Goal: Task Accomplishment & Management: Manage account settings

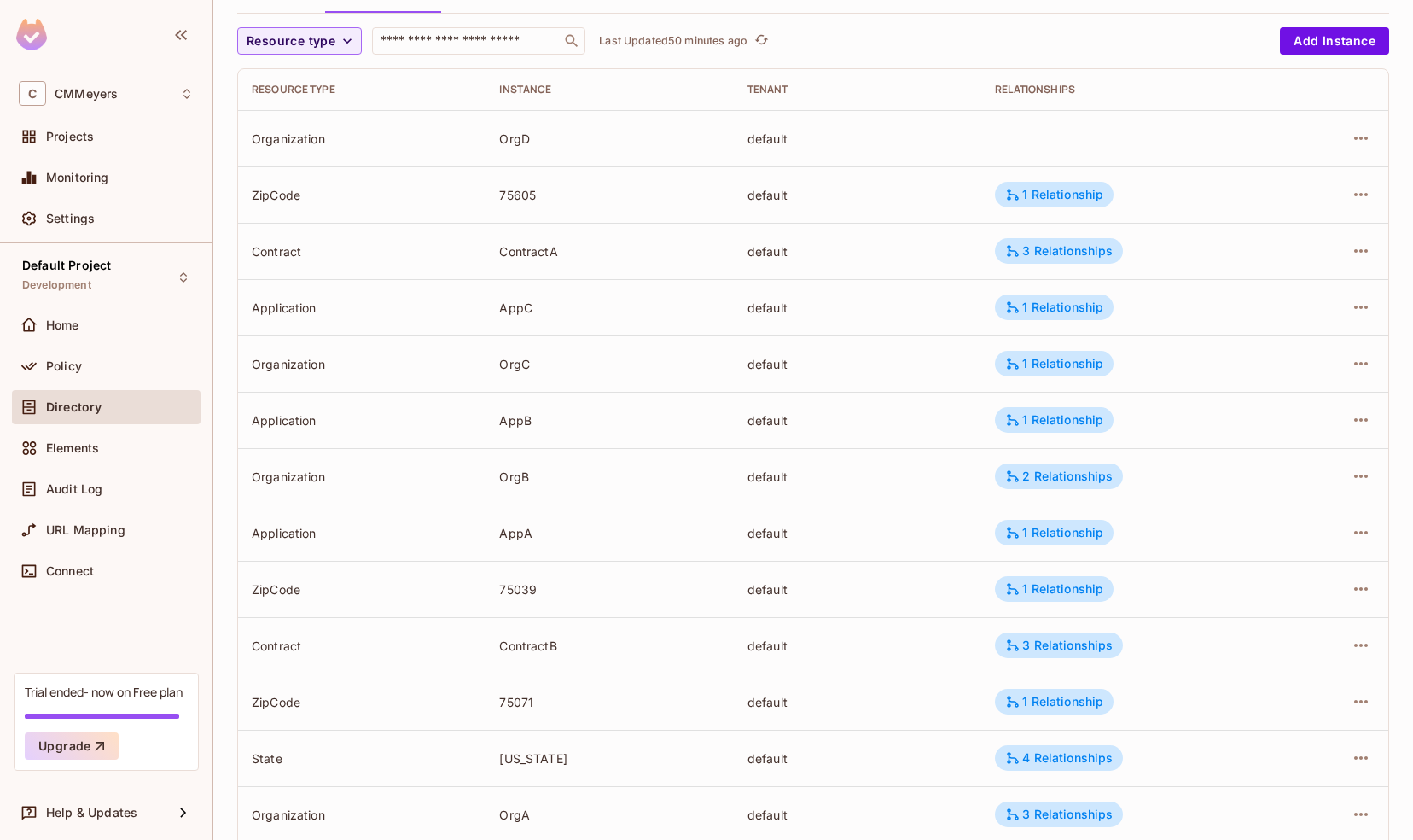
scroll to position [141, 0]
click at [1070, 648] on div "3 Relationships" at bounding box center [1058, 647] width 107 height 15
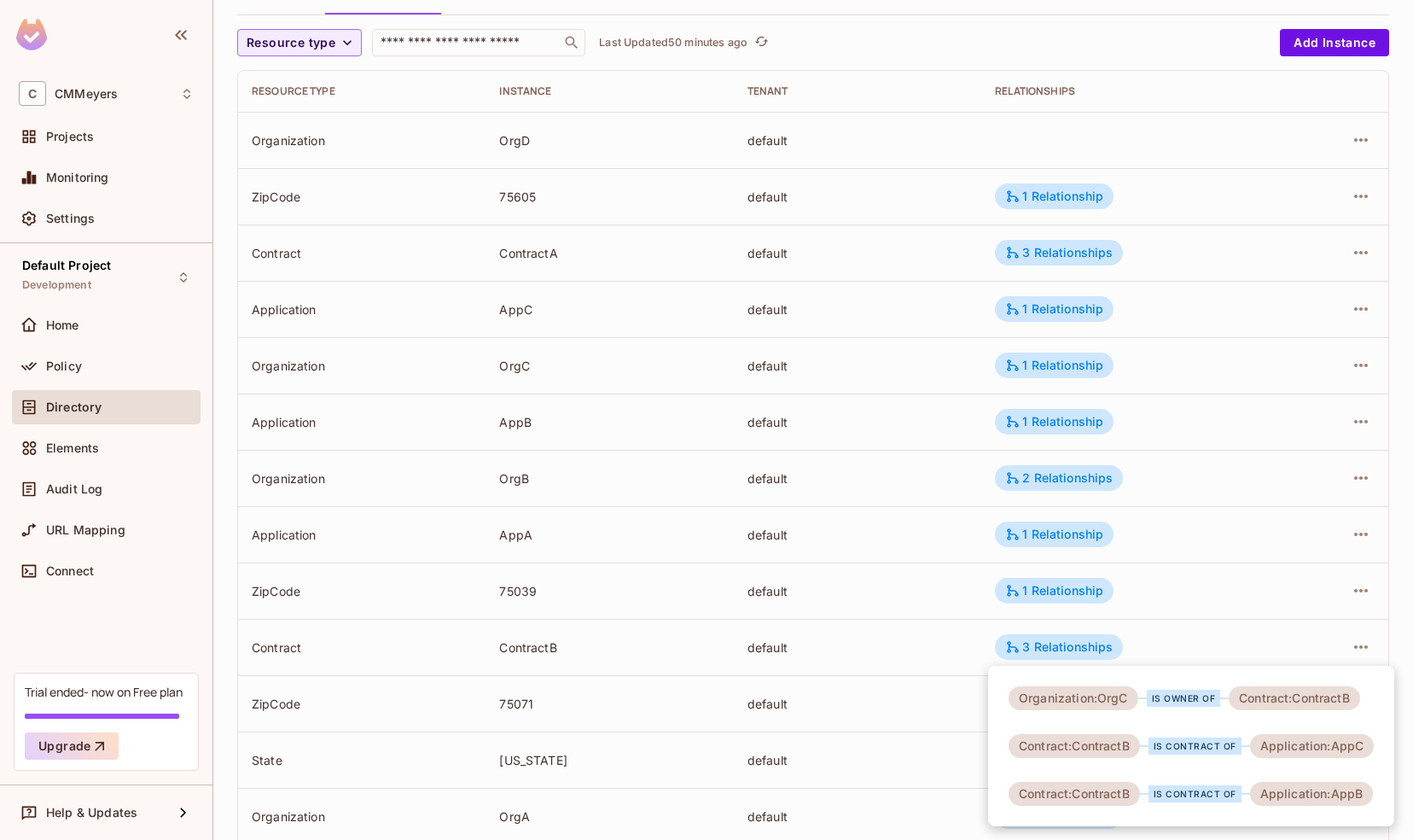
click at [906, 645] on div at bounding box center [706, 420] width 1413 height 840
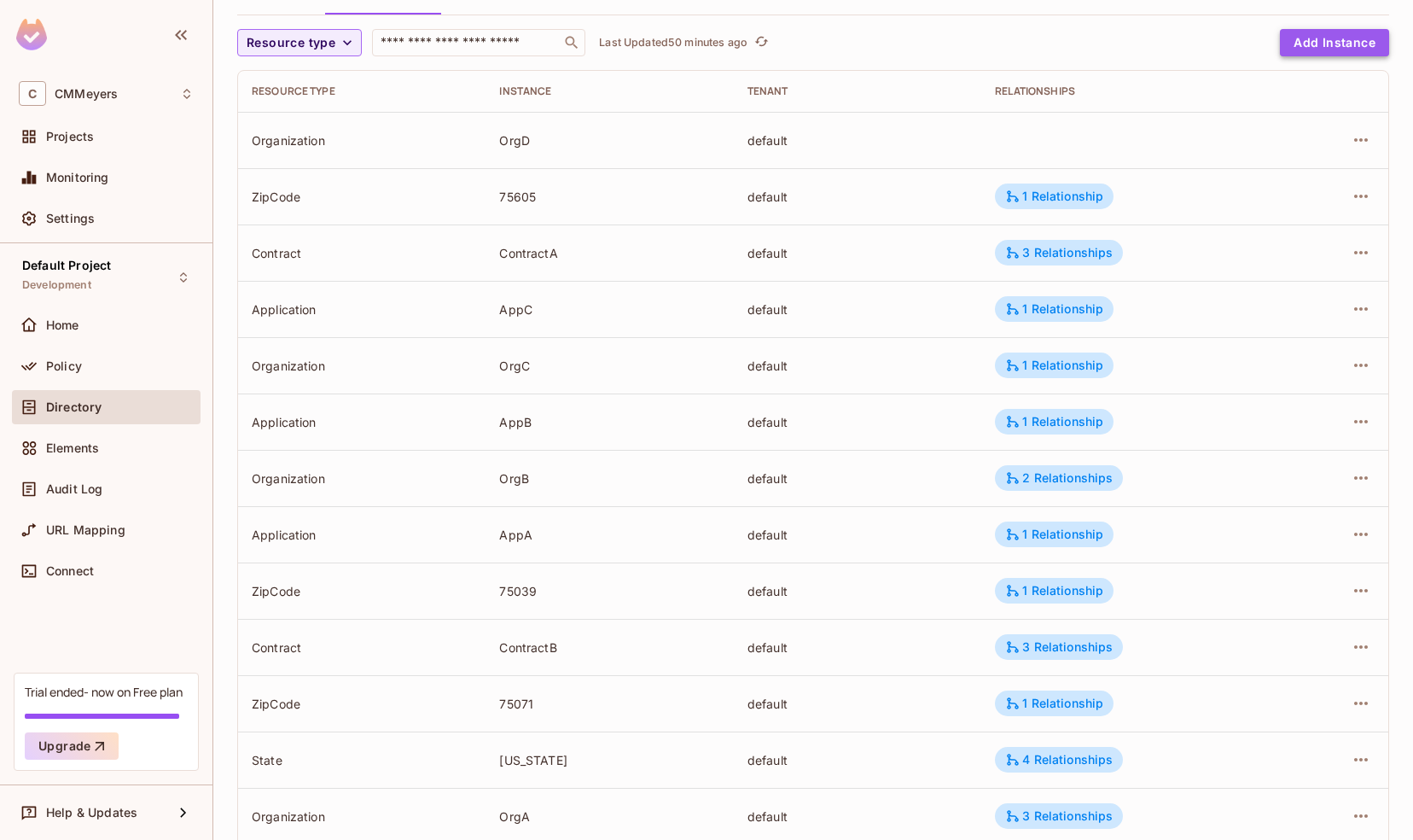
click at [1311, 38] on button "Add Instance" at bounding box center [1334, 43] width 109 height 27
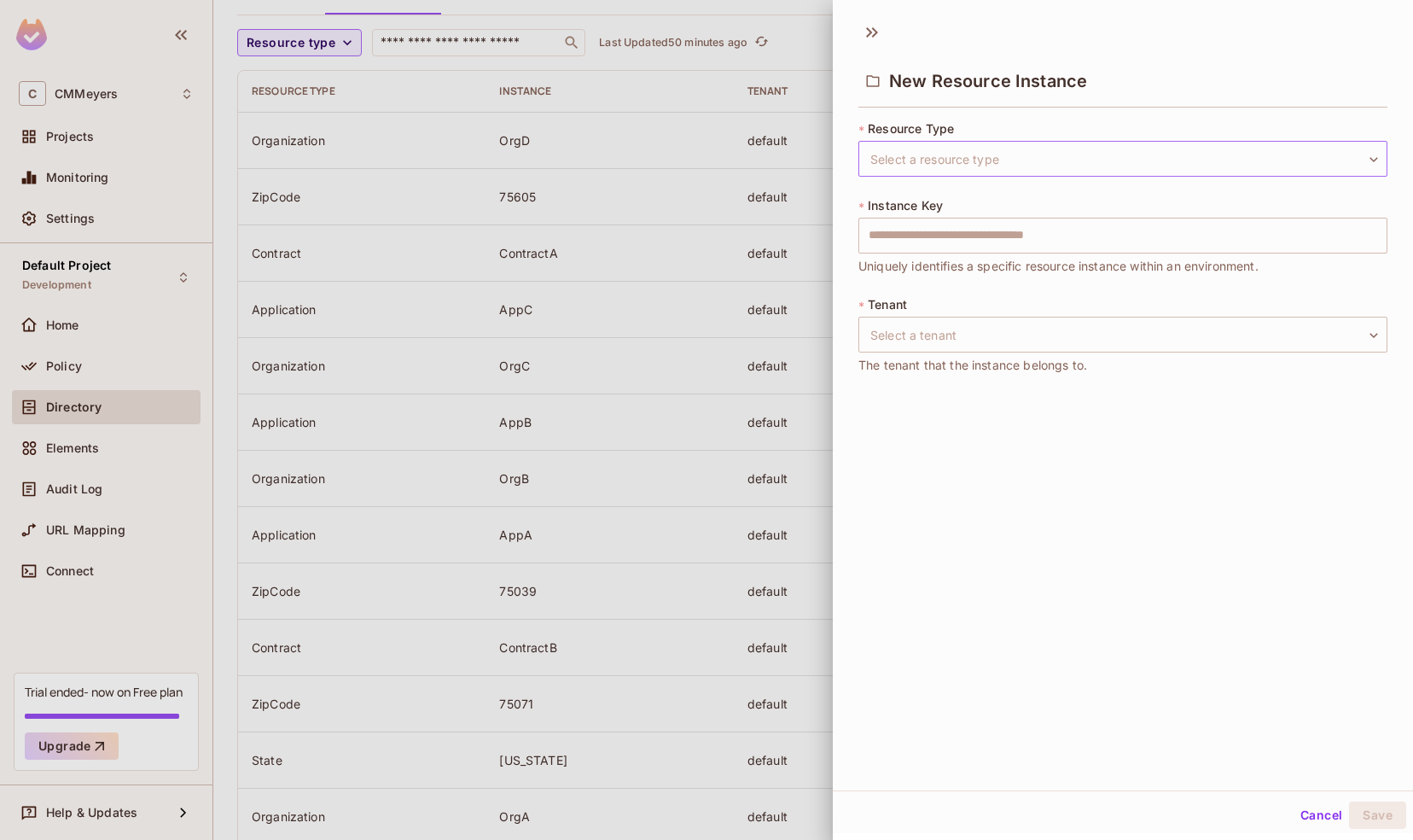
click at [950, 151] on body "C CMMeyers Projects Monitoring Settings Default Project Development Home Policy…" at bounding box center [706, 420] width 1413 height 840
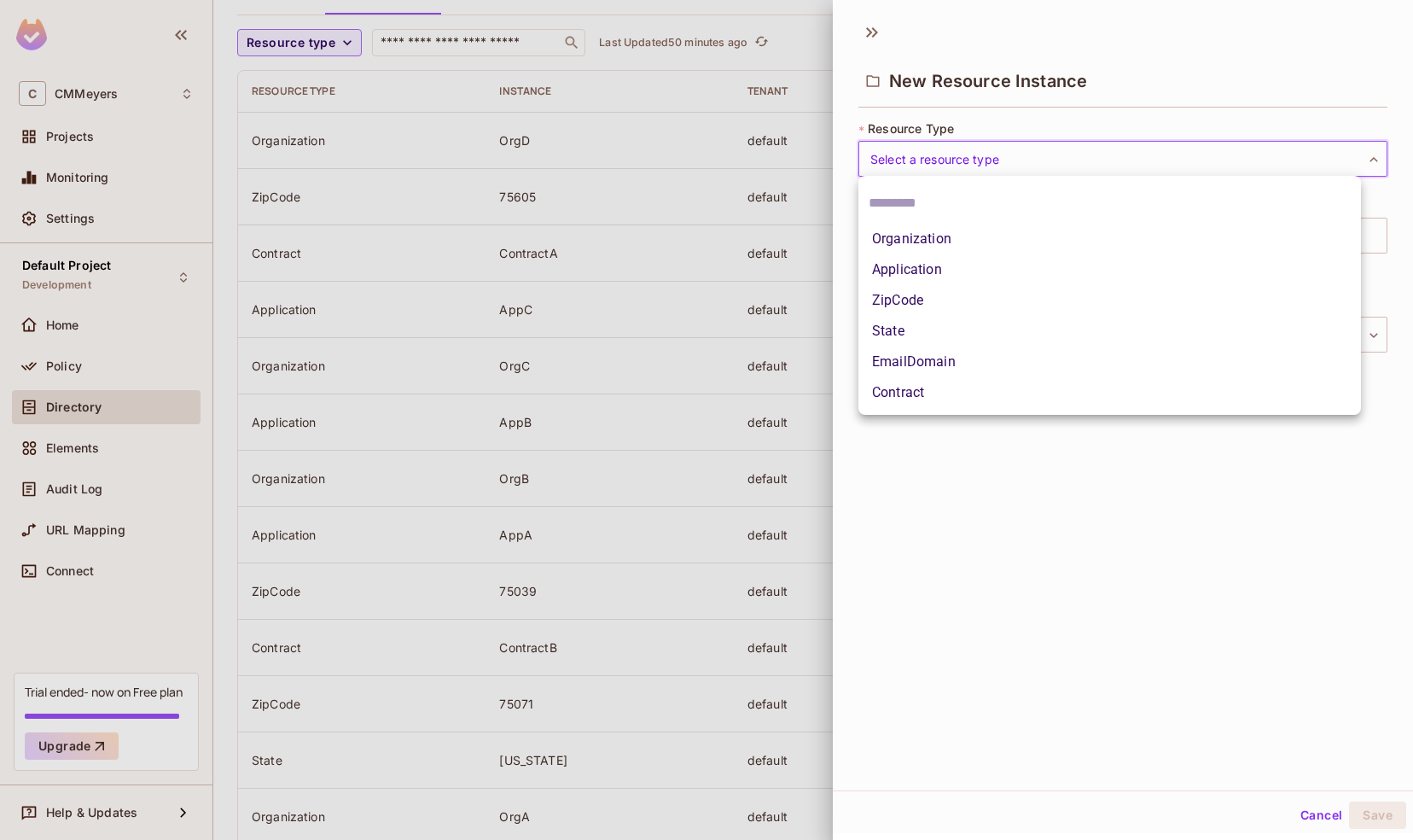
click at [896, 329] on li "State" at bounding box center [1109, 331] width 503 height 31
type input "*****"
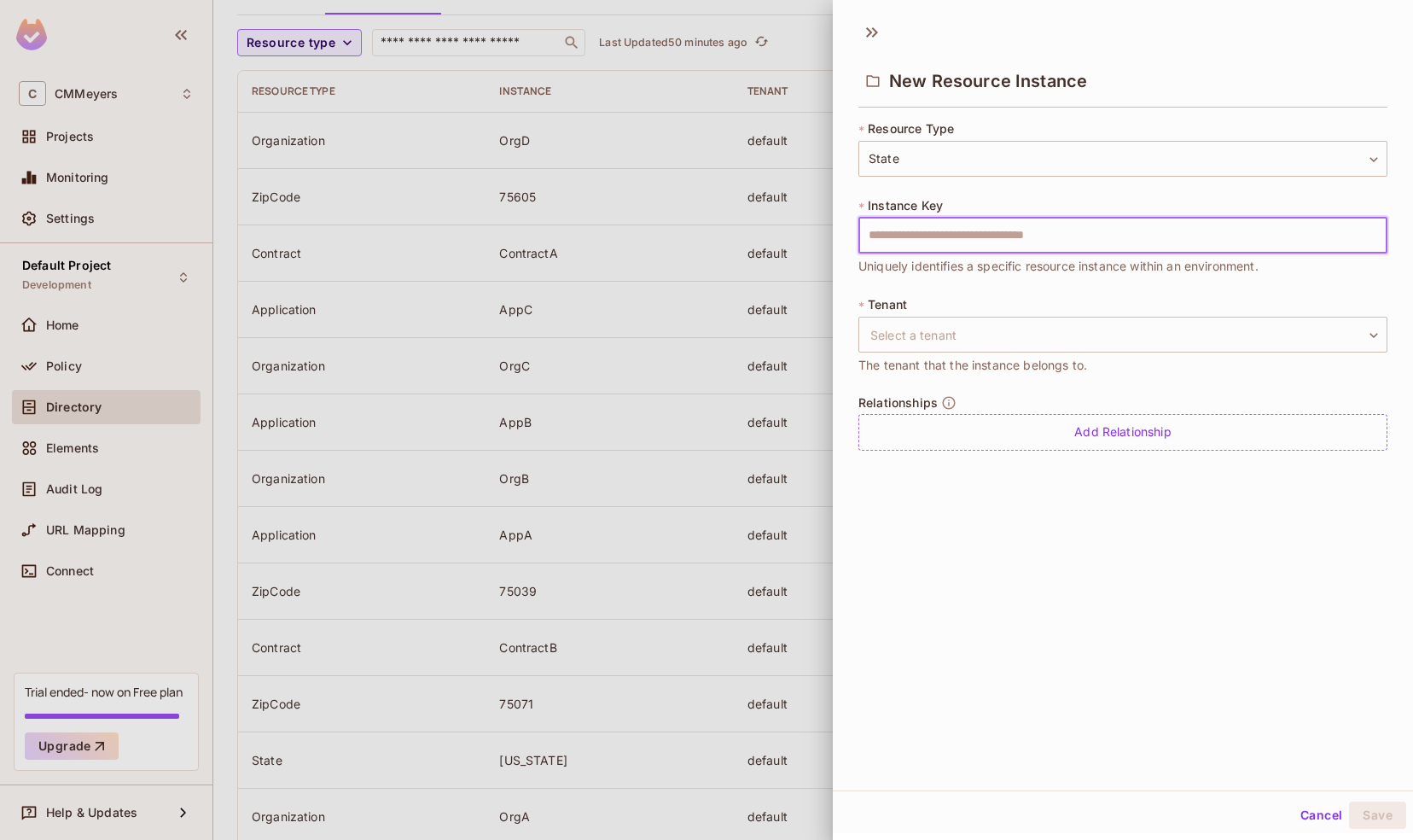
click at [917, 230] on input "text" at bounding box center [1122, 236] width 529 height 36
type input "********"
click at [924, 328] on body "C CMMeyers Projects Monitoring Settings Default Project Development Home Policy…" at bounding box center [706, 420] width 1413 height 840
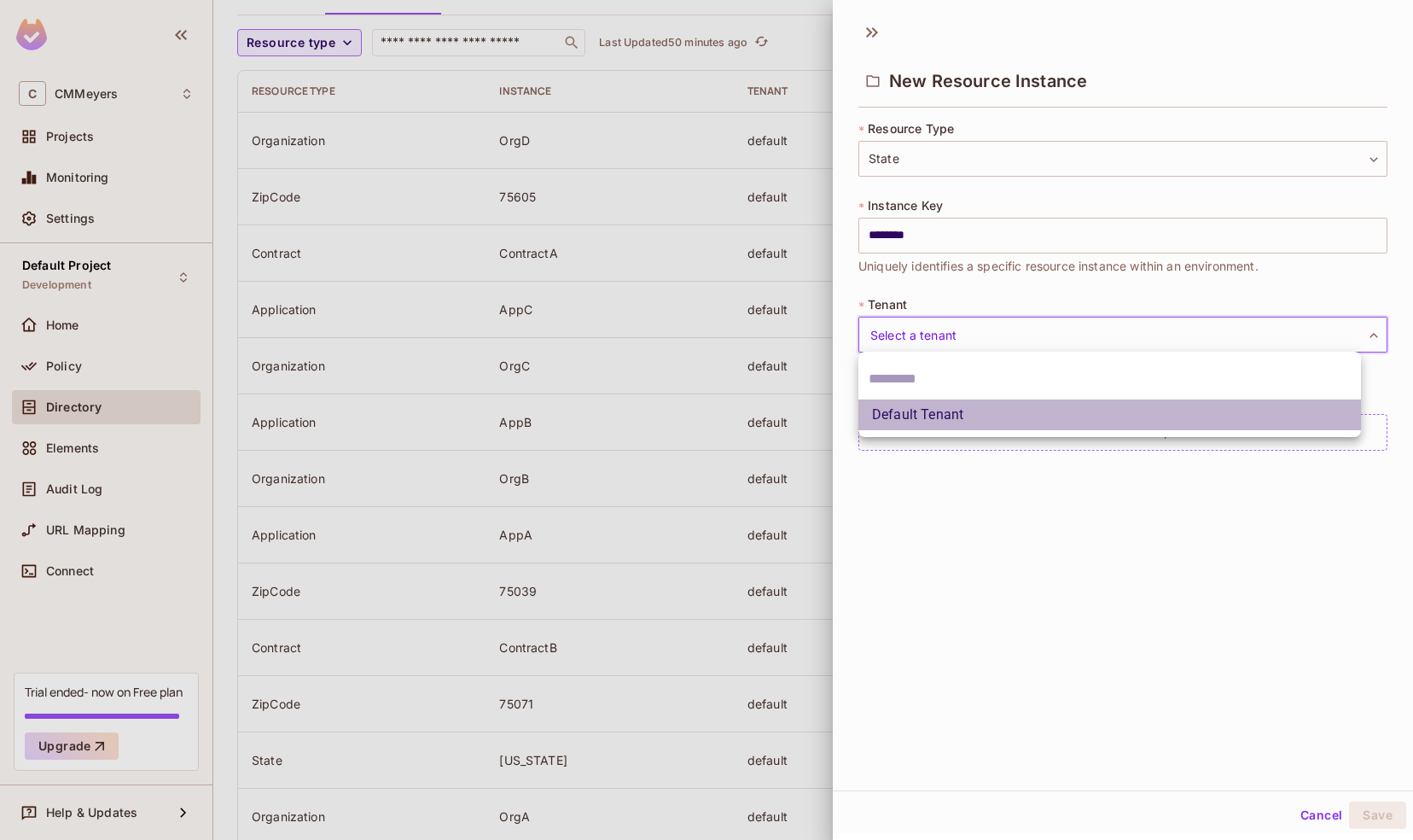
click at [909, 419] on li "Default Tenant" at bounding box center [1109, 414] width 503 height 31
type input "*******"
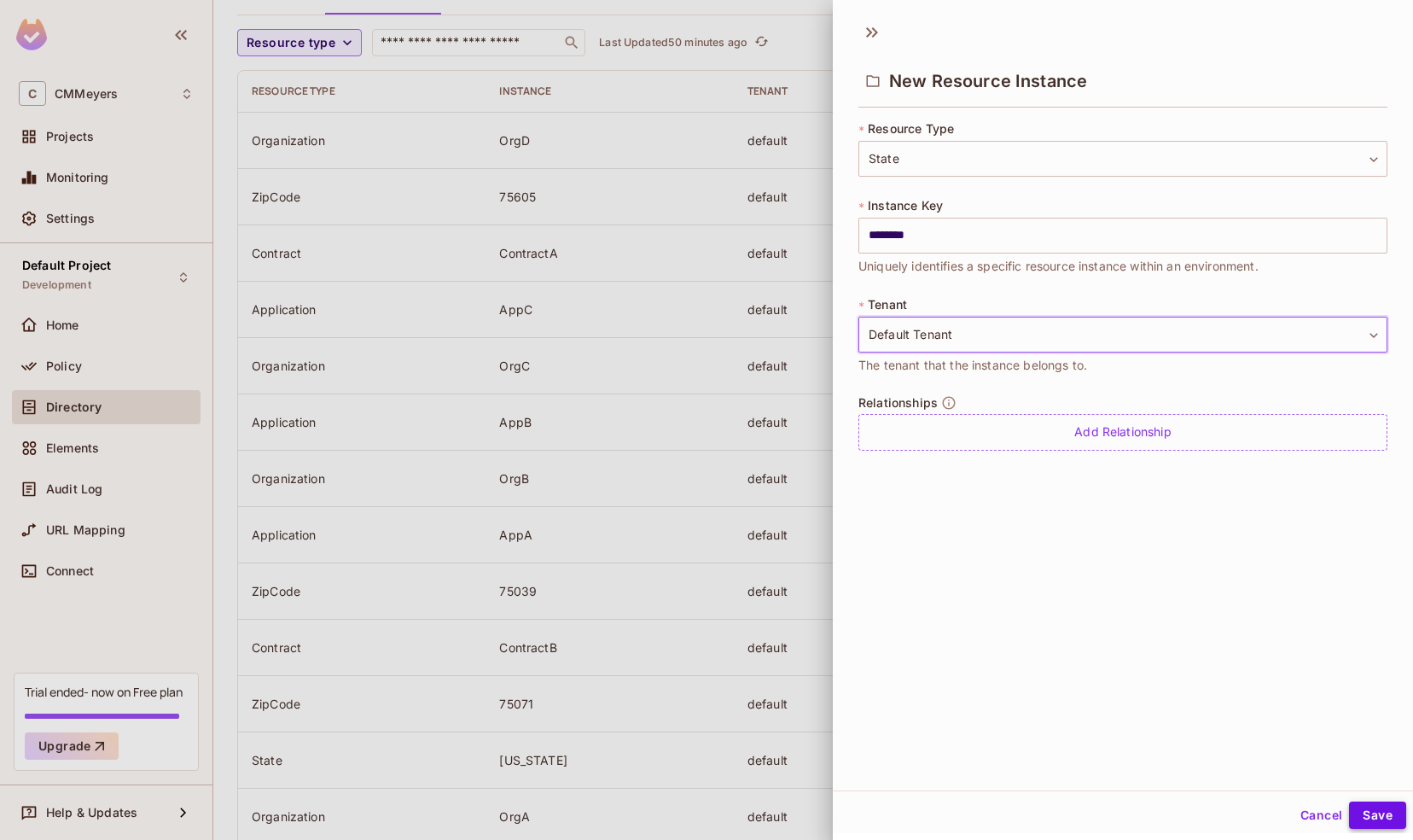
click at [1357, 820] on button "Save" at bounding box center [1377, 815] width 57 height 27
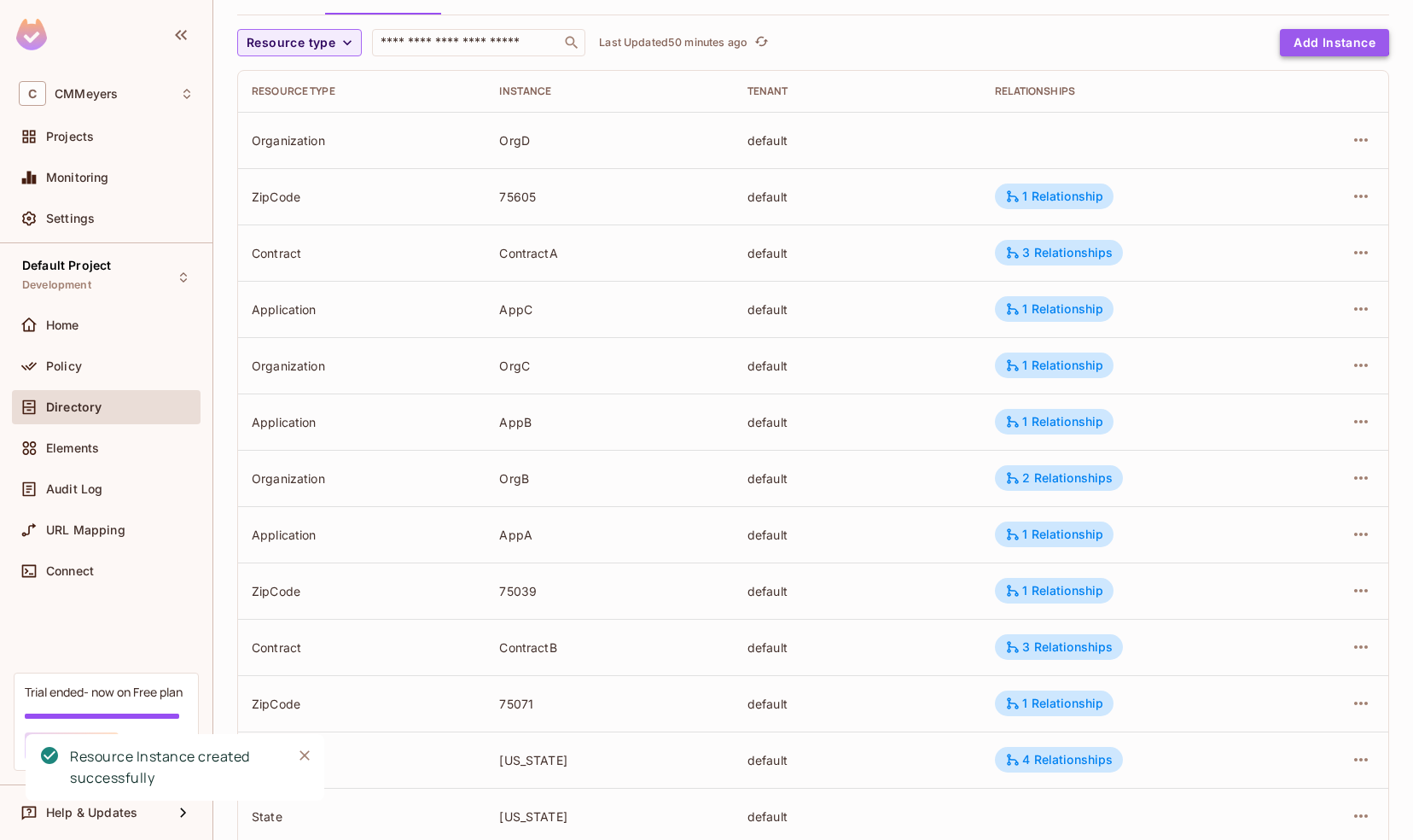
click at [1303, 40] on button "Add Instance" at bounding box center [1334, 43] width 109 height 27
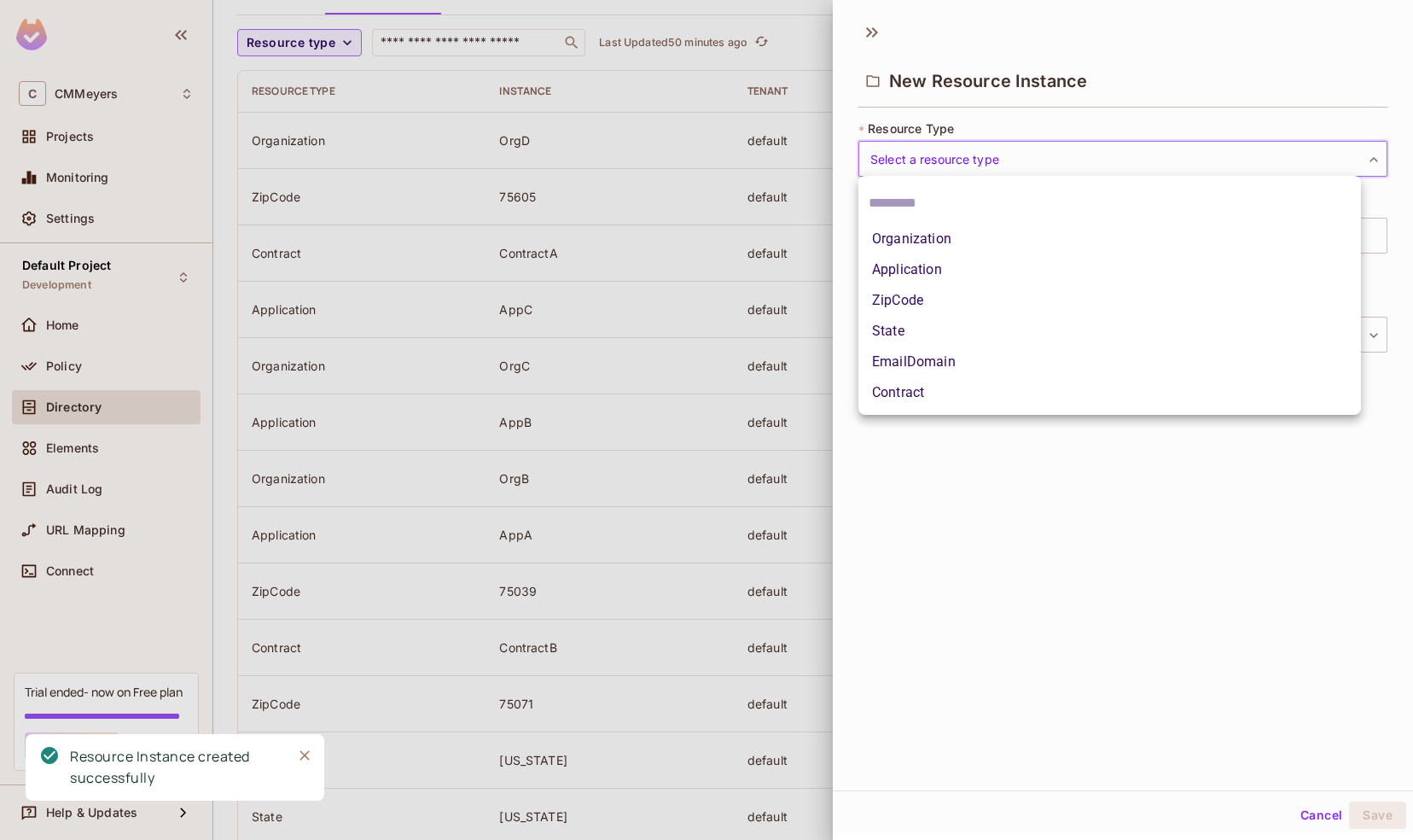
click at [903, 159] on body "C CMMeyers Projects Monitoring Settings Default Project Development Home Policy…" at bounding box center [706, 420] width 1413 height 840
click at [885, 329] on li "State" at bounding box center [1109, 331] width 503 height 31
type input "*****"
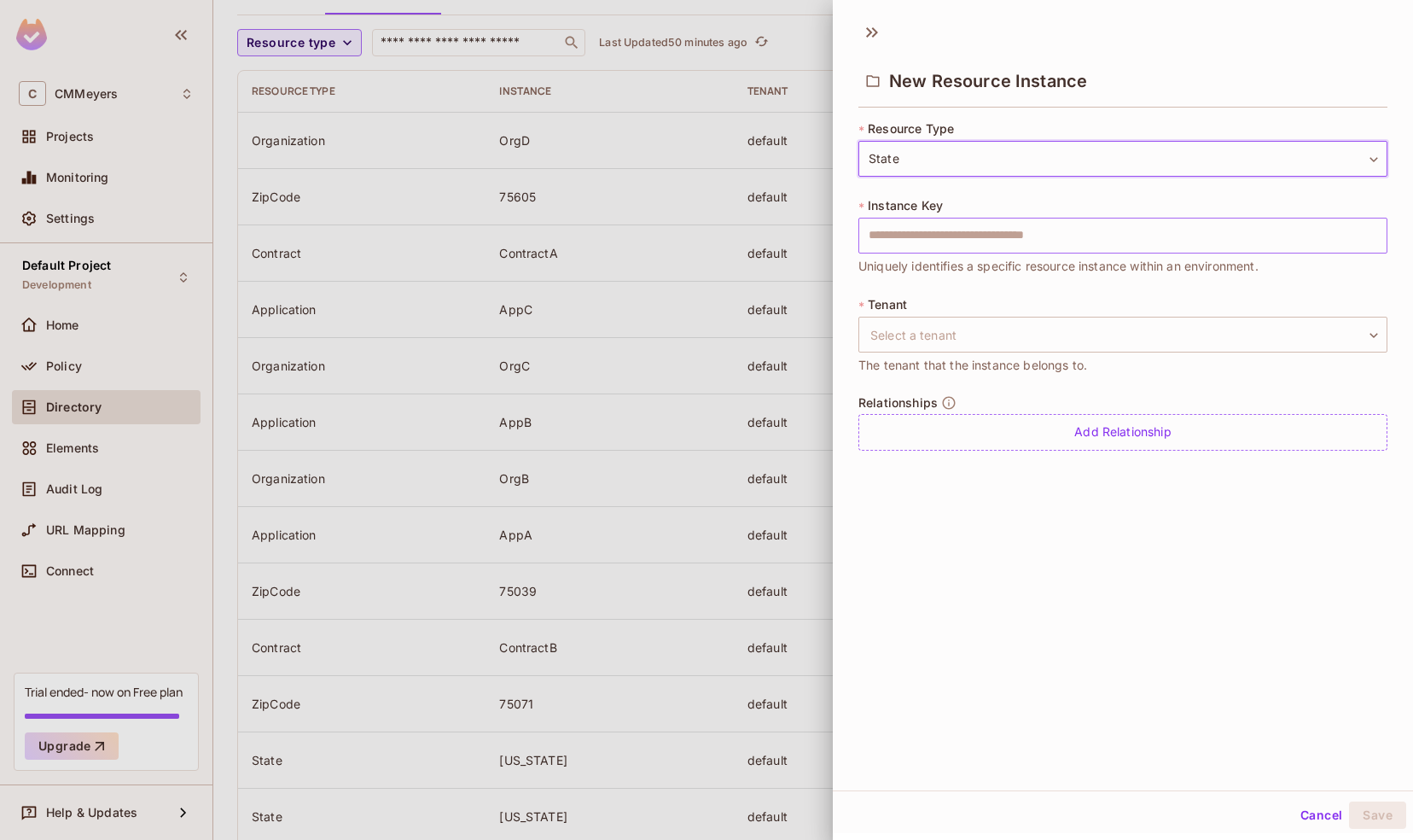
click at [891, 232] on input "text" at bounding box center [1122, 236] width 529 height 36
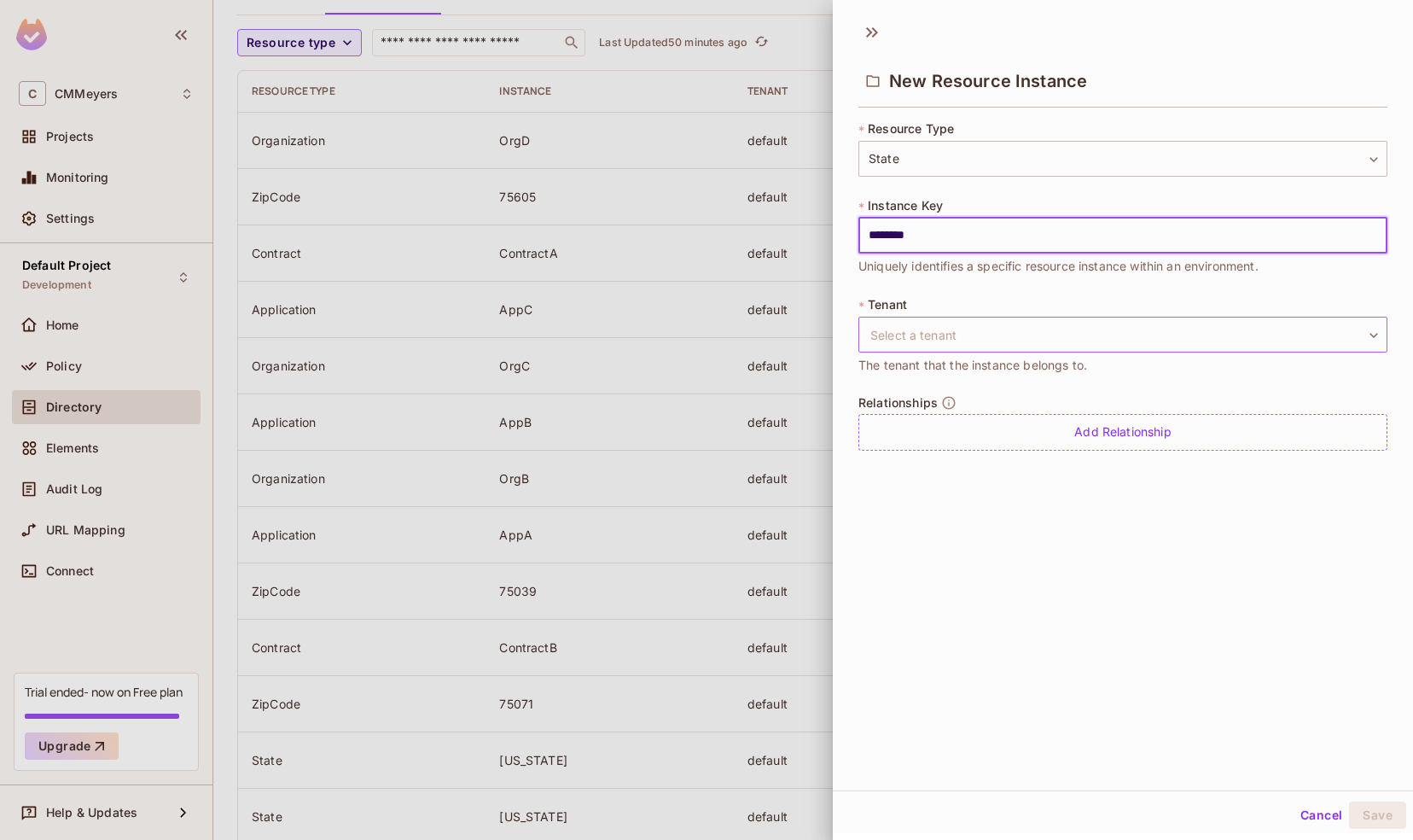
type input "********"
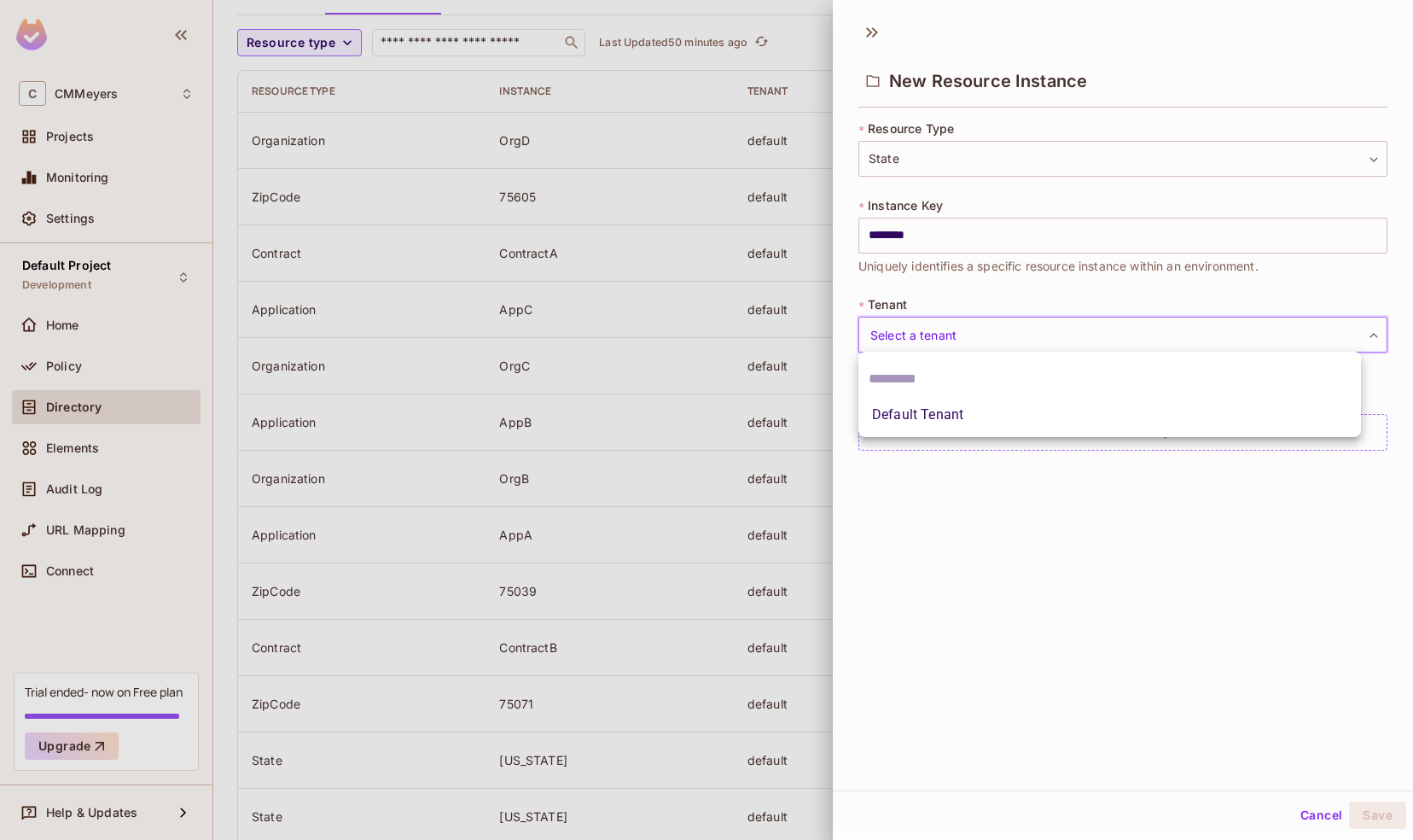
click at [968, 326] on body "C CMMeyers Projects Monitoring Settings Default Project Development Home Policy…" at bounding box center [706, 420] width 1413 height 840
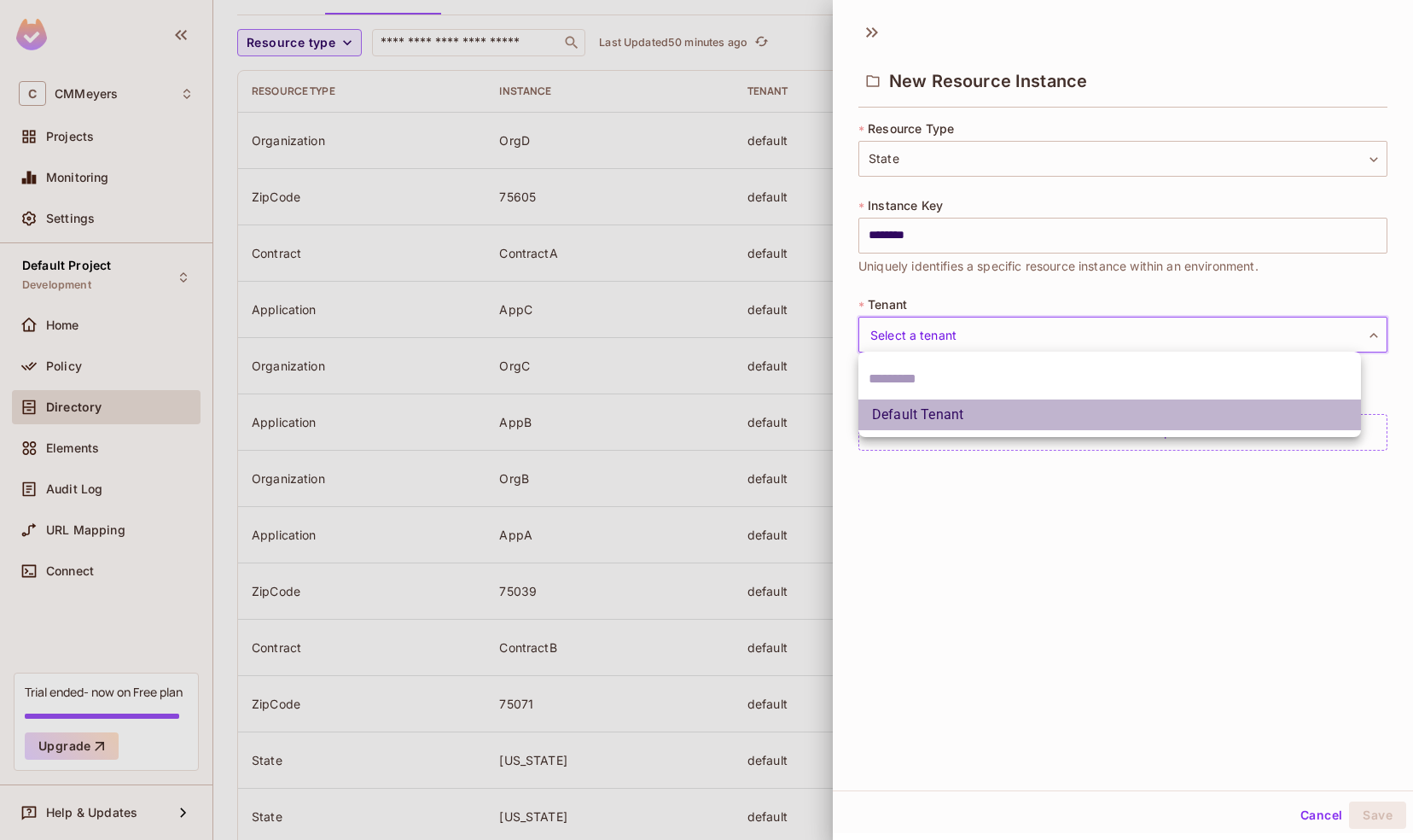
click at [948, 418] on li "Default Tenant" at bounding box center [1109, 414] width 503 height 31
type input "*******"
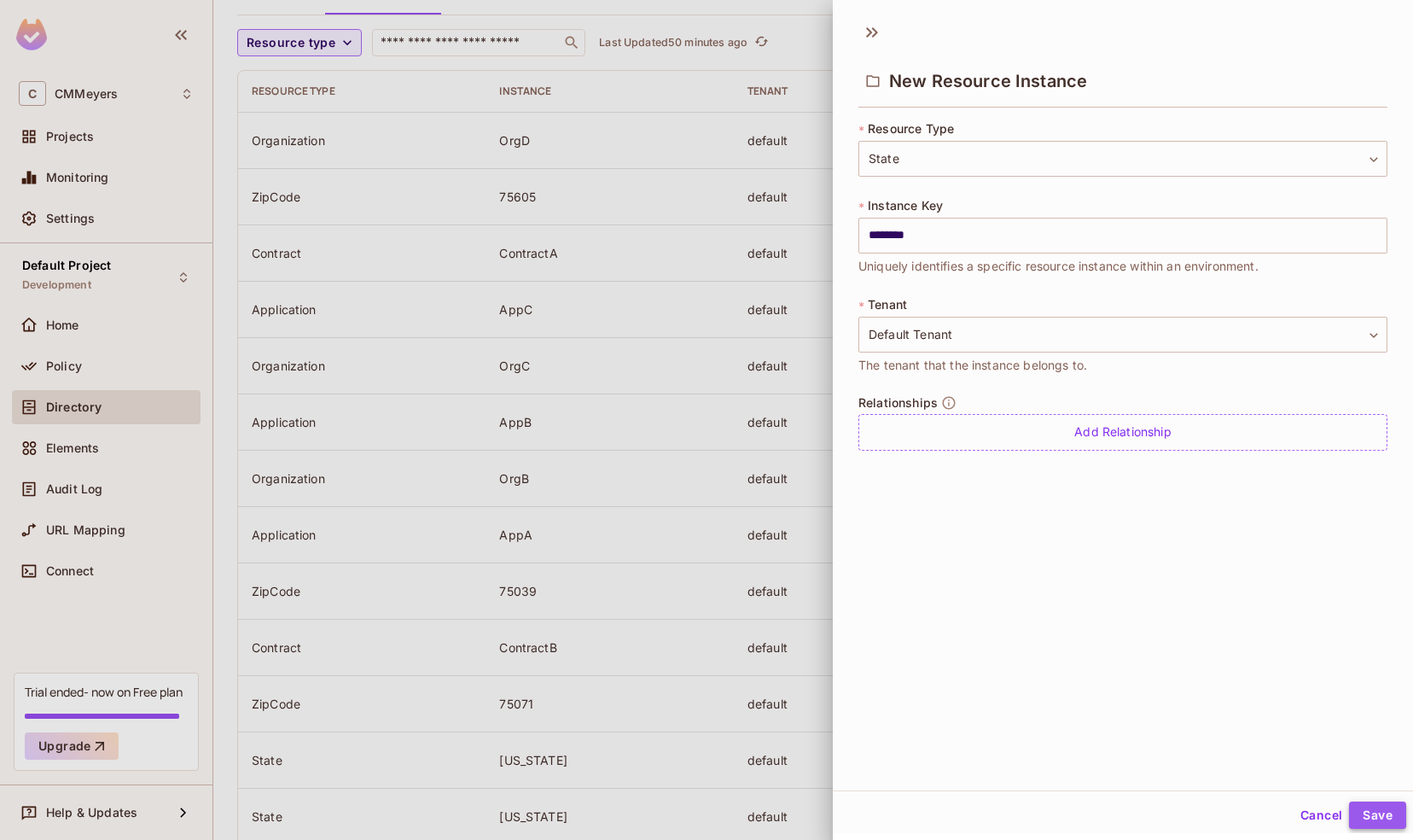
click at [1356, 809] on button "Save" at bounding box center [1377, 815] width 57 height 27
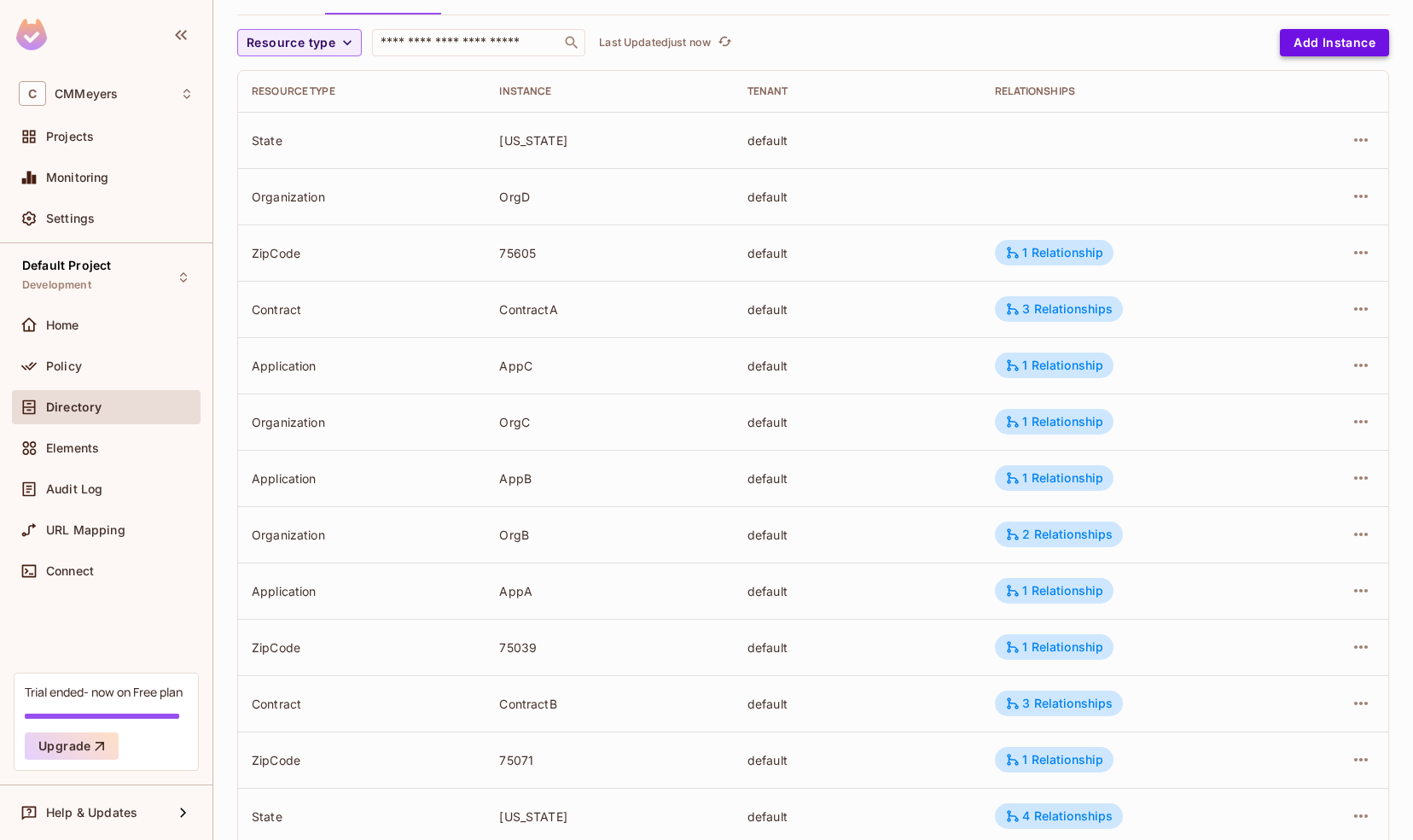
click at [1306, 37] on button "Add Instance" at bounding box center [1334, 43] width 109 height 27
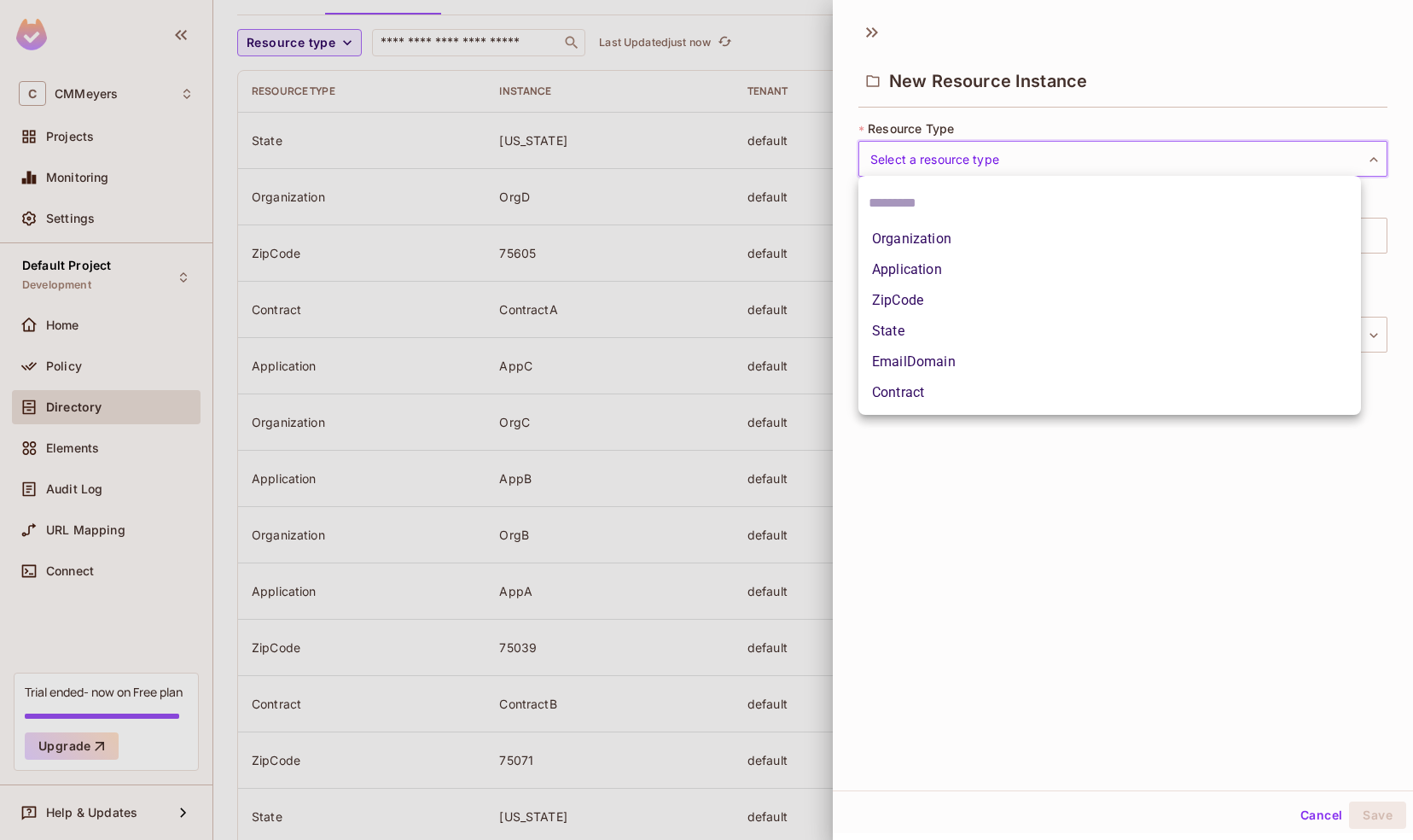
click at [899, 154] on body "C CMMeyers Projects Monitoring Settings Default Project Development Home Policy…" at bounding box center [706, 420] width 1413 height 840
click at [892, 298] on li "ZipCode" at bounding box center [1109, 300] width 503 height 31
type input "*******"
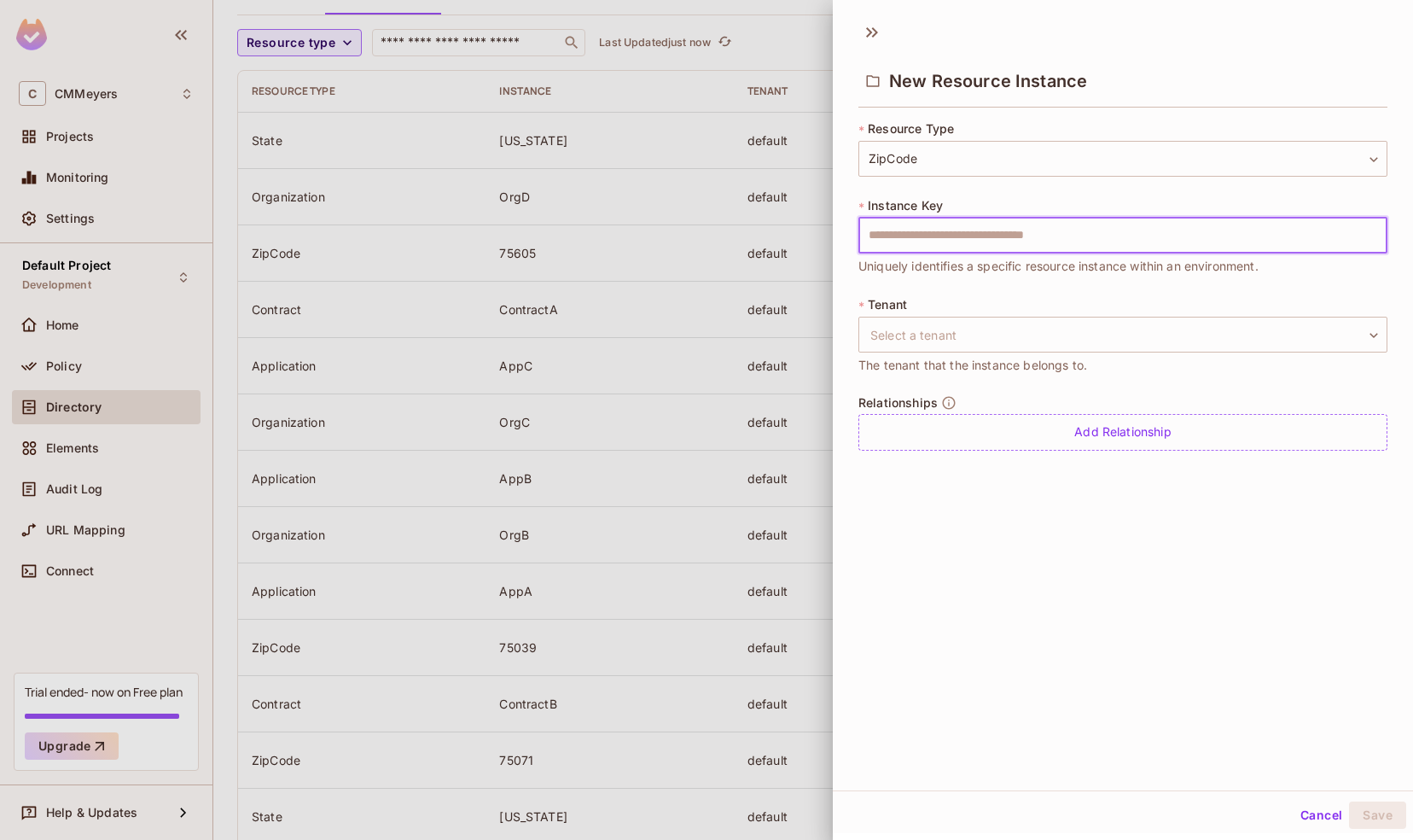
click at [898, 240] on input "text" at bounding box center [1122, 236] width 529 height 36
type input "*****"
click at [914, 336] on body "C CMMeyers Projects Monitoring Settings Default Project Development Home Policy…" at bounding box center [706, 420] width 1413 height 840
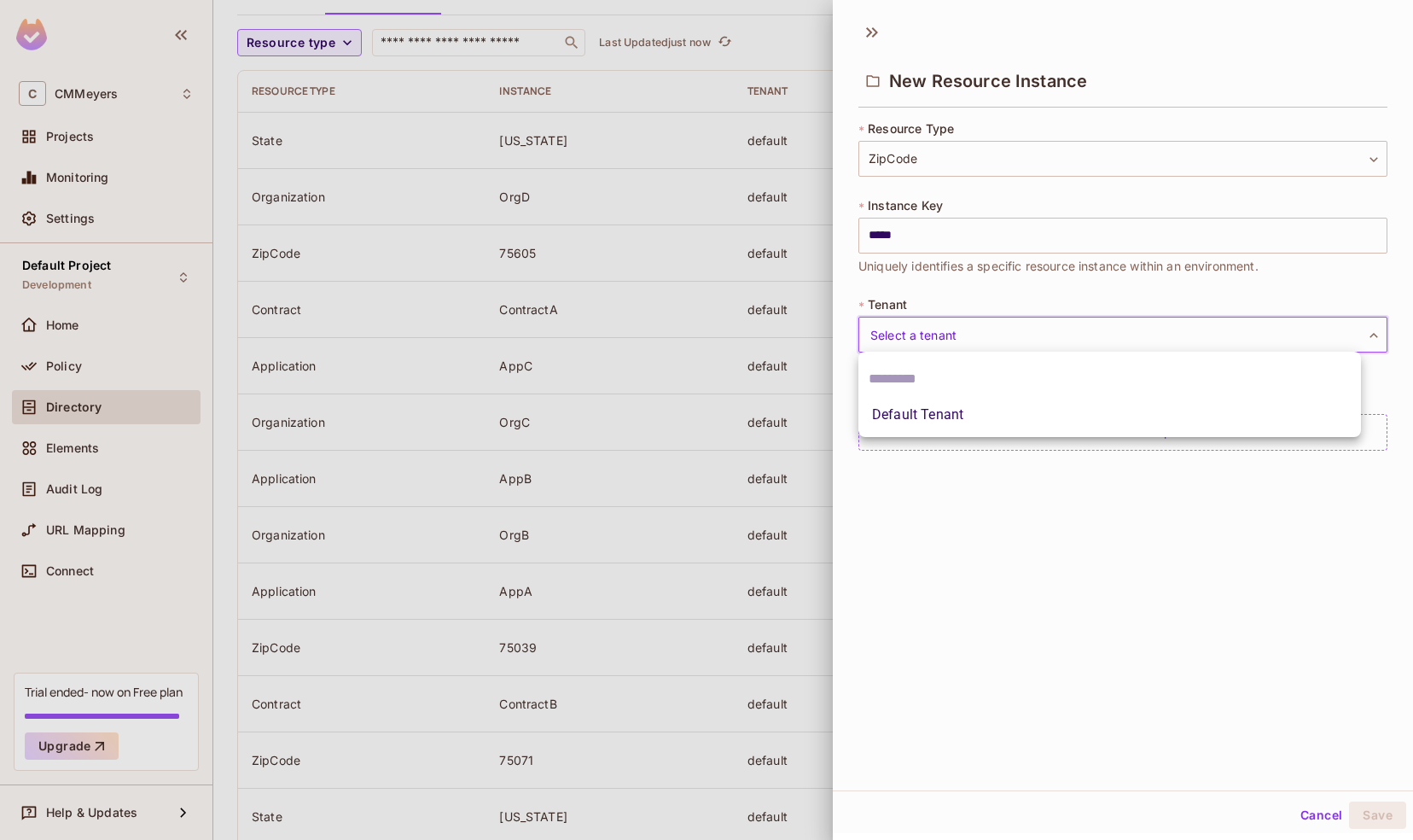
click at [918, 419] on li "Default Tenant" at bounding box center [1109, 414] width 503 height 31
type input "*******"
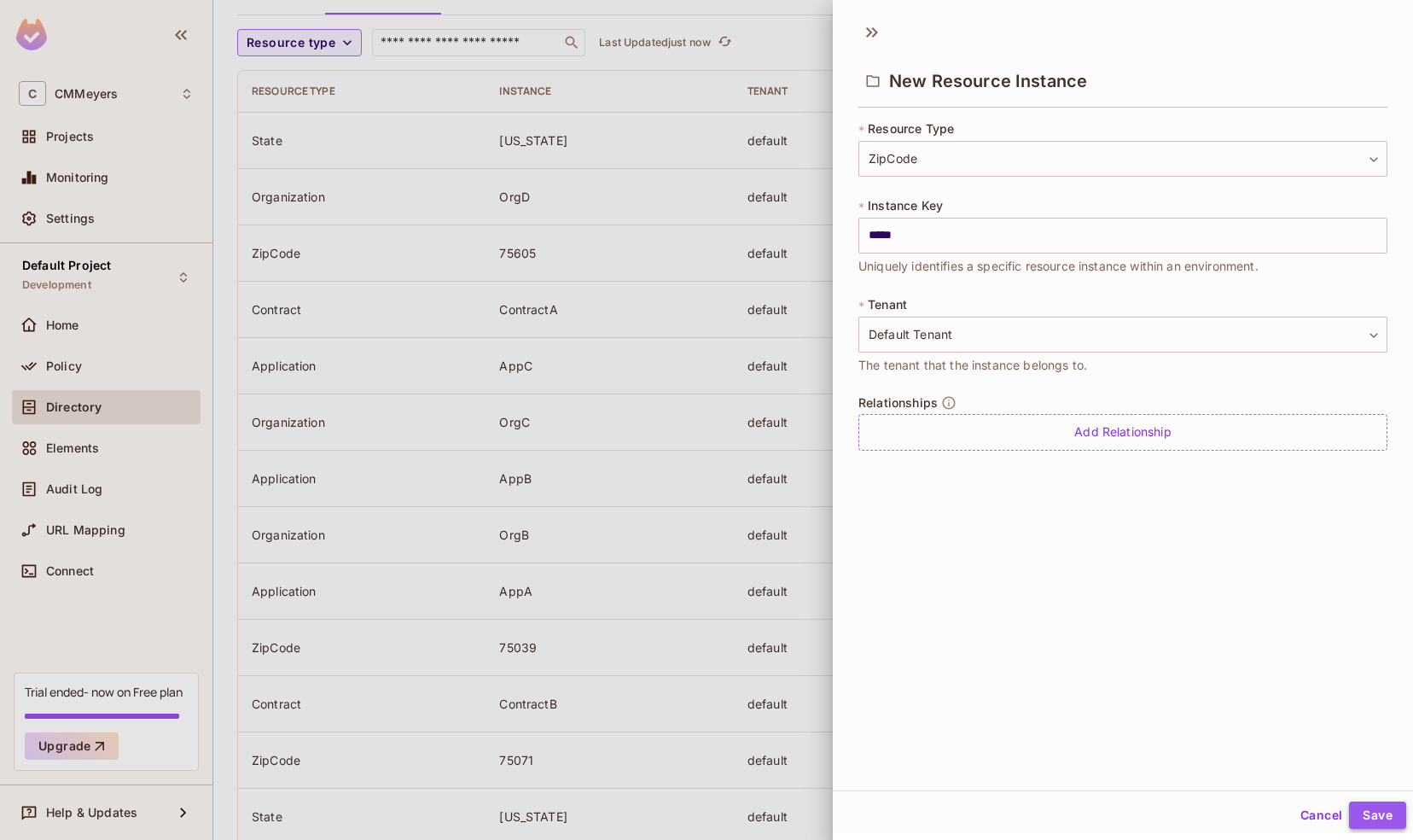
click at [1356, 809] on button "Save" at bounding box center [1377, 815] width 57 height 27
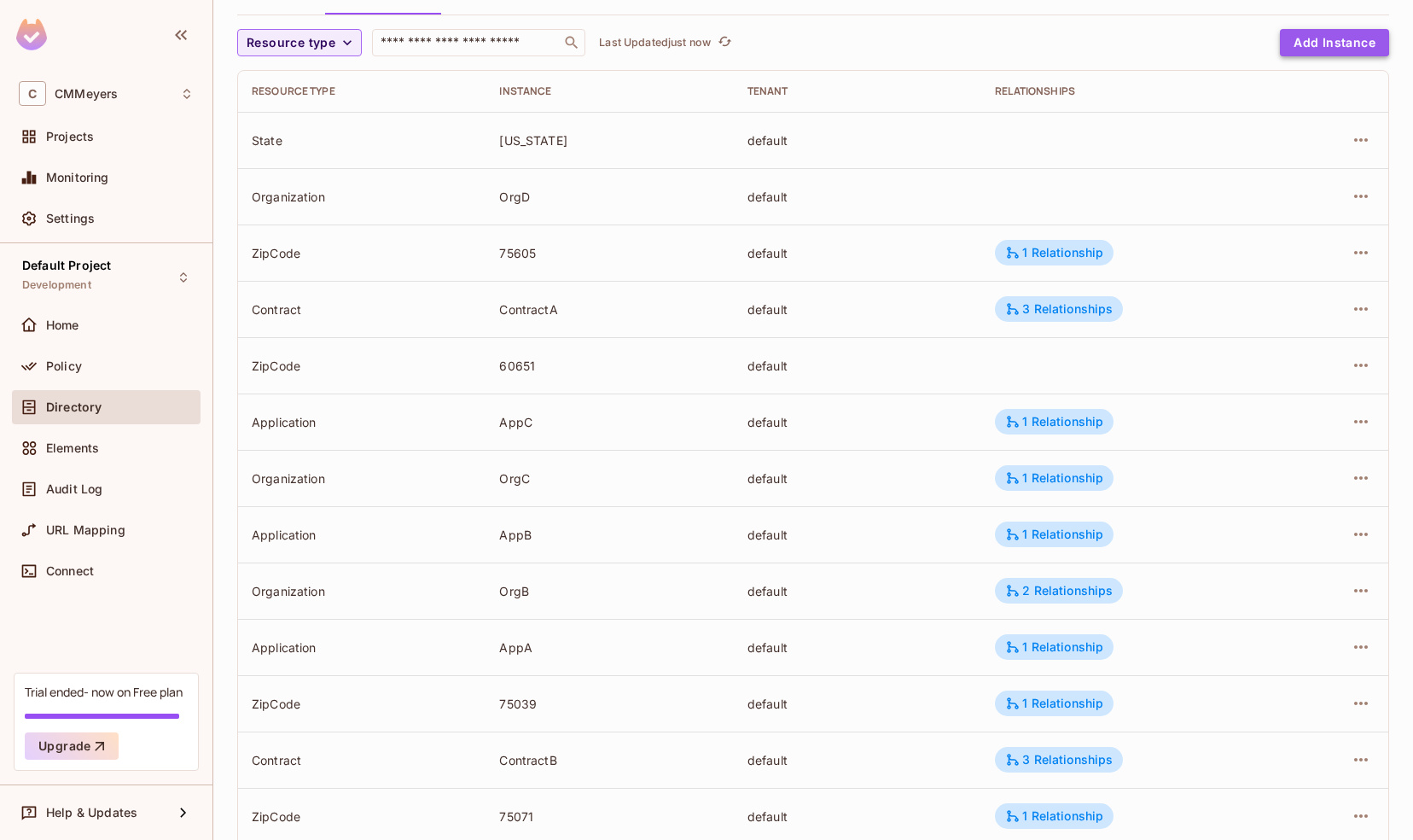
click at [1306, 42] on button "Add Instance" at bounding box center [1334, 43] width 109 height 27
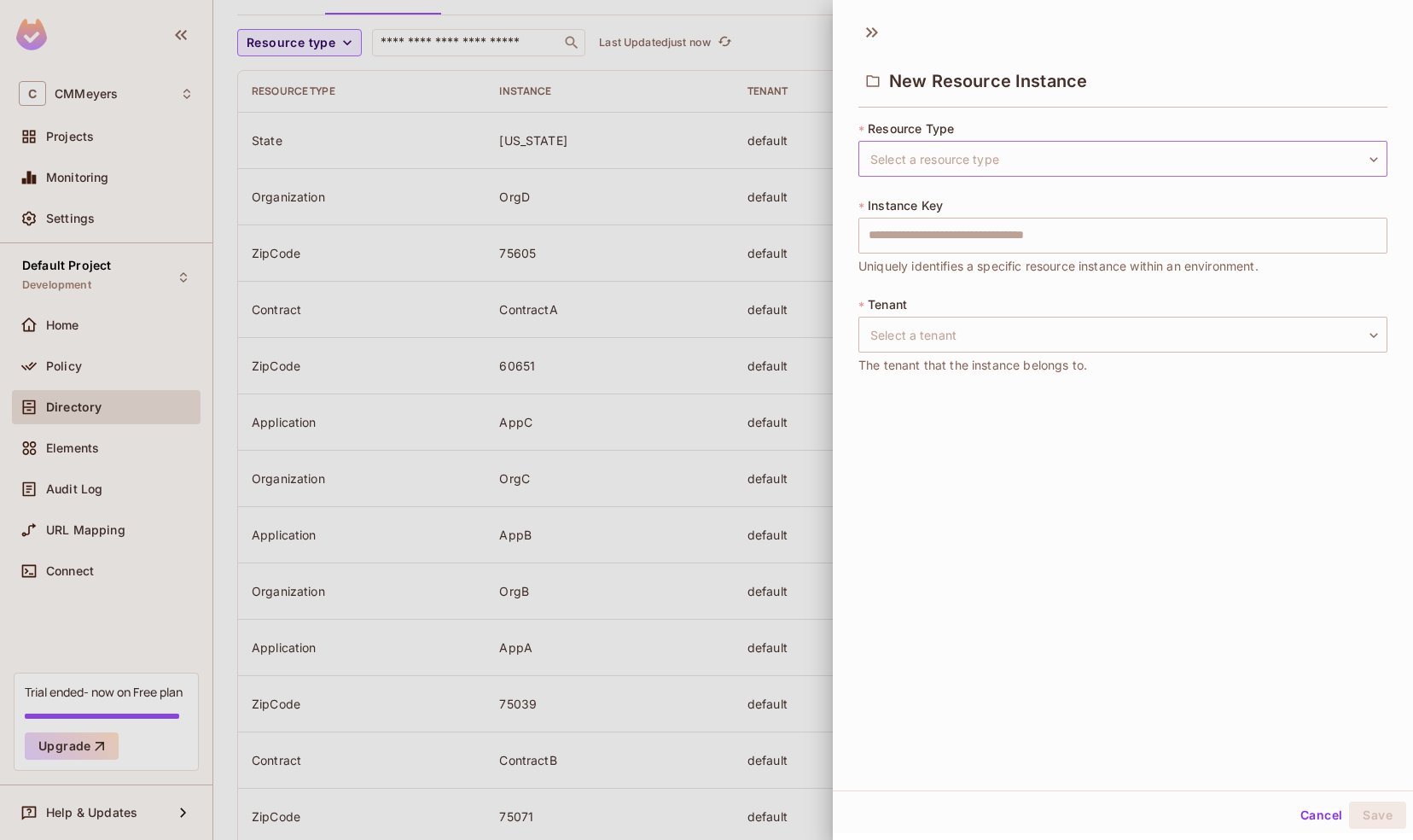
click at [890, 164] on body "C CMMeyers Projects Monitoring Settings Default Project Development Home Policy…" at bounding box center [706, 420] width 1413 height 840
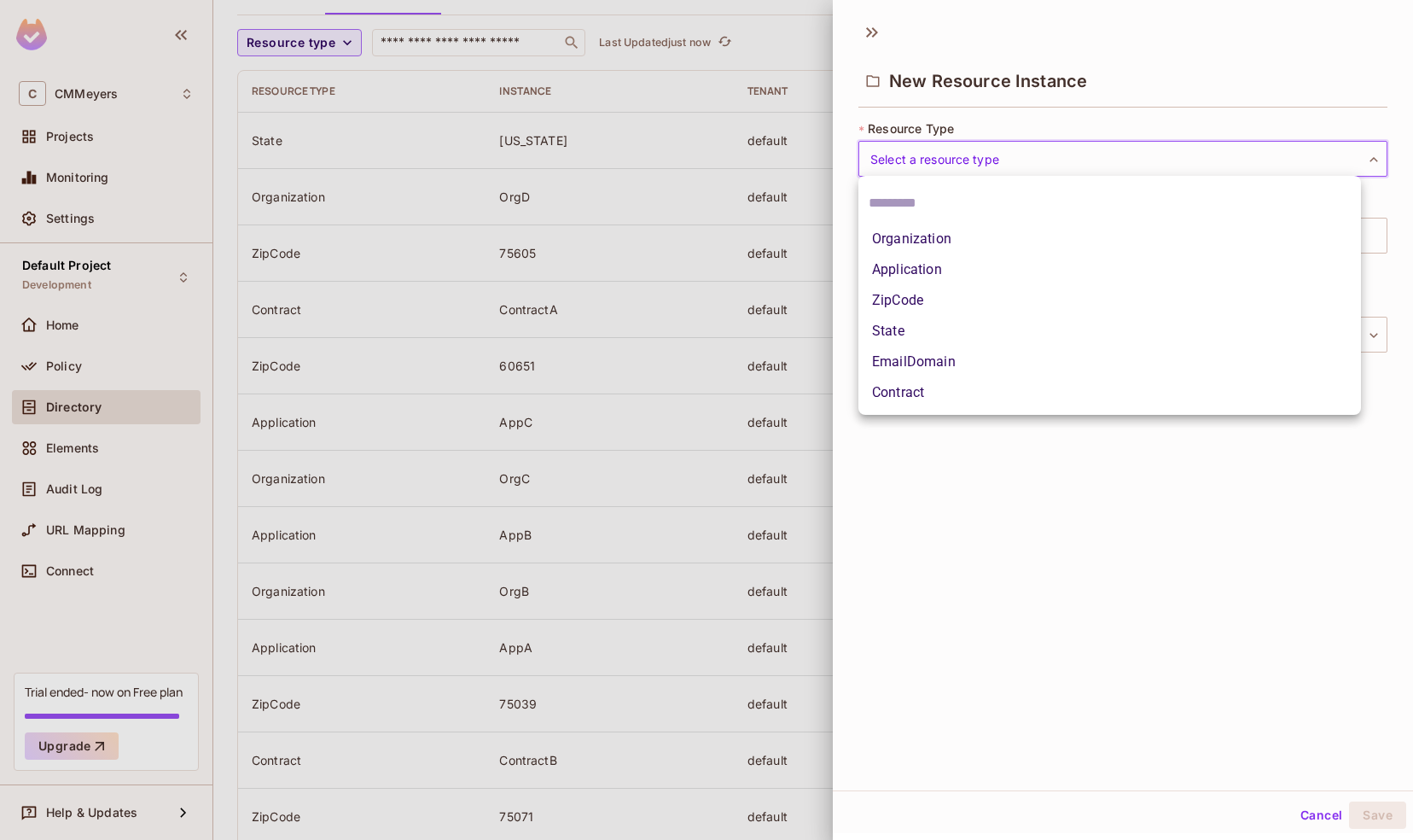
click at [904, 295] on li "ZipCode" at bounding box center [1109, 300] width 503 height 31
type input "*******"
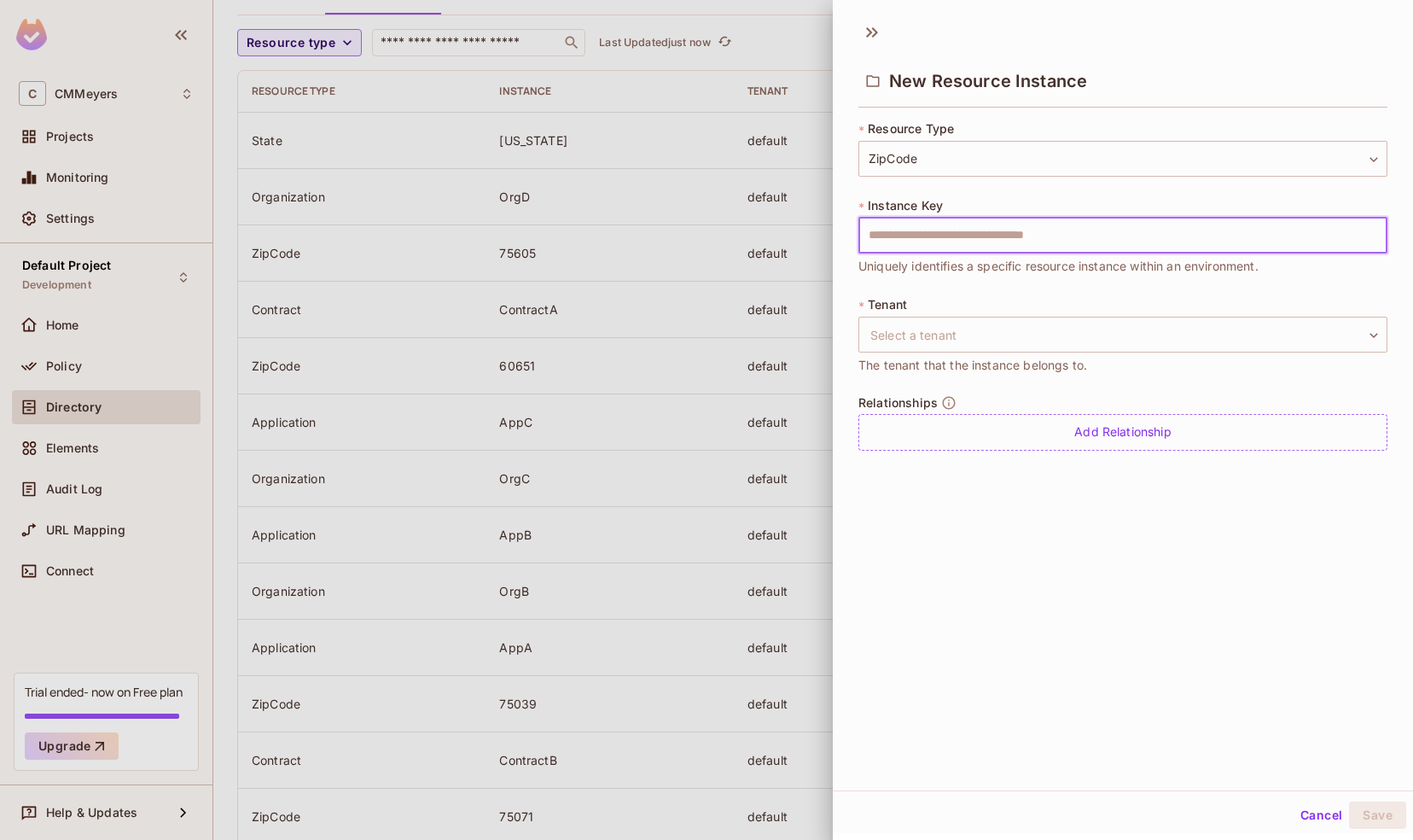
click at [930, 243] on input "text" at bounding box center [1122, 236] width 529 height 36
type input "*****"
click at [925, 335] on body "C CMMeyers Projects Monitoring Settings Default Project Development Home Policy…" at bounding box center [706, 420] width 1413 height 840
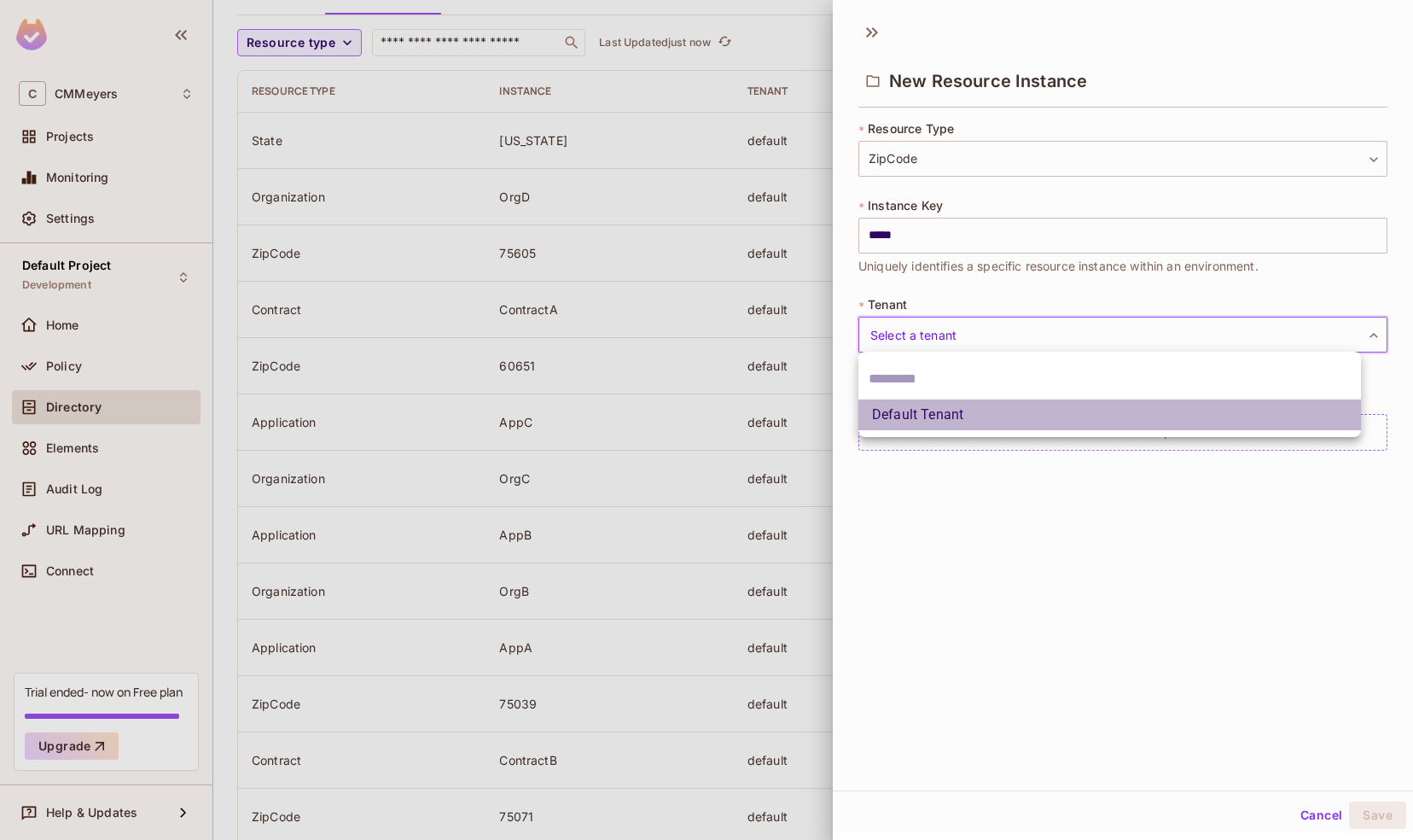
click at [912, 416] on li "Default Tenant" at bounding box center [1109, 414] width 503 height 31
type input "*******"
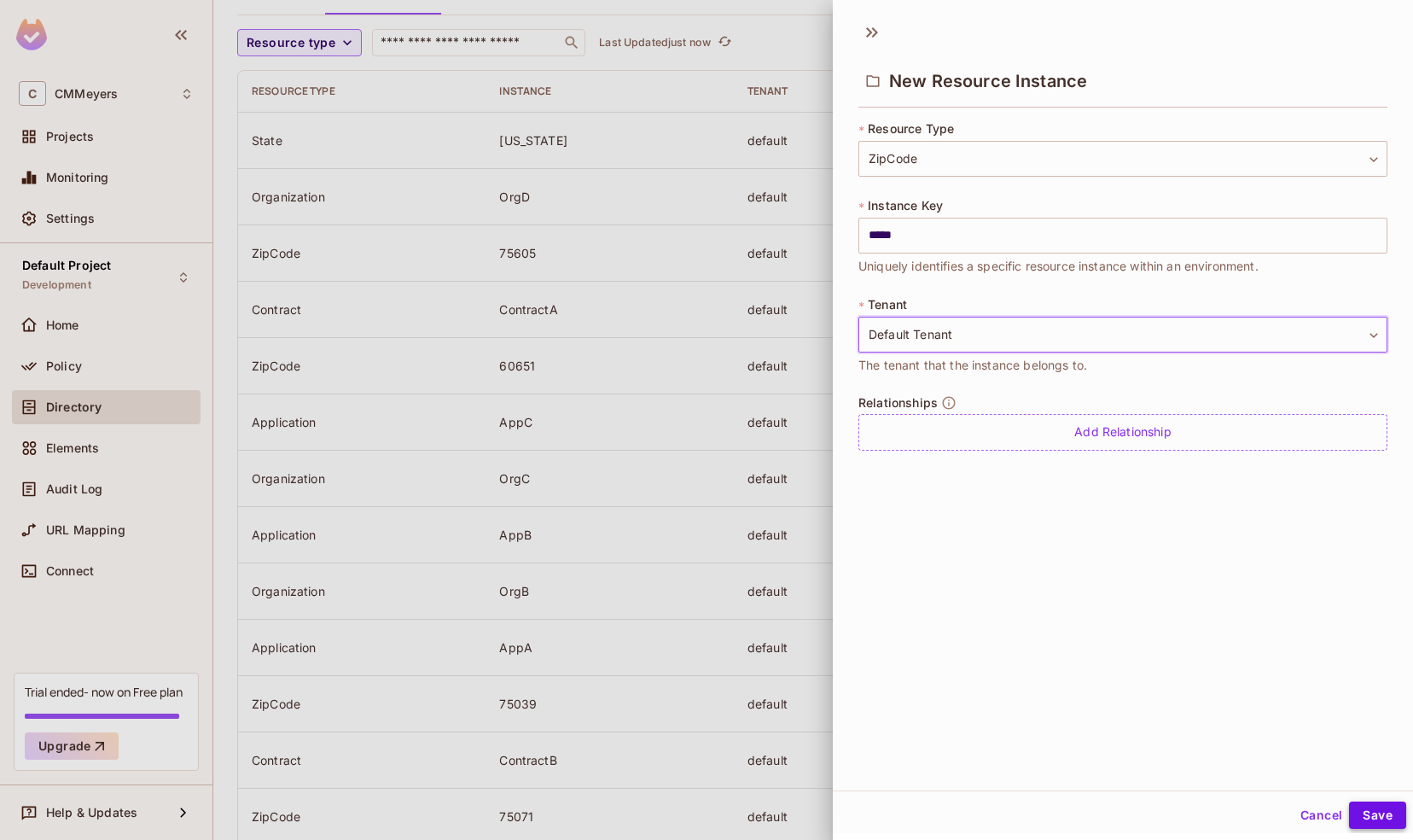
click at [1370, 816] on button "Save" at bounding box center [1377, 815] width 57 height 27
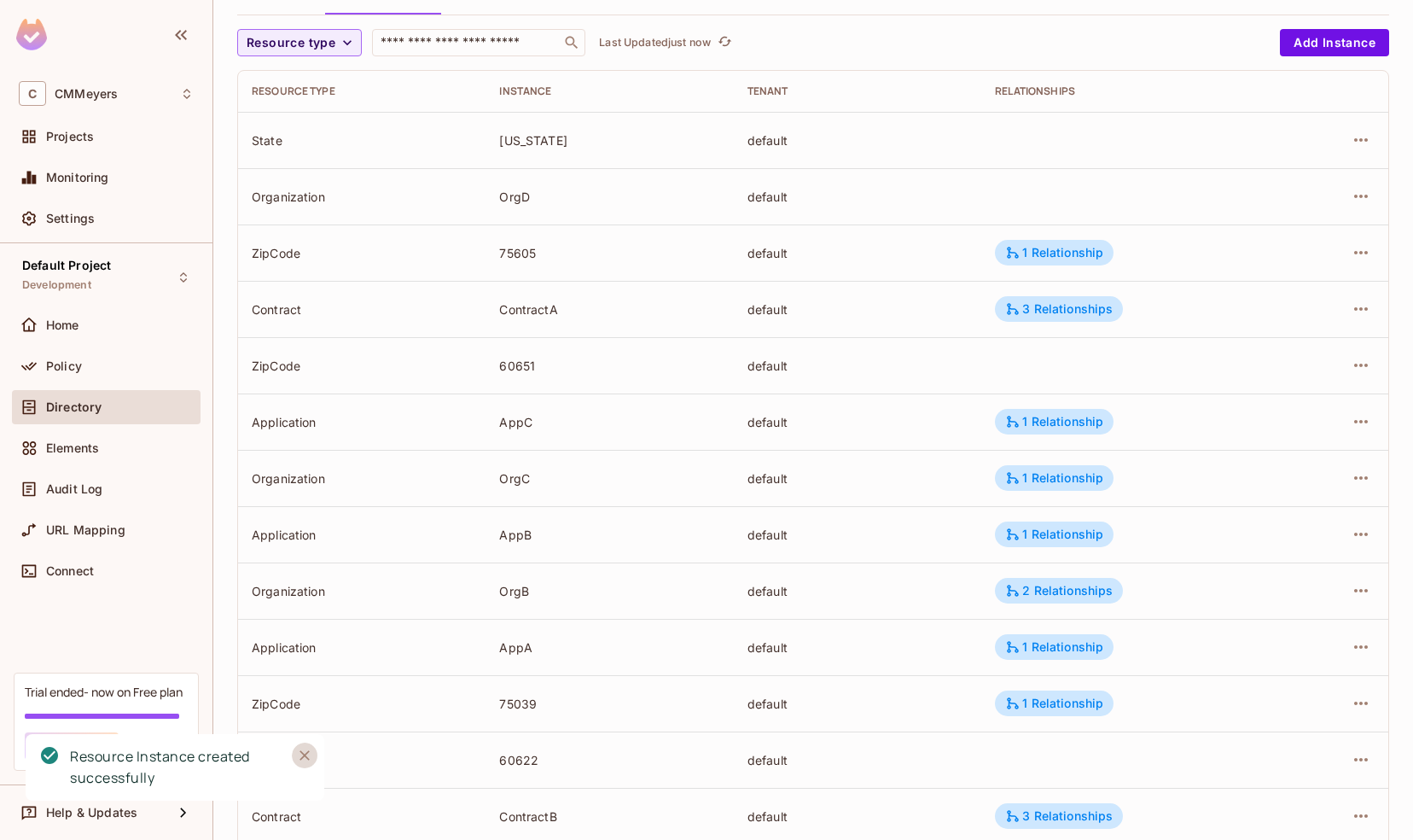
click at [303, 756] on icon "Close" at bounding box center [305, 755] width 10 height 10
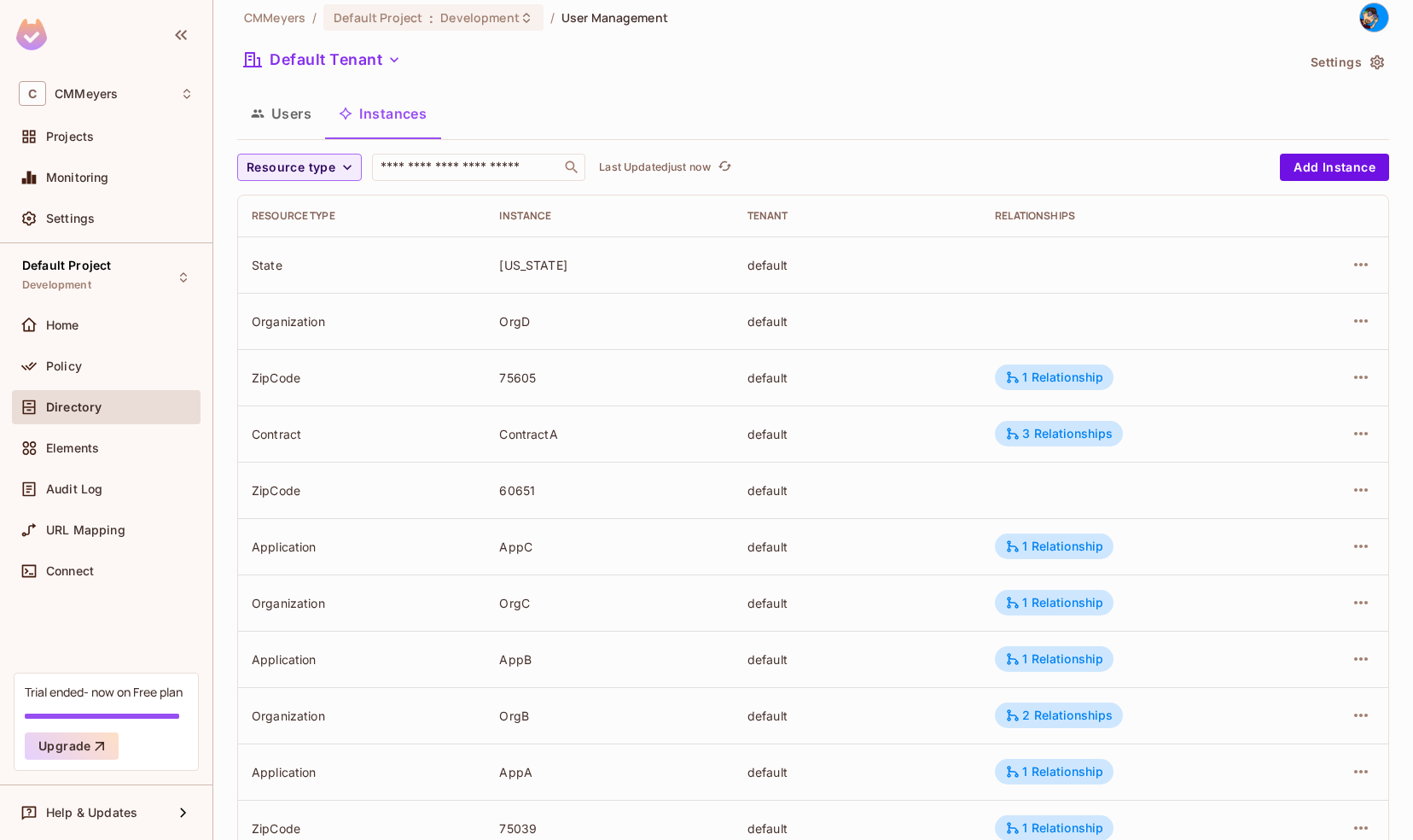
scroll to position [0, 0]
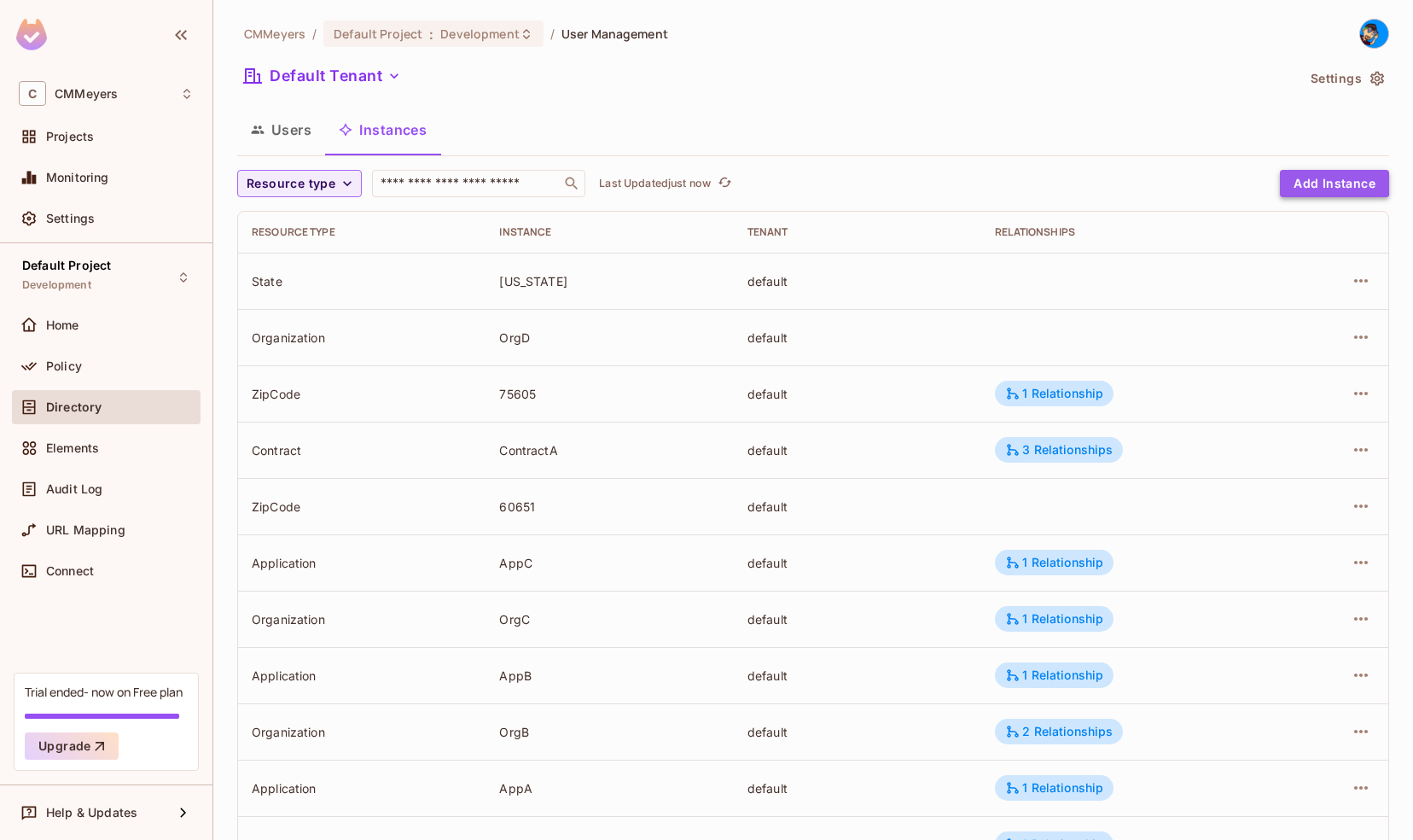
click at [1301, 181] on button "Add Instance" at bounding box center [1334, 184] width 109 height 27
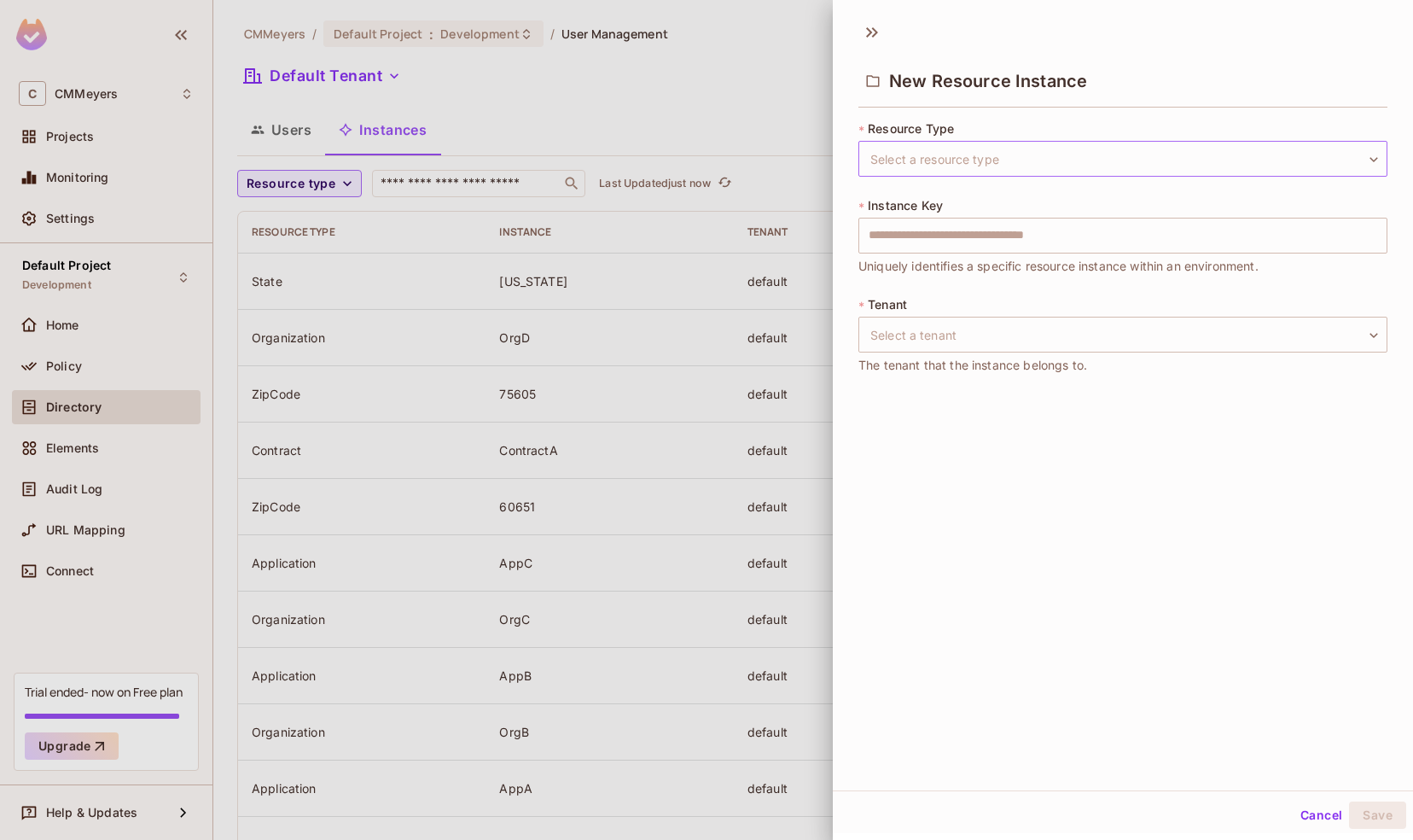
click at [948, 161] on body "C CMMeyers Projects Monitoring Settings Default Project Development Home Policy…" at bounding box center [706, 420] width 1413 height 840
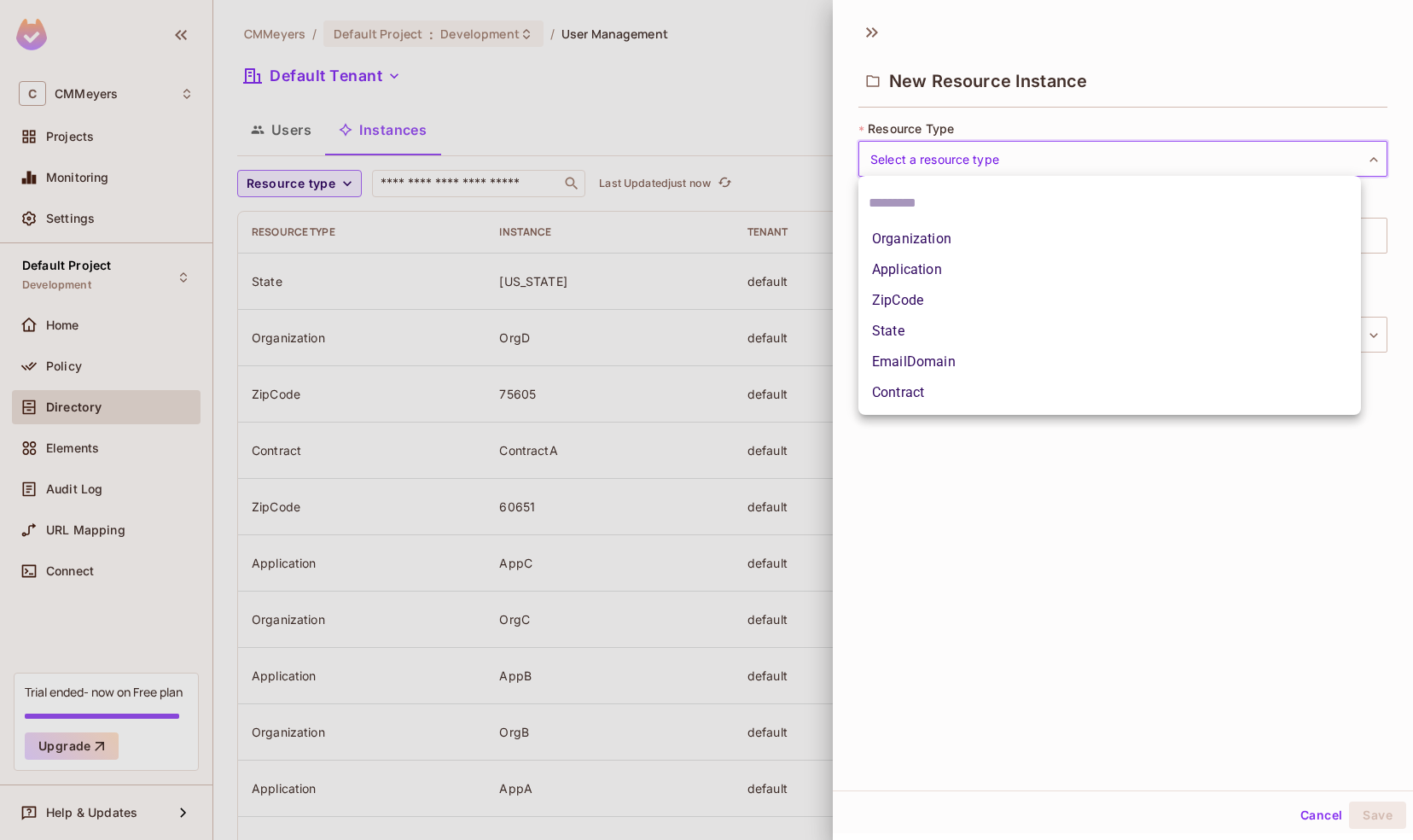
click at [897, 299] on li "ZipCode" at bounding box center [1109, 300] width 503 height 31
type input "*******"
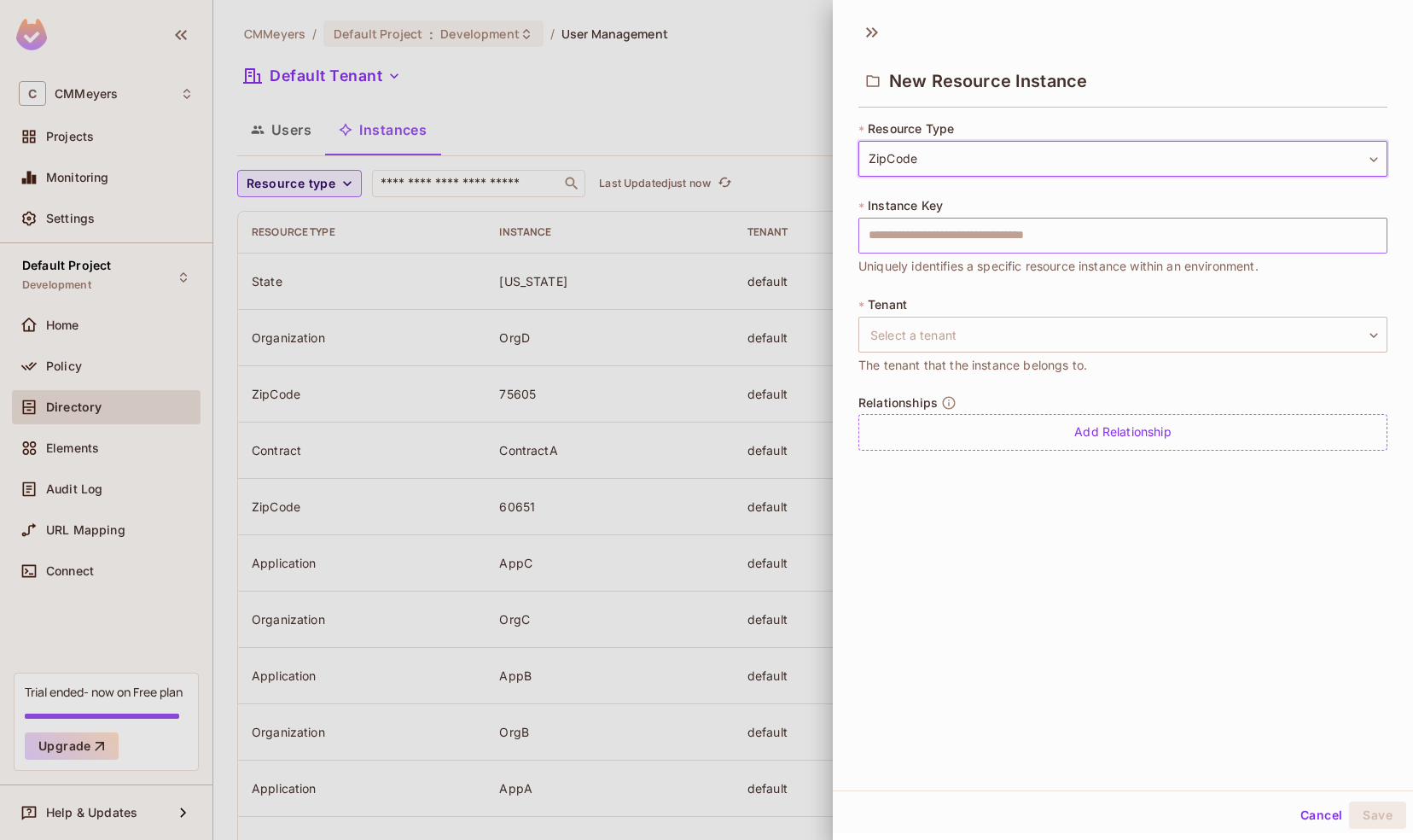
click at [896, 239] on input "text" at bounding box center [1122, 236] width 529 height 36
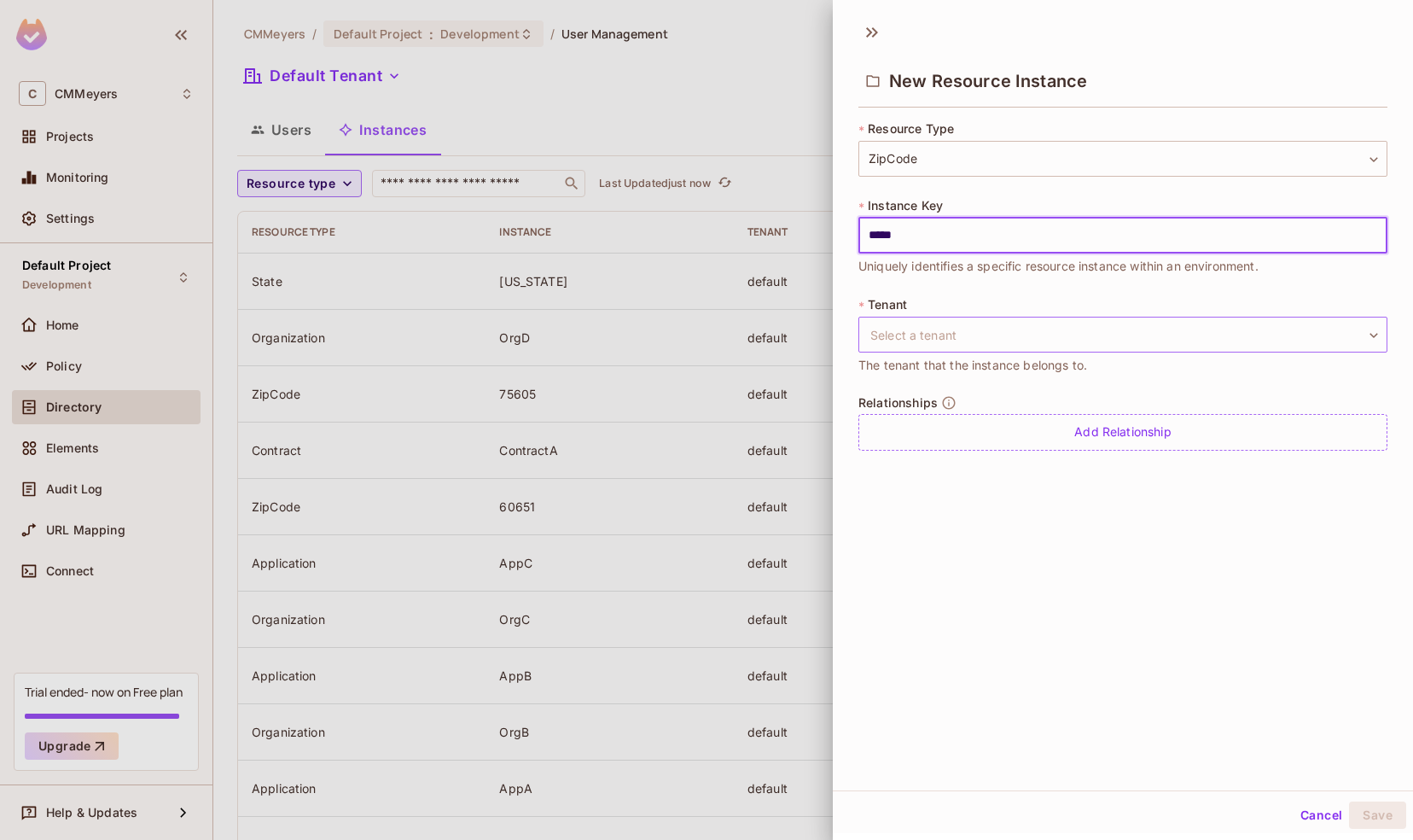
type input "*****"
click at [988, 340] on body "C CMMeyers Projects Monitoring Settings Default Project Development Home Policy…" at bounding box center [706, 420] width 1413 height 840
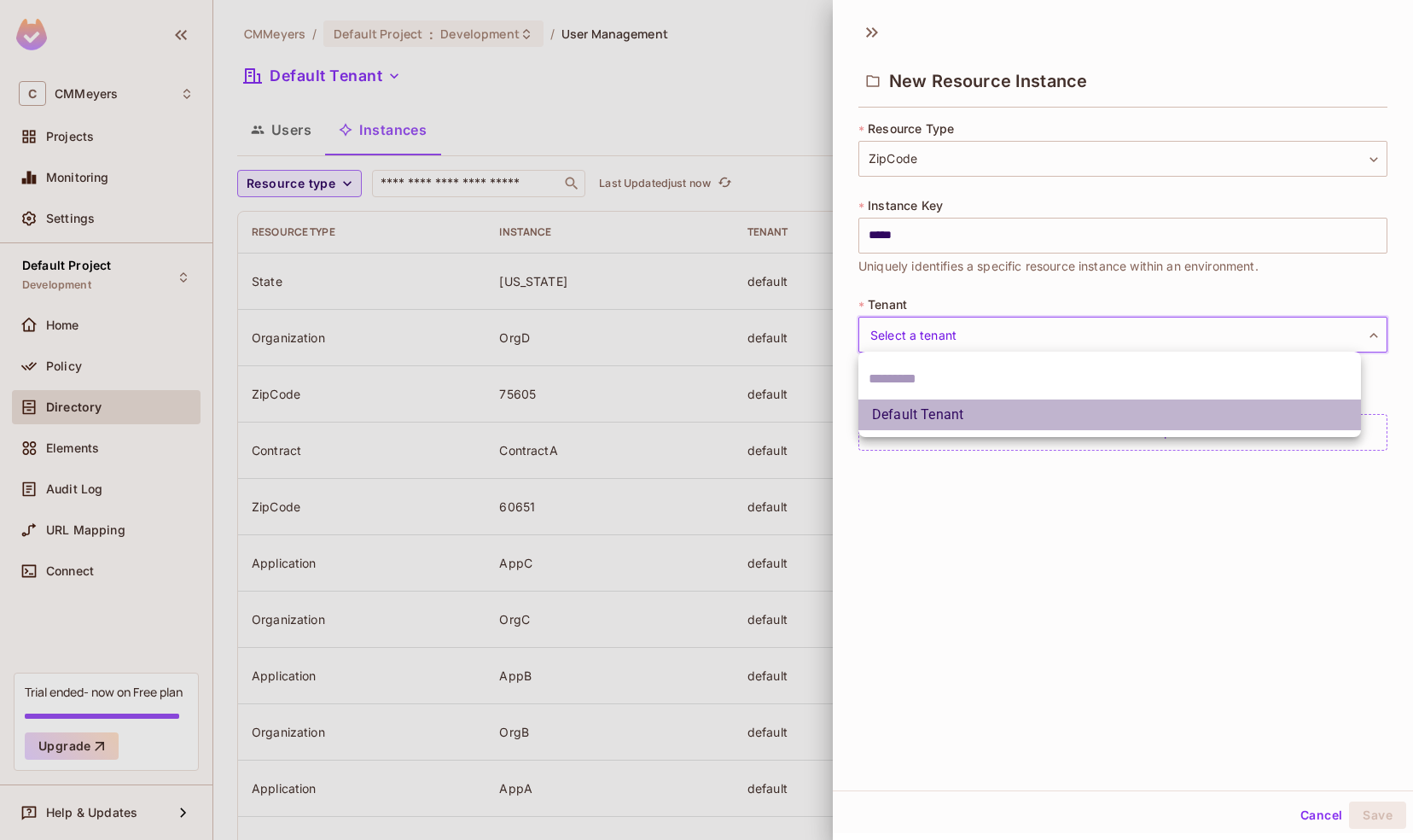
click at [945, 411] on li "Default Tenant" at bounding box center [1109, 414] width 503 height 31
type input "*******"
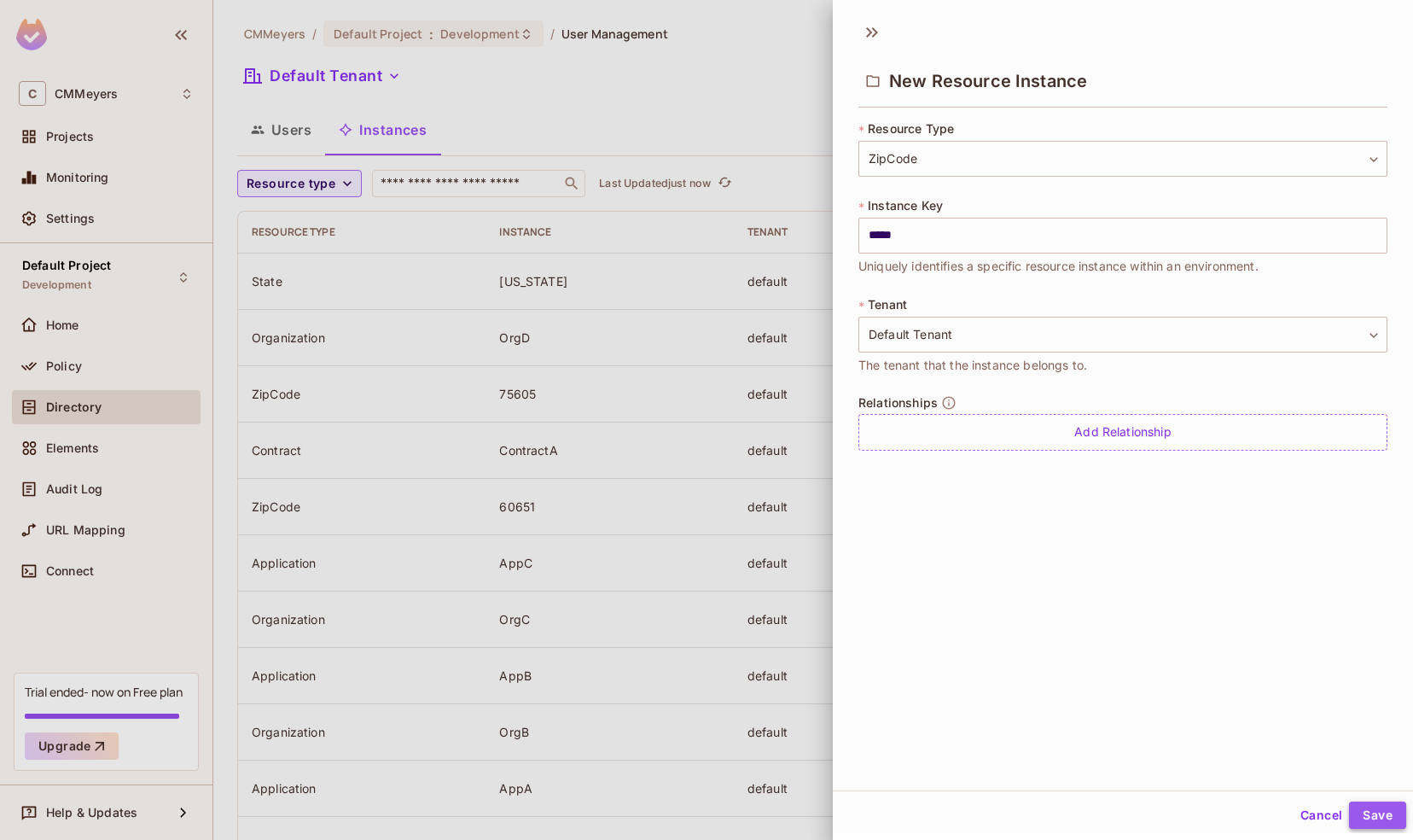
click at [1362, 813] on button "Save" at bounding box center [1377, 815] width 57 height 27
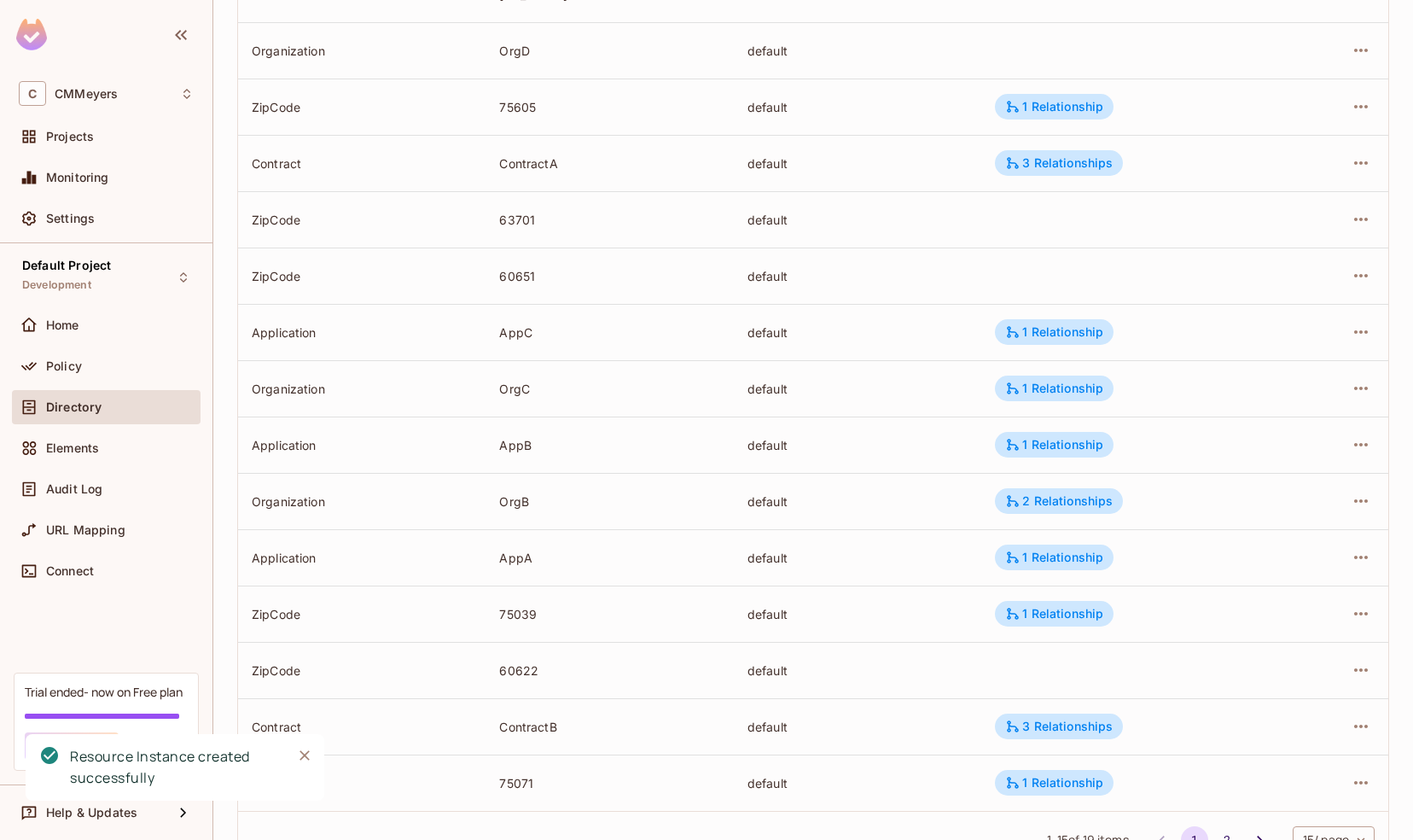
scroll to position [352, 0]
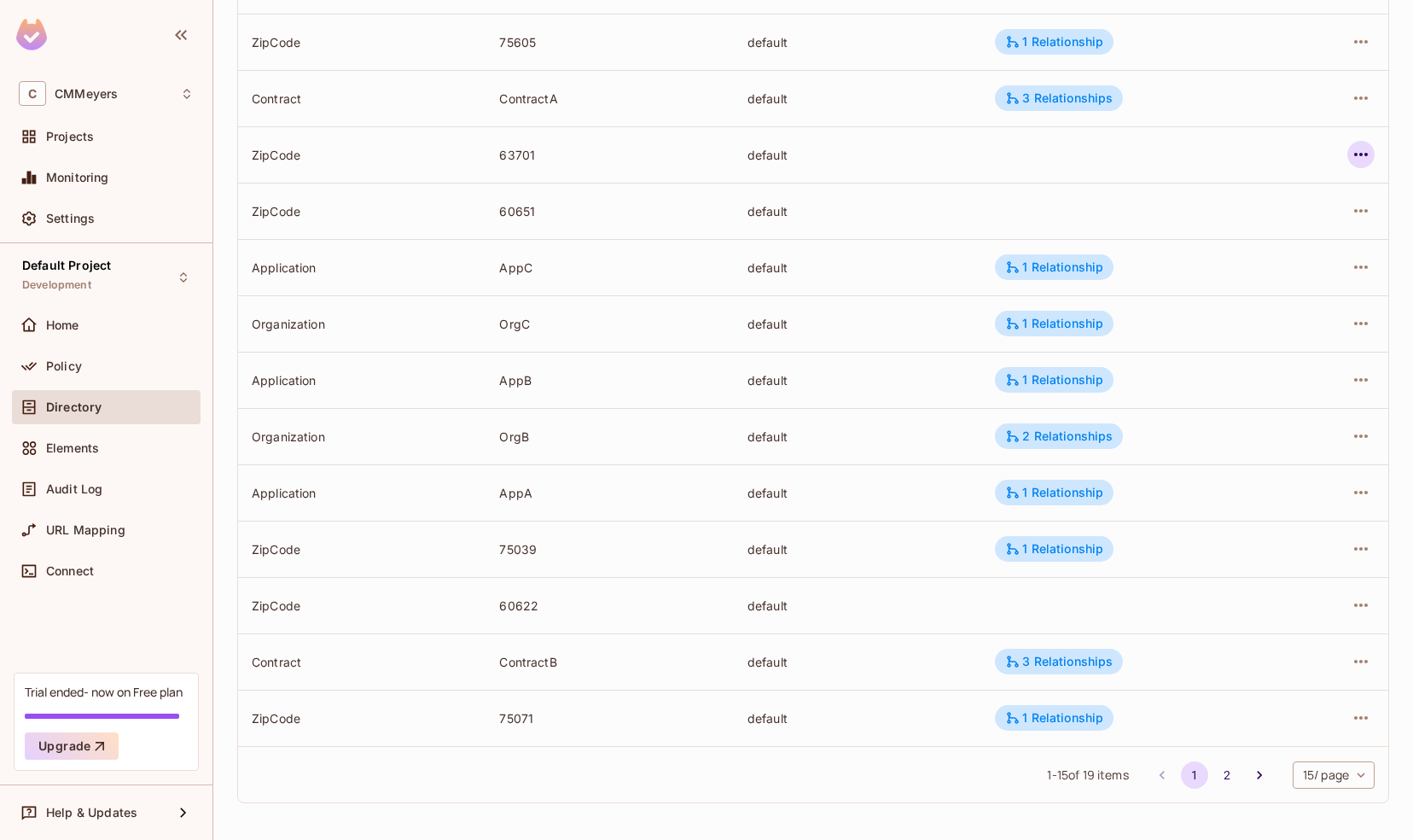
click at [1353, 157] on icon "button" at bounding box center [1361, 154] width 21 height 21
click at [1234, 197] on div "Edit Resource Instance" at bounding box center [1247, 194] width 133 height 17
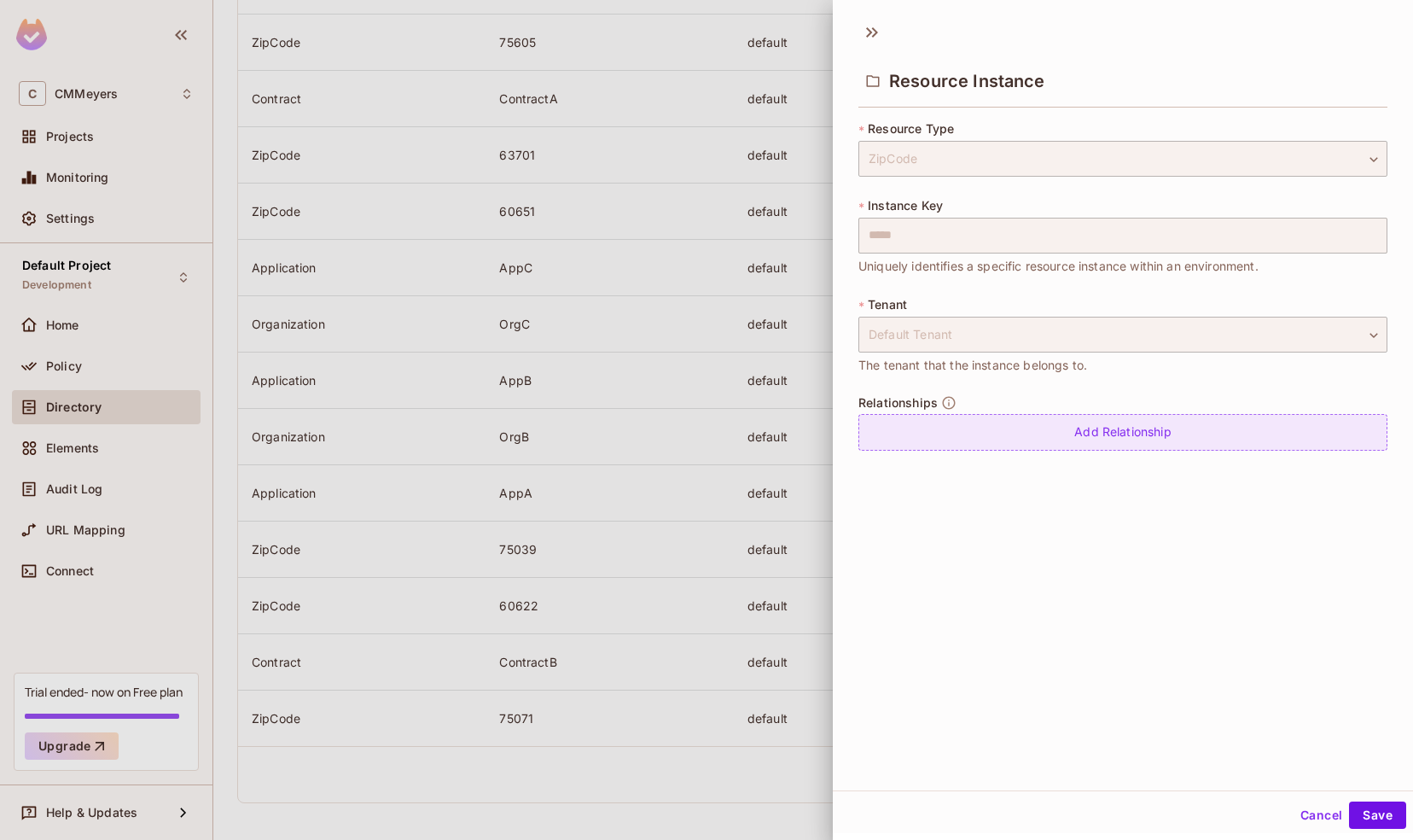
click at [1073, 442] on div "Add Relationship" at bounding box center [1122, 432] width 529 height 37
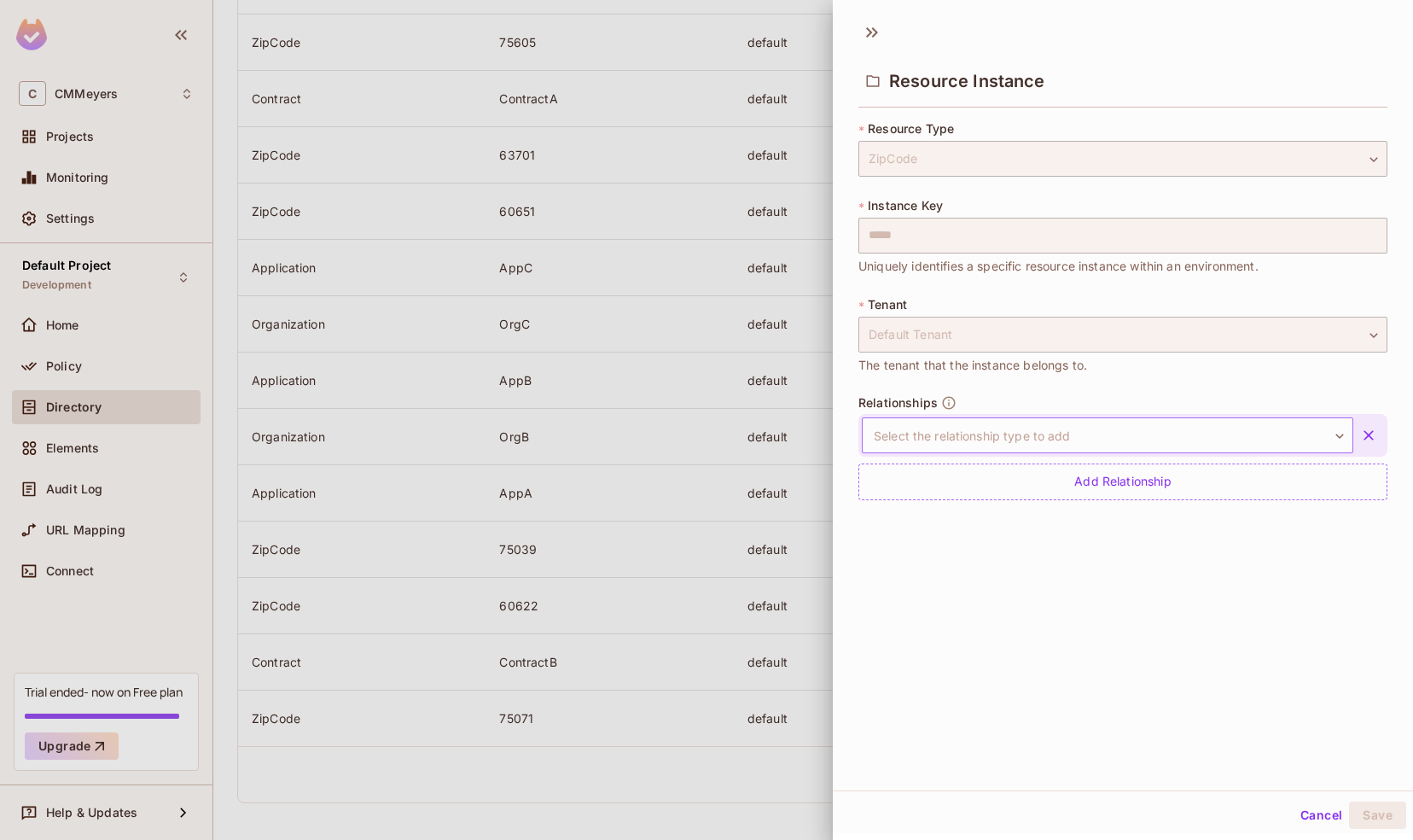
click at [1034, 435] on body "C CMMeyers Projects Monitoring Settings Default Project Development Home Policy…" at bounding box center [706, 420] width 1413 height 840
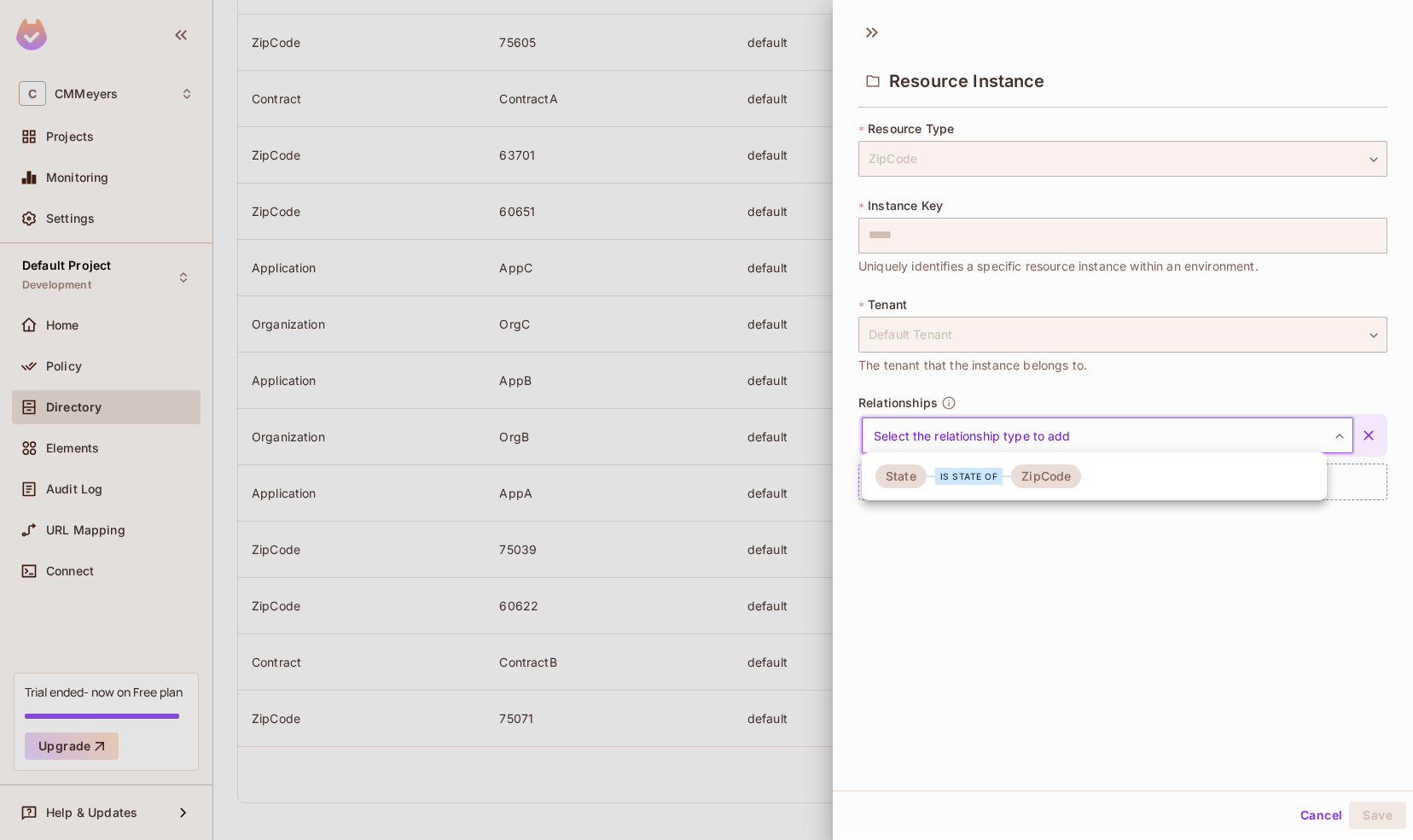
click at [971, 478] on div "is state of" at bounding box center [969, 476] width 69 height 17
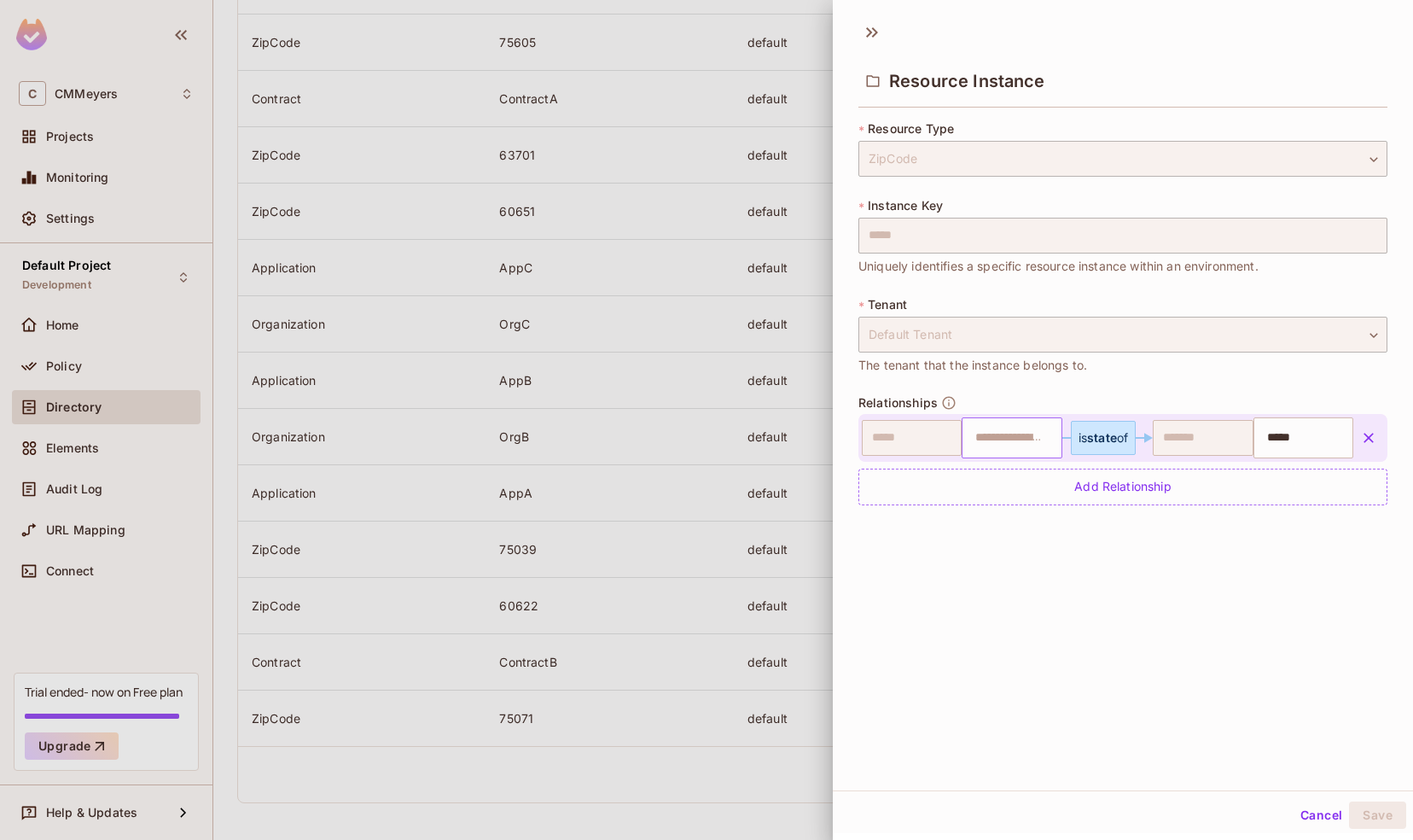
click at [991, 433] on input "text" at bounding box center [1009, 438] width 88 height 34
type input "********"
click at [983, 480] on li "Missouri" at bounding box center [999, 480] width 92 height 31
click at [1364, 813] on button "Save" at bounding box center [1377, 815] width 57 height 27
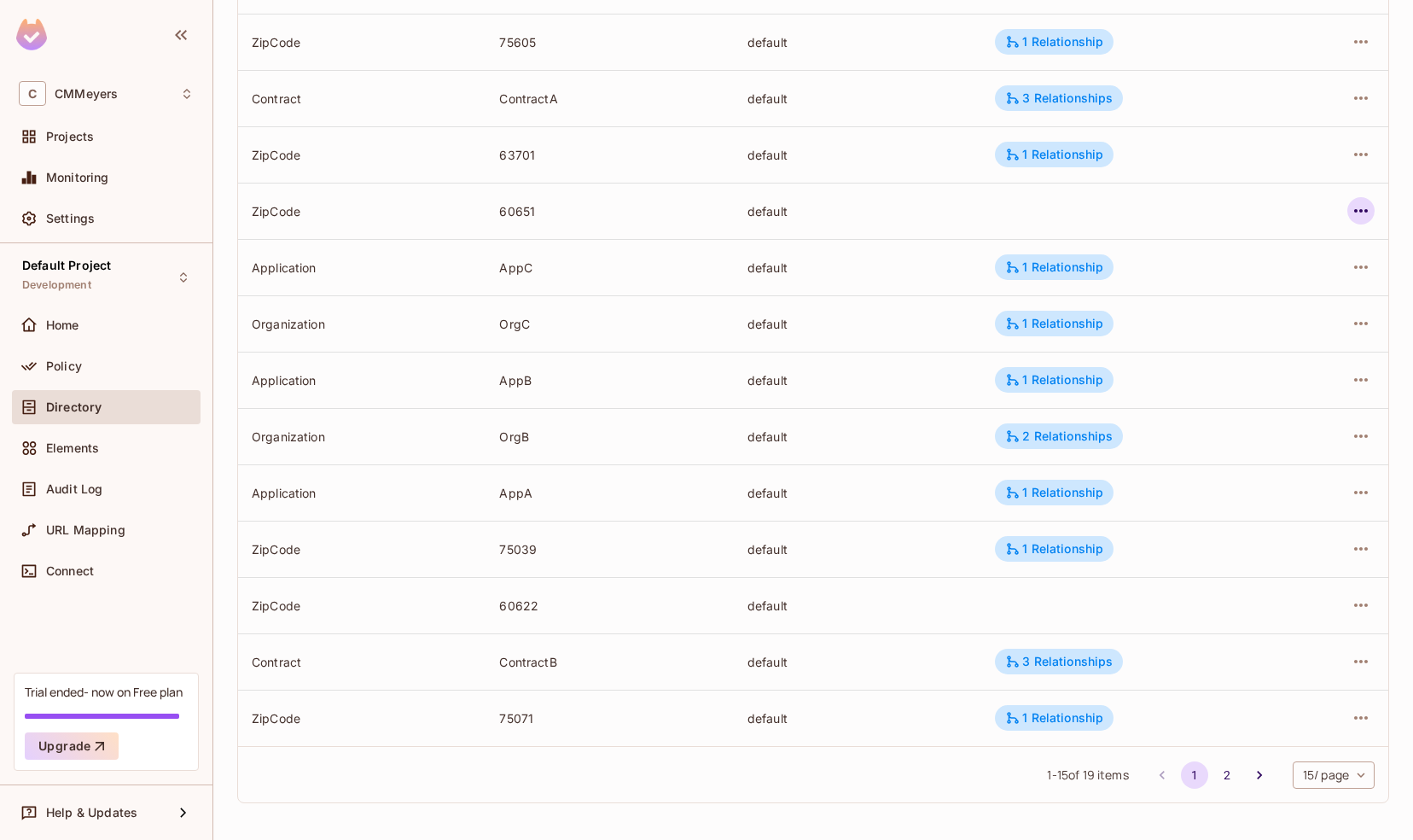
click at [1350, 214] on icon "button" at bounding box center [1361, 211] width 21 height 21
click at [1222, 242] on div "Edit Resource Instance" at bounding box center [1247, 250] width 133 height 17
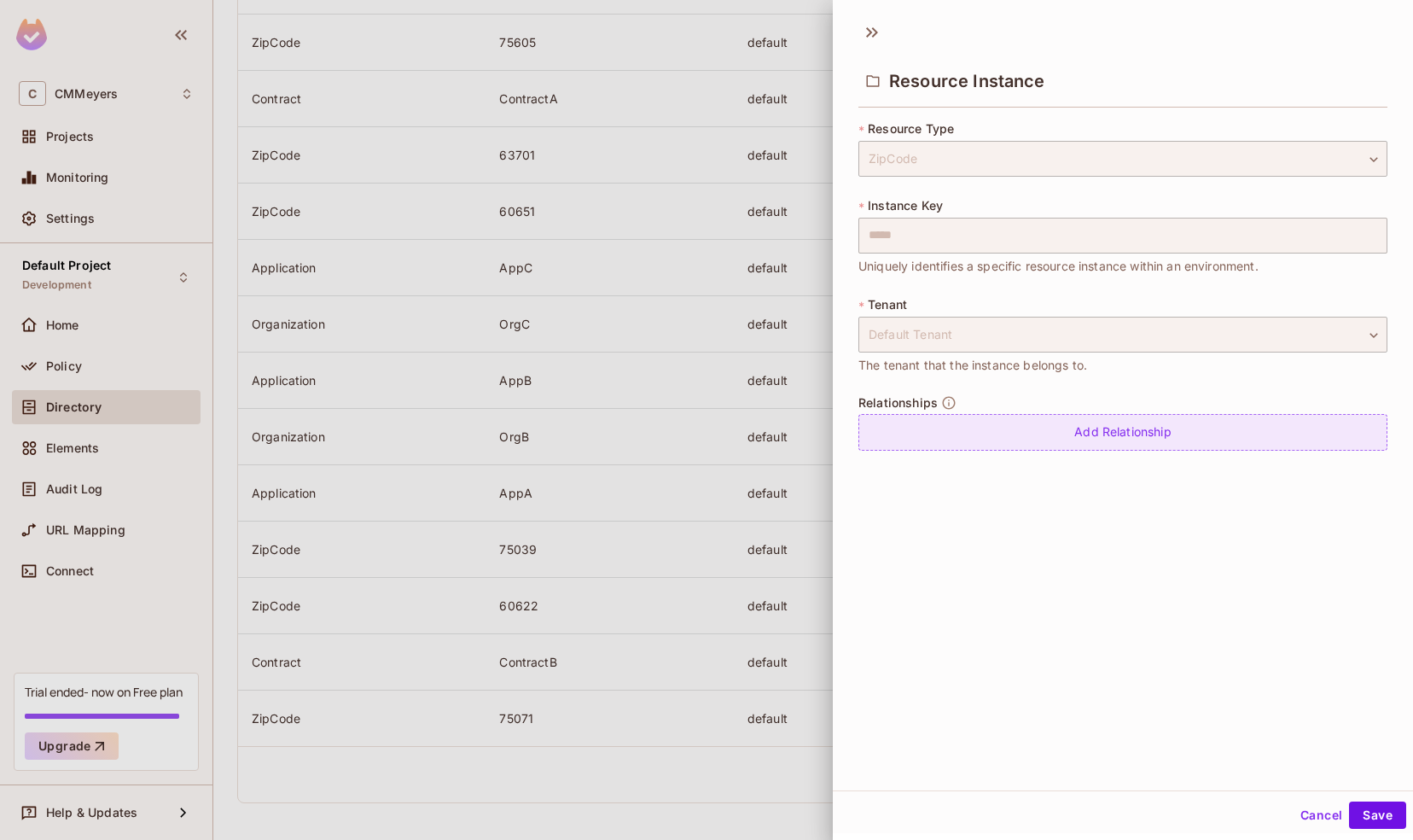
click at [980, 441] on div "Add Relationship" at bounding box center [1122, 432] width 529 height 37
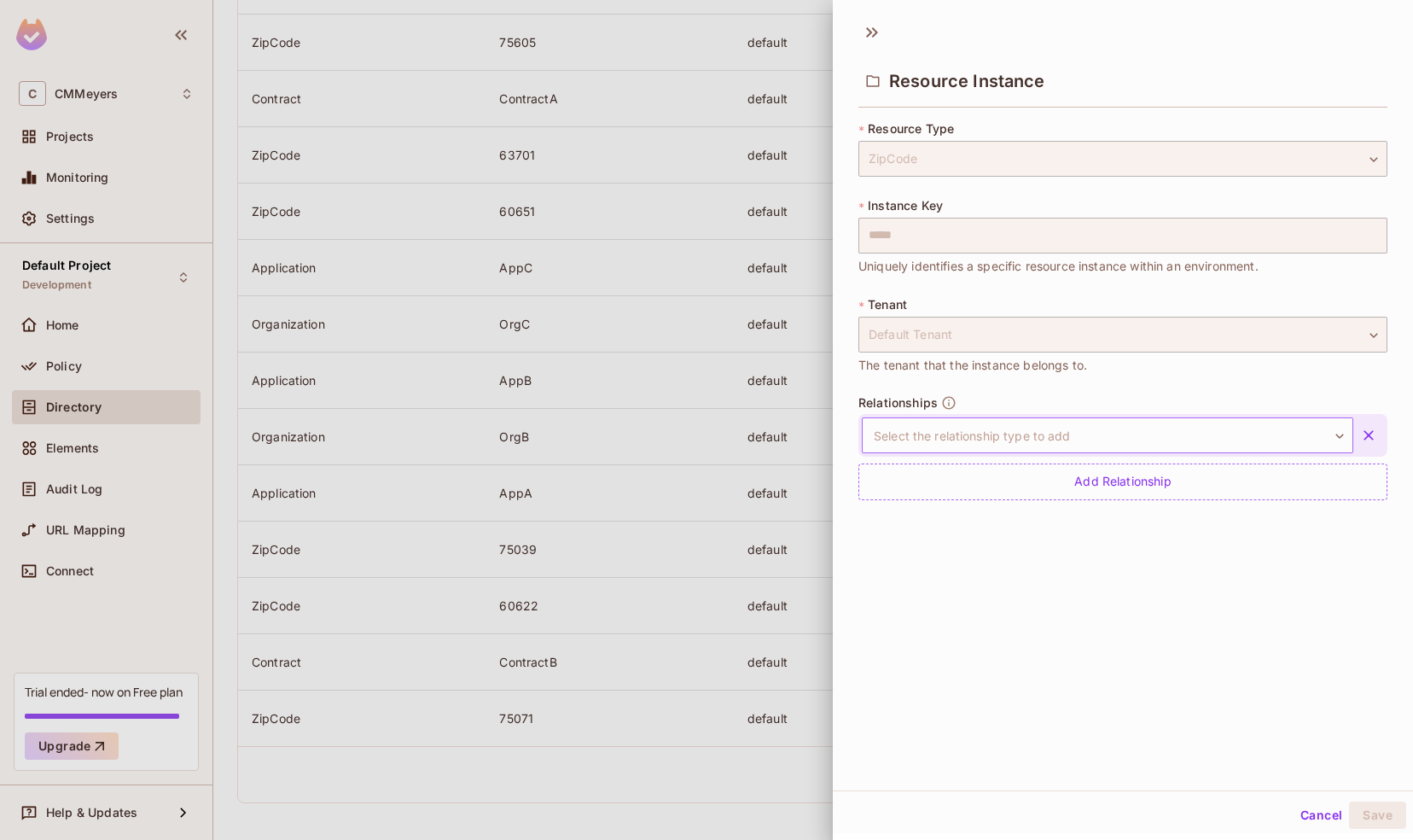
click at [965, 443] on body "C CMMeyers Projects Monitoring Settings Default Project Development Home Policy…" at bounding box center [706, 420] width 1413 height 840
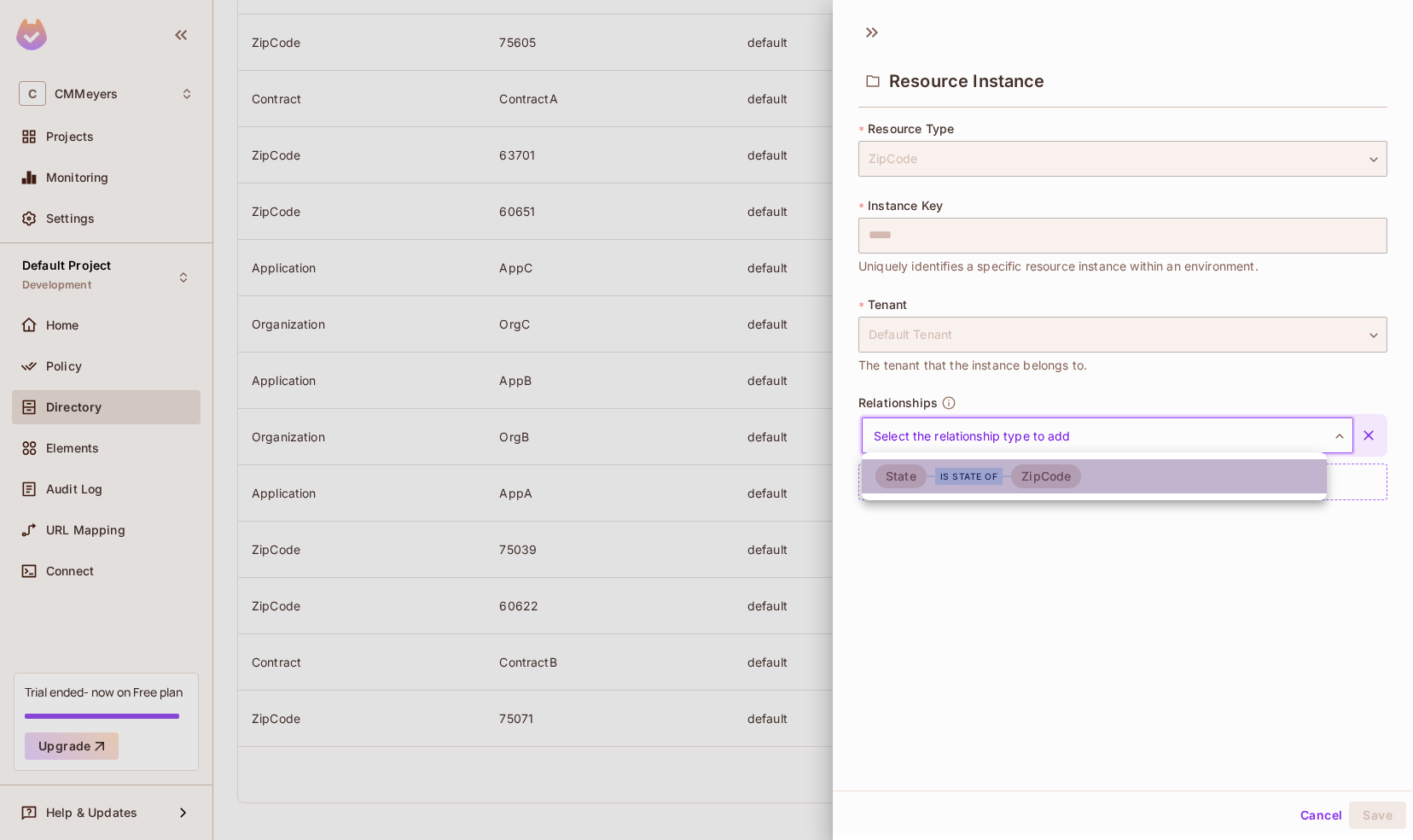
click at [958, 481] on div "is state of" at bounding box center [969, 476] width 69 height 17
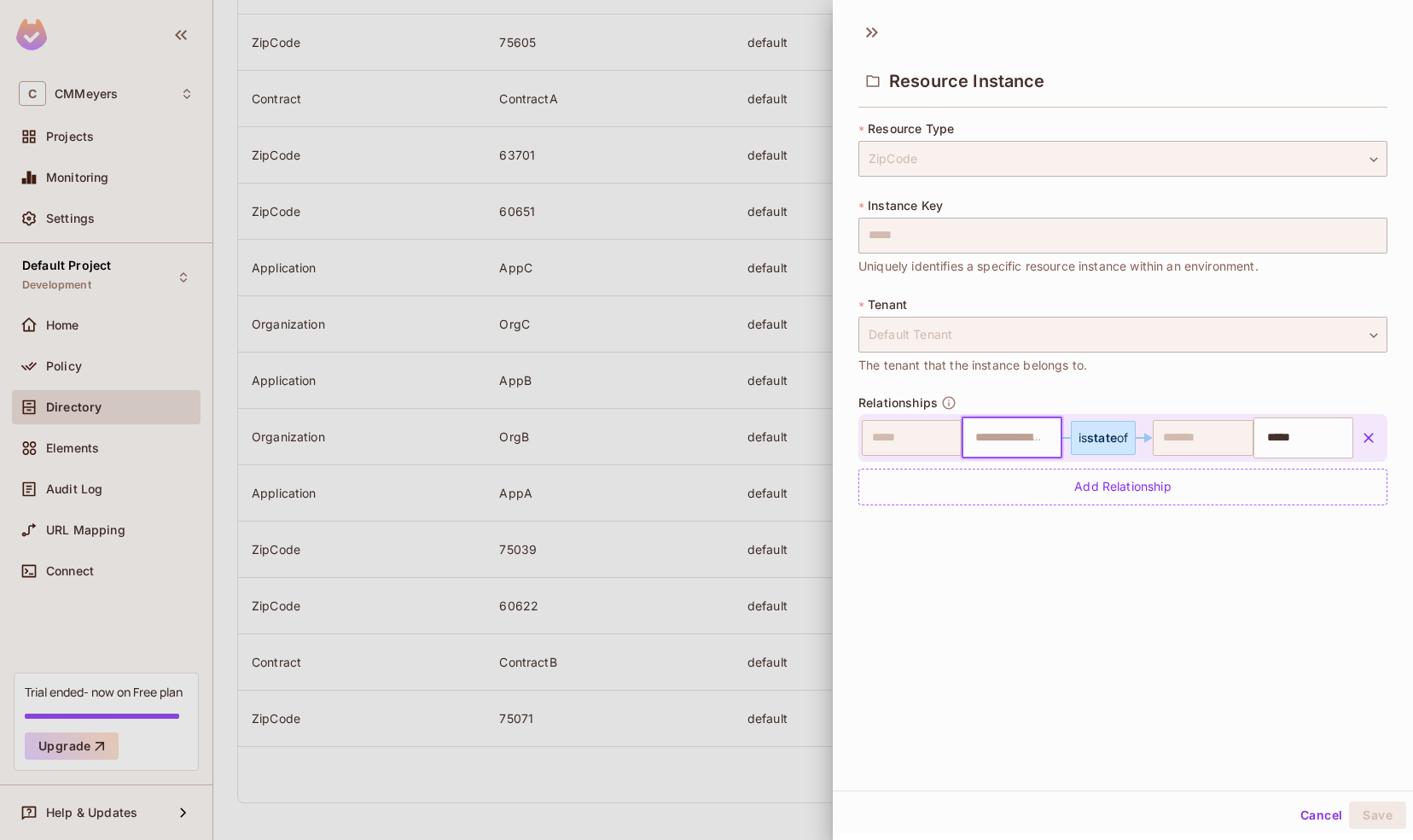
click at [982, 435] on input "text" at bounding box center [1009, 438] width 88 height 34
type input "********"
click at [1177, 692] on div "Resource Instance * Resource Type ZipCode ******* ​ * Instance Key ***** ​ Uniq…" at bounding box center [1123, 401] width 580 height 778
click at [1361, 813] on button "Save" at bounding box center [1377, 815] width 57 height 27
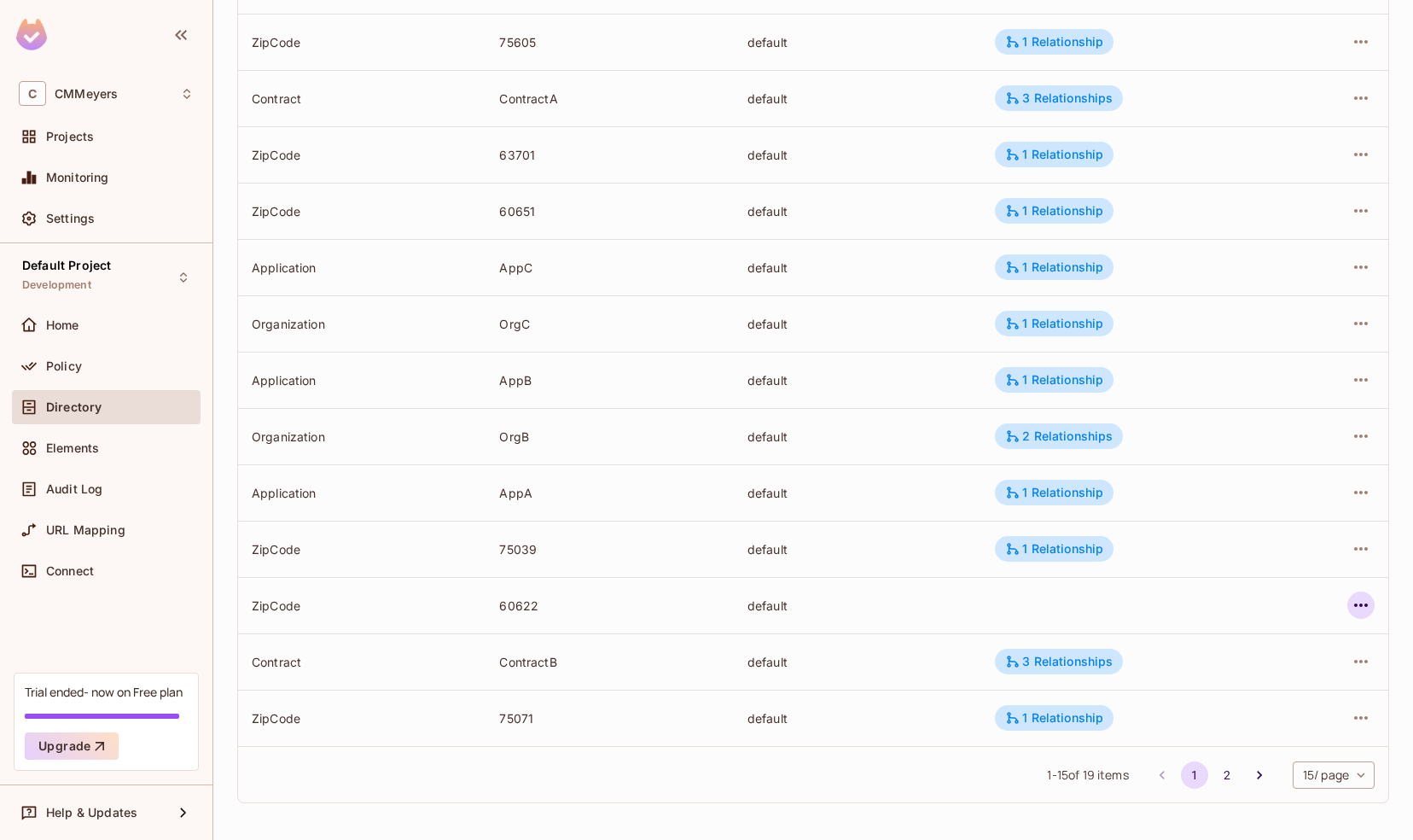
click at [1350, 601] on icon "button" at bounding box center [1361, 605] width 21 height 21
click at [1229, 641] on div "Edit Resource Instance" at bounding box center [1247, 644] width 133 height 17
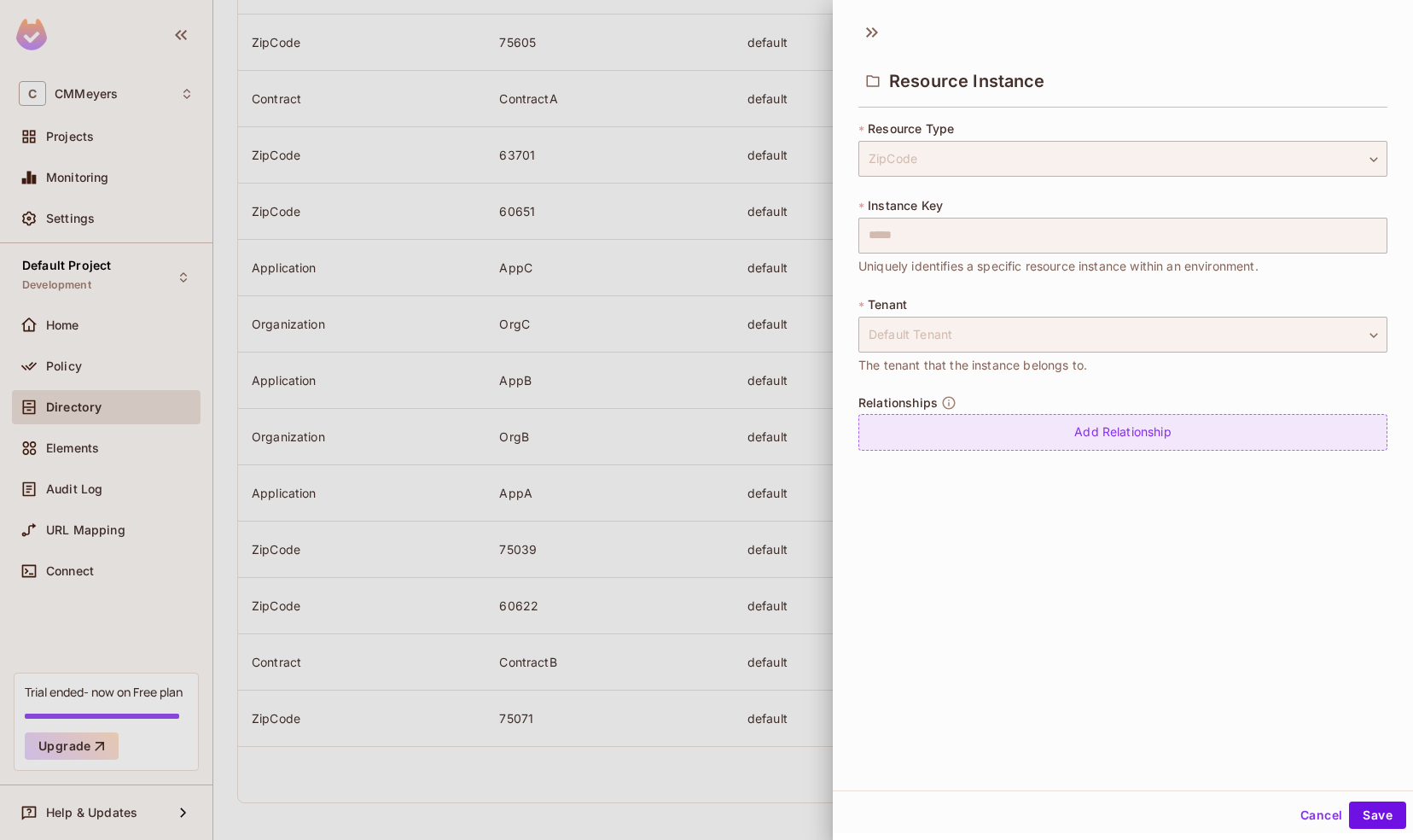
click at [954, 428] on div "Add Relationship" at bounding box center [1122, 432] width 529 height 37
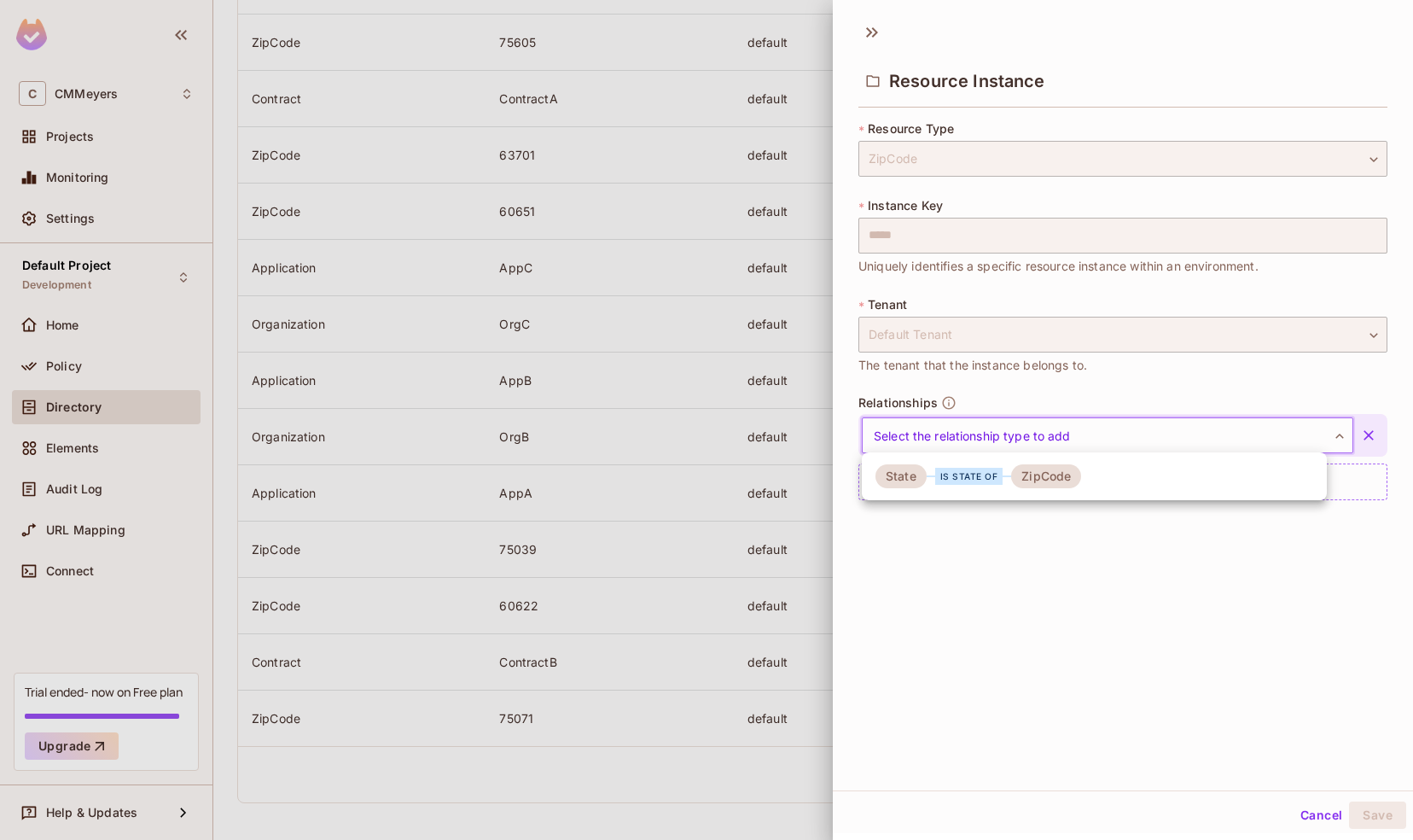
click at [952, 433] on body "C CMMeyers Projects Monitoring Settings Default Project Development Home Policy…" at bounding box center [706, 420] width 1413 height 840
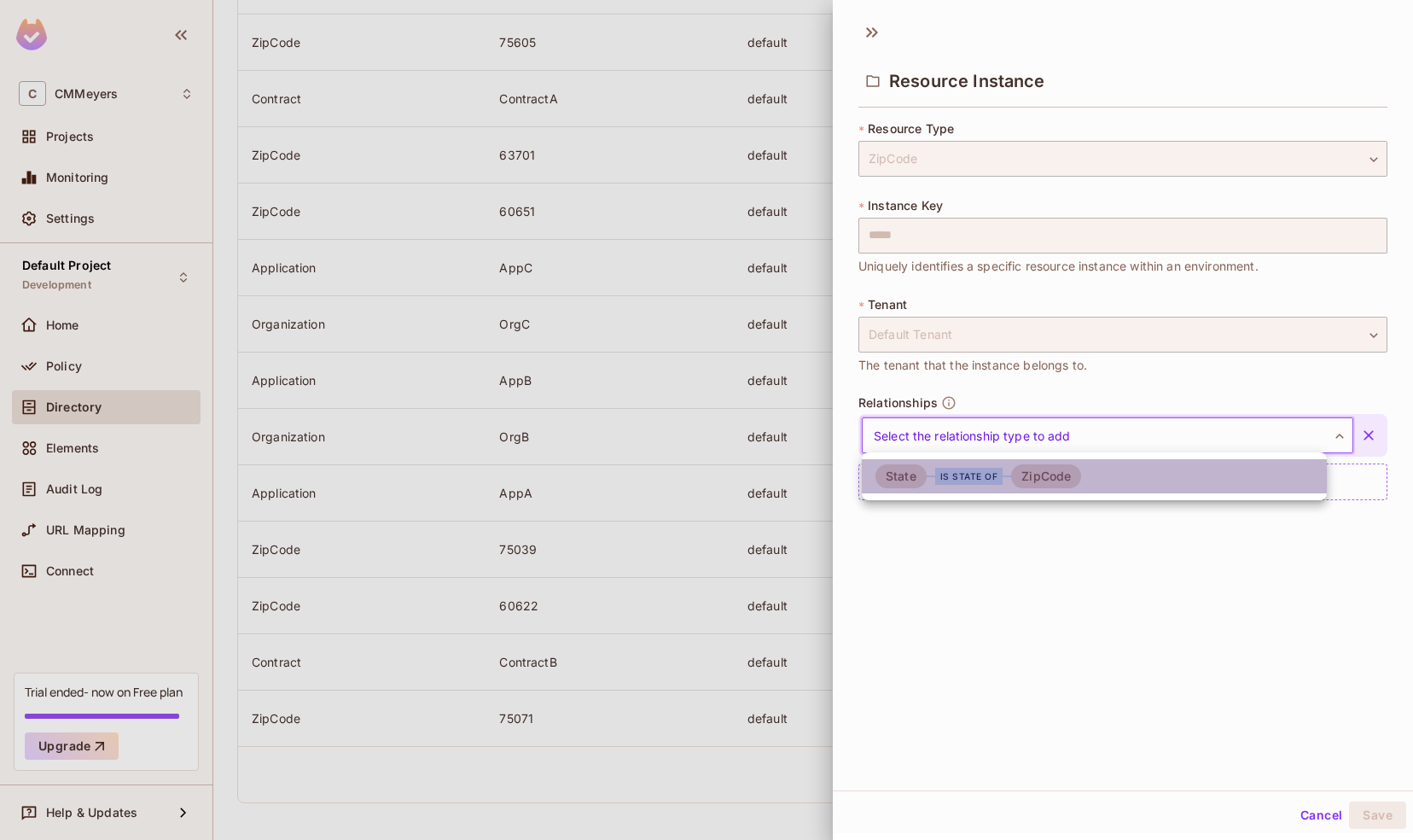
click at [942, 472] on div "is state of" at bounding box center [969, 476] width 69 height 17
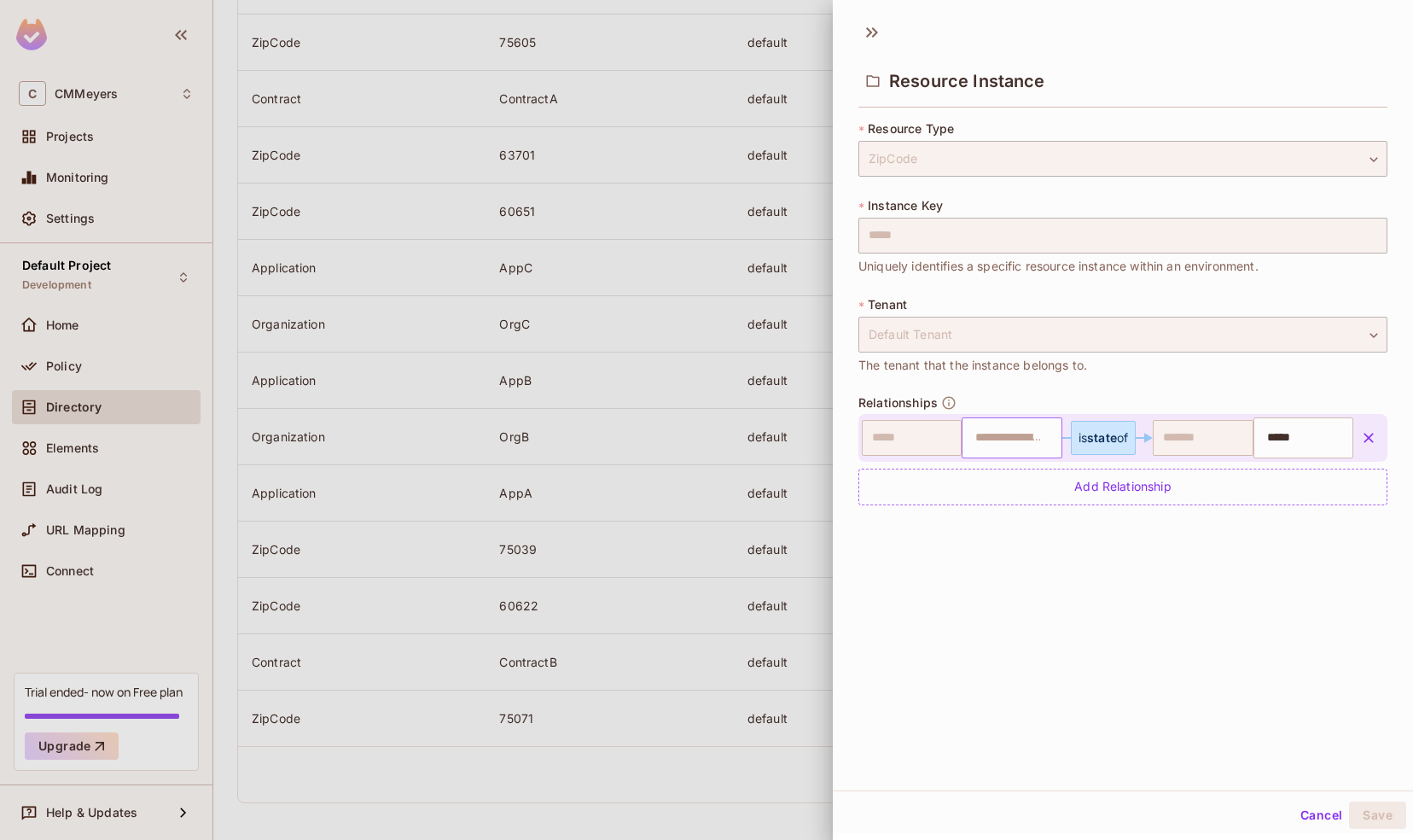
click at [981, 430] on input "text" at bounding box center [1009, 438] width 88 height 34
type input "********"
click at [1167, 668] on div "Resource Instance * Resource Type ZipCode ******* ​ * Instance Key ***** ​ Uniq…" at bounding box center [1123, 401] width 580 height 778
click at [1350, 813] on button "Save" at bounding box center [1377, 815] width 57 height 27
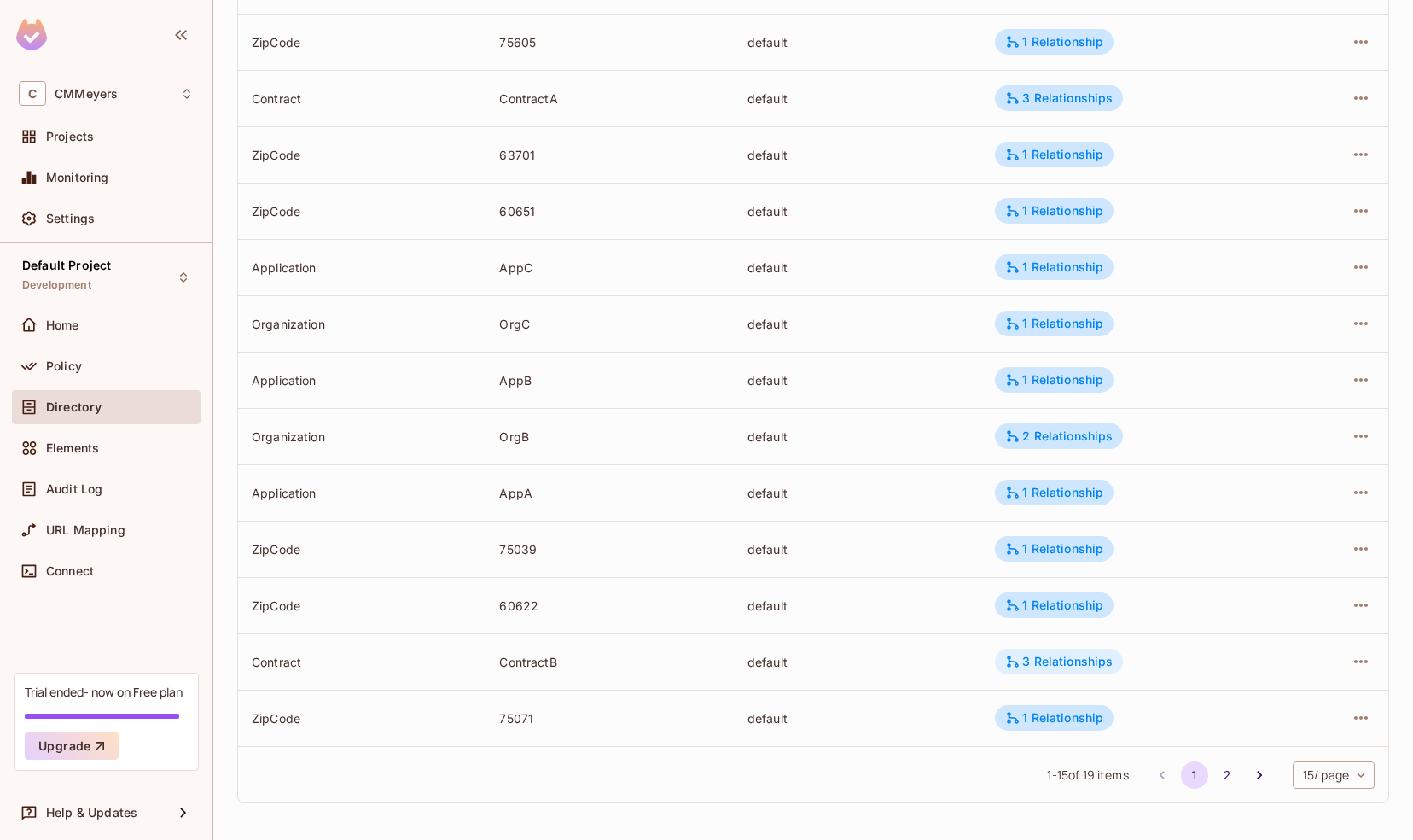
click at [1045, 661] on div "3 Relationships" at bounding box center [1058, 662] width 107 height 15
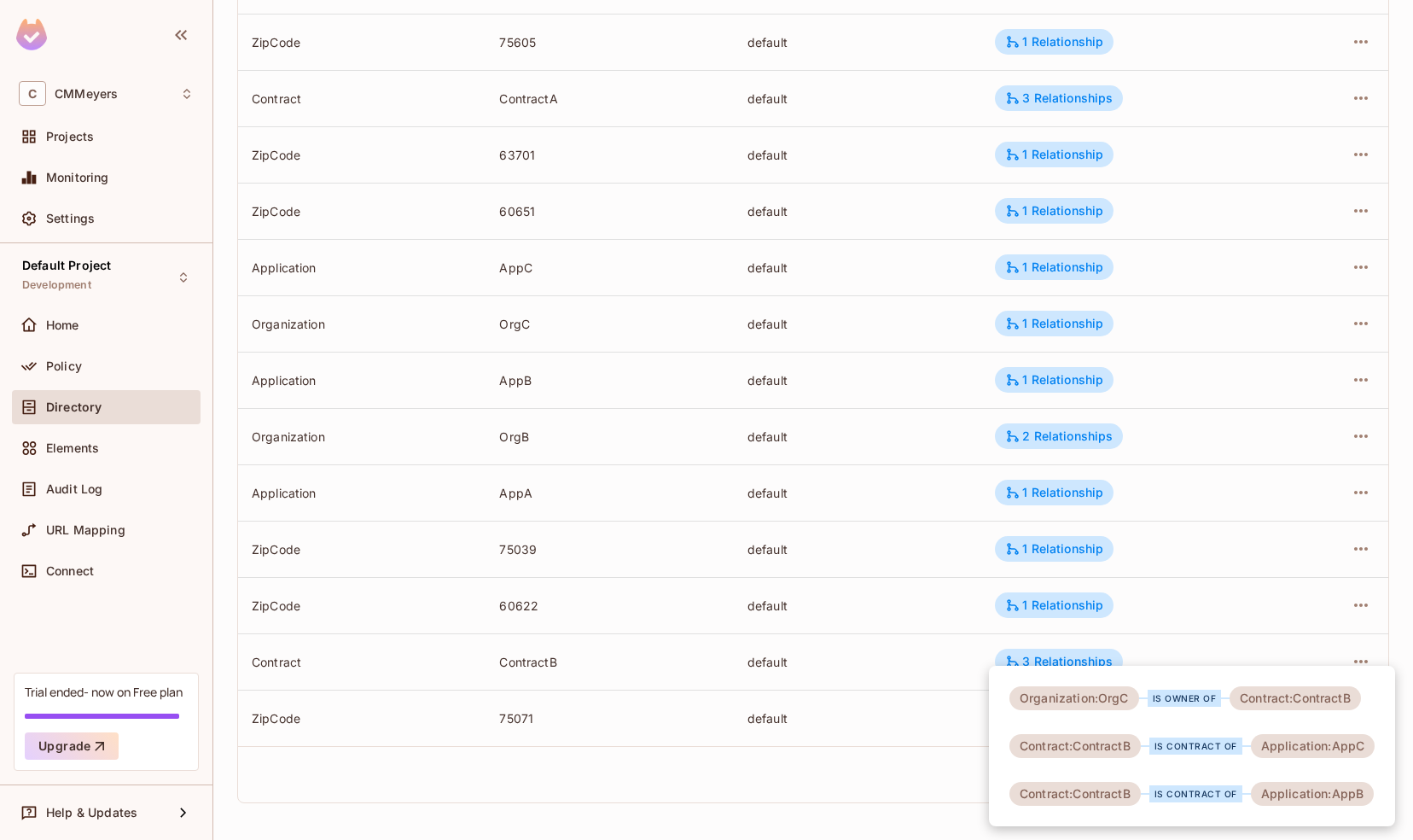
click at [921, 652] on div at bounding box center [706, 420] width 1413 height 840
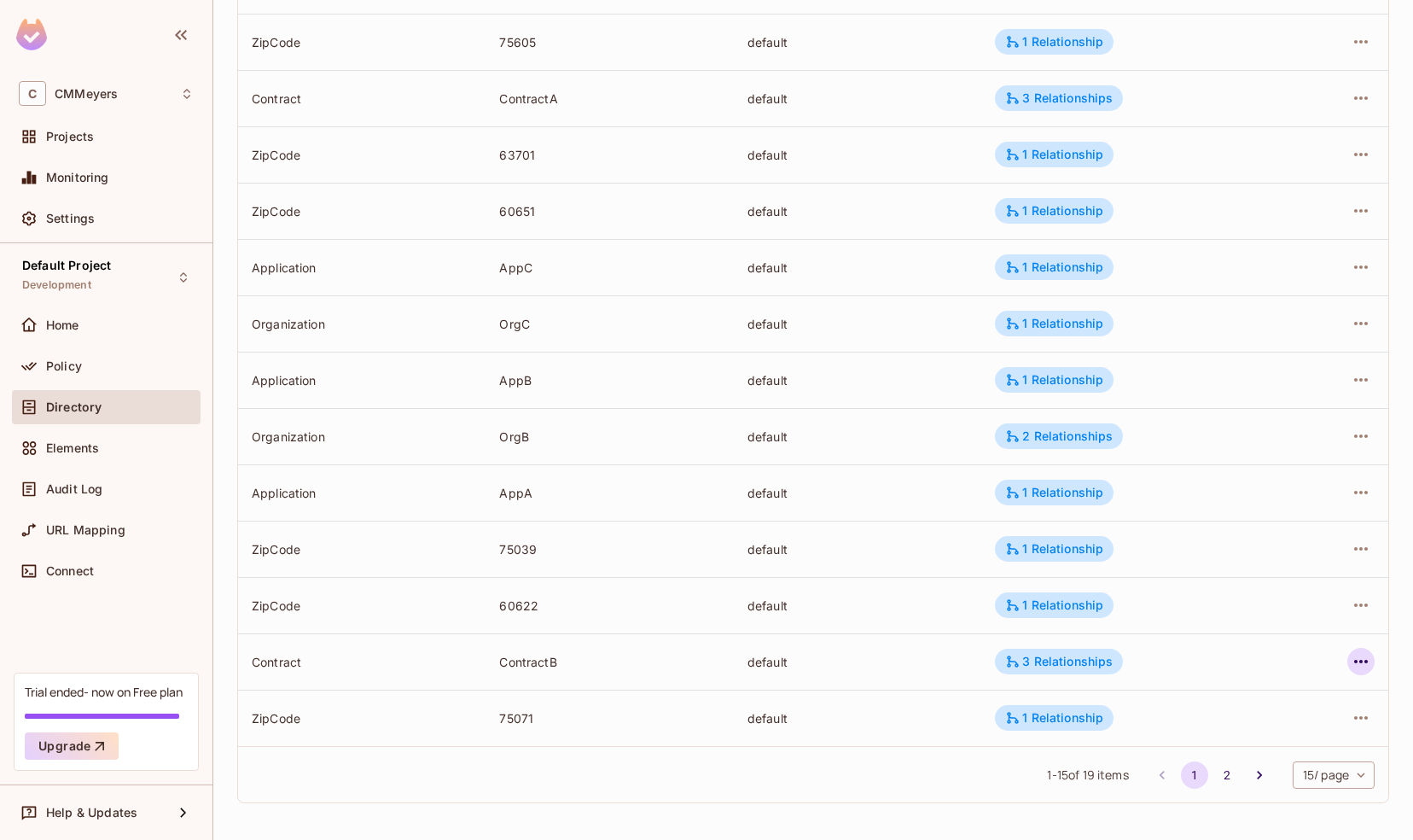
click at [1351, 667] on icon "button" at bounding box center [1361, 662] width 21 height 21
click at [1255, 703] on div "Edit Resource Instance" at bounding box center [1247, 700] width 133 height 17
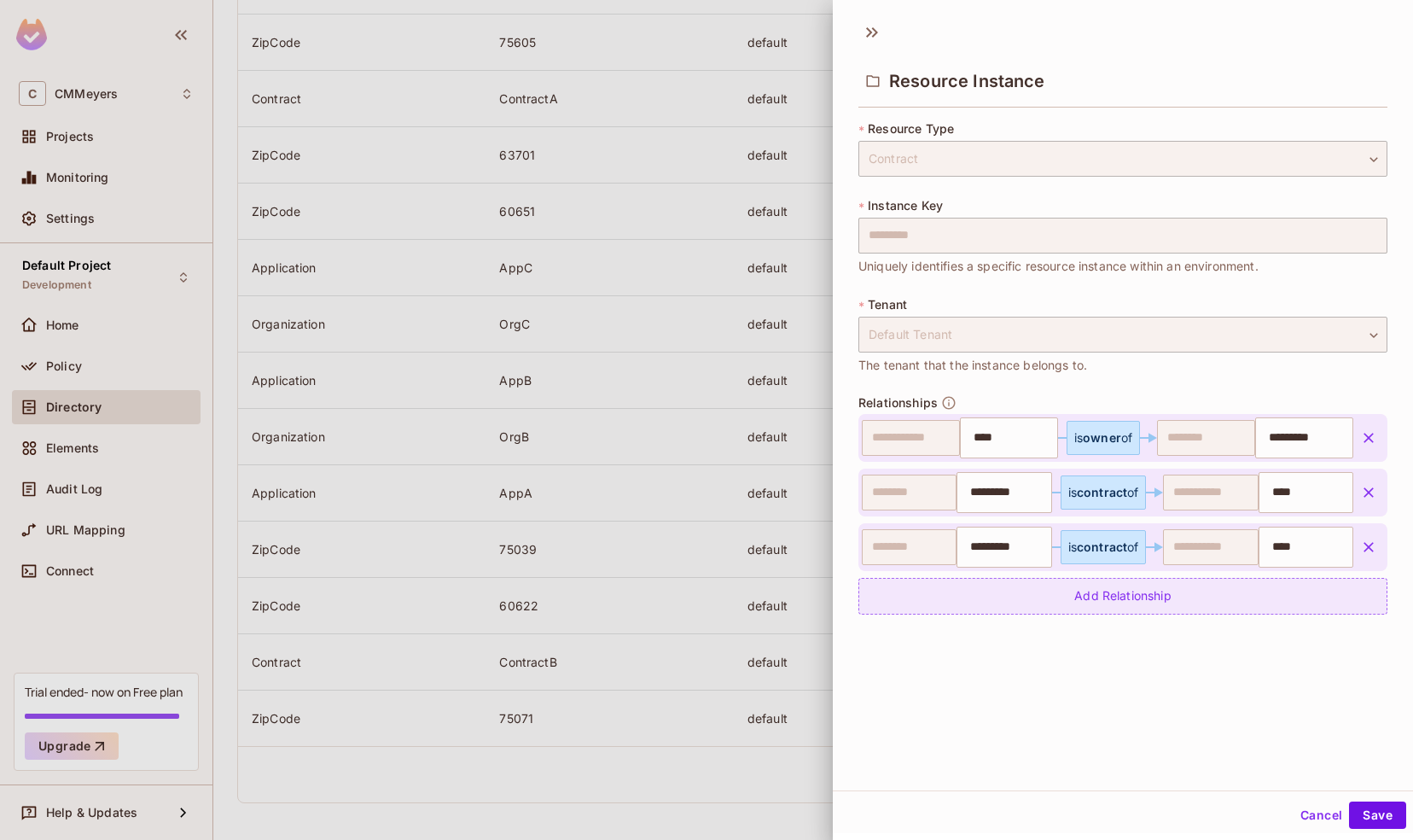
click at [1009, 594] on div "Add Relationship" at bounding box center [1122, 595] width 529 height 37
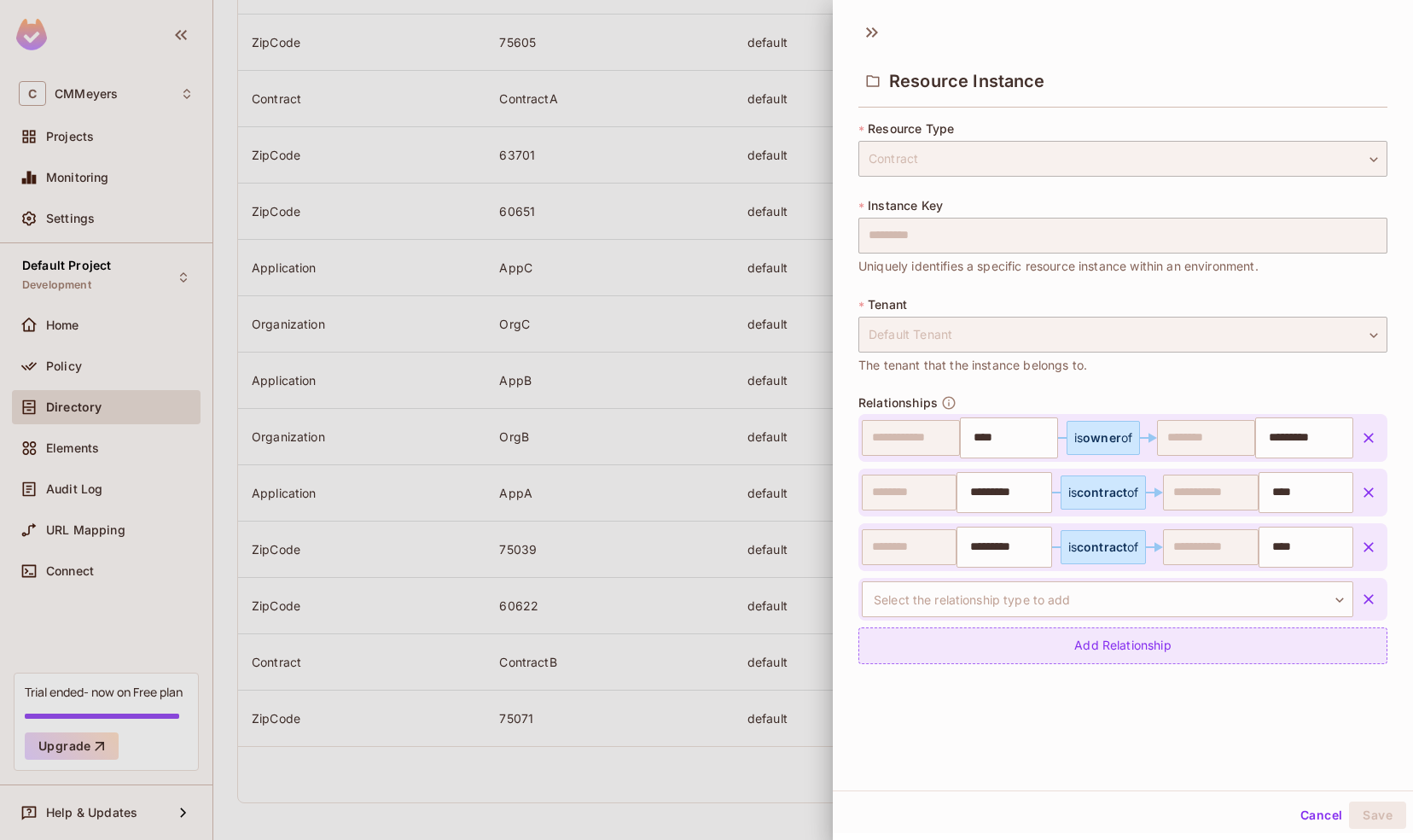
click at [1009, 594] on body "C CMMeyers Projects Monitoring Settings Default Project Development Home Policy…" at bounding box center [706, 420] width 1413 height 840
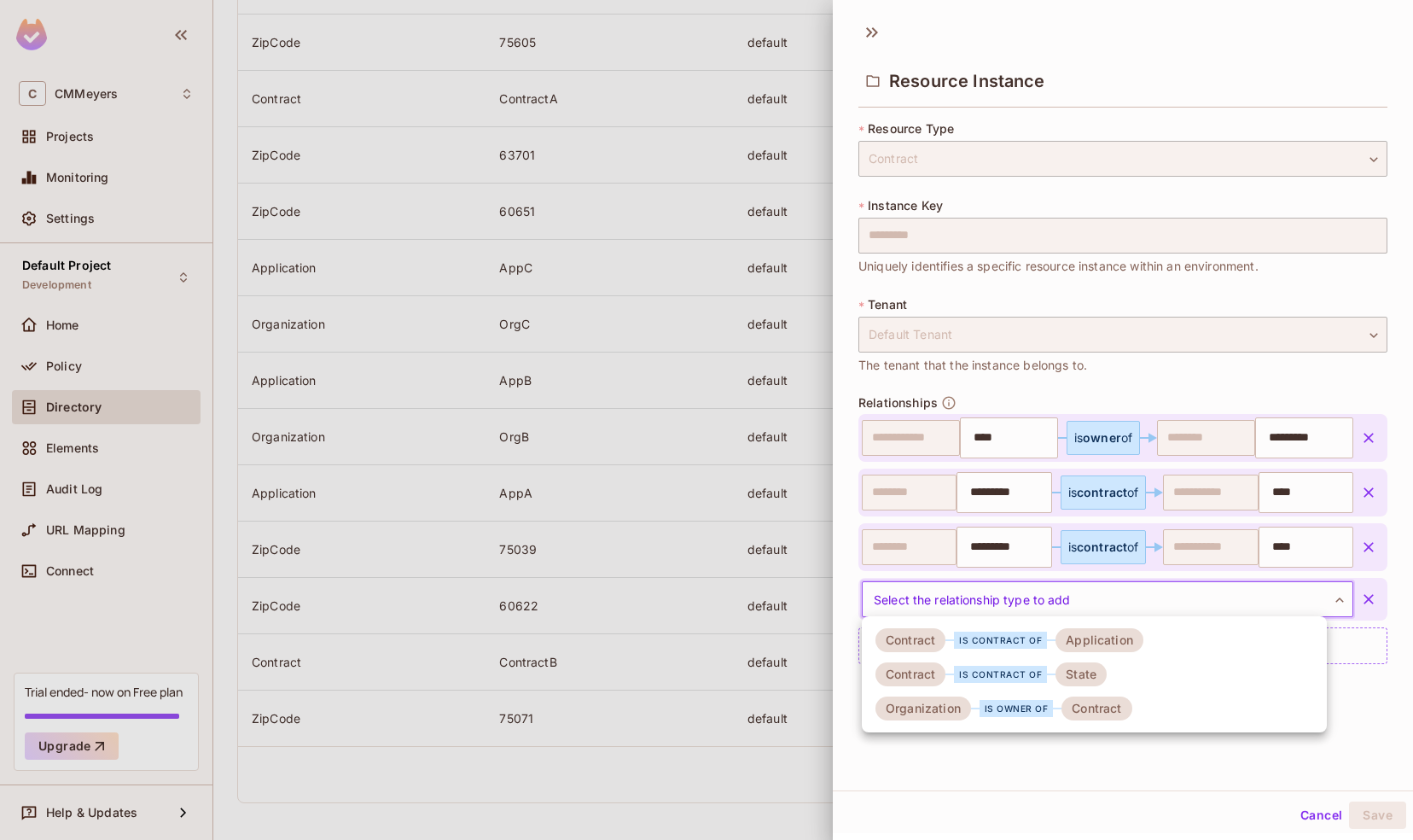
click at [999, 680] on div "is contract of" at bounding box center [1000, 674] width 93 height 17
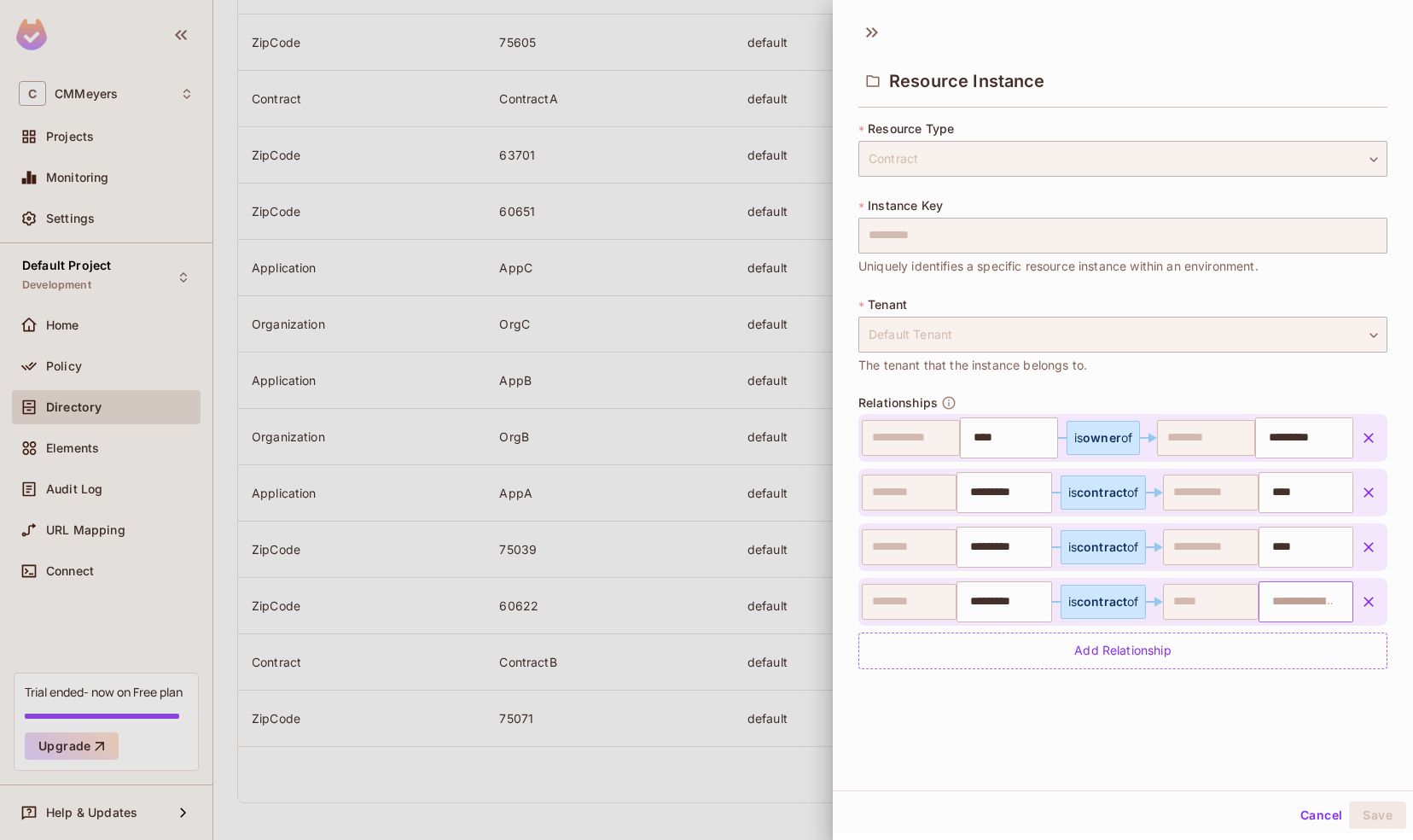
click at [1262, 595] on input "text" at bounding box center [1303, 601] width 83 height 34
type input "********"
click at [1265, 653] on li "Illinois" at bounding box center [1283, 644] width 87 height 31
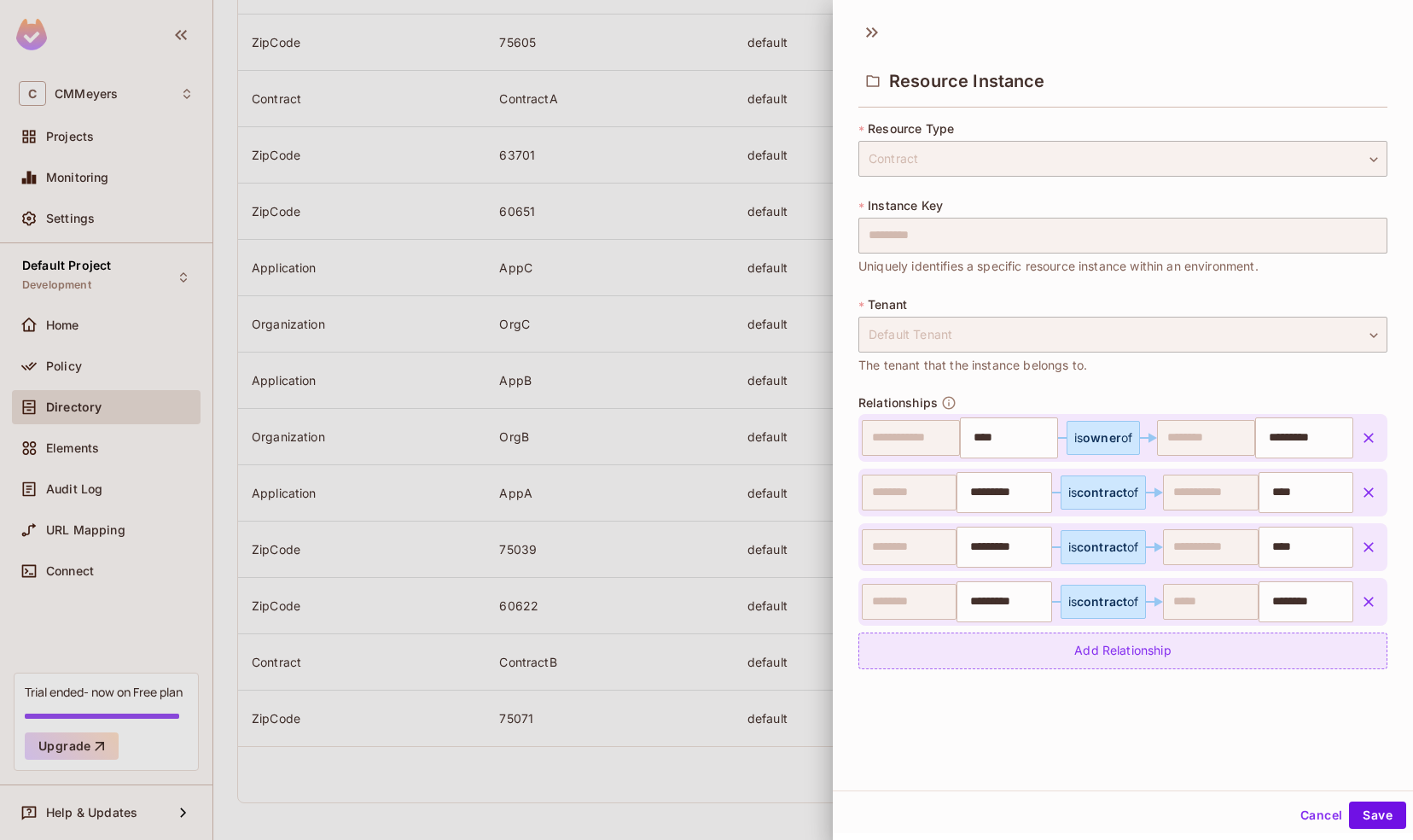
click at [1156, 647] on div "Add Relationship" at bounding box center [1122, 650] width 529 height 37
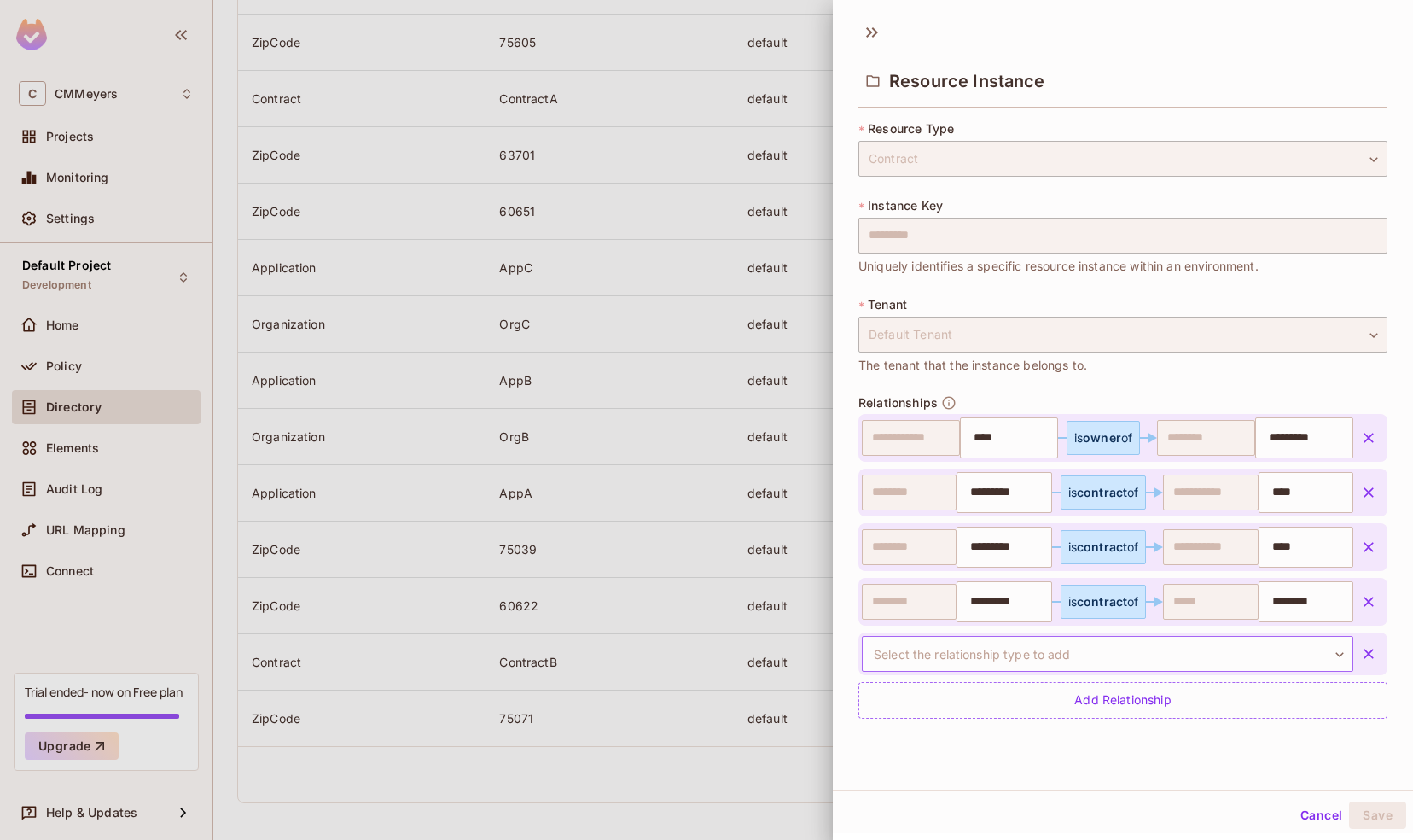
click at [1091, 650] on body "C CMMeyers Projects Monitoring Settings Default Project Development Home Policy…" at bounding box center [706, 420] width 1413 height 840
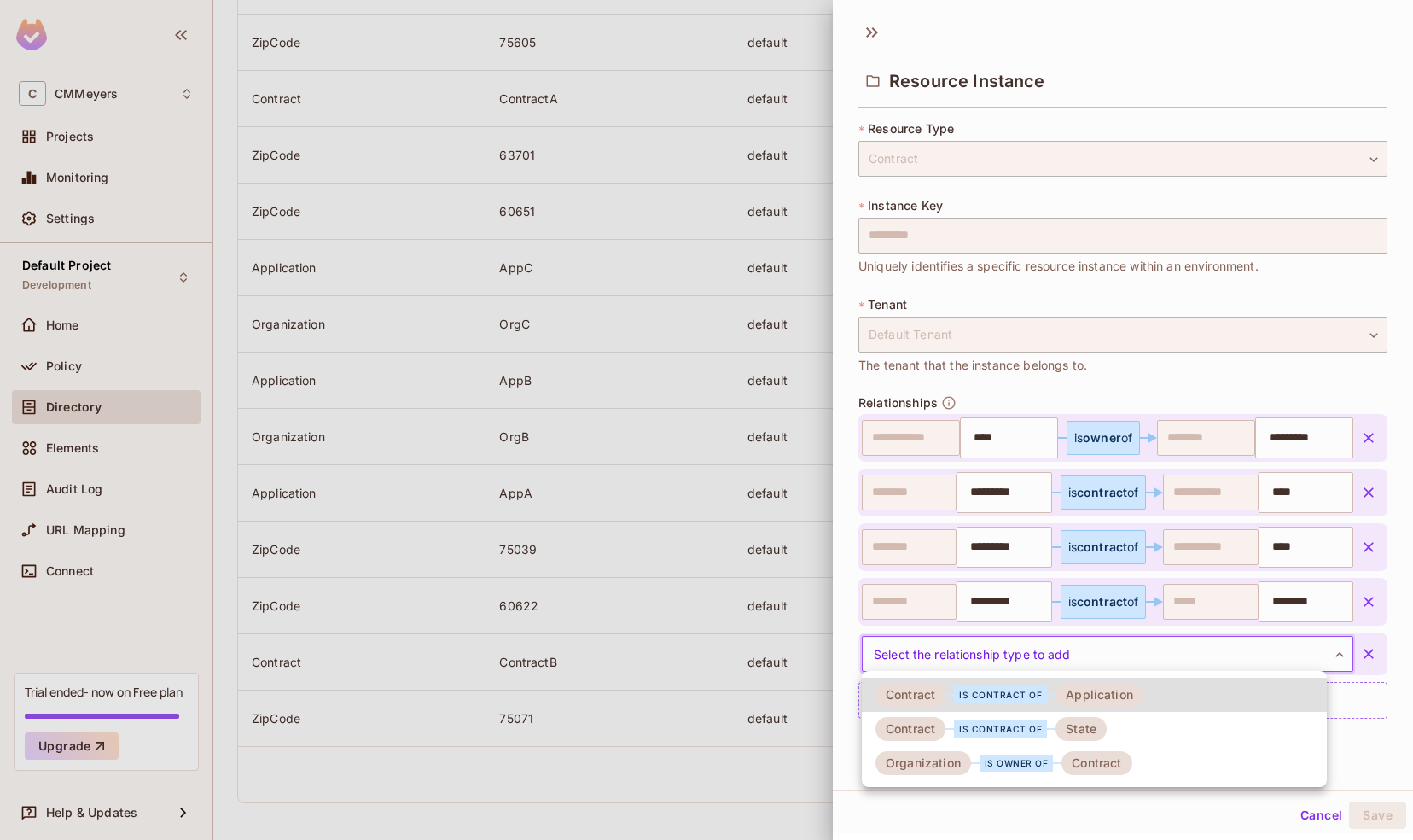
click at [1031, 722] on div "is contract of" at bounding box center [1000, 728] width 93 height 17
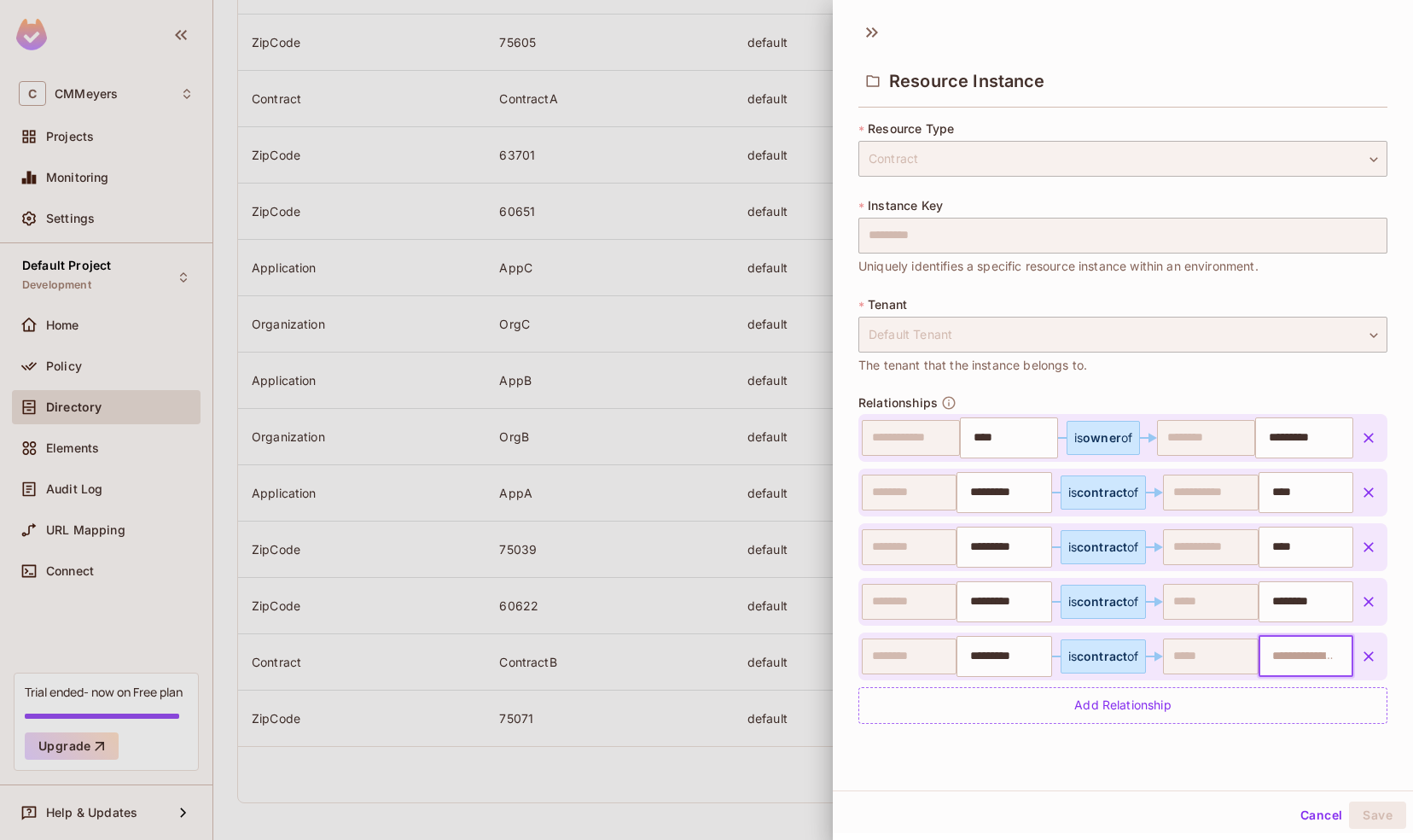
click at [1288, 666] on input "text" at bounding box center [1303, 656] width 83 height 34
type input "********"
click at [1206, 739] on div "* Resource Type Contract ******** ​ * Instance Key ********* ​ Uniquely identif…" at bounding box center [1122, 432] width 529 height 624
click at [1362, 806] on button "Save" at bounding box center [1377, 815] width 57 height 27
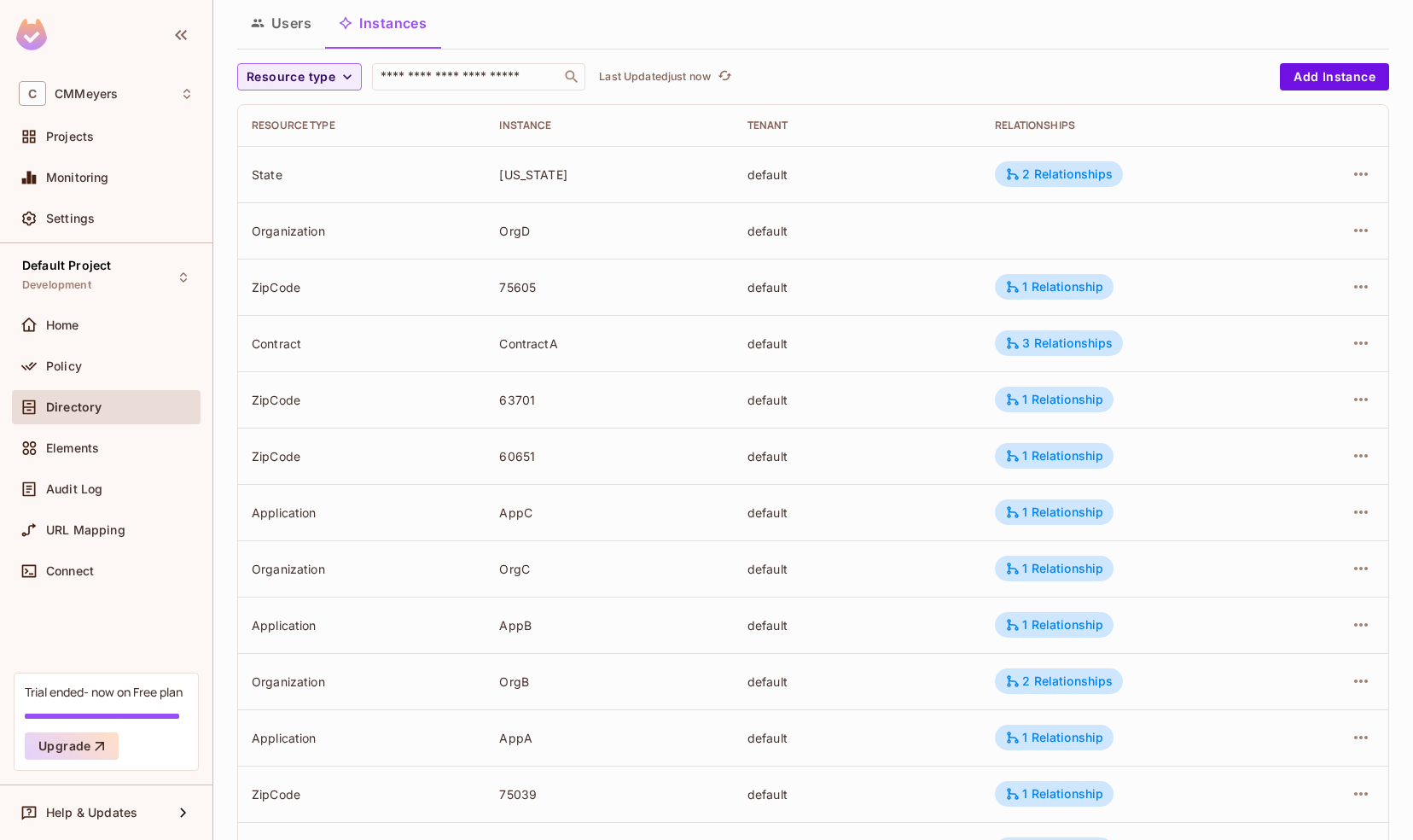
scroll to position [103, 0]
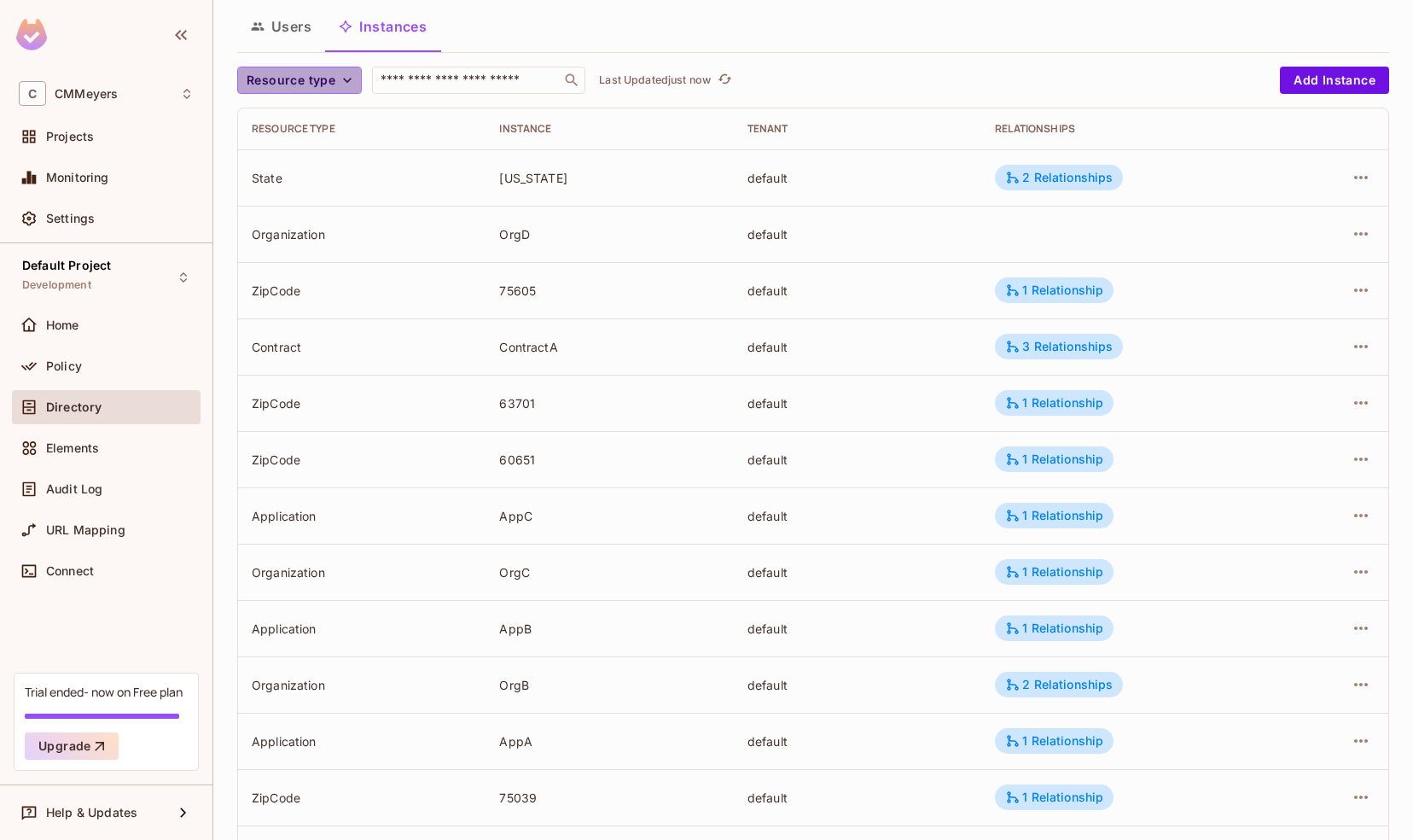
click at [304, 80] on span "Resource type" at bounding box center [290, 81] width 88 height 21
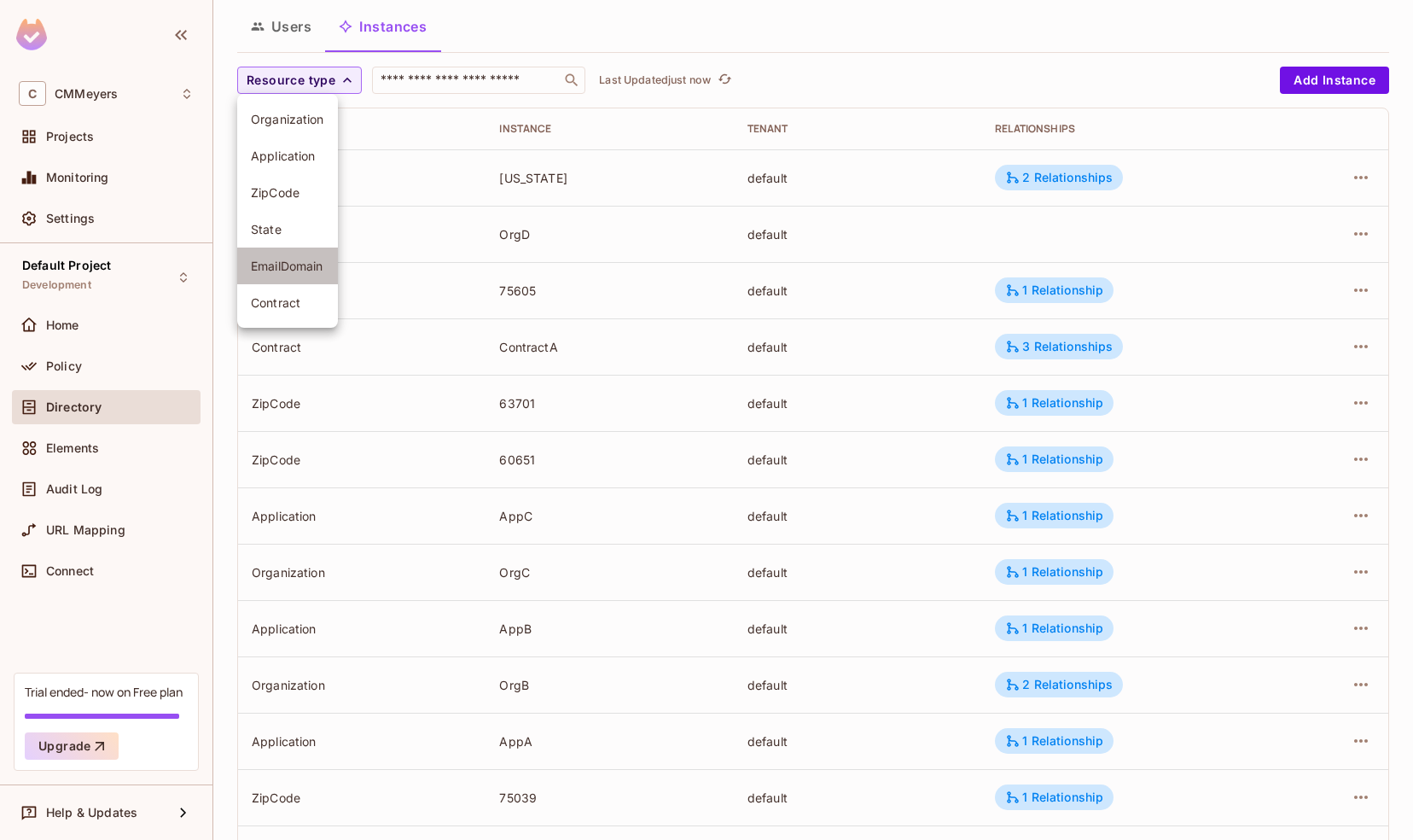
click at [283, 269] on span "EmailDomain" at bounding box center [287, 265] width 74 height 16
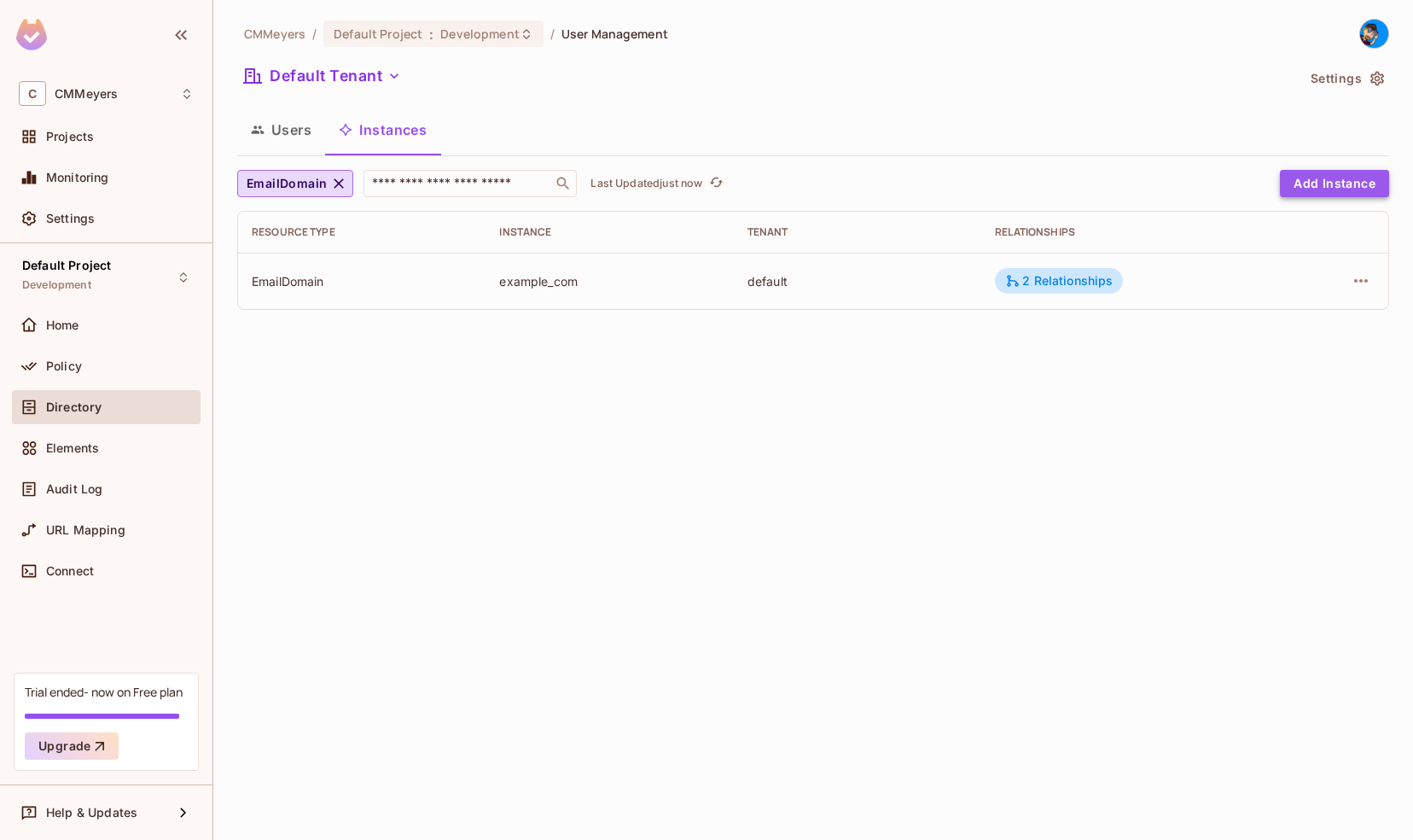
click at [1327, 186] on button "Add Instance" at bounding box center [1334, 184] width 109 height 27
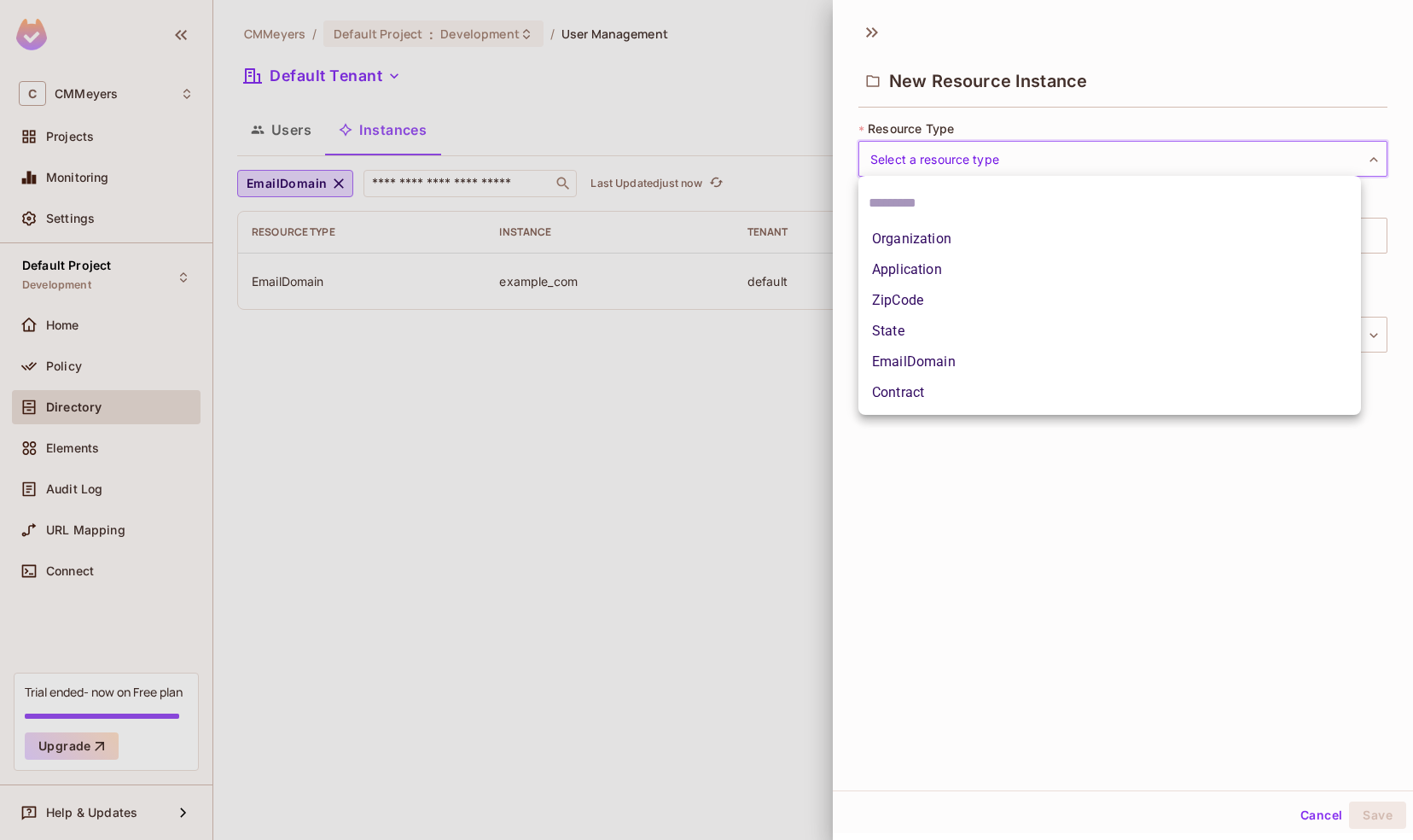
click at [939, 157] on body "C CMMeyers Projects Monitoring Settings Default Project Development Home Policy…" at bounding box center [706, 420] width 1413 height 840
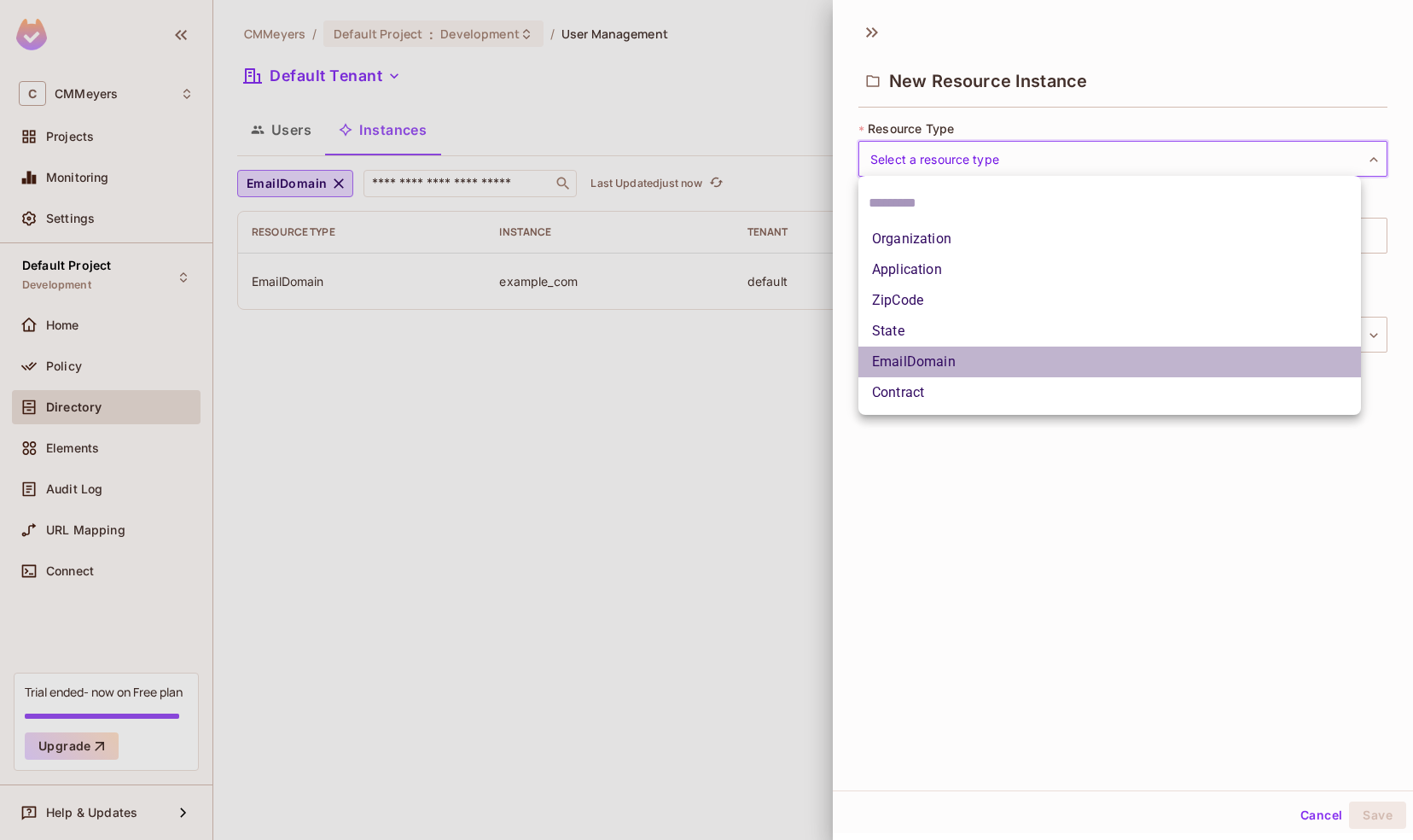
click at [911, 366] on li "EmailDomain" at bounding box center [1109, 362] width 503 height 31
type input "**********"
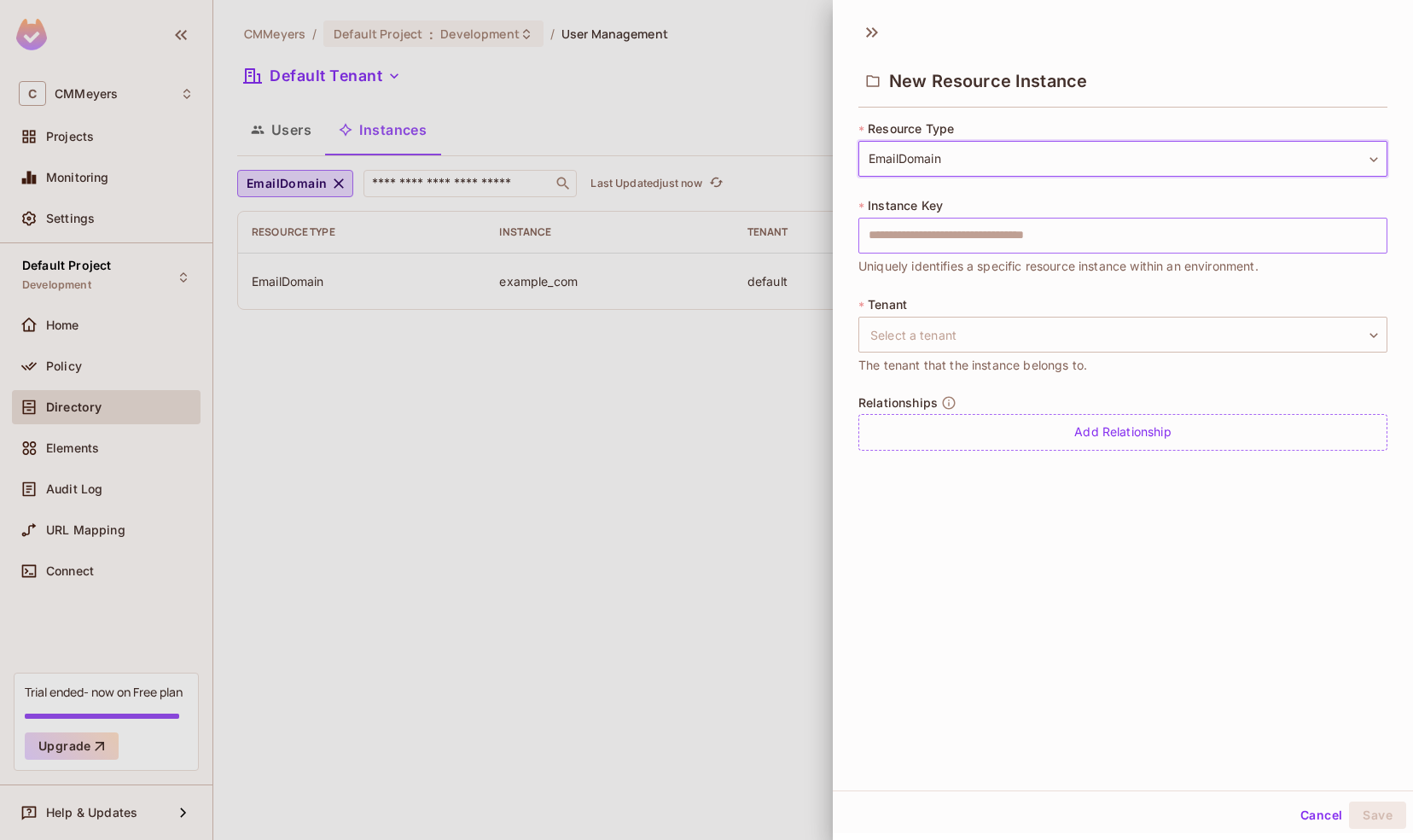
click at [889, 228] on input "text" at bounding box center [1122, 236] width 529 height 36
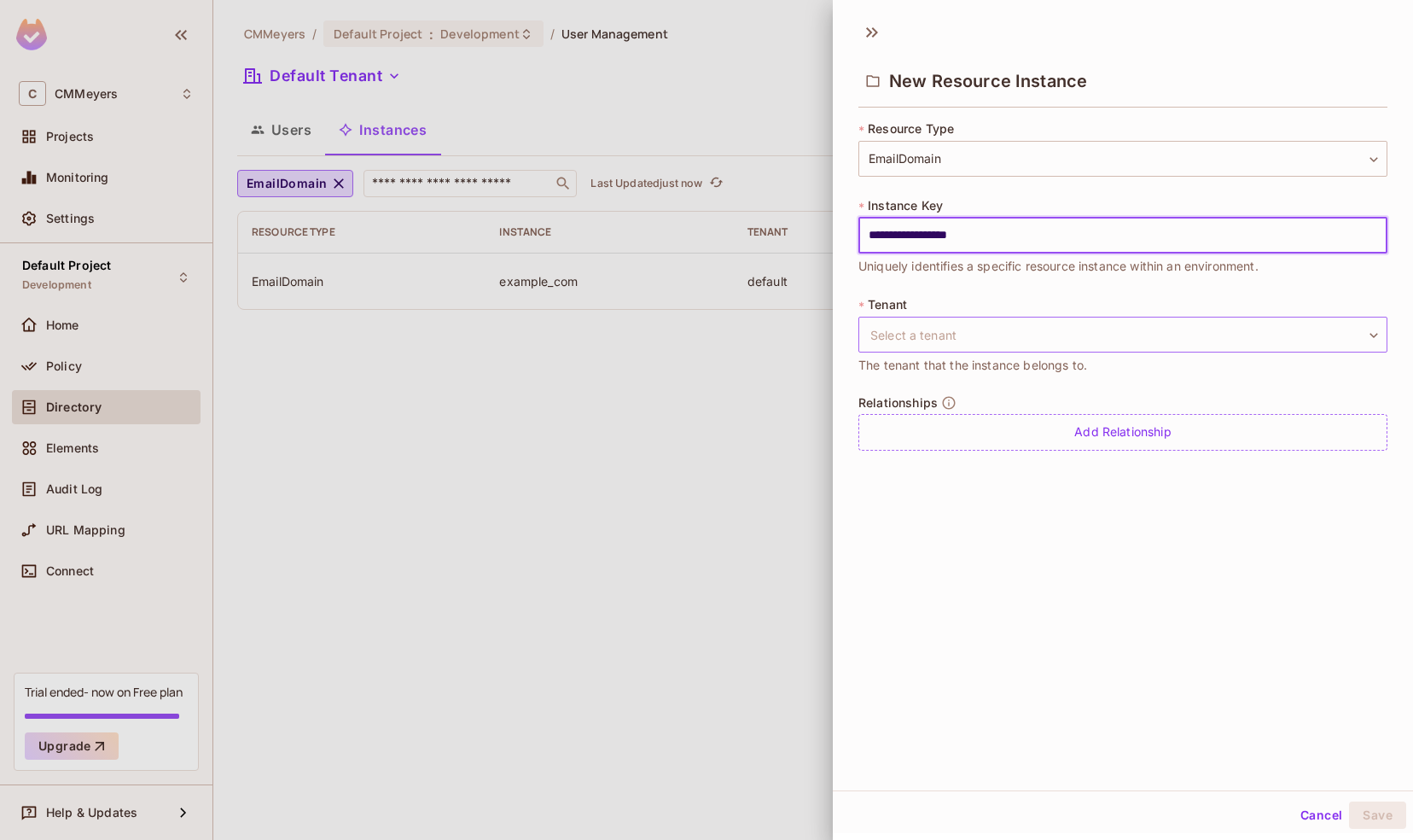
type input "**********"
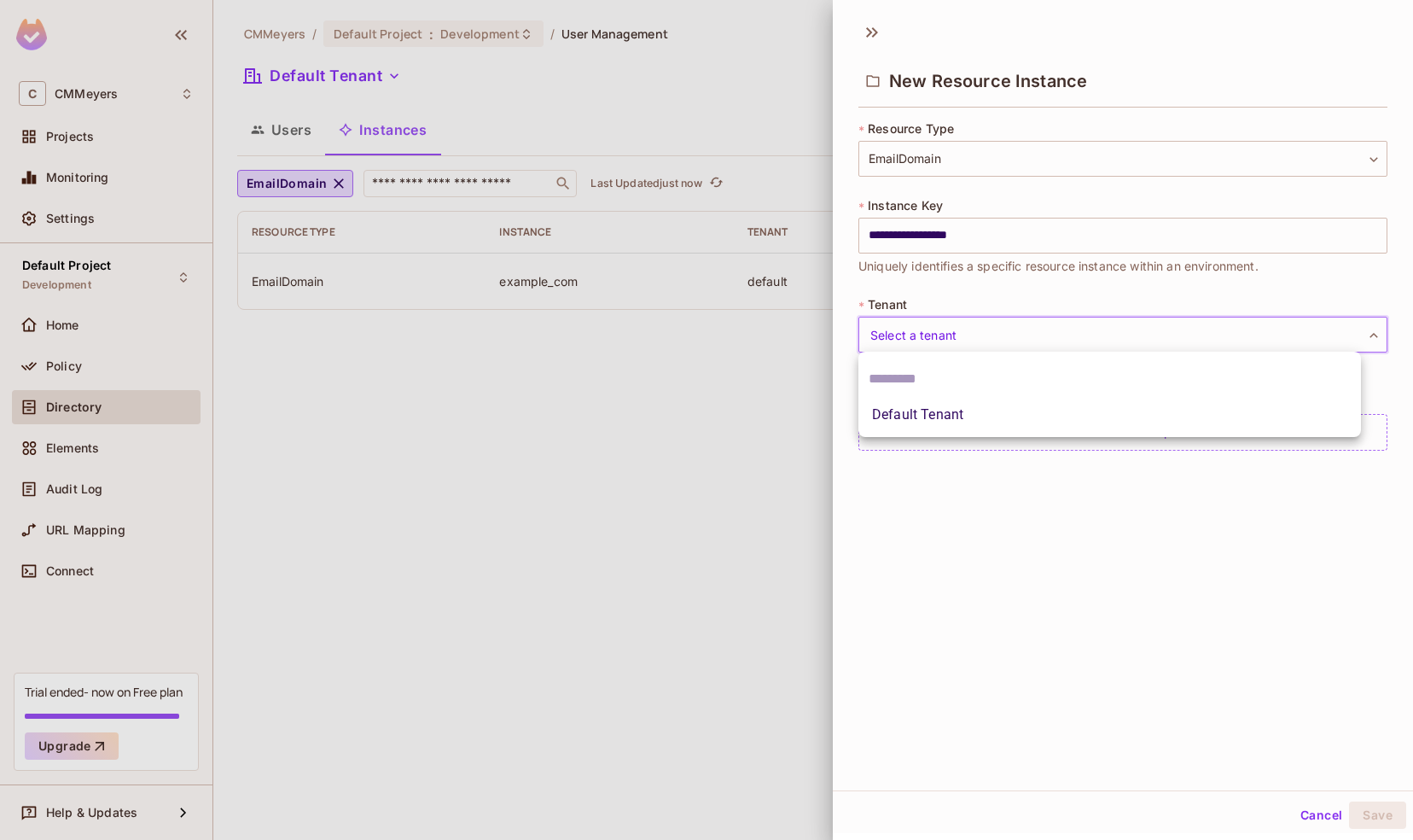
click at [916, 343] on body "**********" at bounding box center [706, 420] width 1413 height 840
click at [952, 413] on li "Default Tenant" at bounding box center [1109, 414] width 503 height 31
type input "*******"
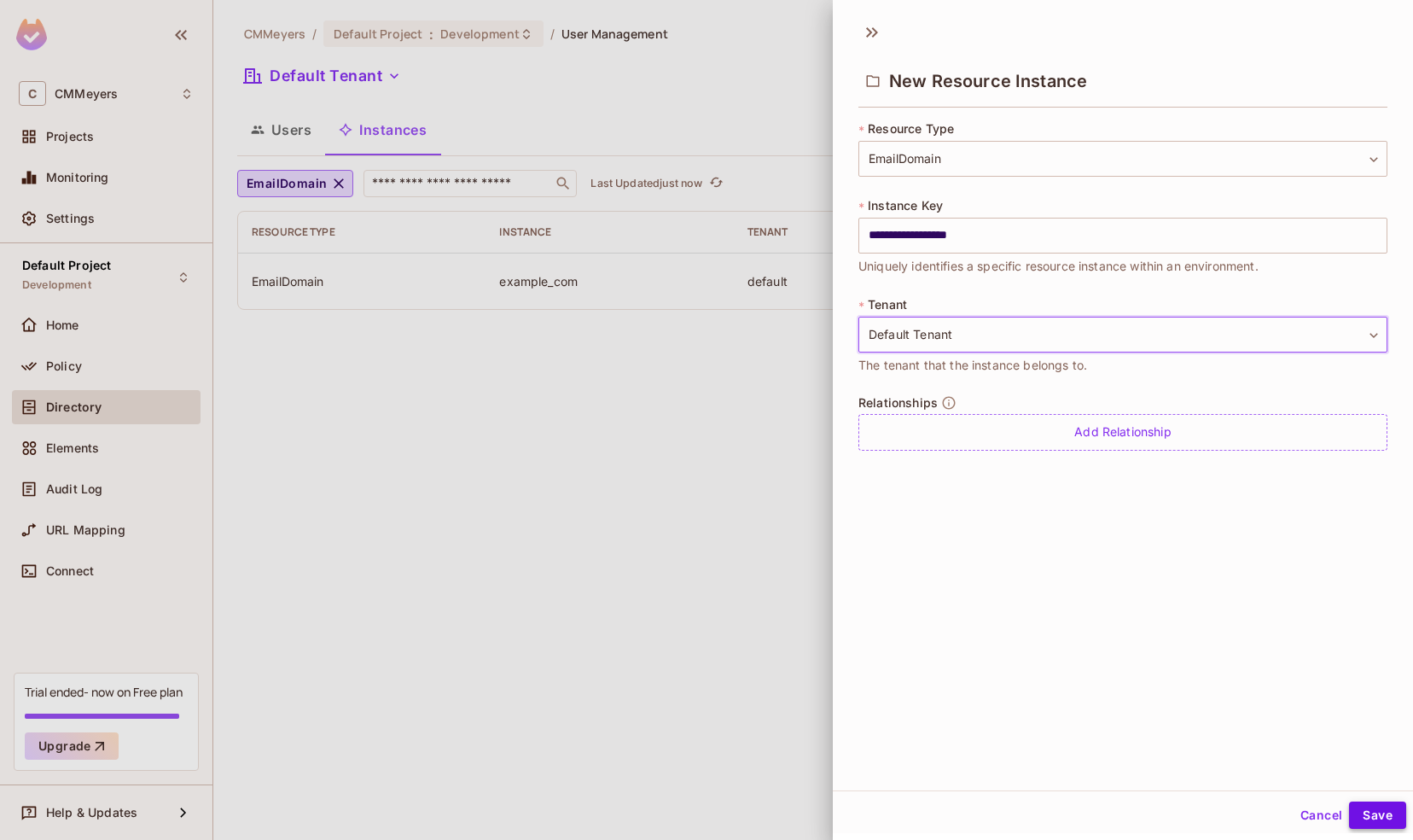
click at [1370, 823] on button "Save" at bounding box center [1377, 815] width 57 height 27
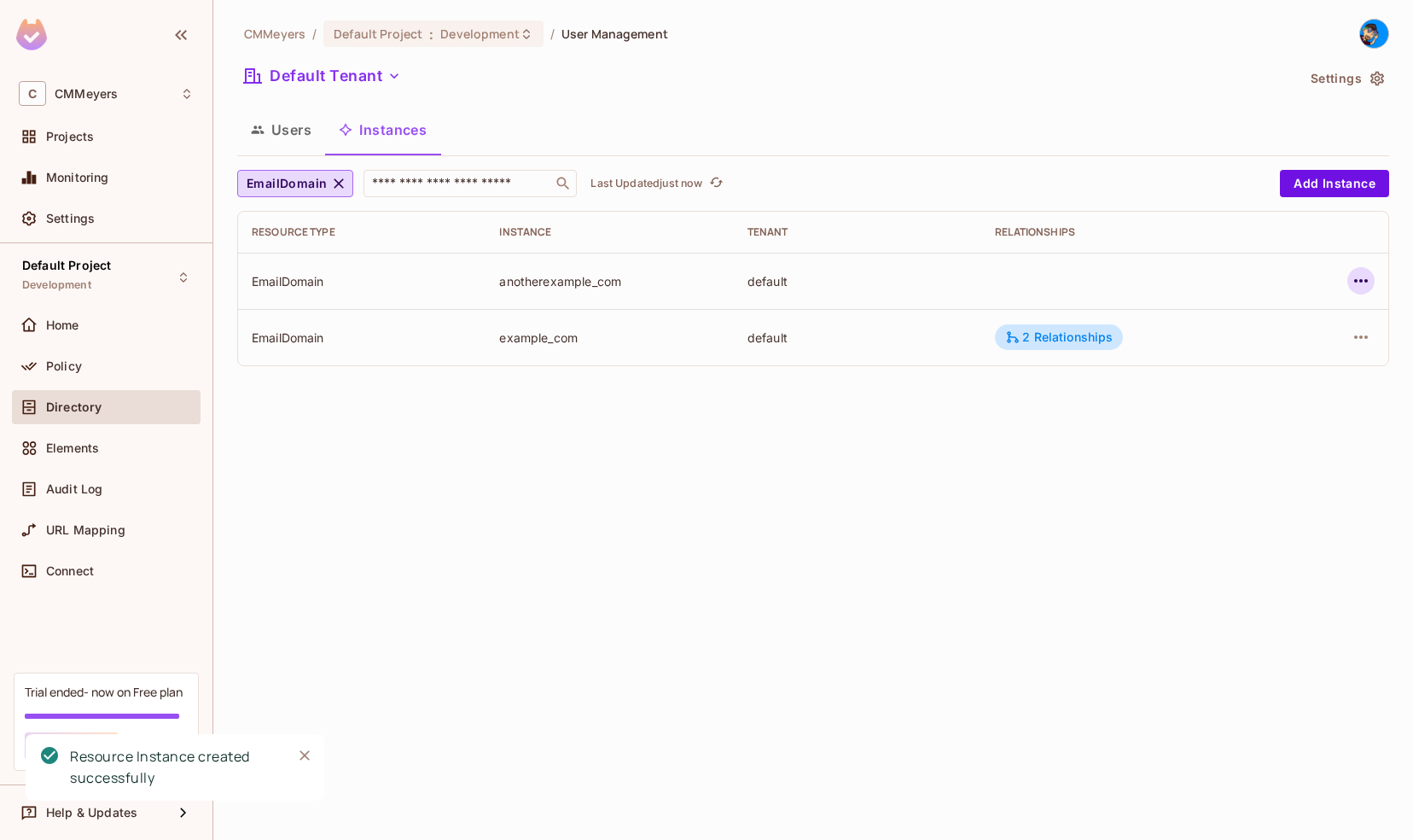
click at [1362, 280] on icon "button" at bounding box center [1361, 281] width 21 height 21
click at [1248, 324] on div "Edit Resource Instance" at bounding box center [1259, 320] width 133 height 17
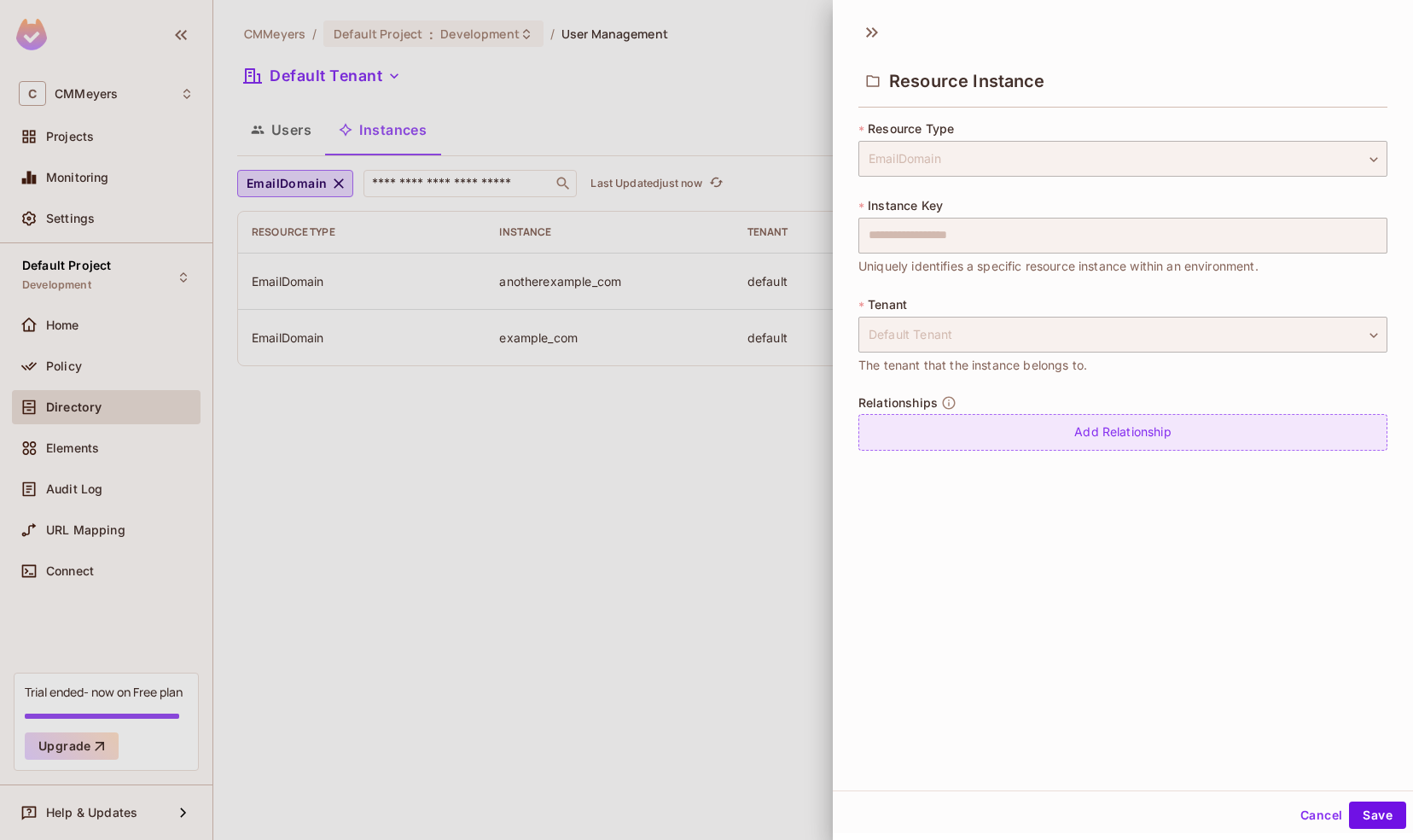
click at [1046, 442] on div "Add Relationship" at bounding box center [1122, 432] width 529 height 37
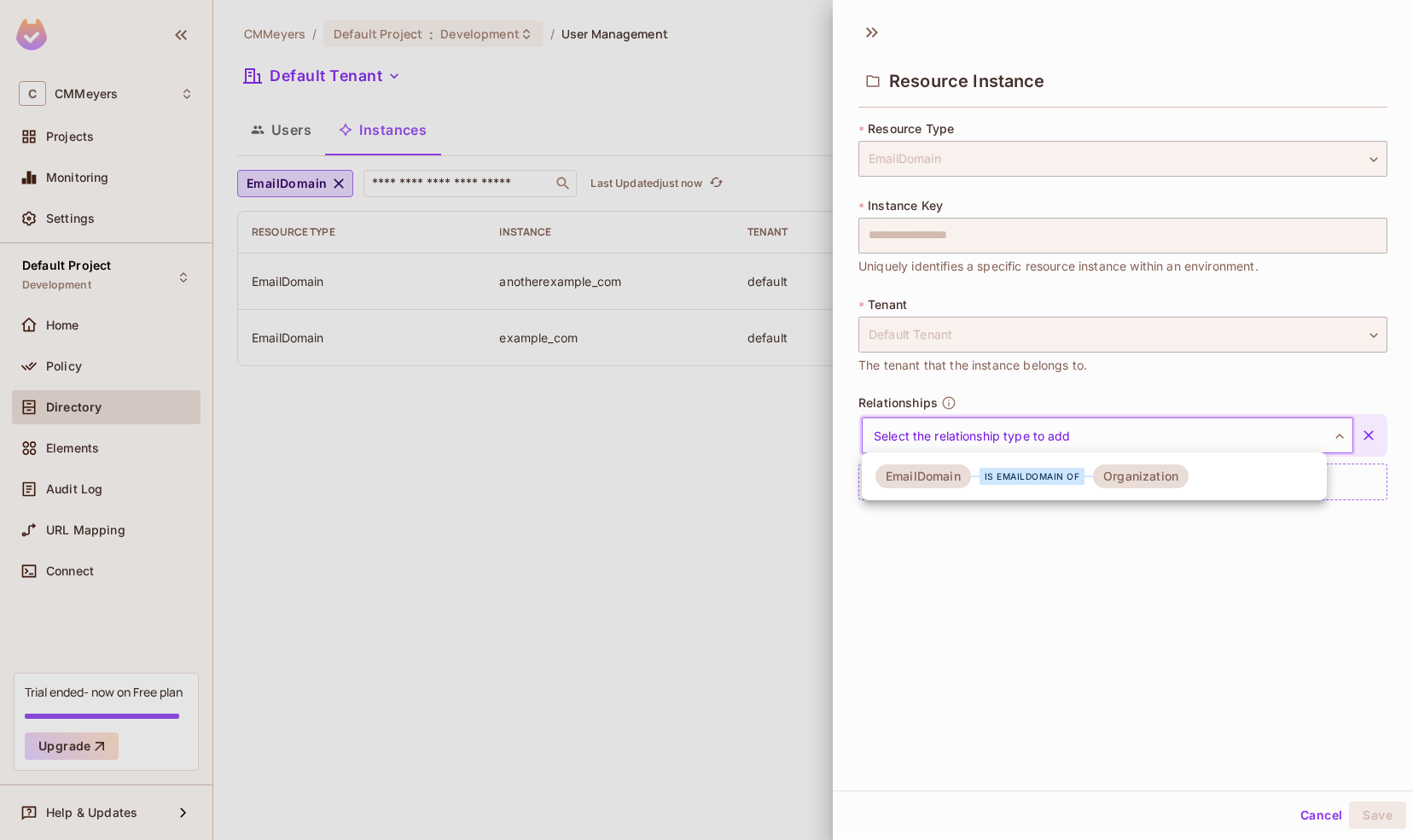
click at [1024, 443] on body "**********" at bounding box center [706, 420] width 1413 height 840
click at [1027, 480] on div "is emaildomain of" at bounding box center [1032, 476] width 106 height 17
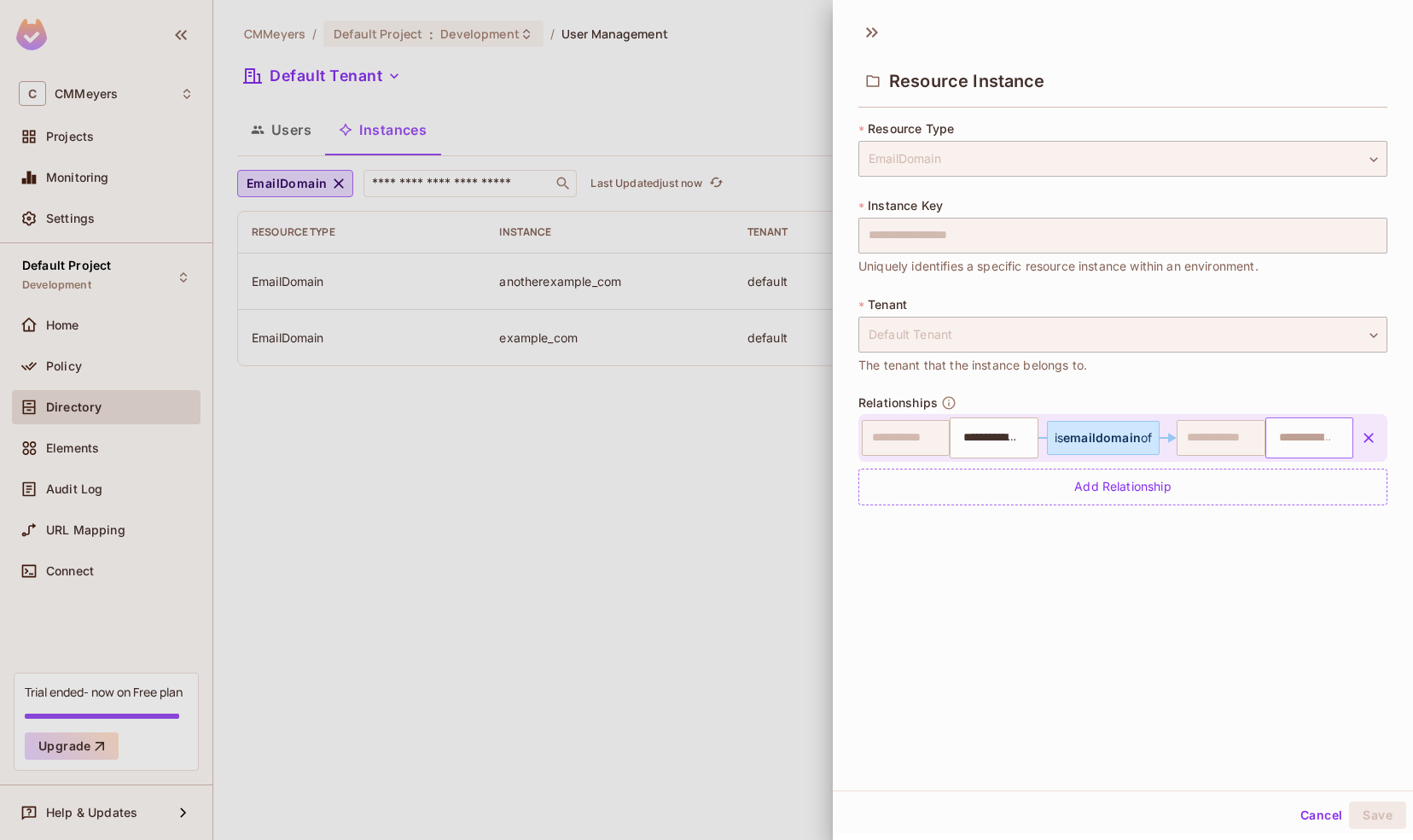
click at [1270, 442] on input "text" at bounding box center [1307, 438] width 76 height 34
type input "****"
click at [1286, 481] on li "OrgC" at bounding box center [1286, 480] width 80 height 31
click at [1369, 813] on button "Save" at bounding box center [1377, 815] width 57 height 27
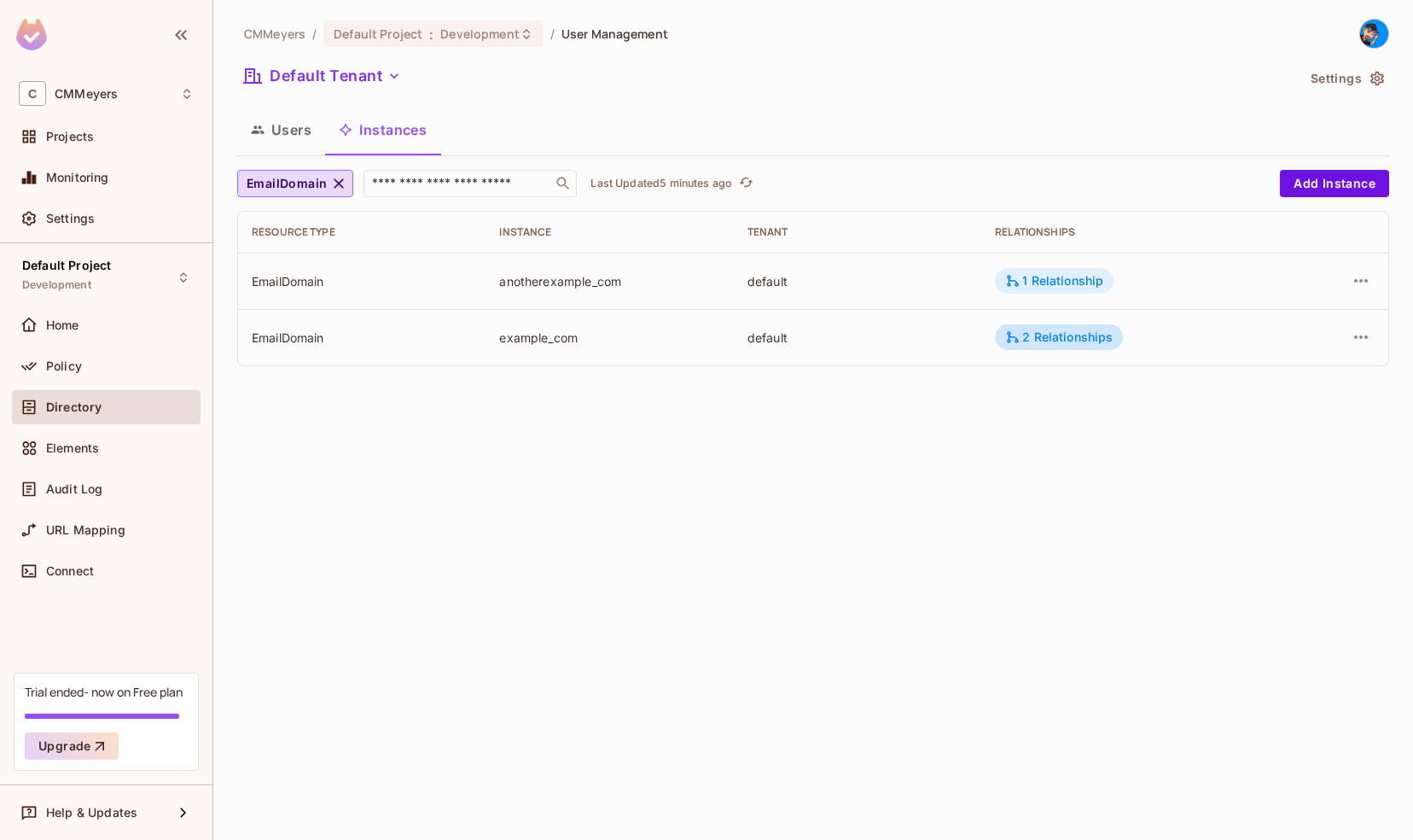
click at [1094, 287] on div "1 Relationship" at bounding box center [1054, 281] width 98 height 15
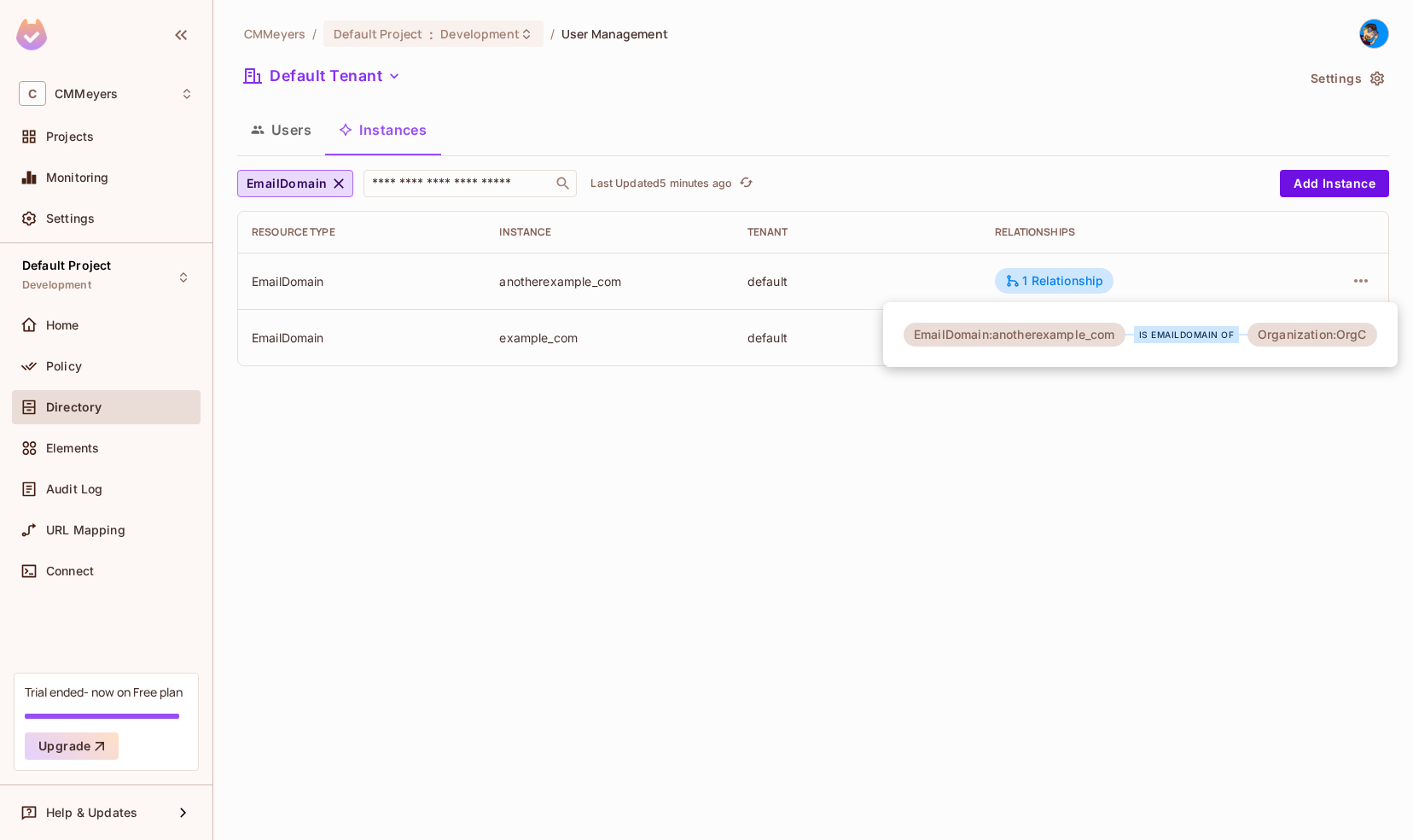
click at [934, 513] on div at bounding box center [706, 420] width 1413 height 840
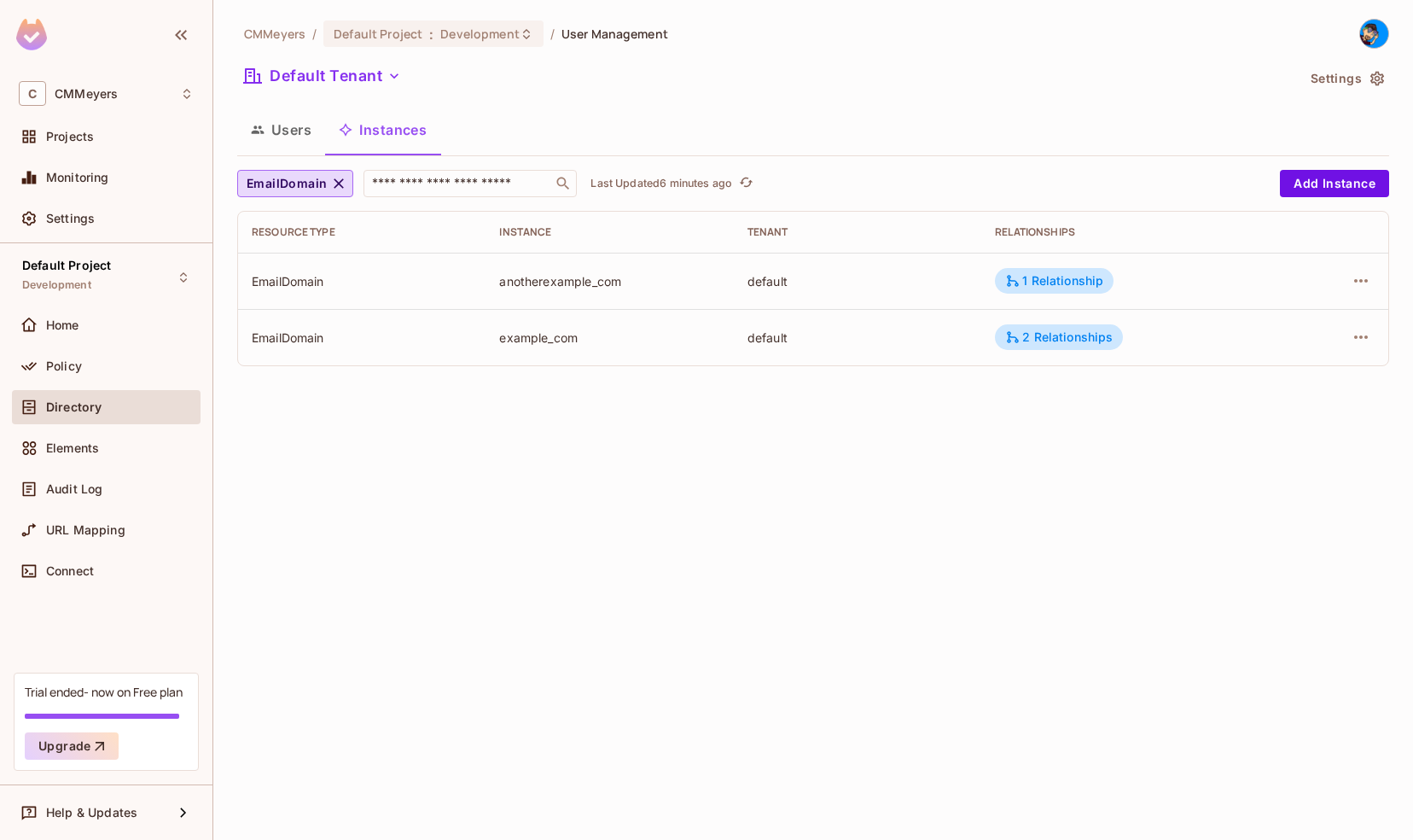
click at [286, 133] on button "Users" at bounding box center [281, 130] width 88 height 43
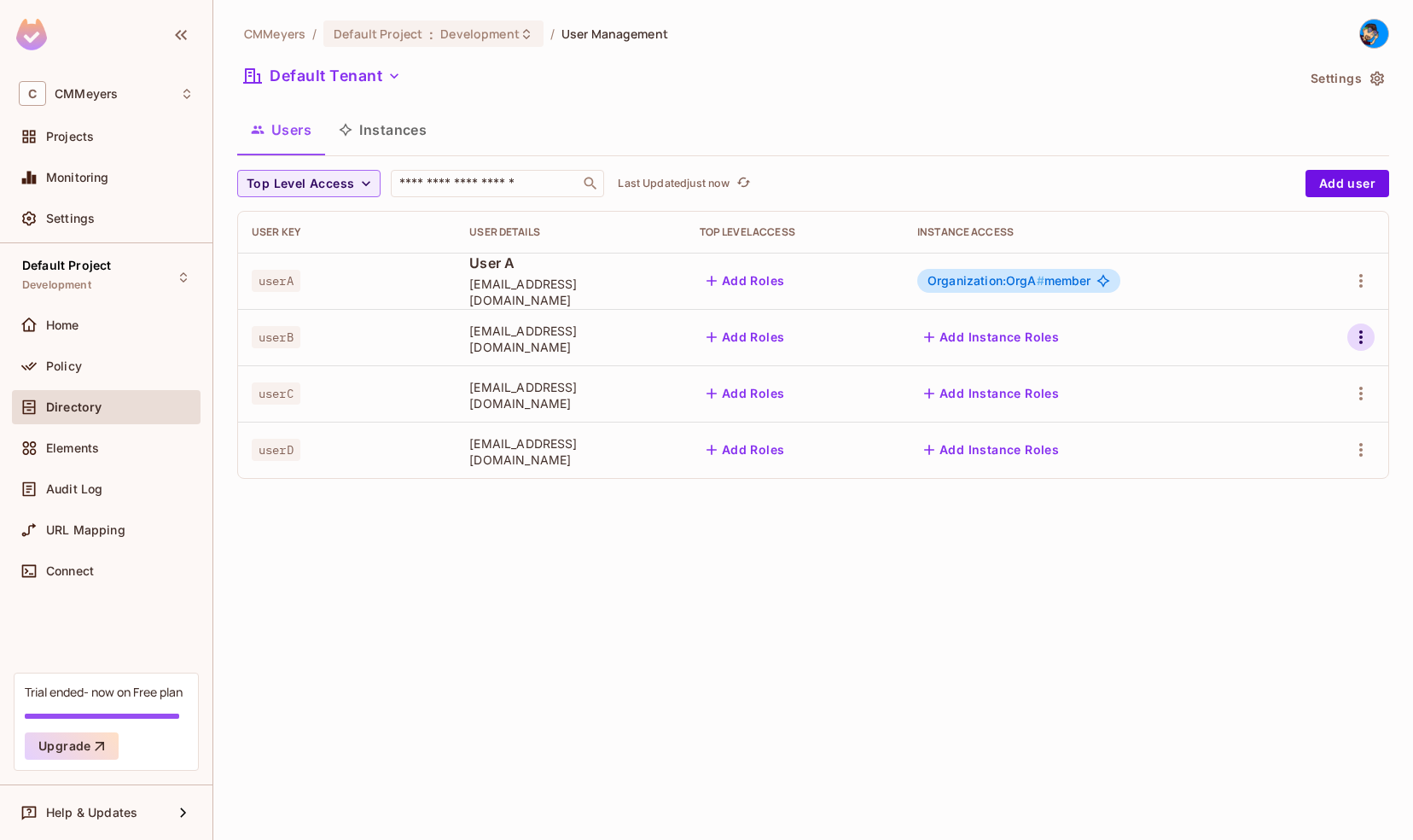
click at [1360, 343] on icon "button" at bounding box center [1361, 337] width 21 height 21
click at [1277, 372] on div "Edit" at bounding box center [1271, 377] width 23 height 17
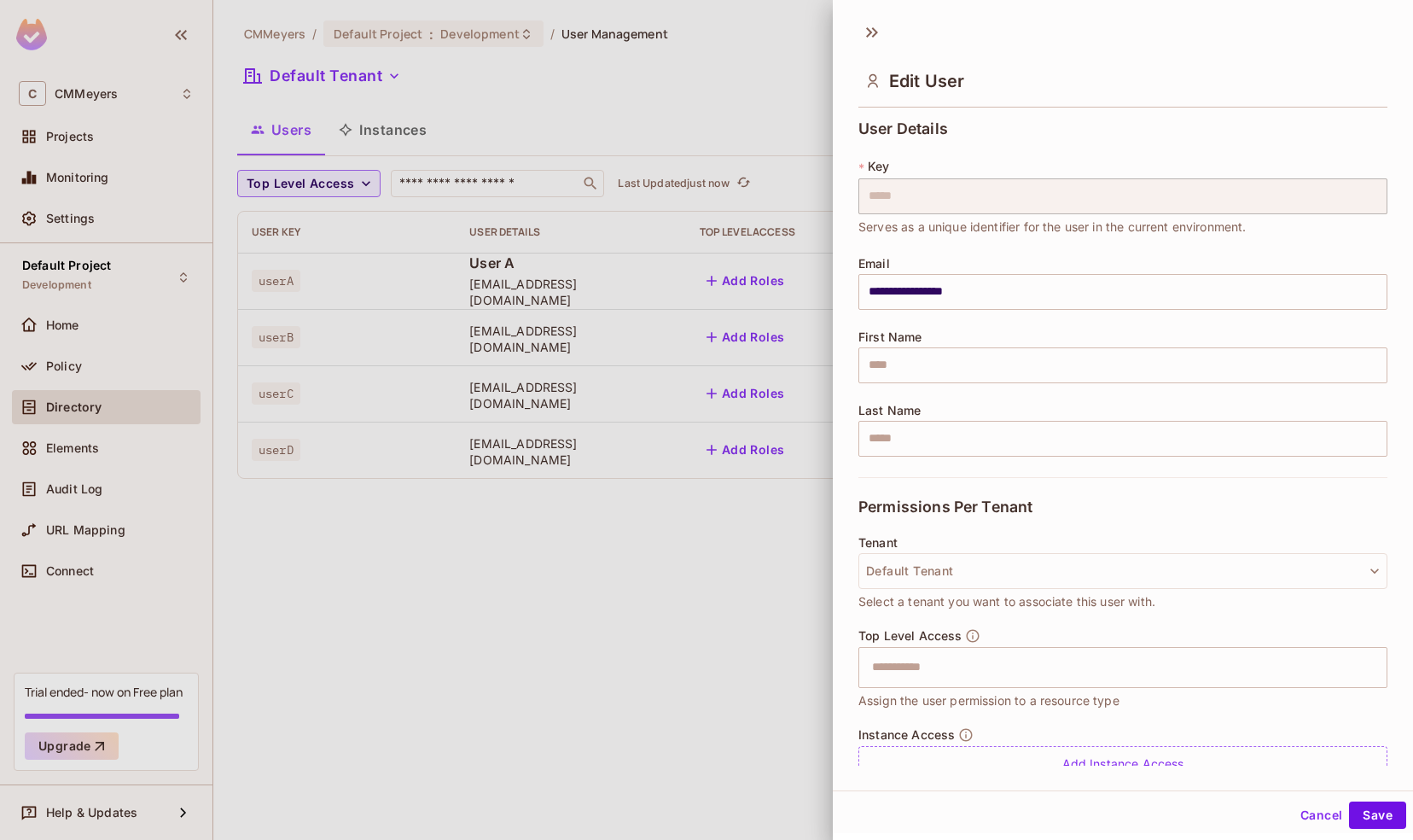
scroll to position [68, 0]
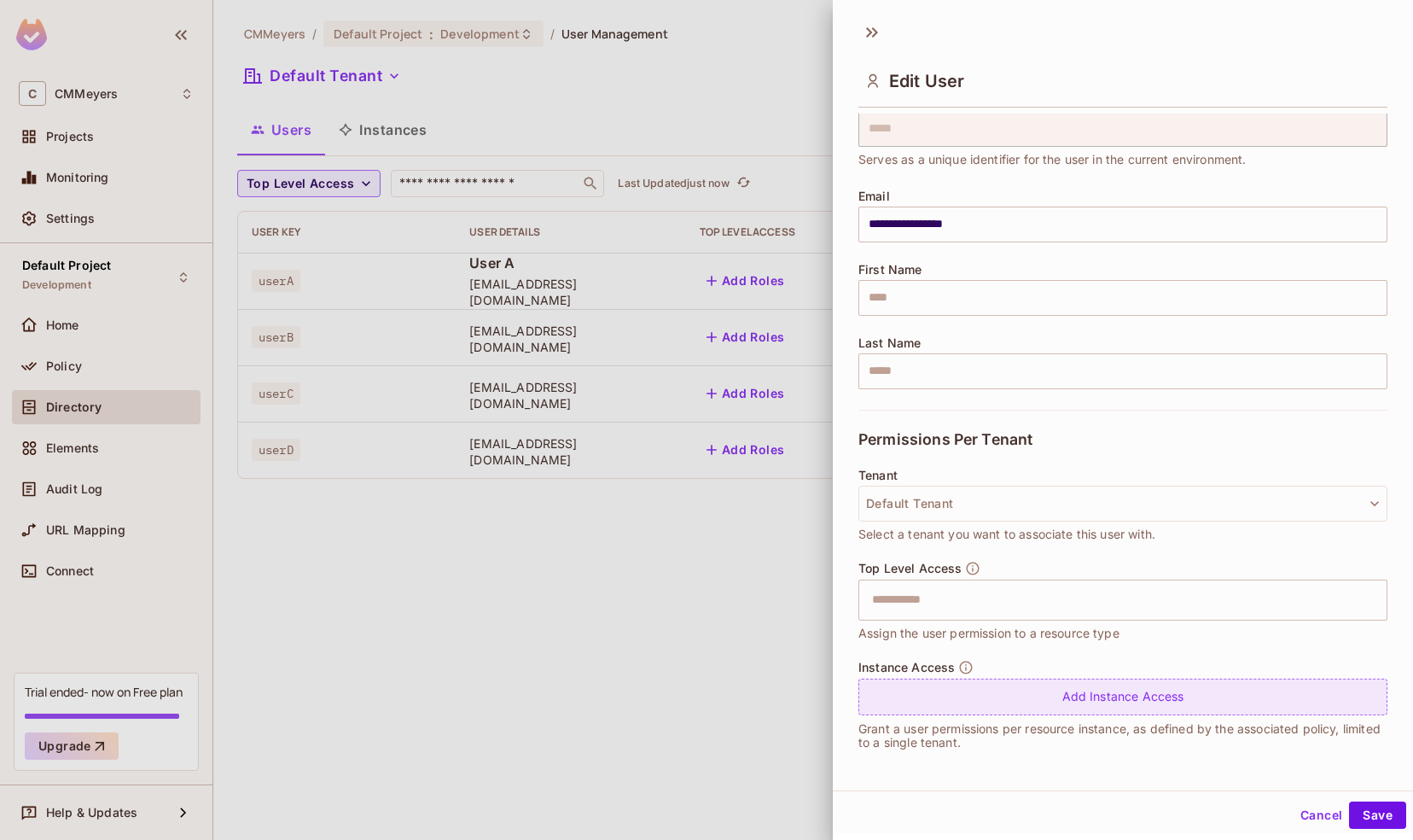
click at [1077, 694] on div "Add Instance Access" at bounding box center [1122, 697] width 529 height 37
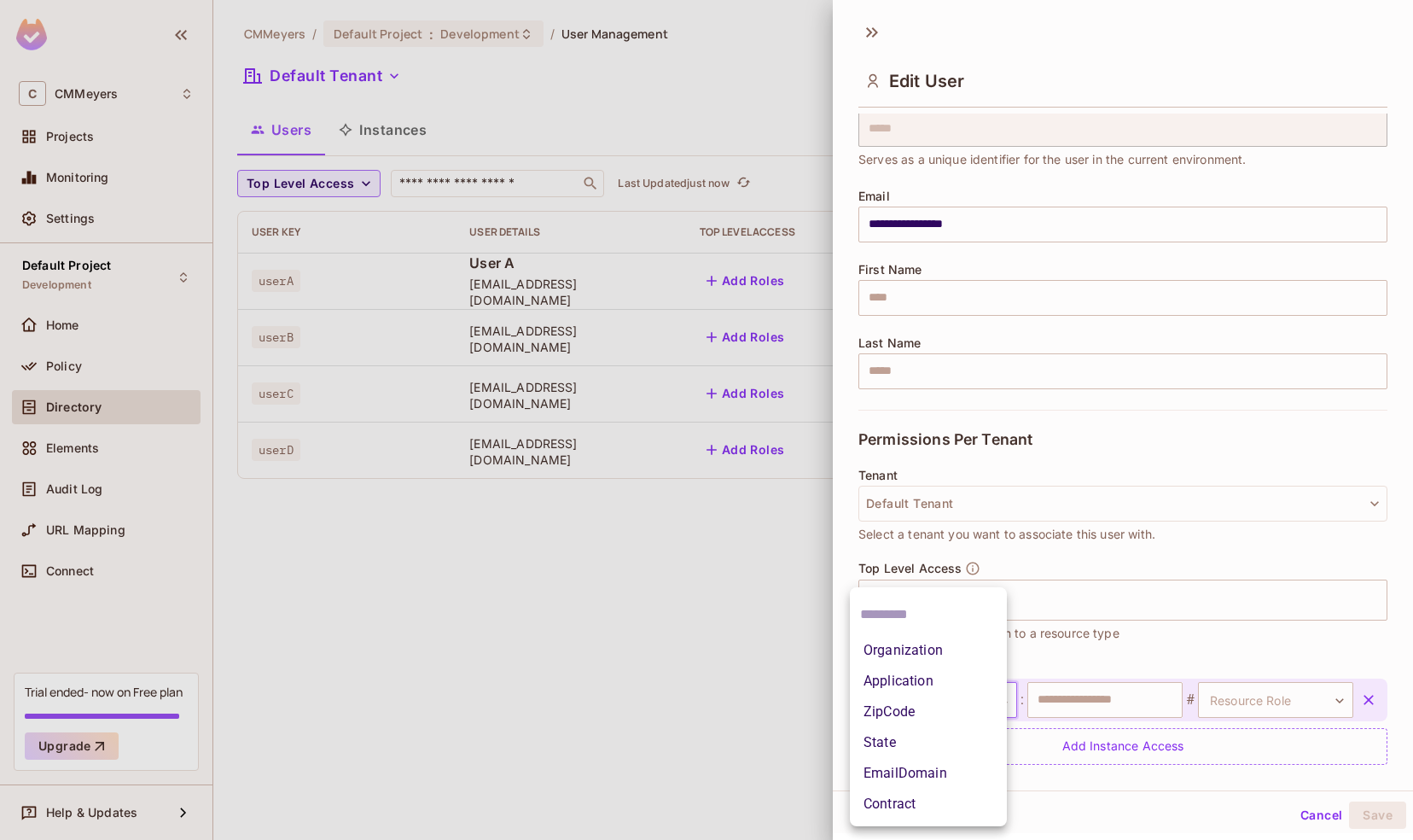
click at [967, 698] on body "**********" at bounding box center [706, 420] width 1413 height 840
click at [951, 657] on li "Organization" at bounding box center [927, 650] width 157 height 31
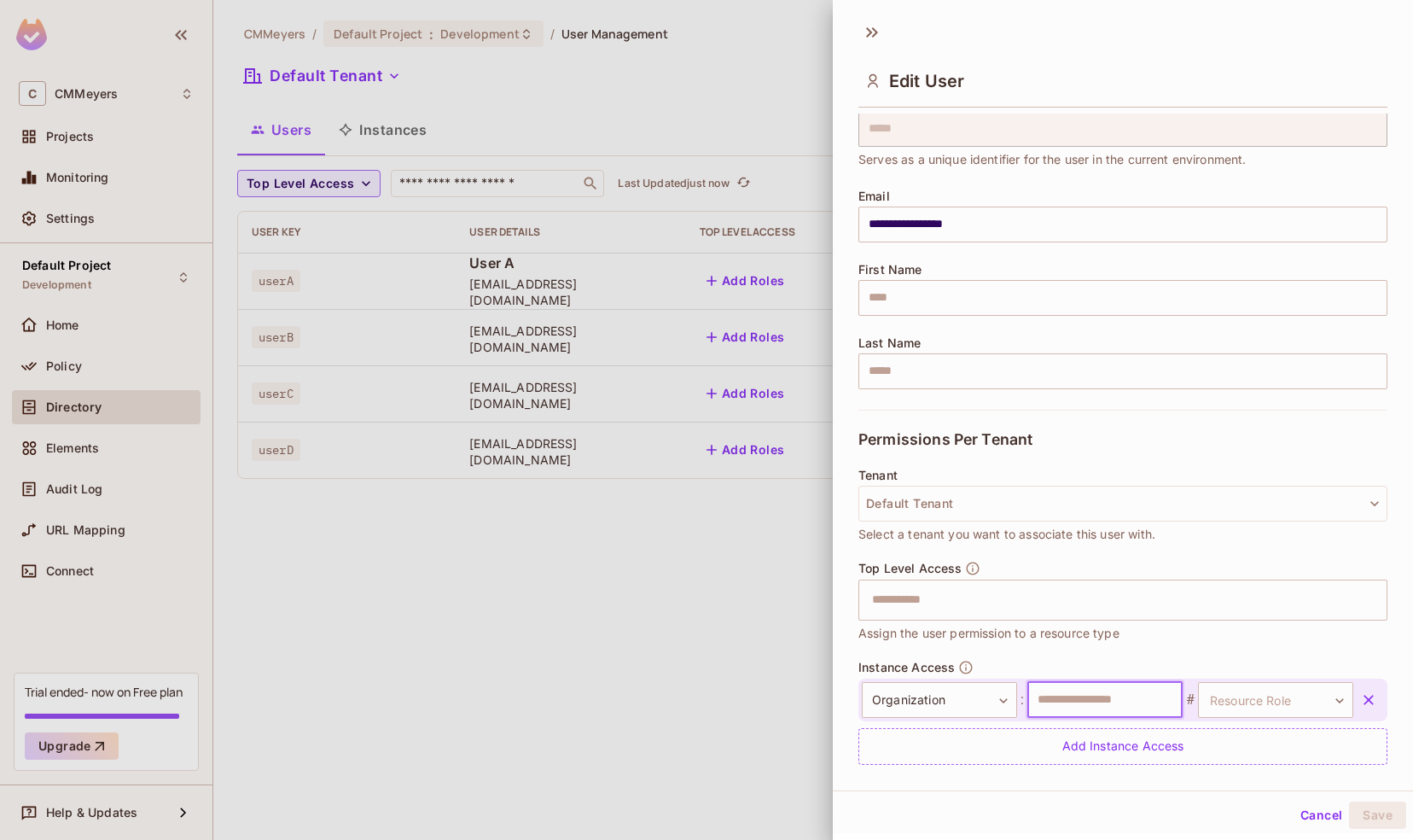
click at [1073, 699] on input "text" at bounding box center [1104, 700] width 155 height 36
click at [1203, 700] on body "**********" at bounding box center [706, 420] width 1413 height 840
click at [1050, 698] on div at bounding box center [706, 420] width 1413 height 840
click at [1042, 698] on input "text" at bounding box center [1104, 700] width 155 height 36
type input "****"
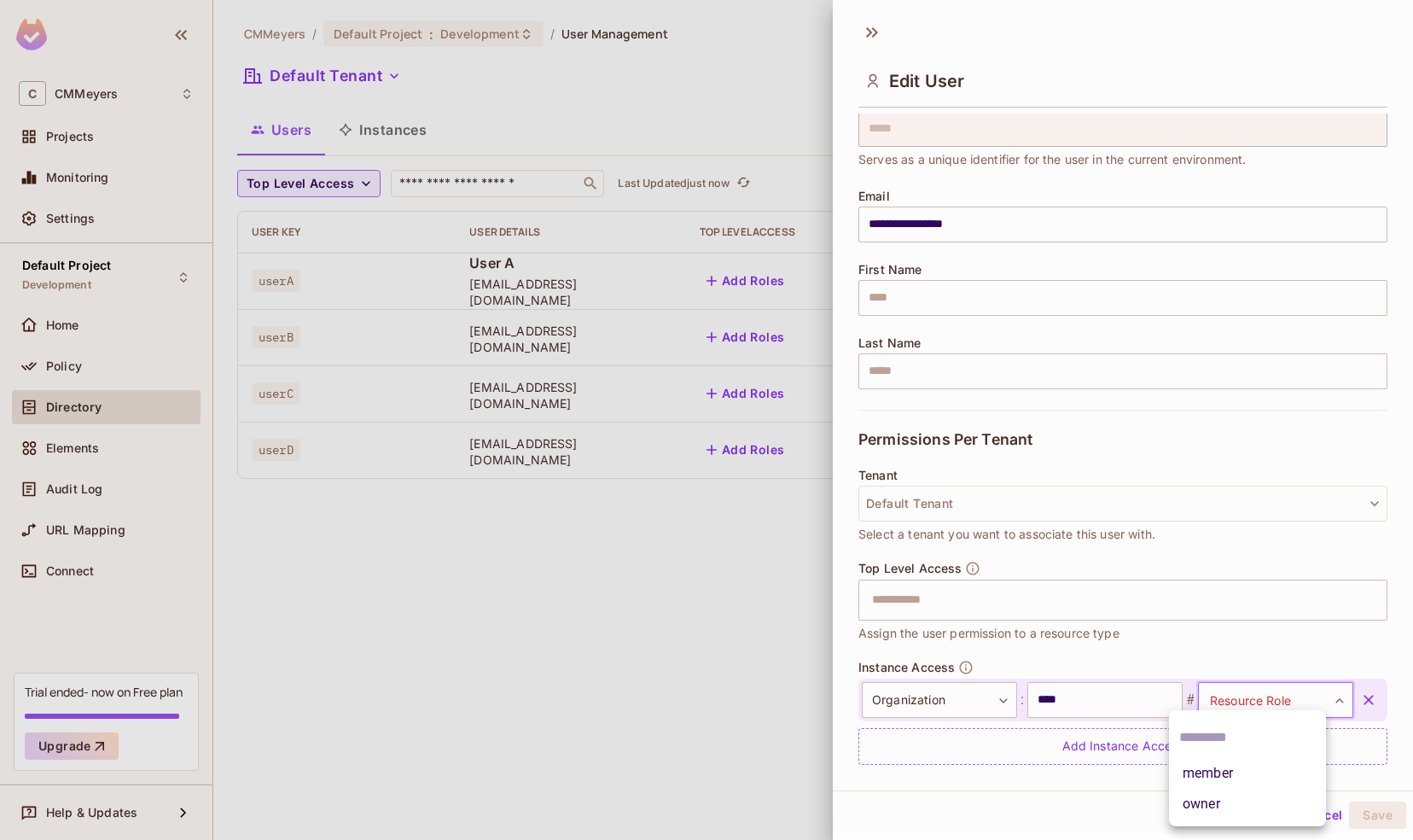
click at [1267, 699] on body "**********" at bounding box center [706, 420] width 1413 height 840
click at [1221, 795] on li "owner" at bounding box center [1247, 804] width 157 height 31
click at [1363, 813] on button "Save" at bounding box center [1377, 815] width 57 height 27
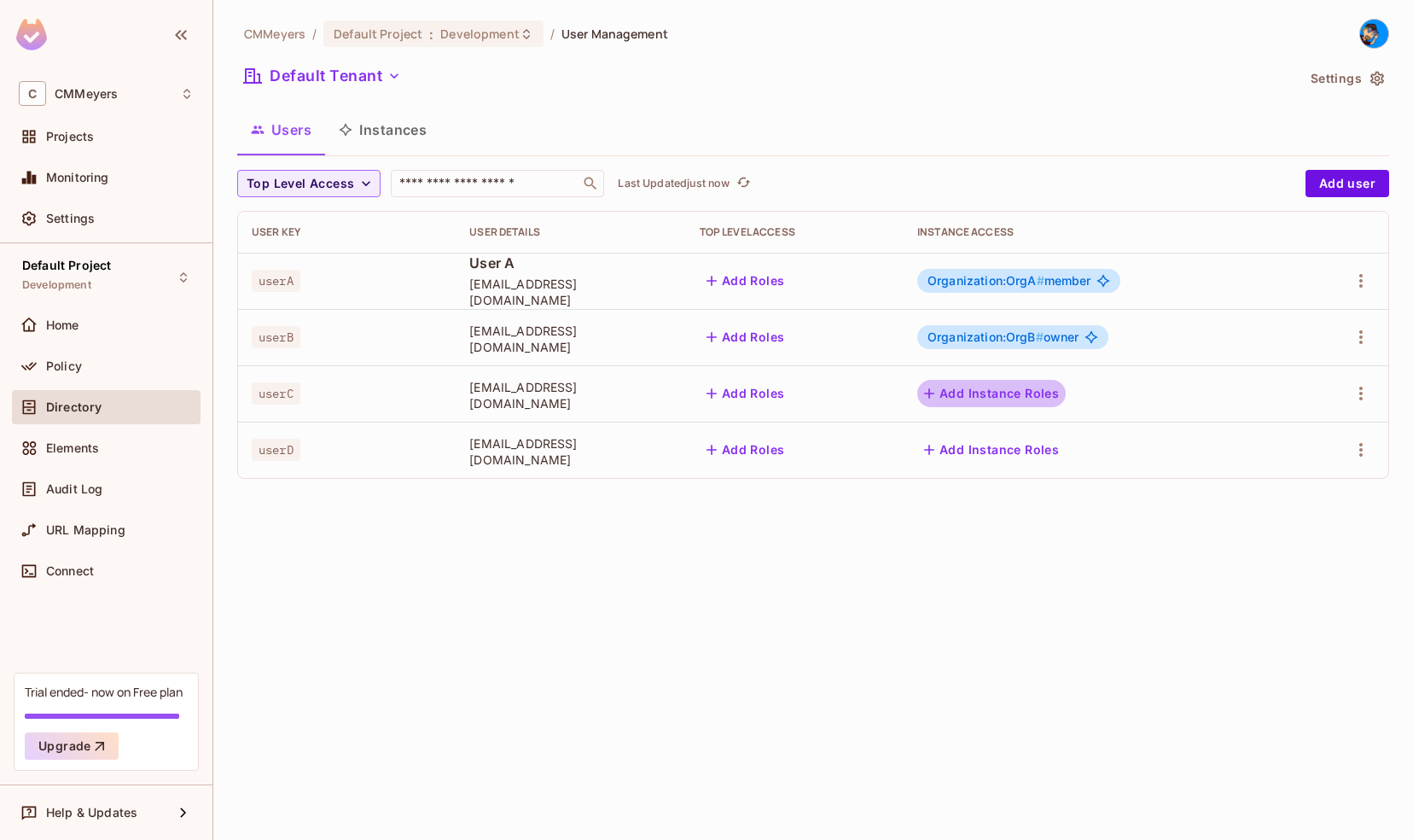
click at [1010, 389] on button "Add Instance Roles" at bounding box center [991, 394] width 148 height 27
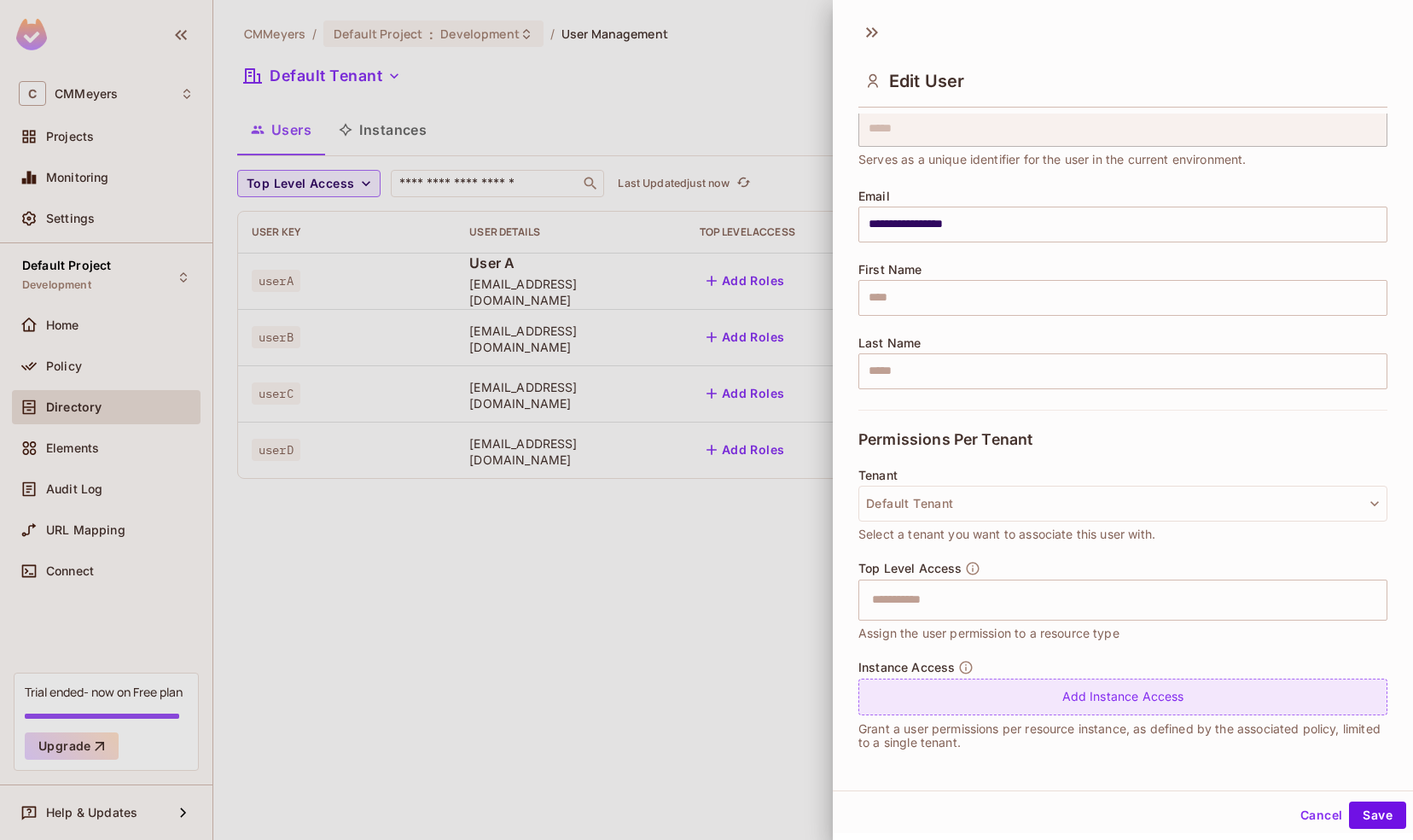
click at [1067, 710] on div "Add Instance Access" at bounding box center [1122, 697] width 529 height 37
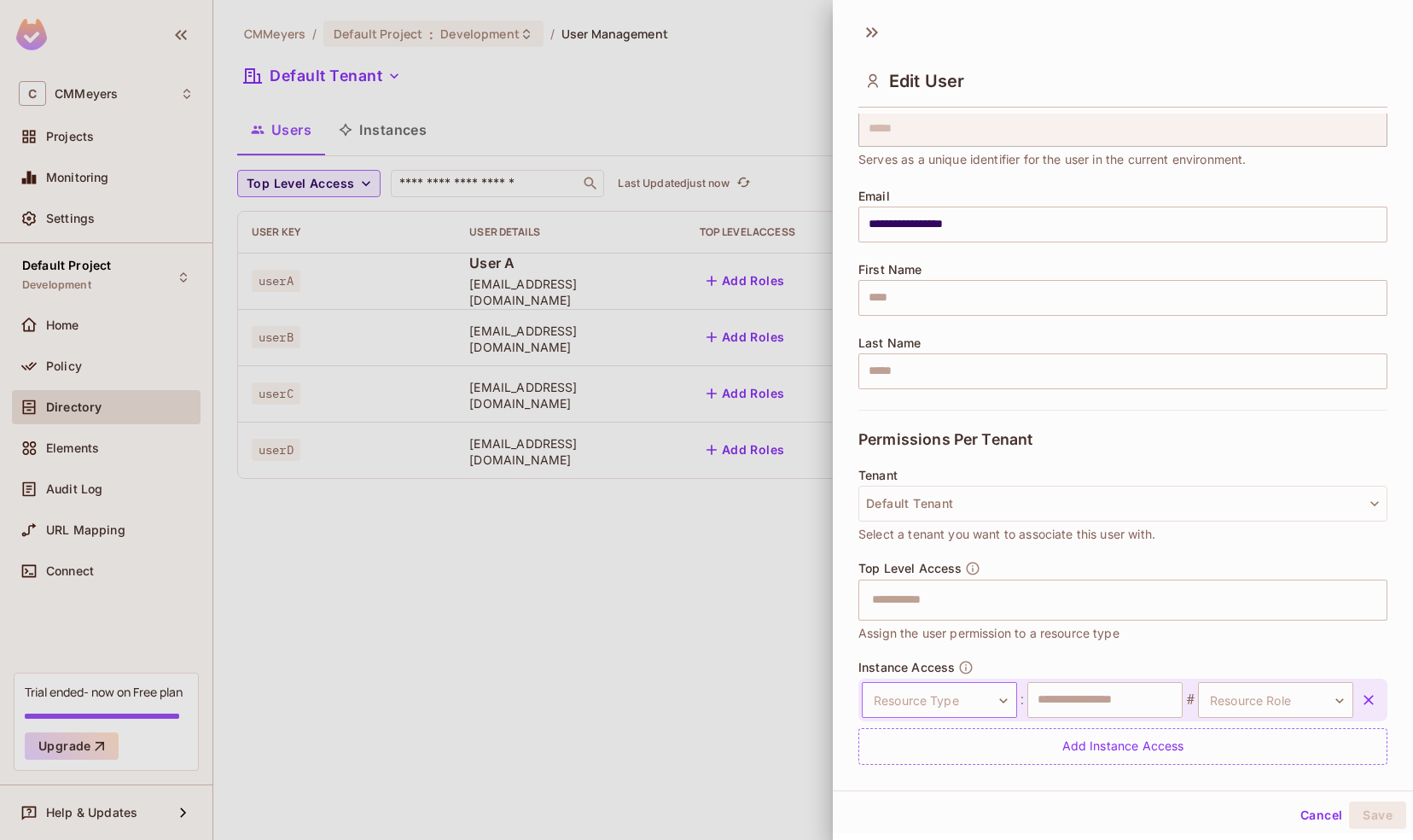
click at [944, 703] on body "**********" at bounding box center [706, 420] width 1413 height 840
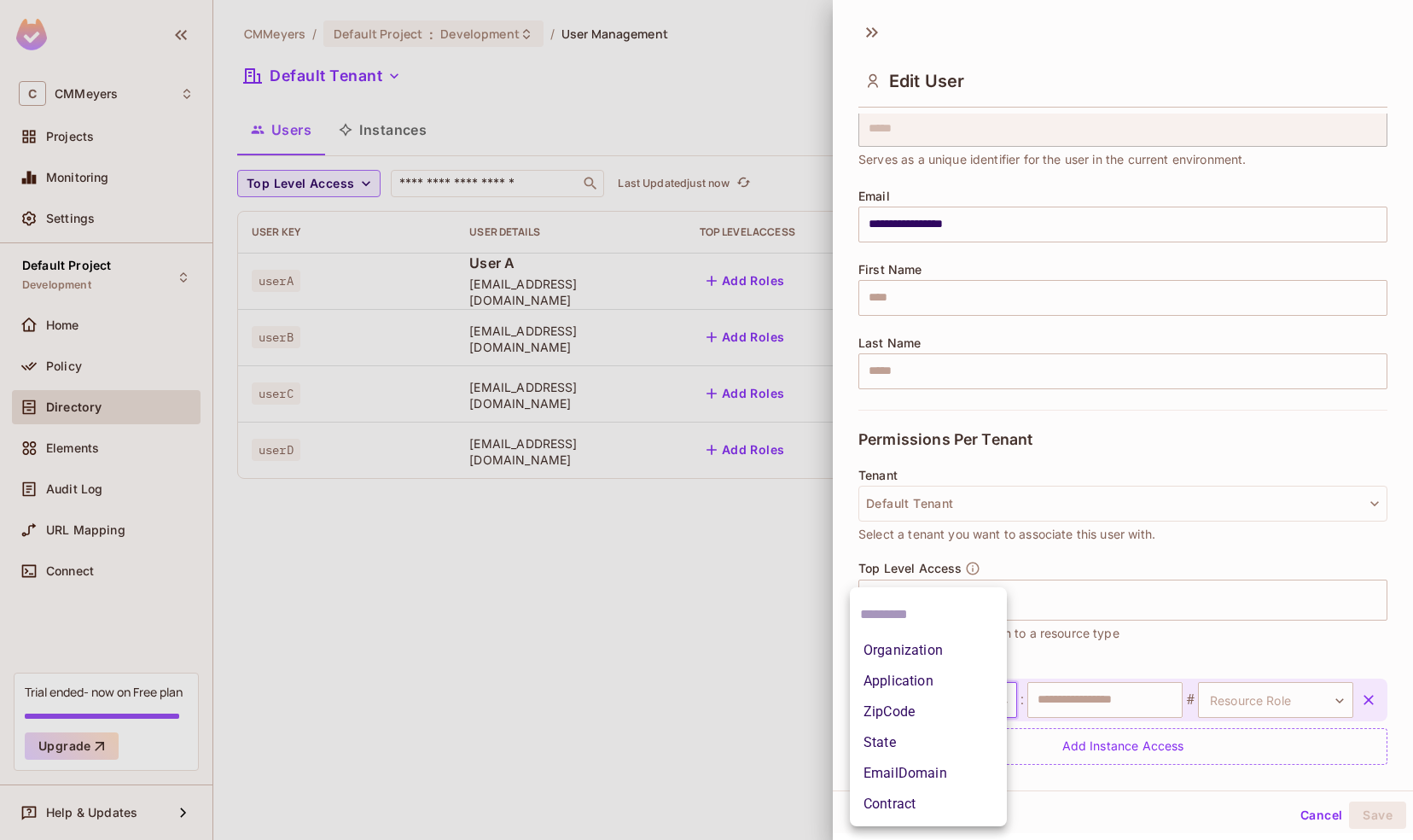
click at [891, 650] on li "Organization" at bounding box center [927, 650] width 157 height 31
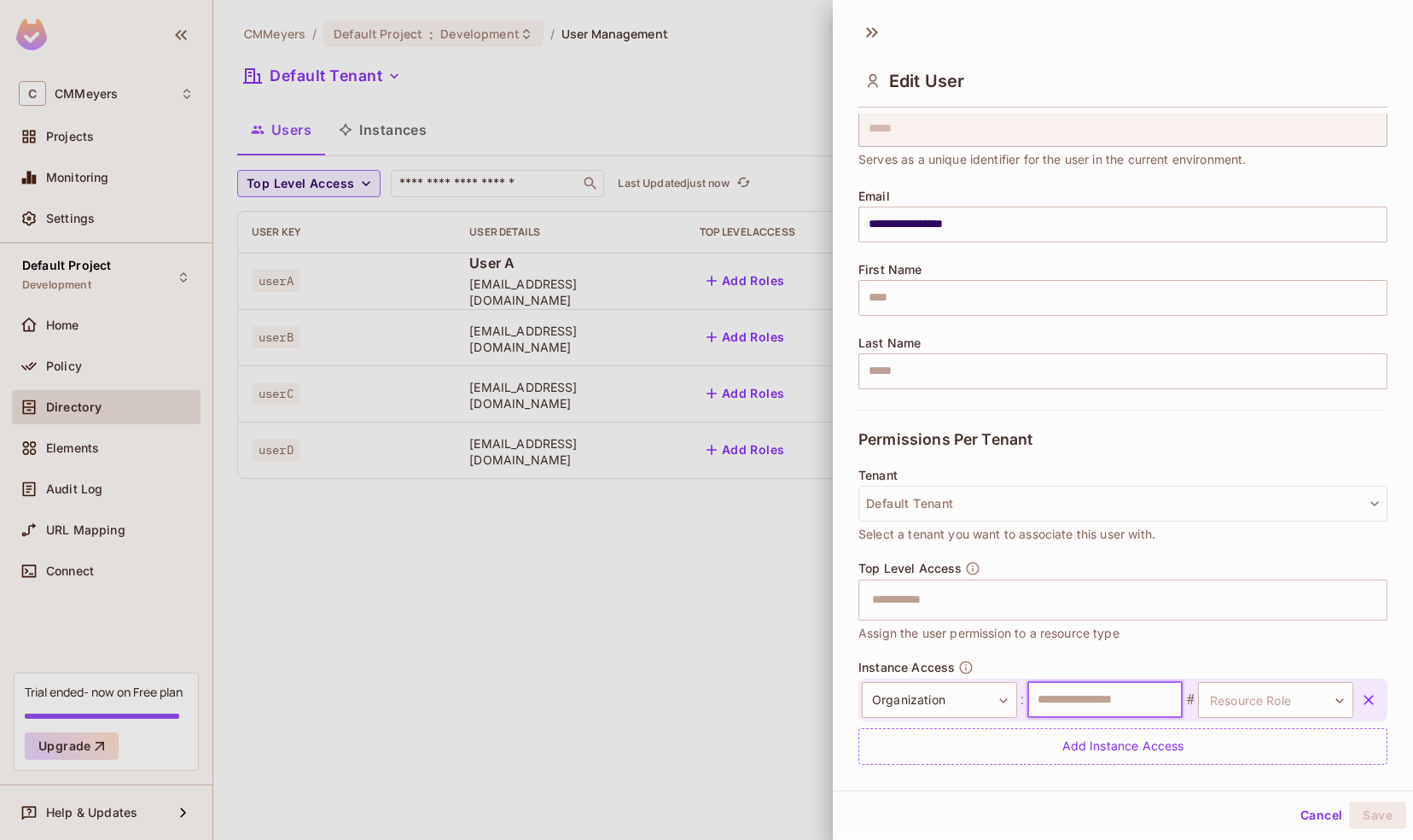
click at [1057, 689] on input "text" at bounding box center [1104, 700] width 155 height 36
type input "****"
click at [1244, 694] on body "**********" at bounding box center [706, 420] width 1413 height 840
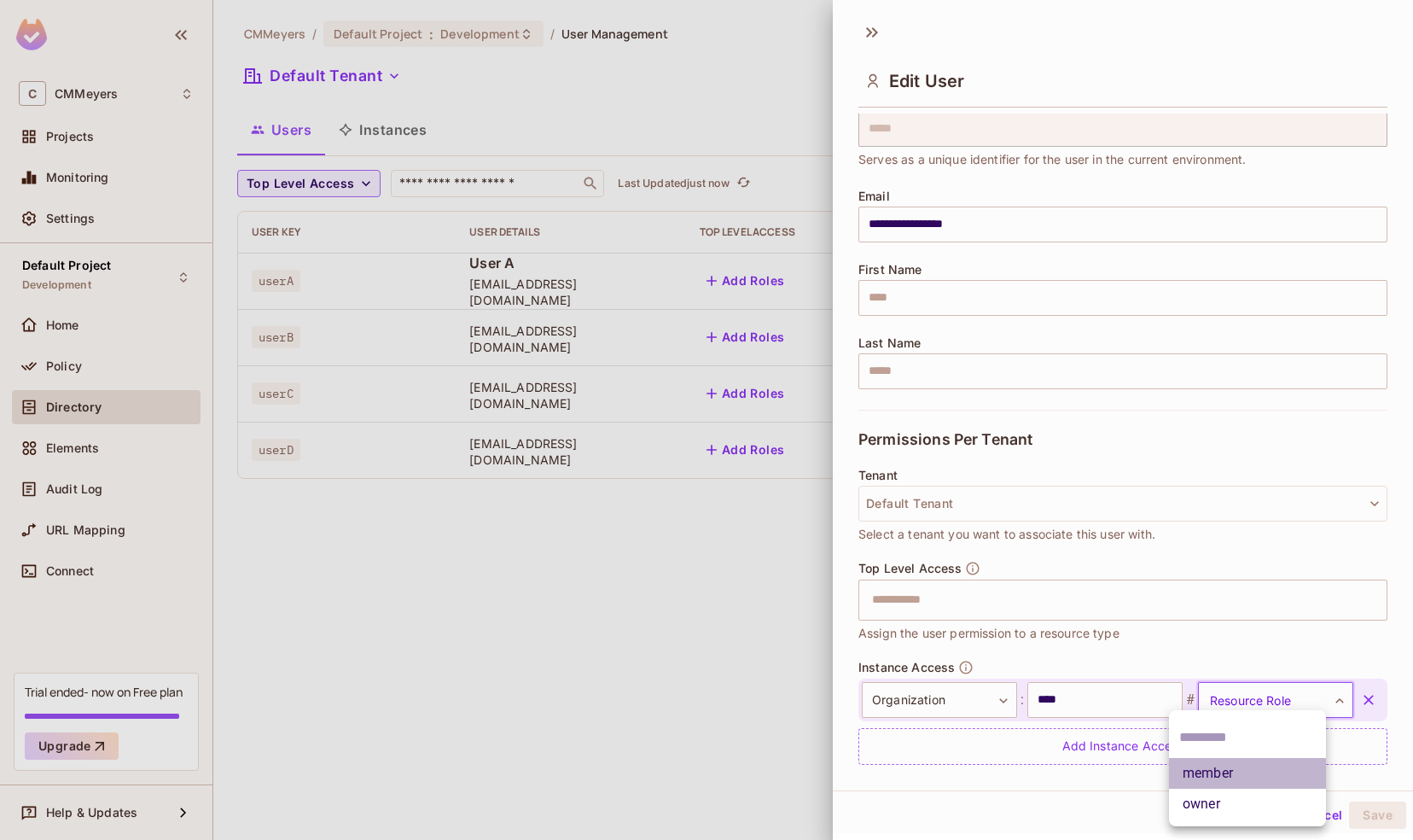
click at [1209, 772] on li "member" at bounding box center [1247, 773] width 157 height 31
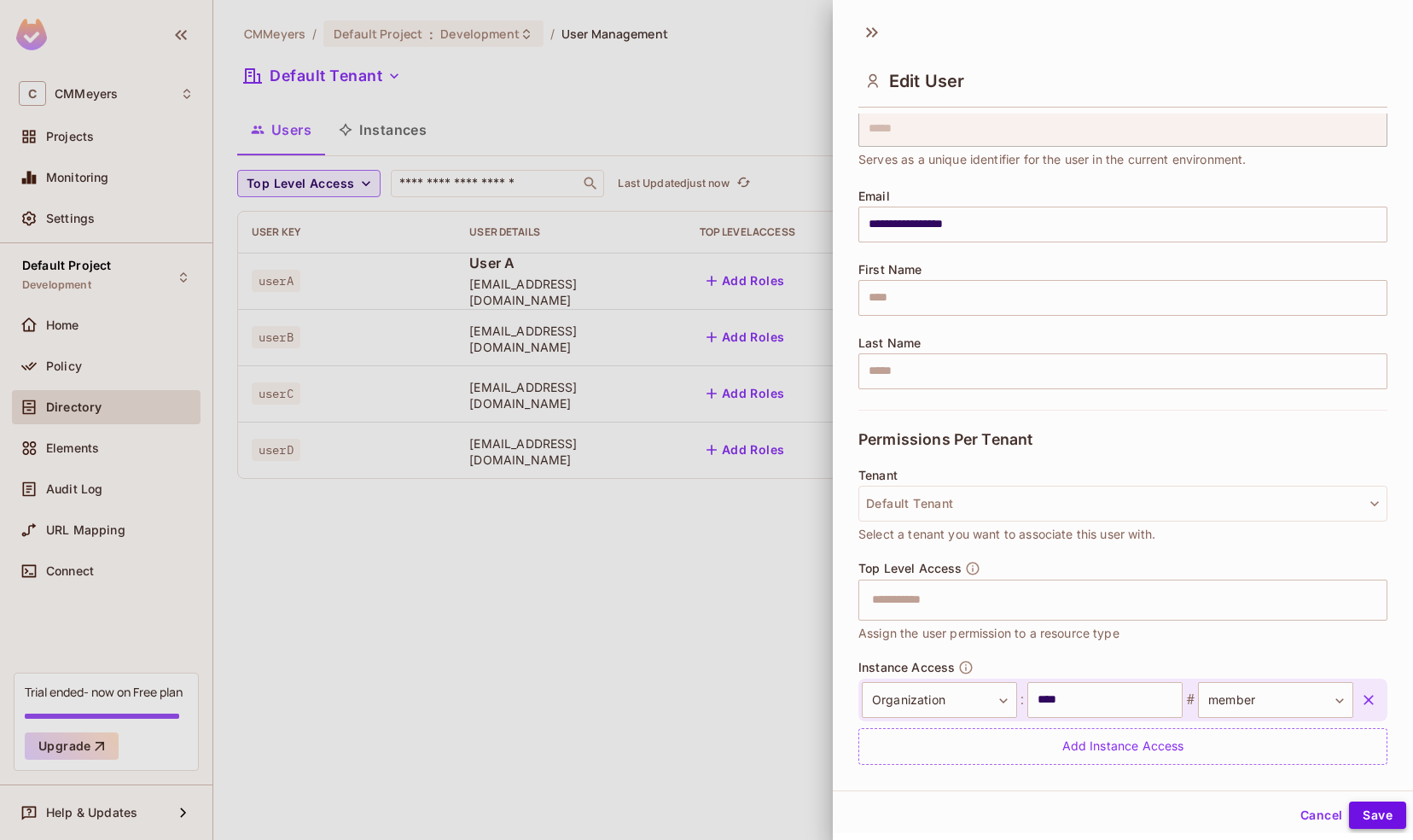
click at [1360, 823] on button "Save" at bounding box center [1377, 815] width 57 height 27
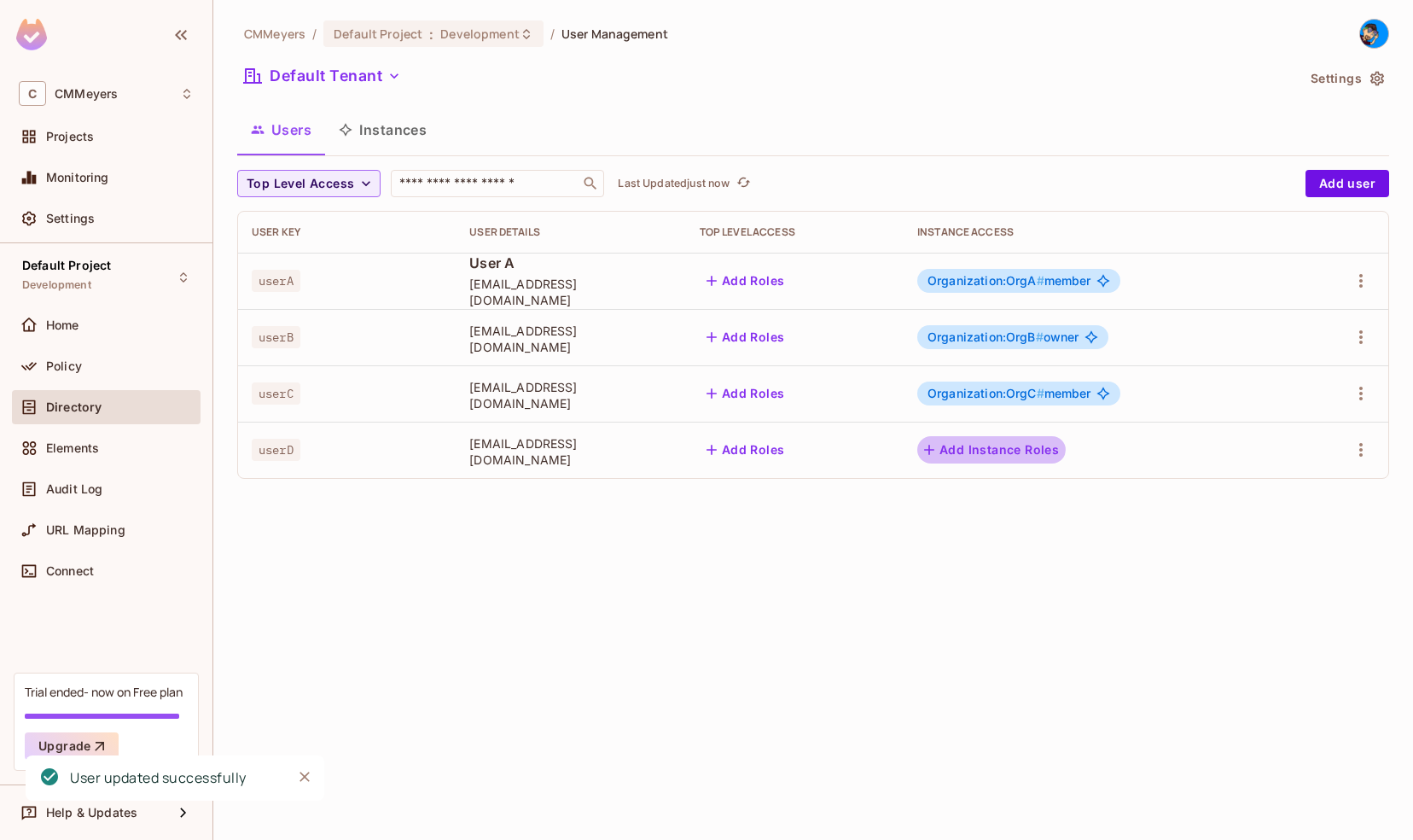
click at [988, 447] on button "Add Instance Roles" at bounding box center [991, 450] width 148 height 27
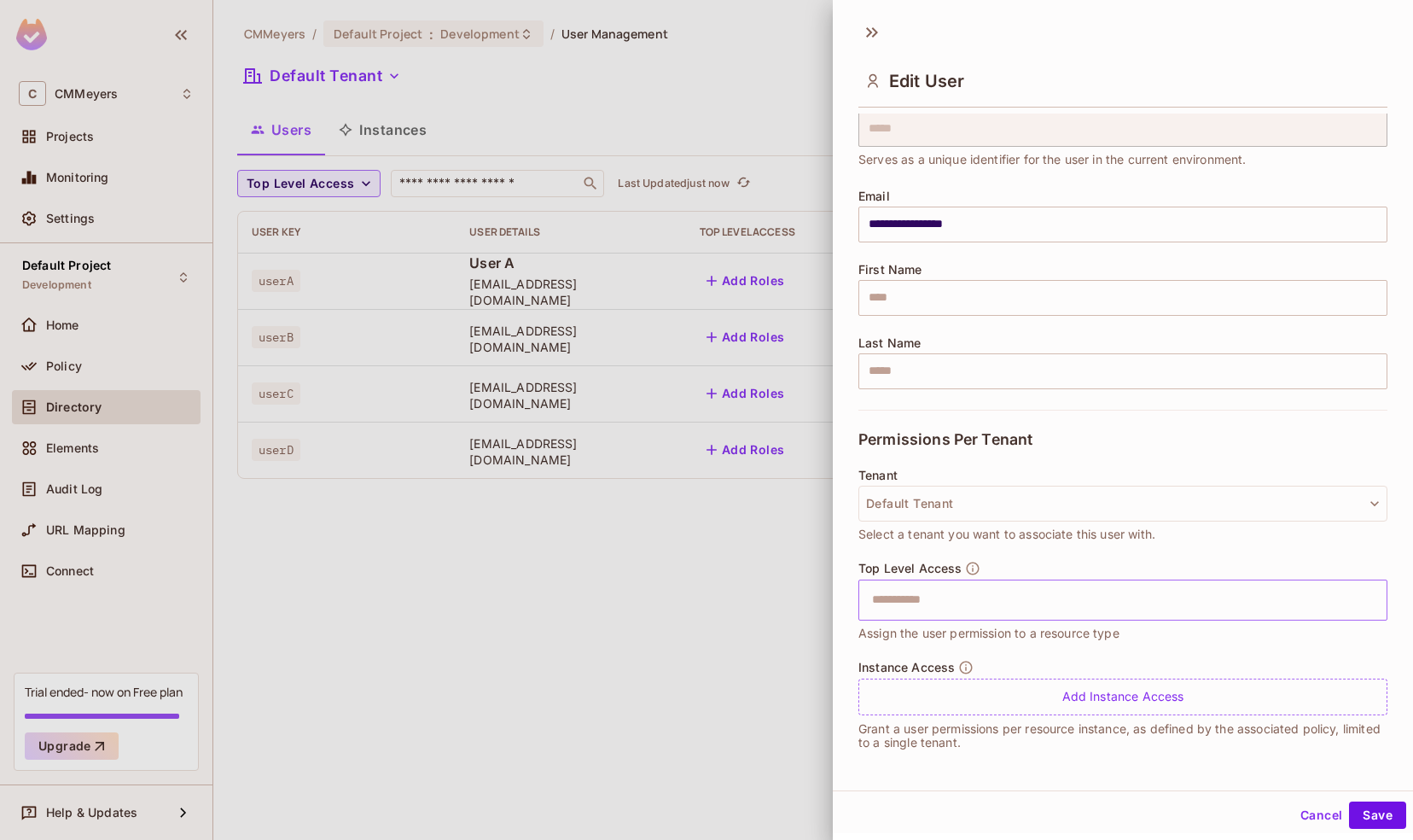
click at [942, 603] on input "text" at bounding box center [1108, 600] width 492 height 34
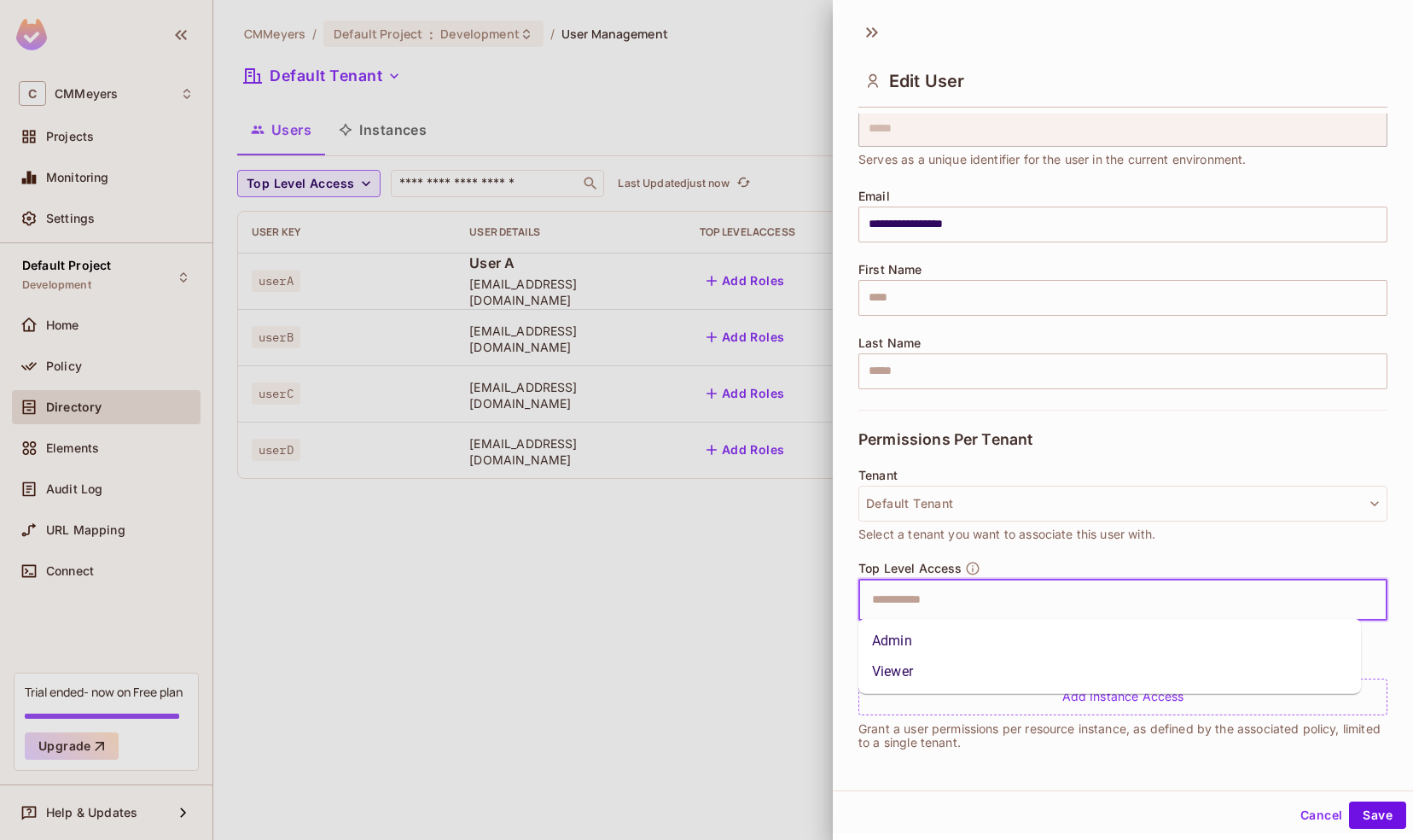
click at [942, 603] on input "text" at bounding box center [1108, 600] width 492 height 34
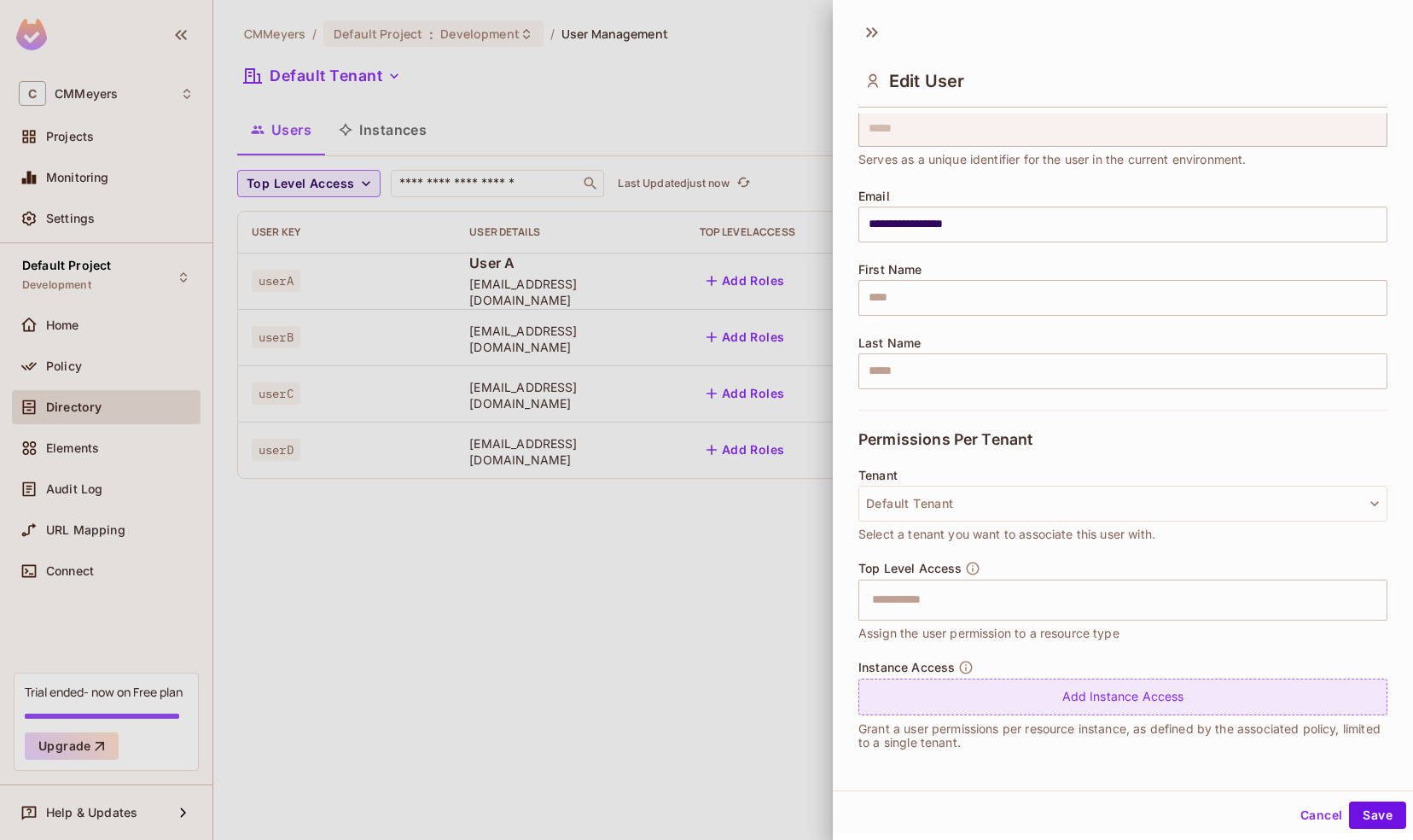
click at [947, 686] on div "Add Instance Access" at bounding box center [1122, 697] width 529 height 37
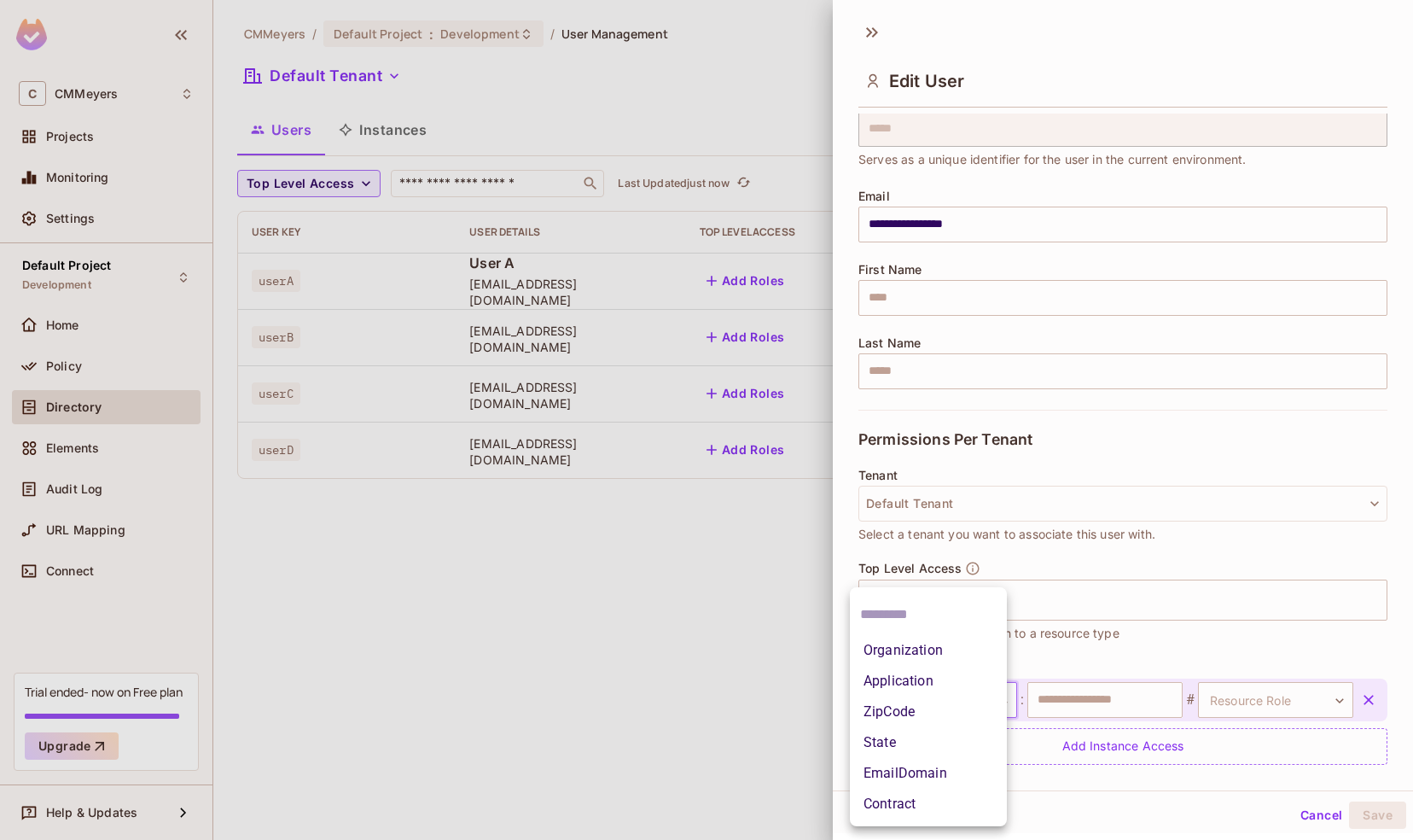
click at [913, 687] on body "**********" at bounding box center [706, 420] width 1413 height 840
click at [897, 659] on li "Organization" at bounding box center [927, 650] width 157 height 31
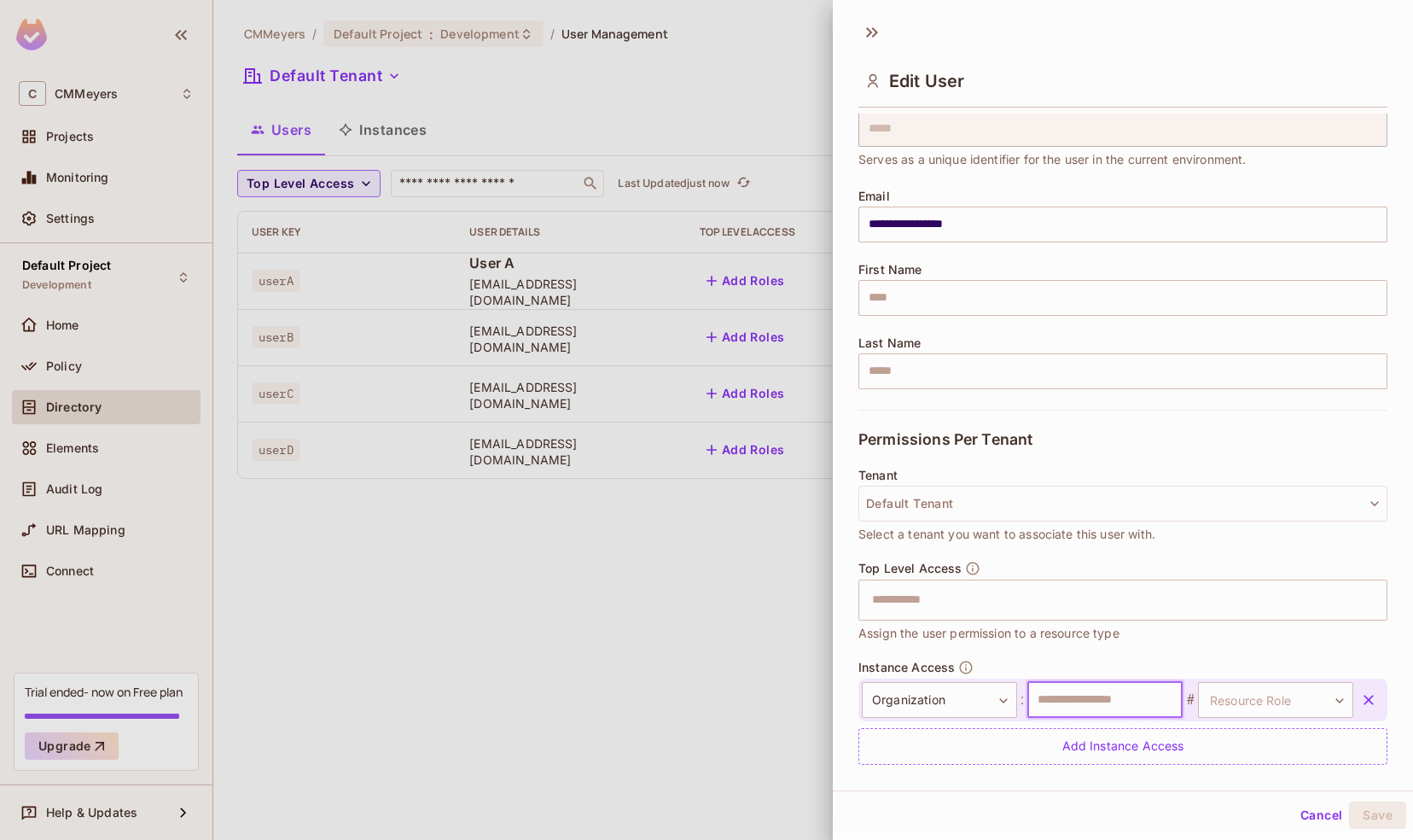
click at [1067, 699] on input "text" at bounding box center [1104, 700] width 155 height 36
type input "****"
click at [1216, 697] on body "**********" at bounding box center [706, 420] width 1413 height 840
click at [1211, 773] on li "member" at bounding box center [1247, 773] width 157 height 31
click at [1364, 813] on button "Save" at bounding box center [1377, 815] width 57 height 27
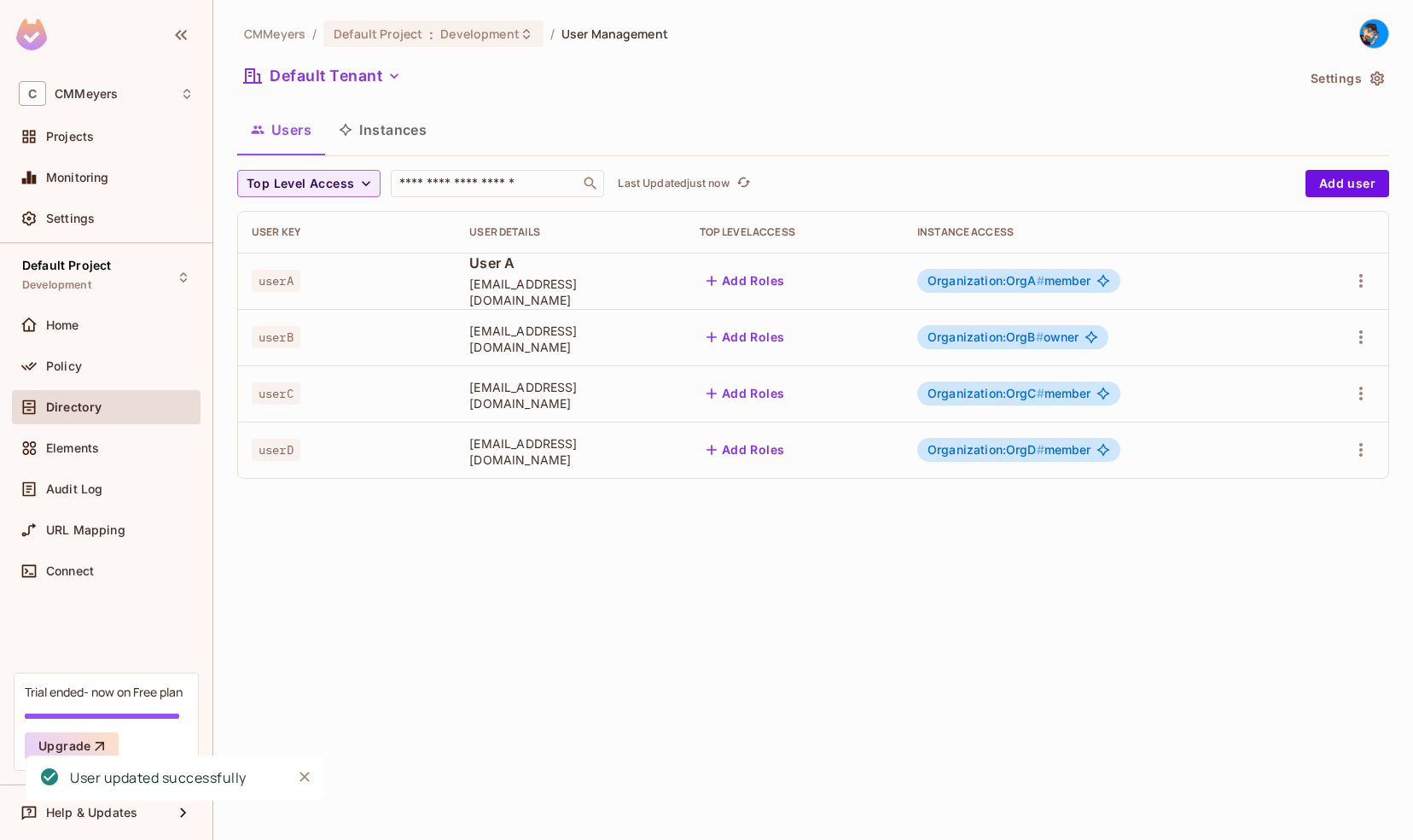
click at [391, 126] on button "Instances" at bounding box center [383, 130] width 115 height 43
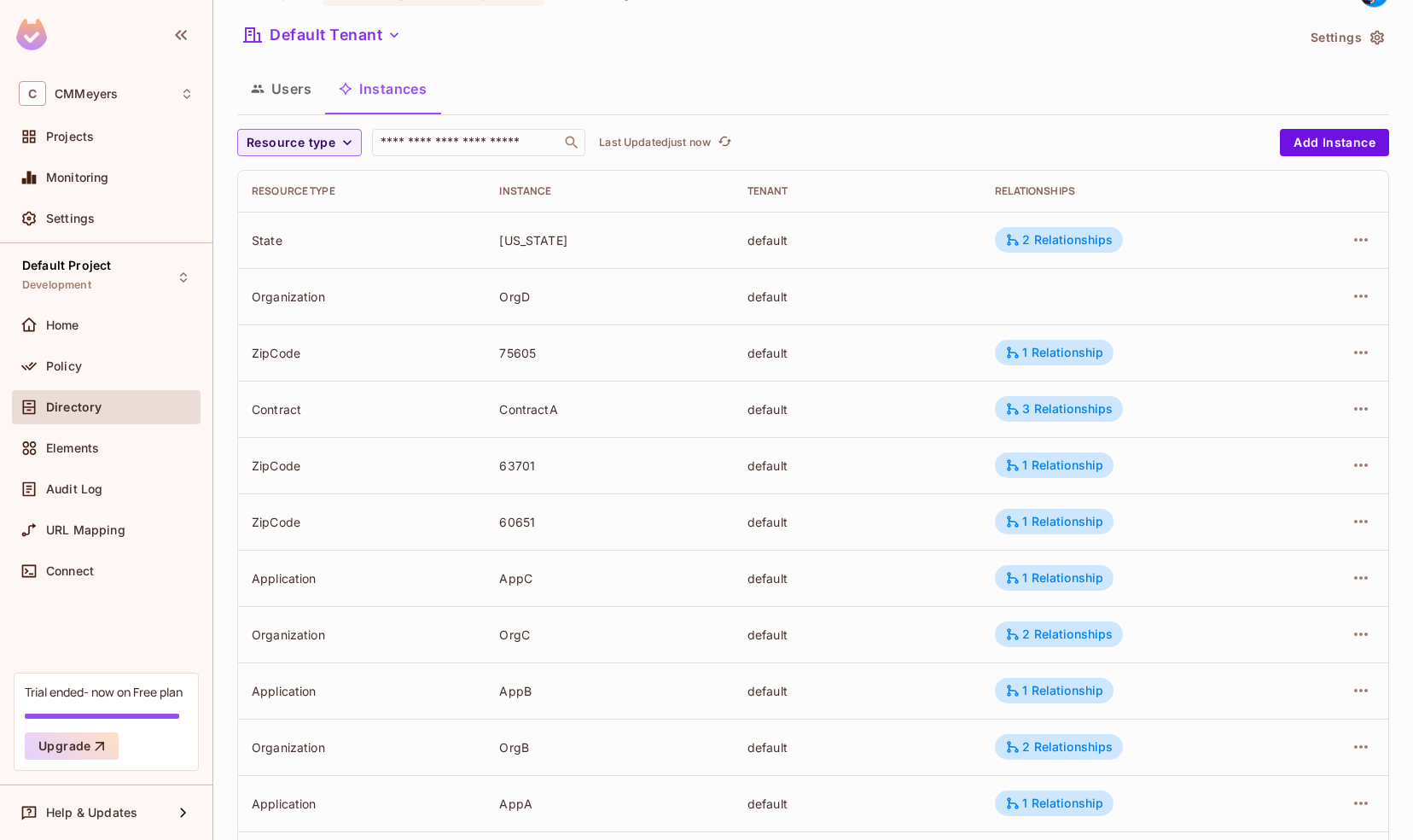
scroll to position [40, 0]
click at [1289, 142] on button "Add Instance" at bounding box center [1334, 143] width 109 height 27
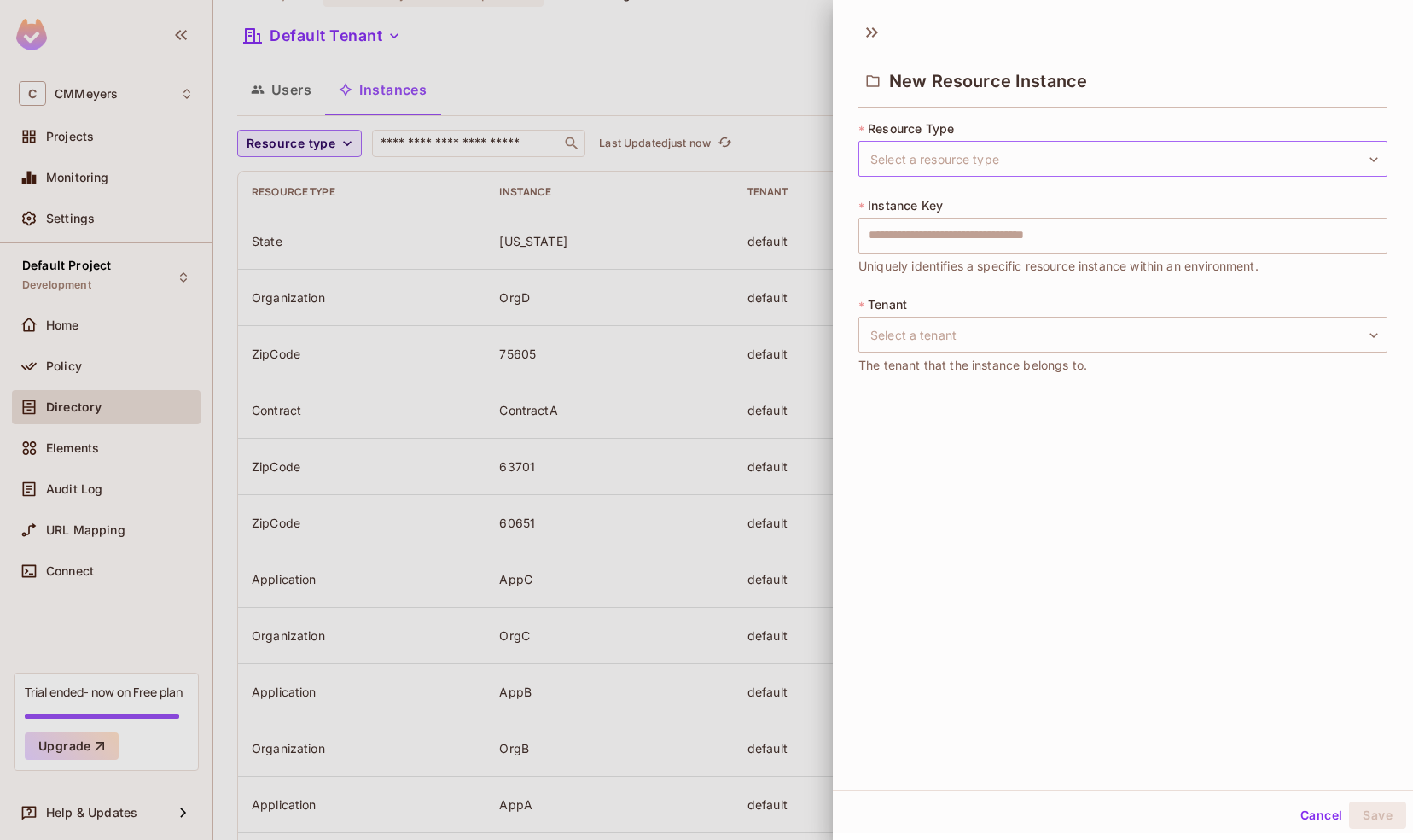
click at [896, 163] on body "C CMMeyers Projects Monitoring Settings Default Project Development Home Policy…" at bounding box center [706, 420] width 1413 height 840
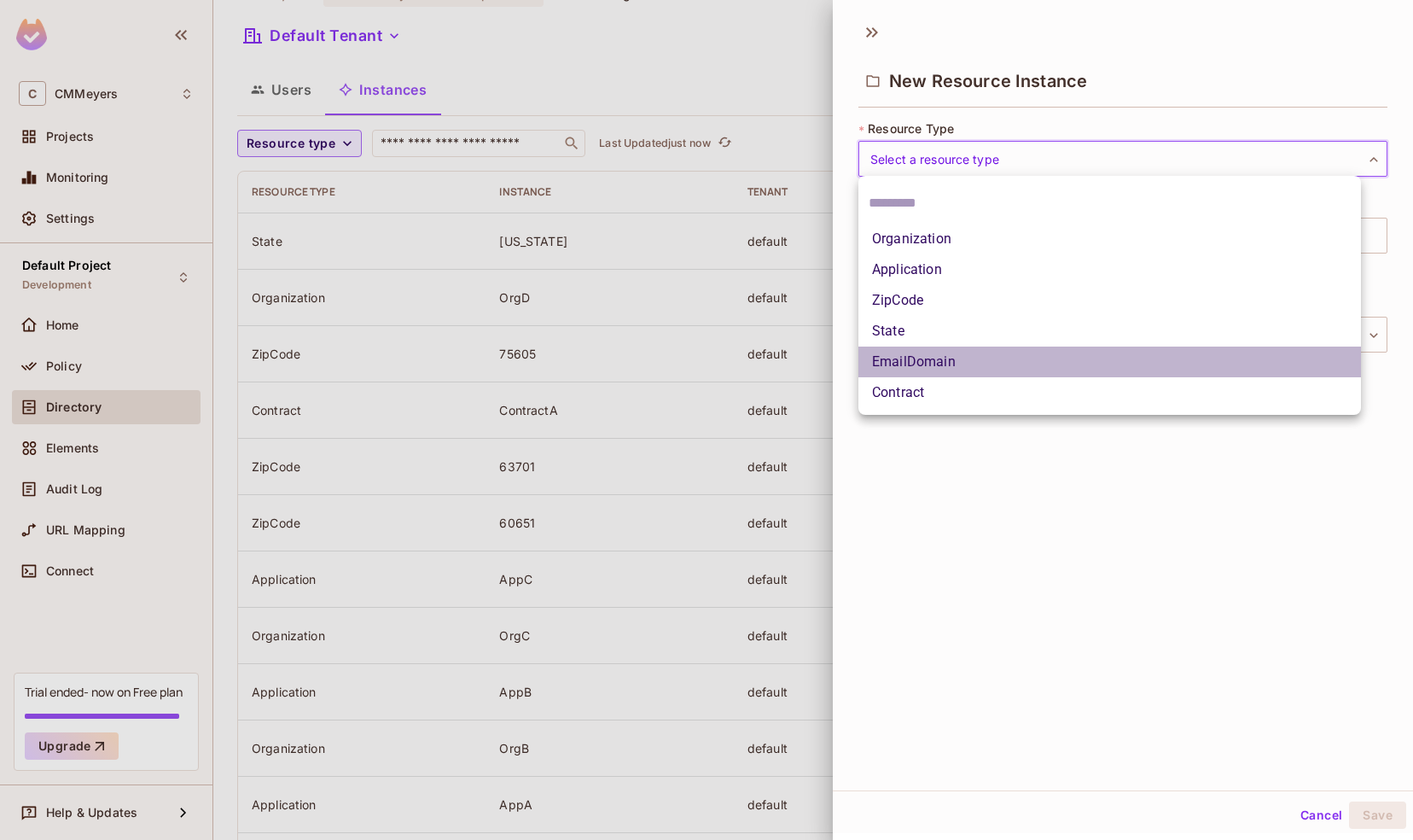
click at [903, 366] on li "EmailDomain" at bounding box center [1109, 362] width 503 height 31
type input "**********"
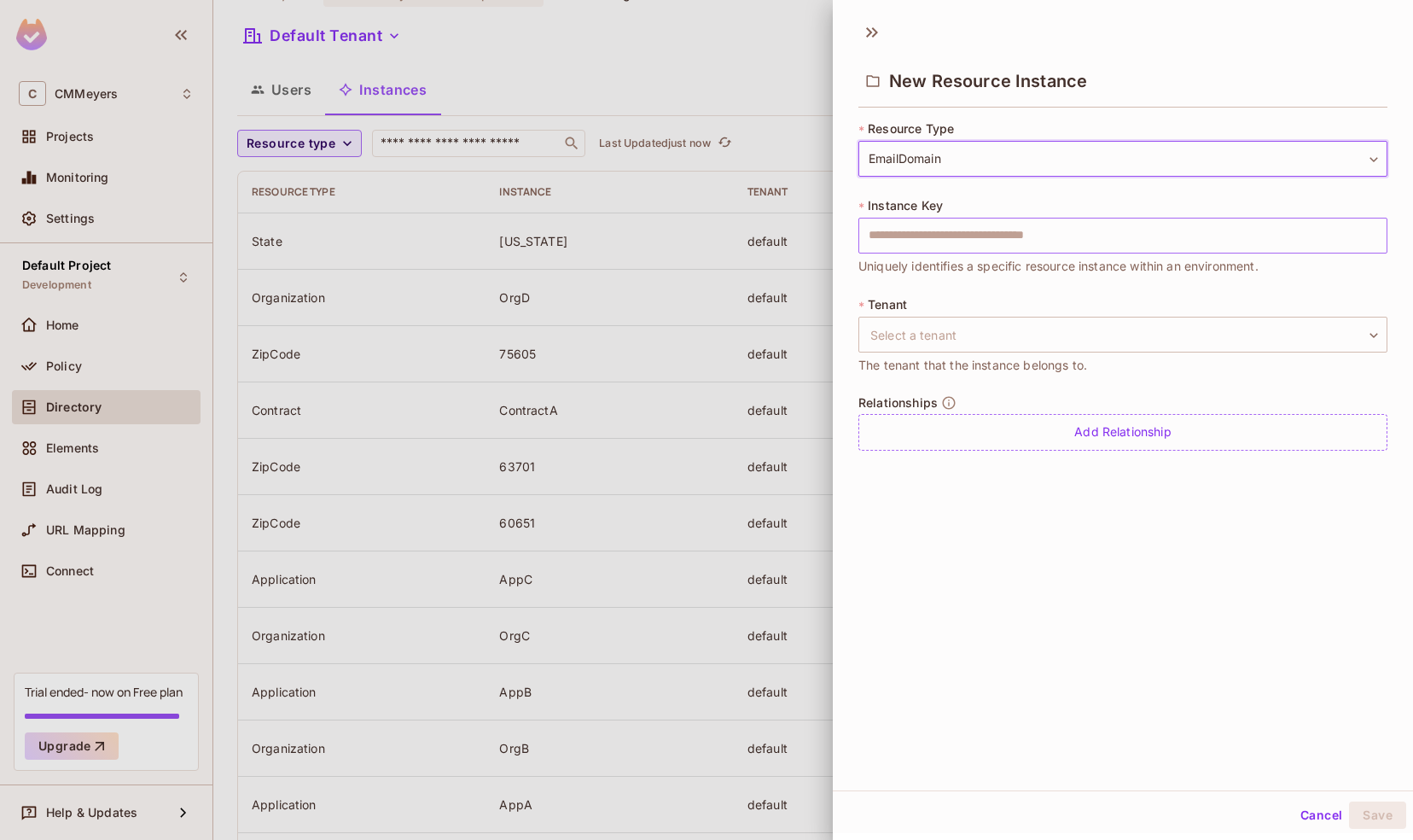
click at [904, 232] on input "text" at bounding box center [1122, 236] width 529 height 36
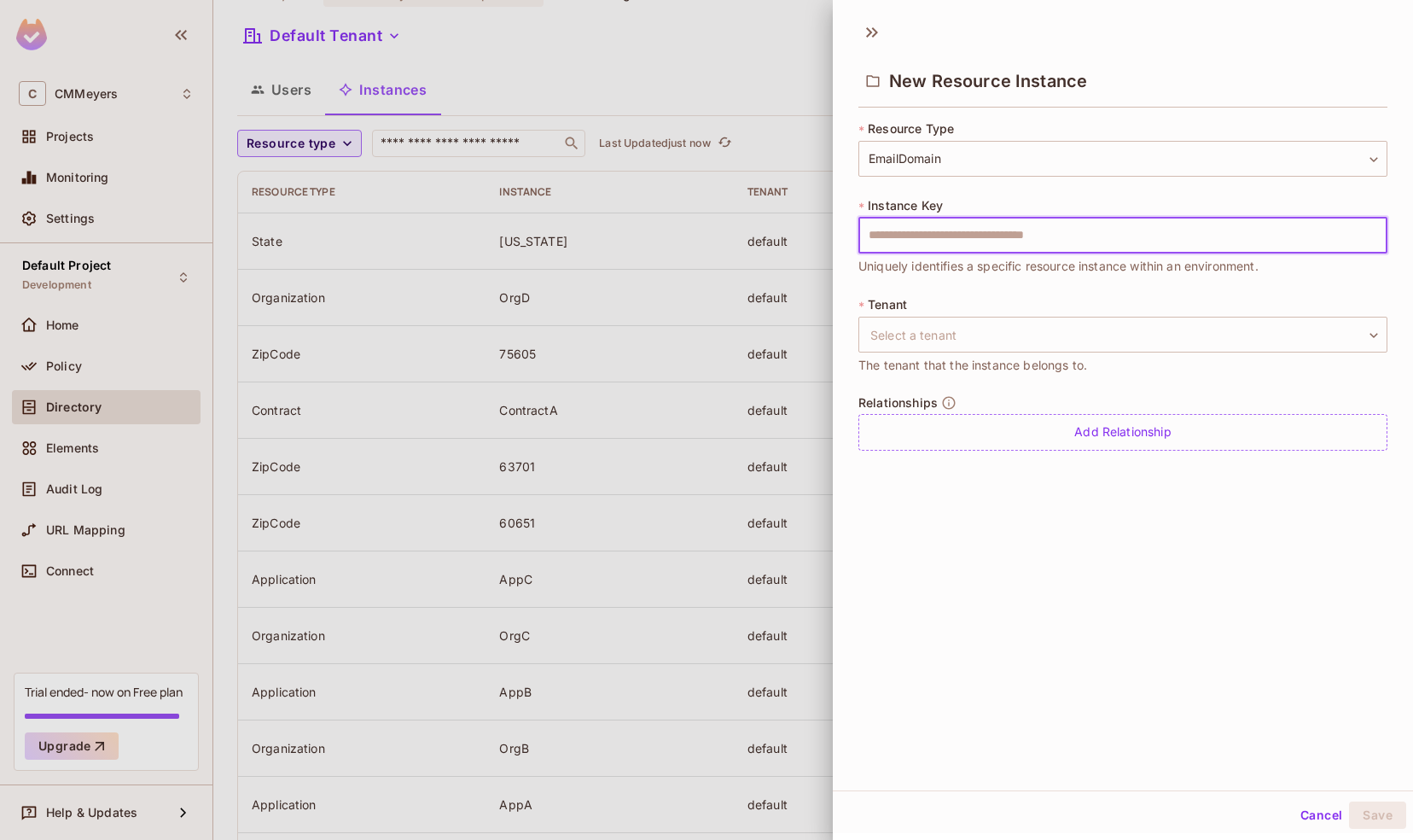
click at [938, 499] on div "**********" at bounding box center [1123, 401] width 580 height 778
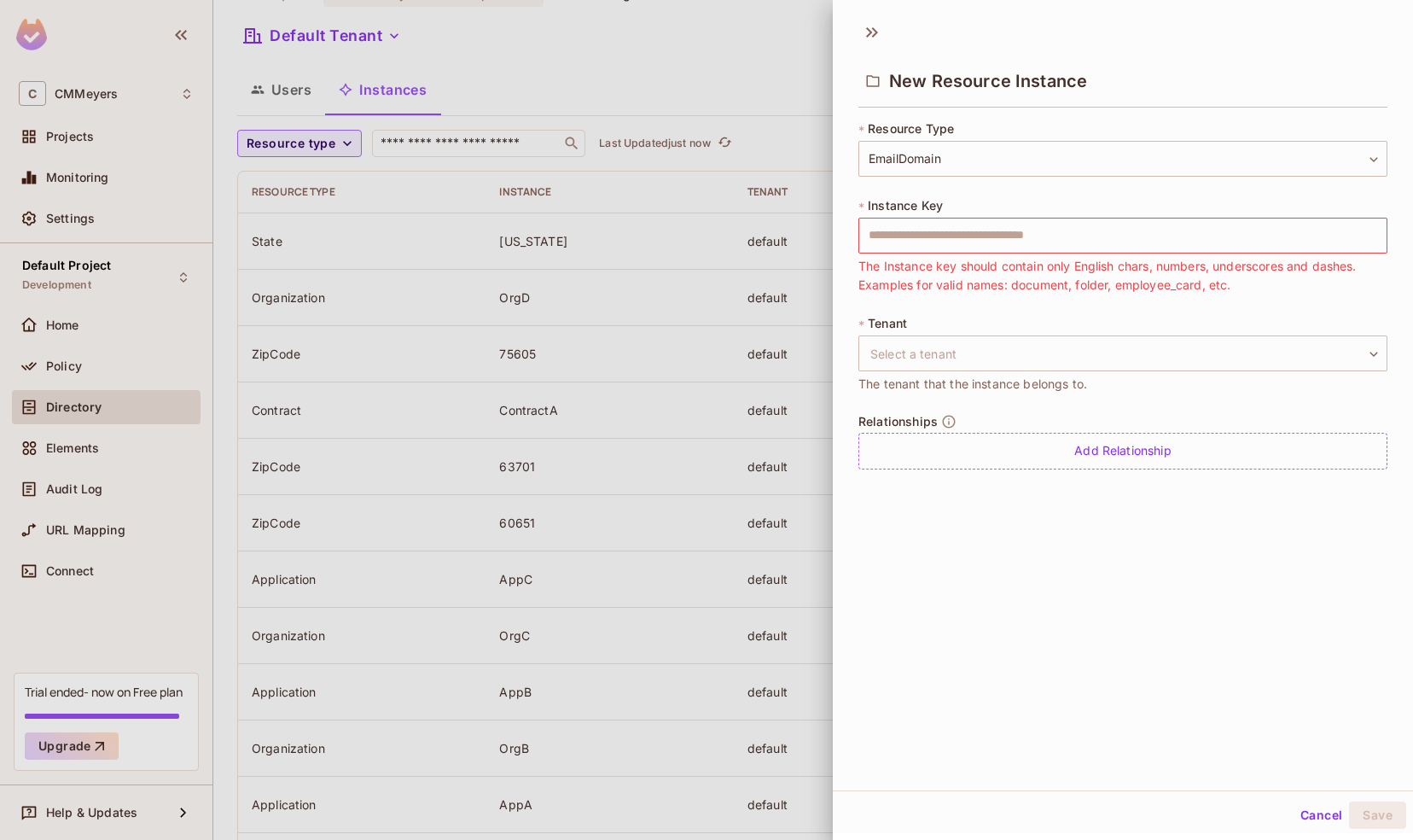
click at [1314, 814] on button "Cancel" at bounding box center [1321, 815] width 56 height 27
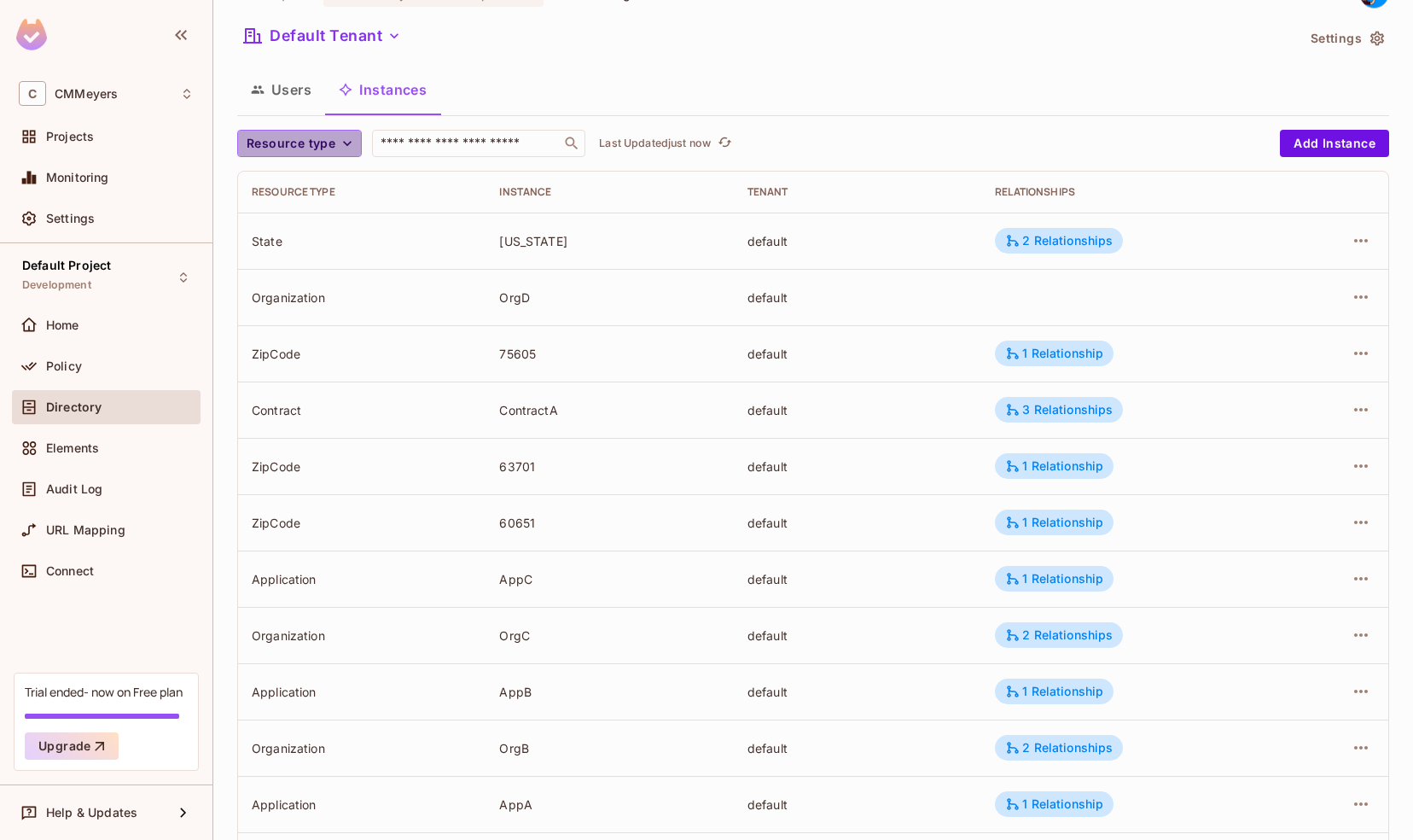
click at [311, 138] on span "Resource type" at bounding box center [290, 143] width 88 height 21
click at [300, 323] on span "EmailDomain" at bounding box center [287, 329] width 74 height 16
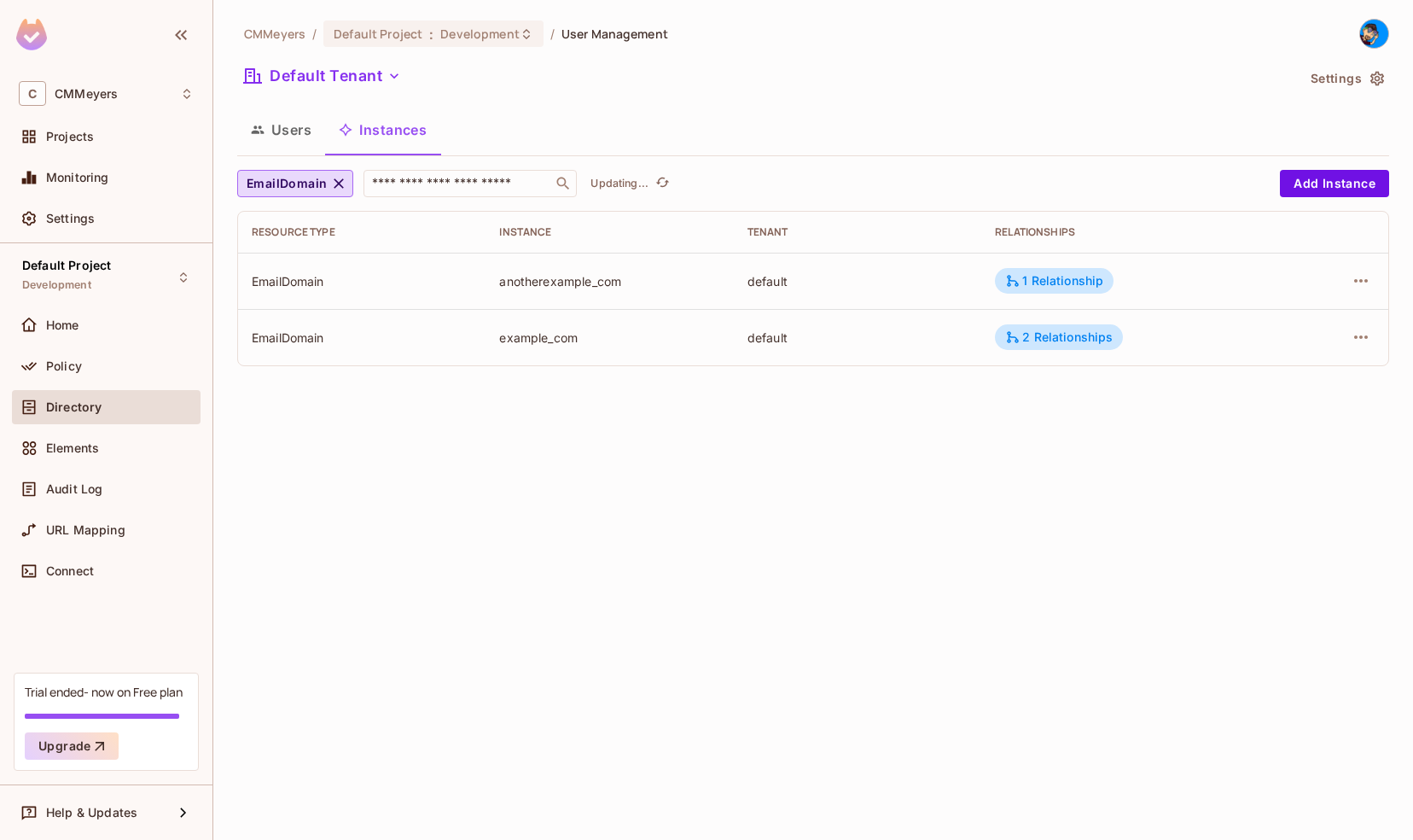
scroll to position [0, 0]
click at [1042, 283] on div "1 Relationship" at bounding box center [1054, 281] width 98 height 15
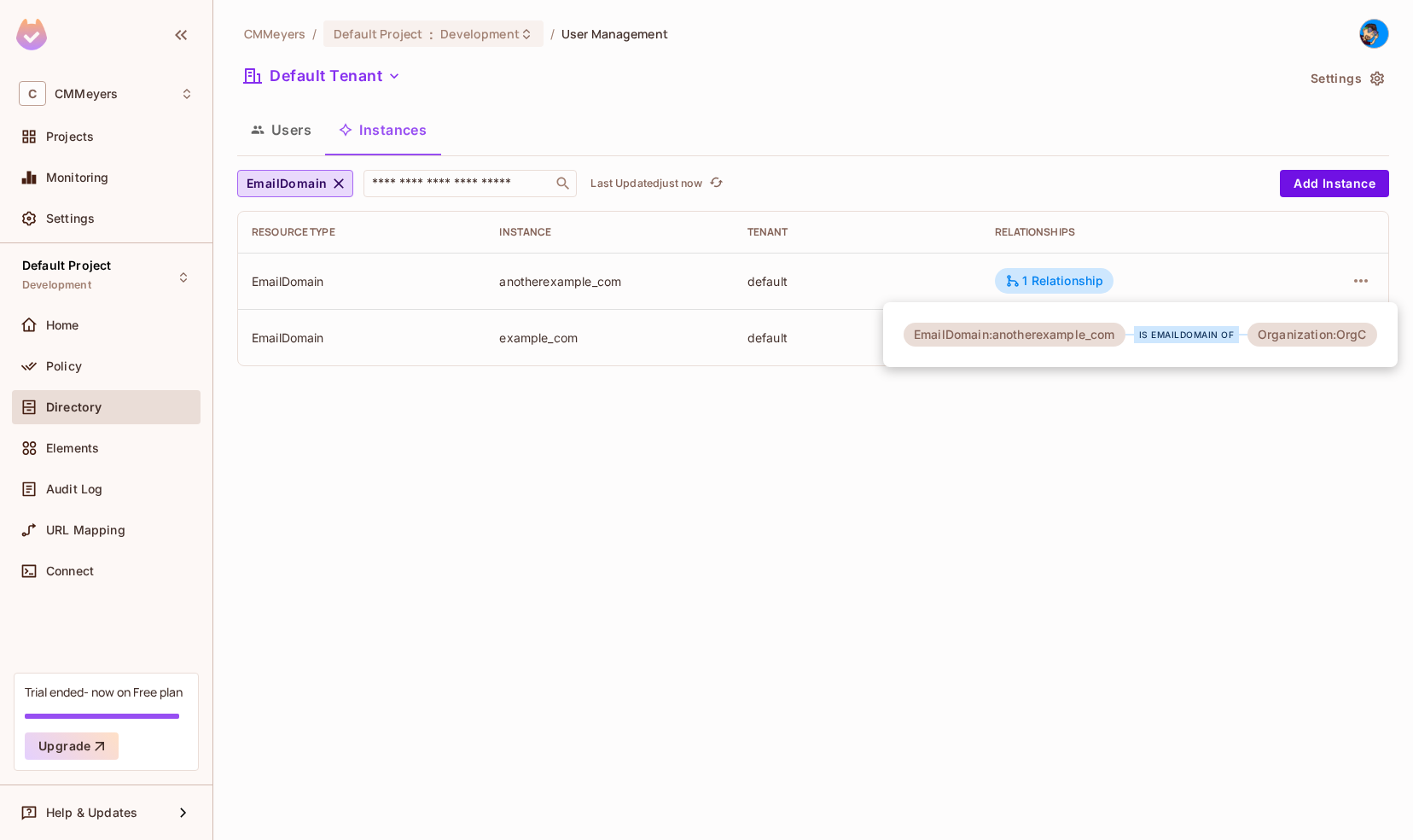
click at [692, 469] on div at bounding box center [706, 420] width 1413 height 840
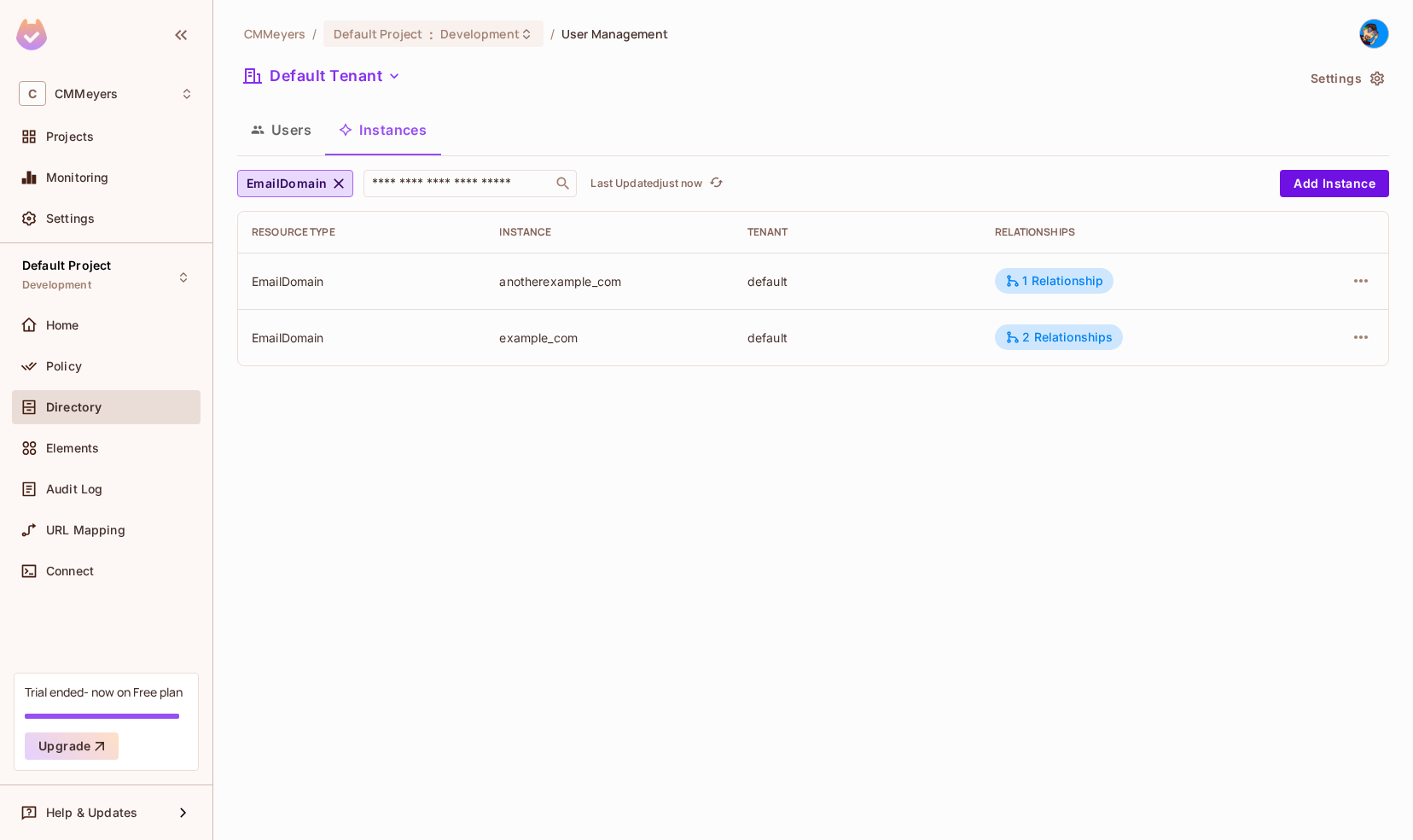
click at [290, 130] on button "Users" at bounding box center [281, 130] width 88 height 43
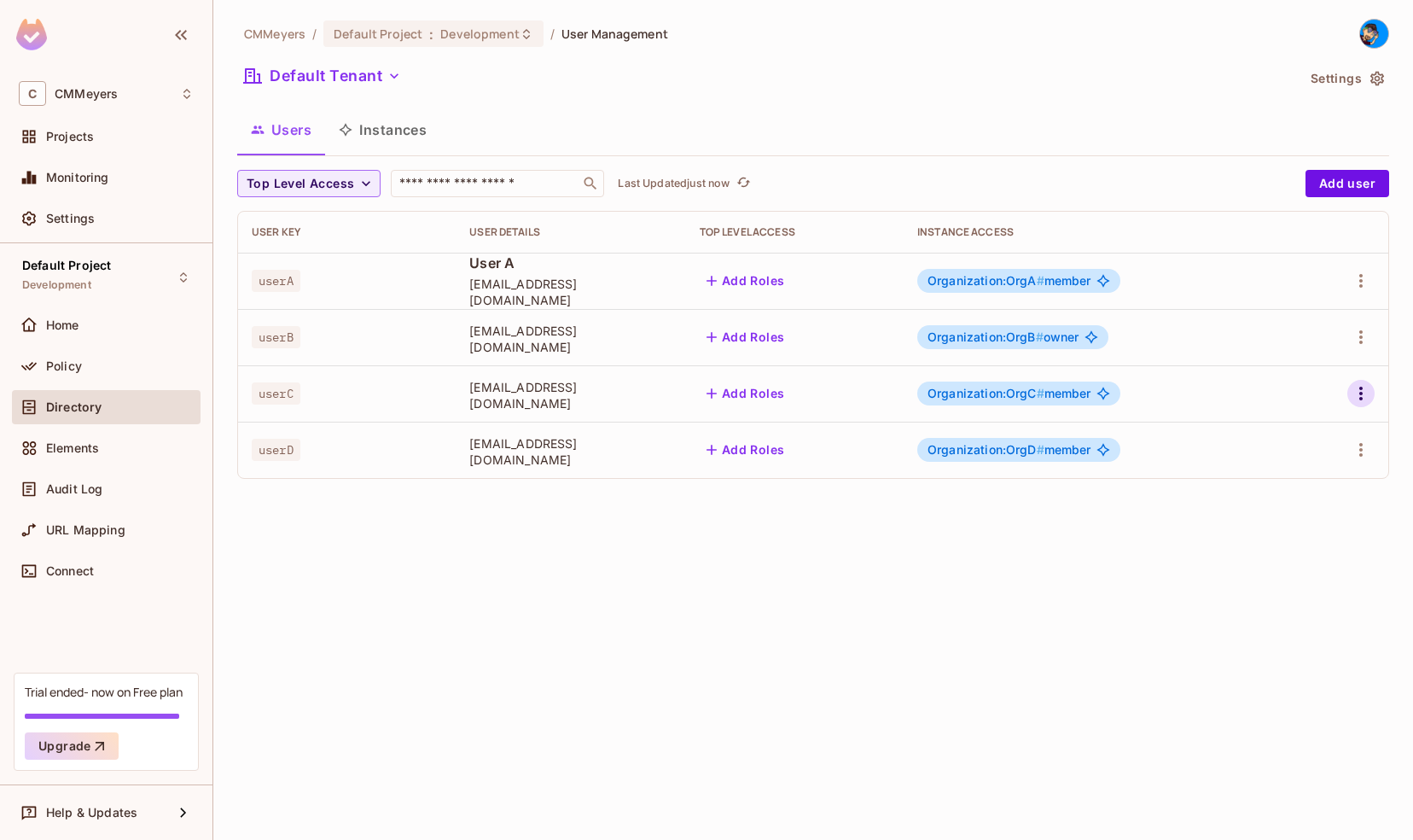
click at [1358, 395] on icon "button" at bounding box center [1361, 393] width 21 height 21
click at [1287, 424] on li "Edit" at bounding box center [1287, 432] width 151 height 38
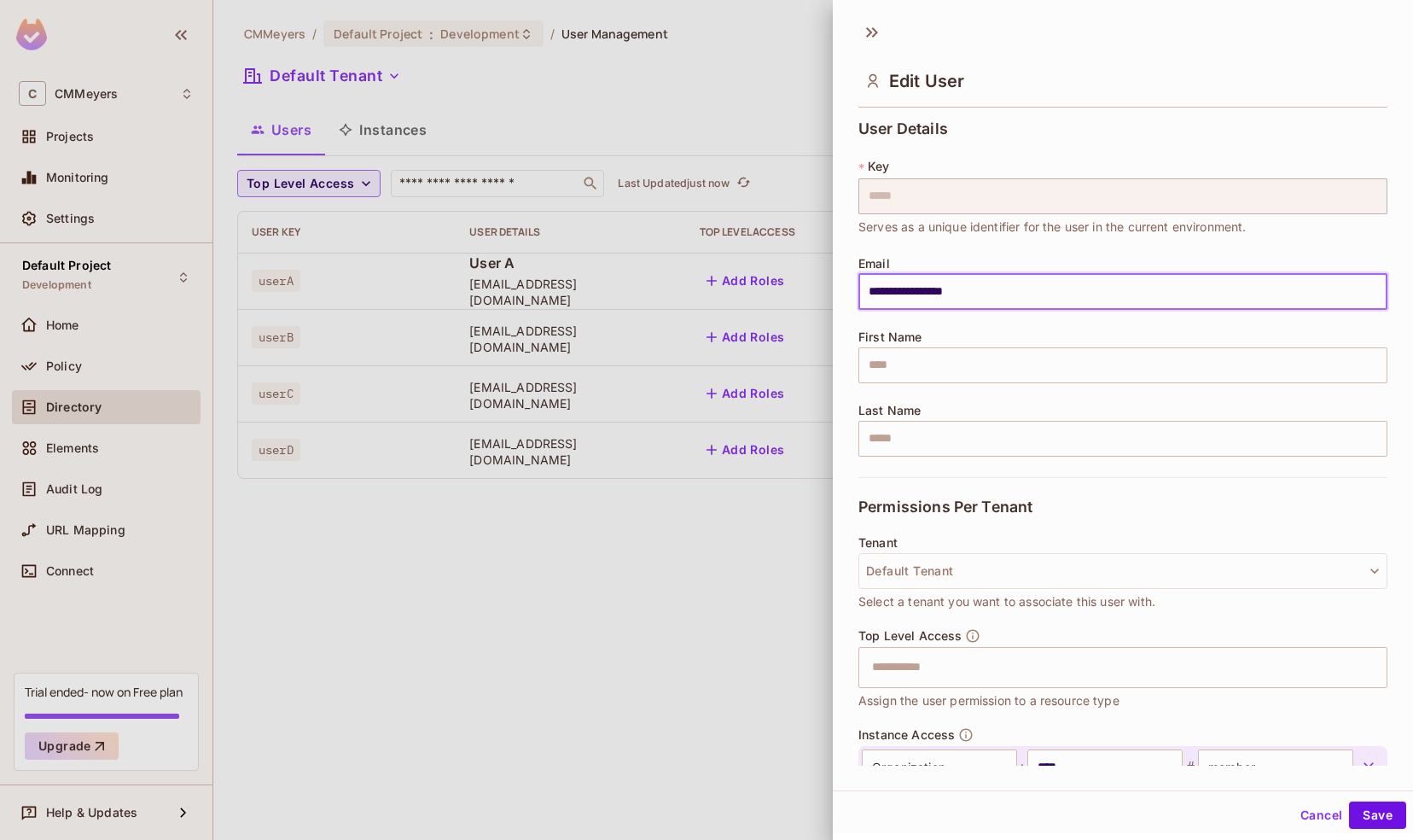
click at [918, 291] on input "**********" at bounding box center [1122, 292] width 529 height 36
type input "**********"
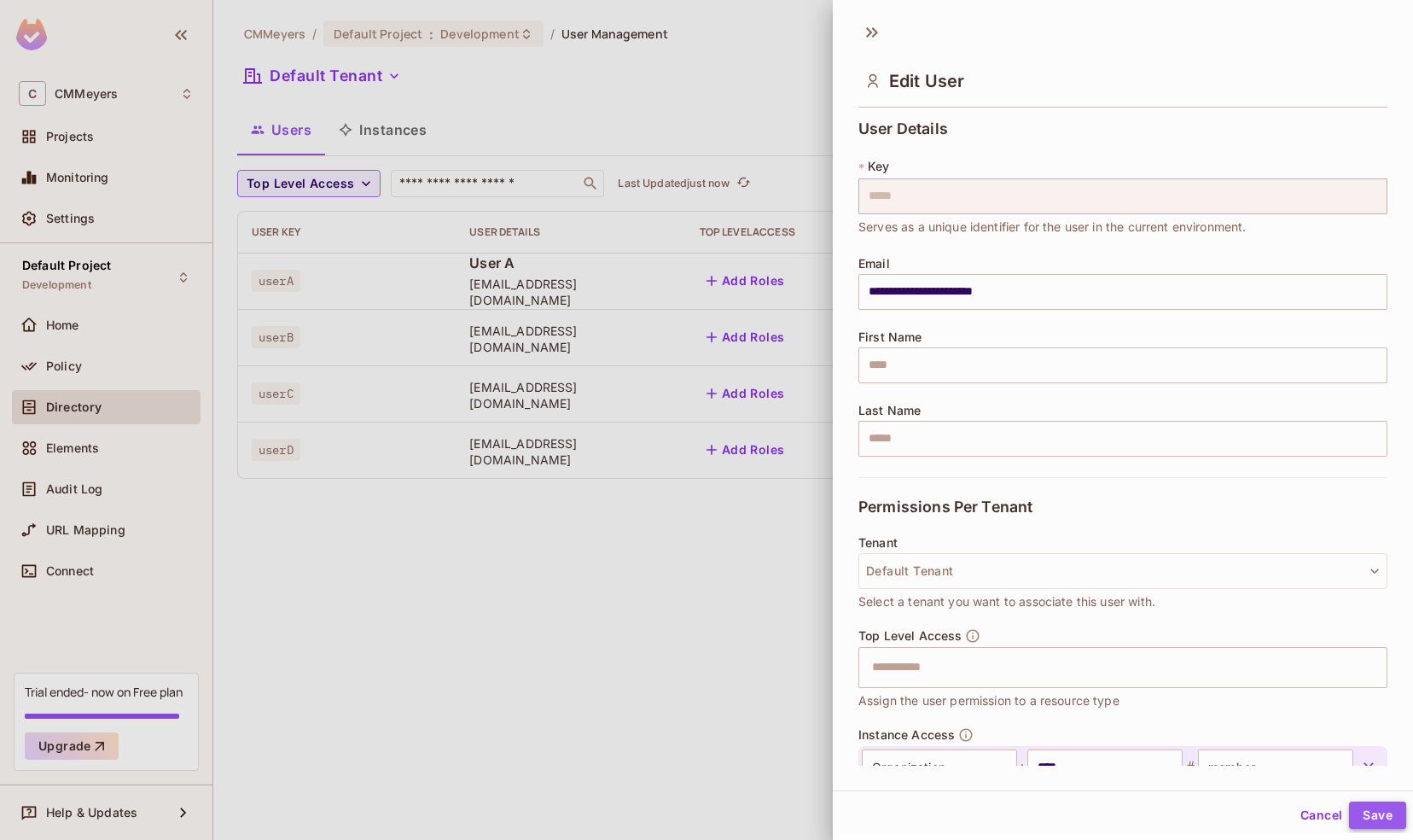
click at [1368, 809] on button "Save" at bounding box center [1377, 815] width 57 height 27
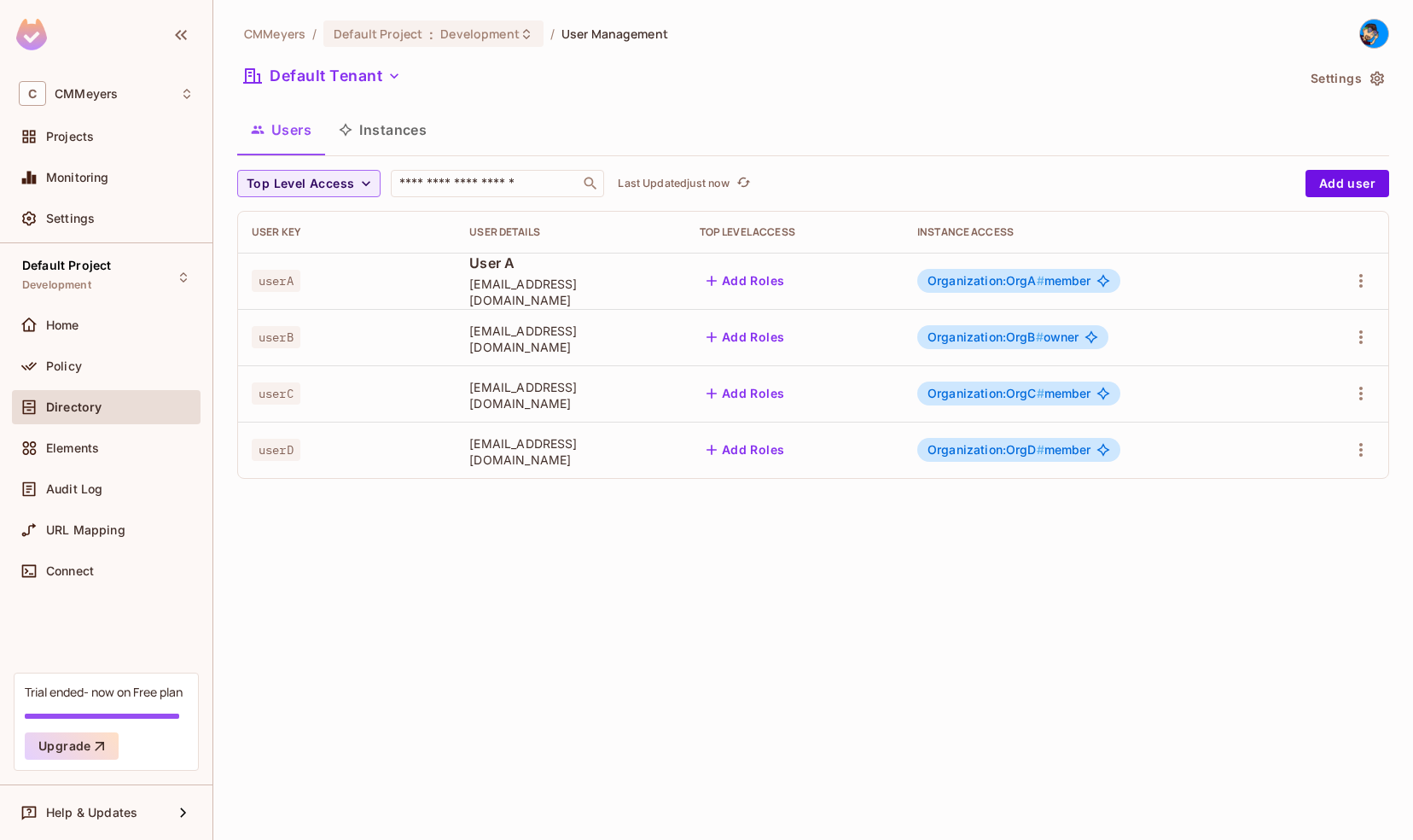
click at [392, 132] on button "Instances" at bounding box center [383, 130] width 115 height 43
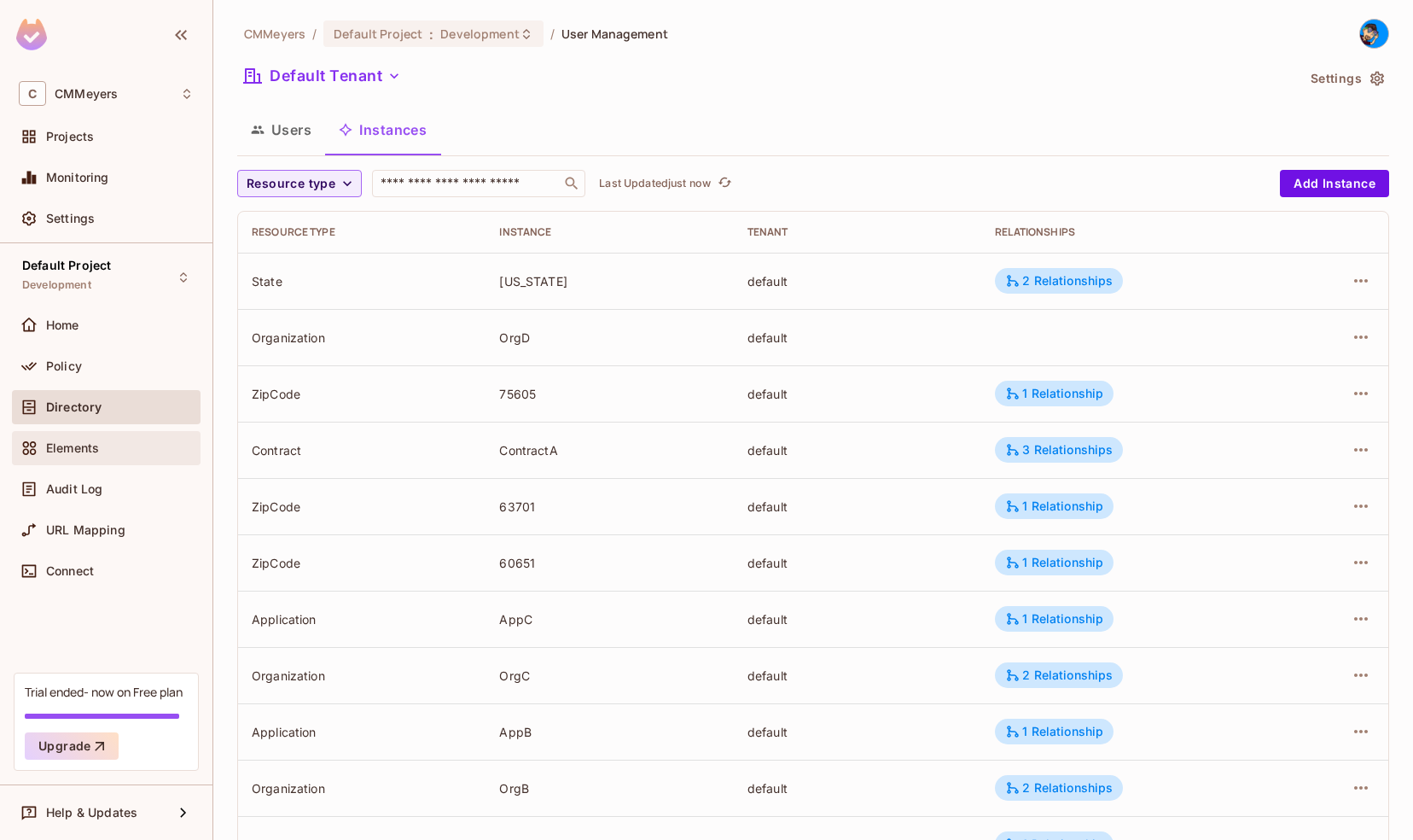
click at [65, 438] on div "Elements" at bounding box center [106, 448] width 175 height 21
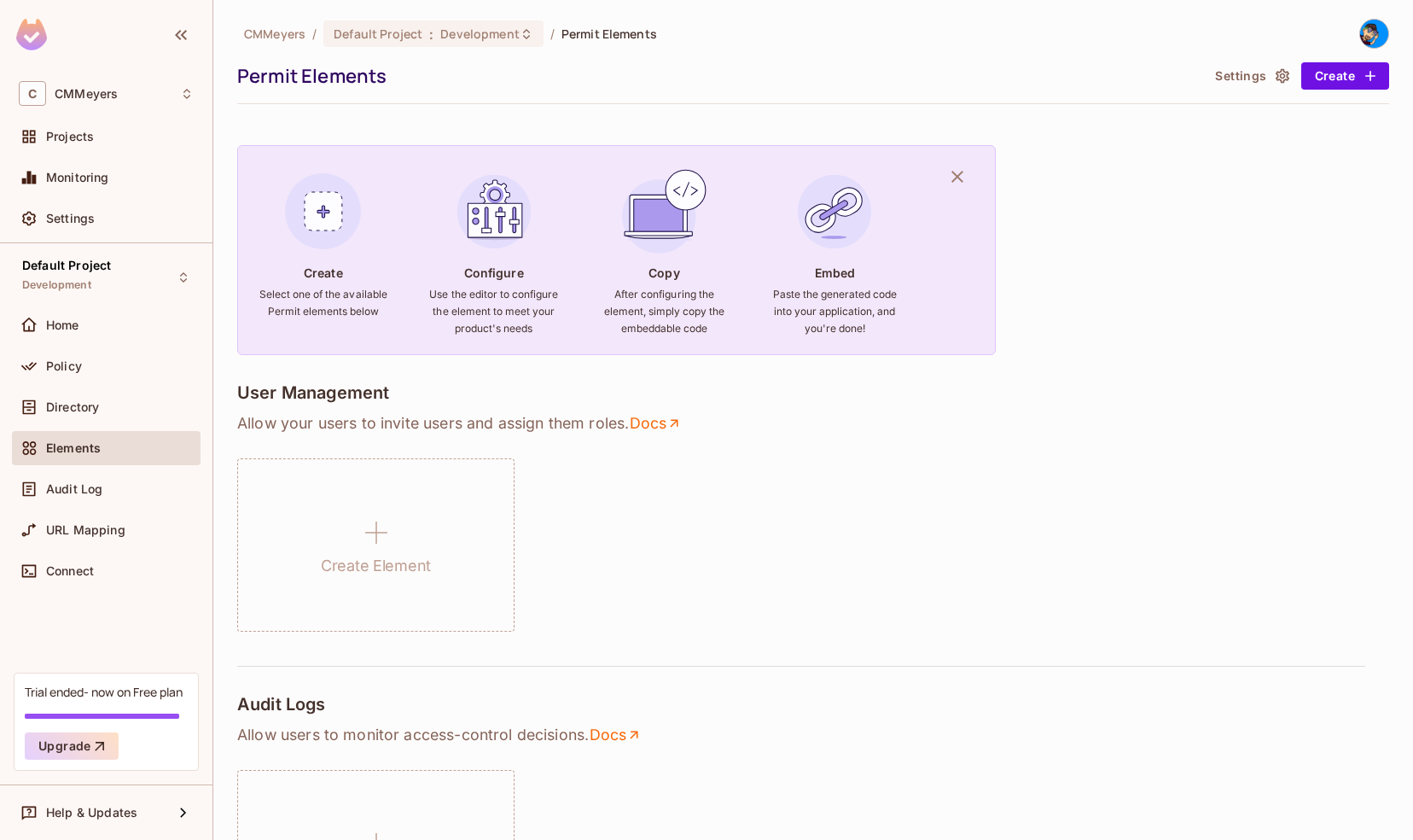
click at [80, 475] on div "Audit Log" at bounding box center [106, 489] width 189 height 34
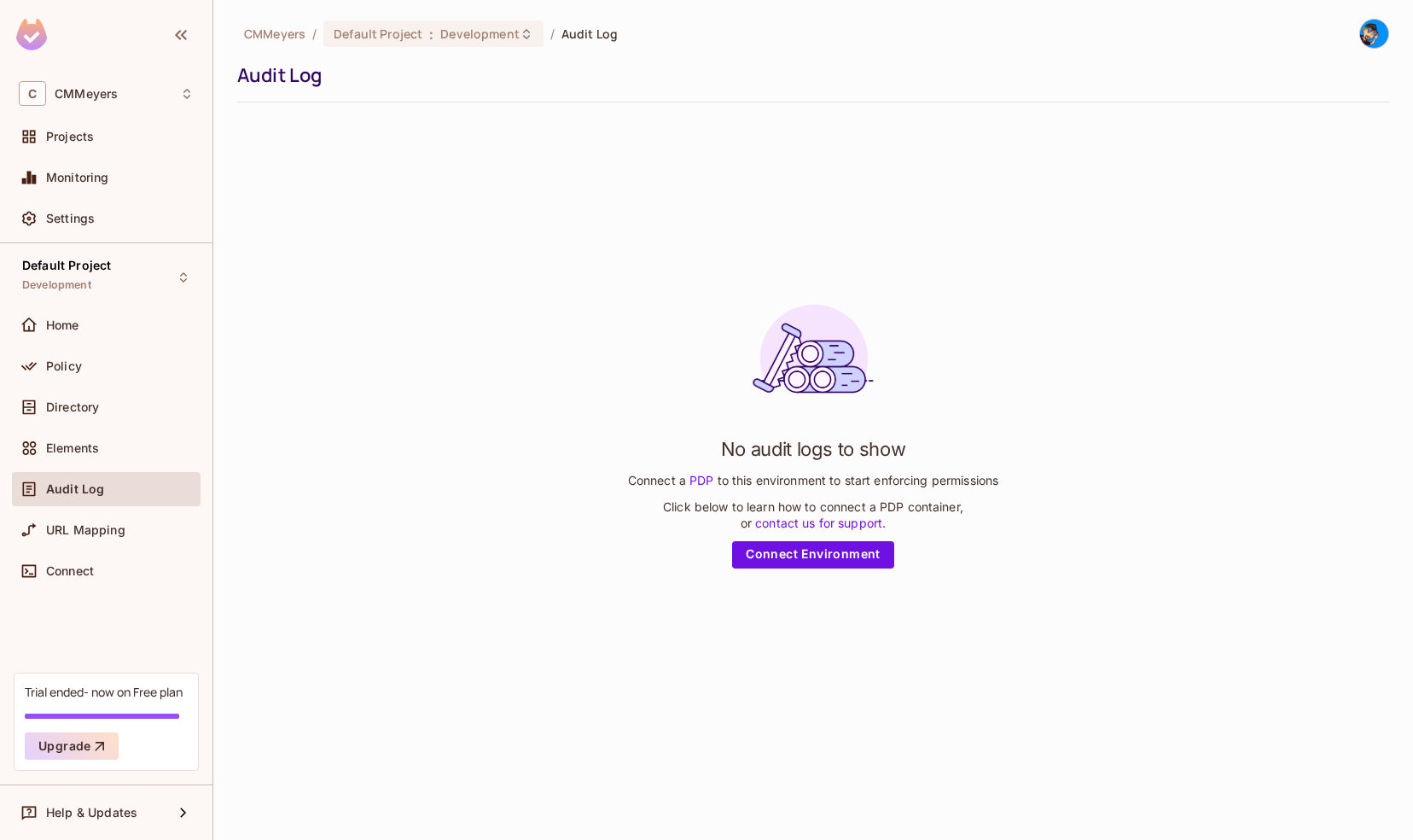
click at [99, 546] on div "URL Mapping" at bounding box center [106, 534] width 189 height 41
click at [95, 535] on div "URL Mapping" at bounding box center [106, 530] width 175 height 21
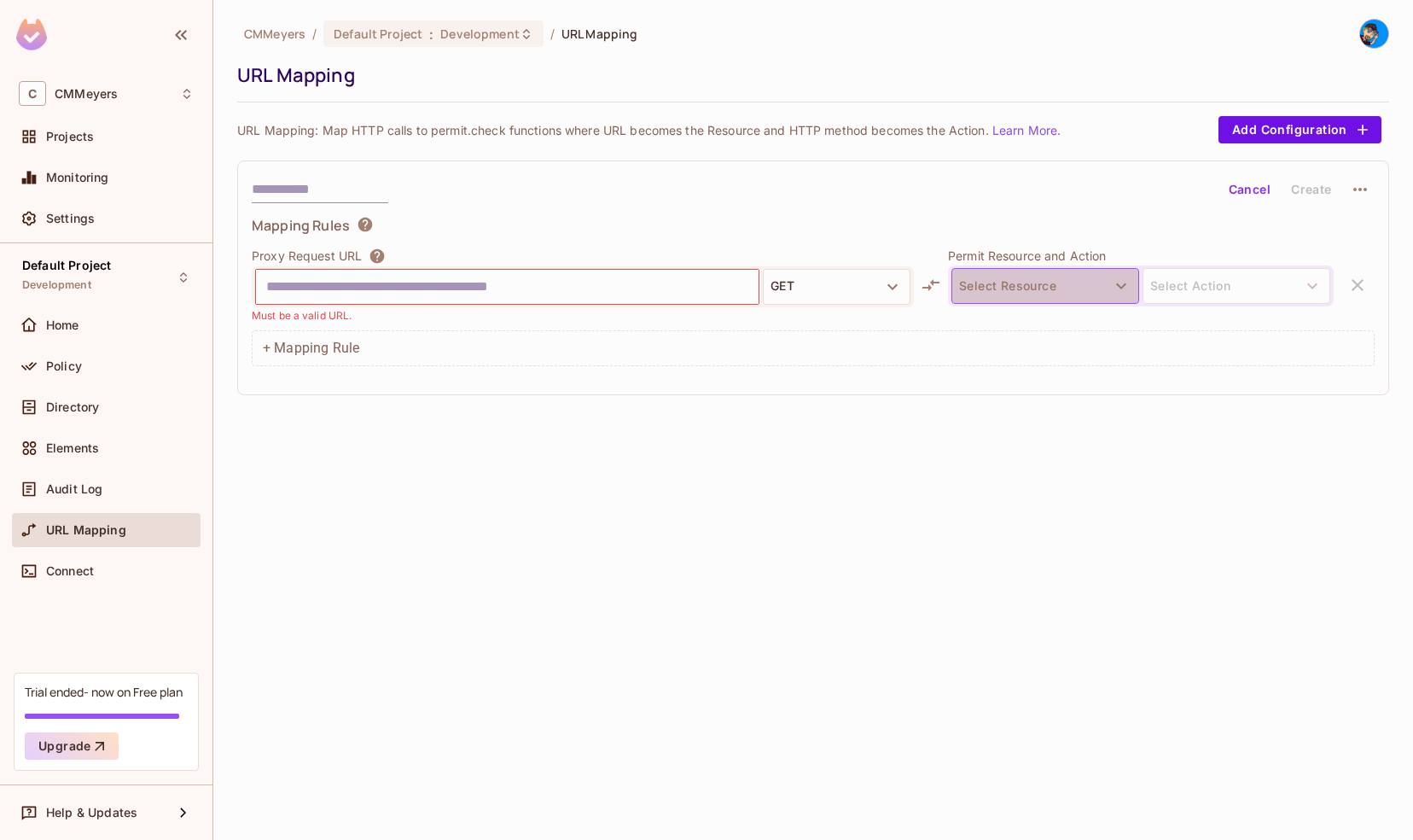
click at [1025, 288] on button "Select Resource" at bounding box center [1045, 286] width 188 height 36
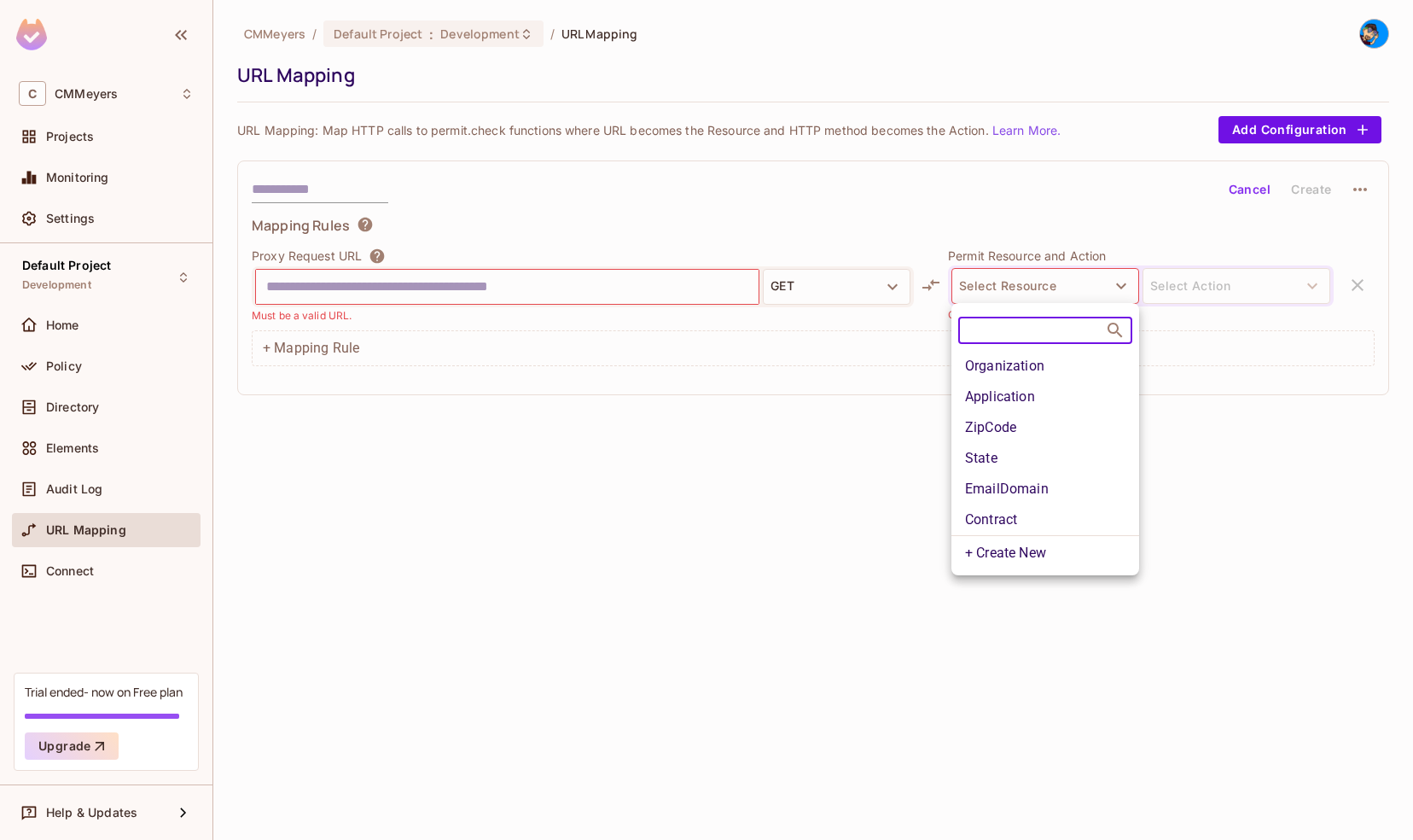
click at [862, 378] on div at bounding box center [706, 420] width 1413 height 840
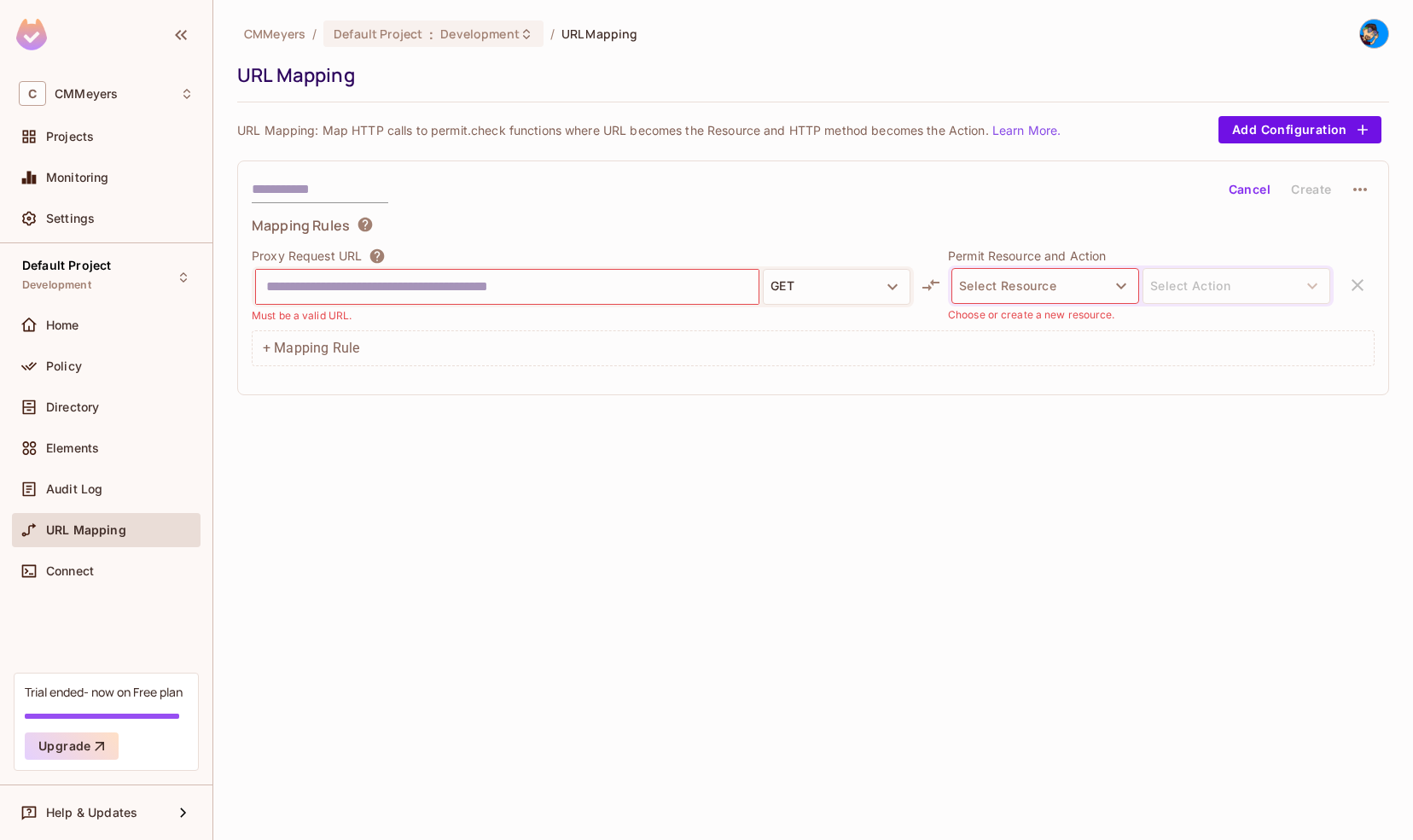
click at [552, 288] on input "text" at bounding box center [507, 287] width 482 height 27
click at [1029, 288] on button "Select Resource" at bounding box center [1045, 286] width 188 height 36
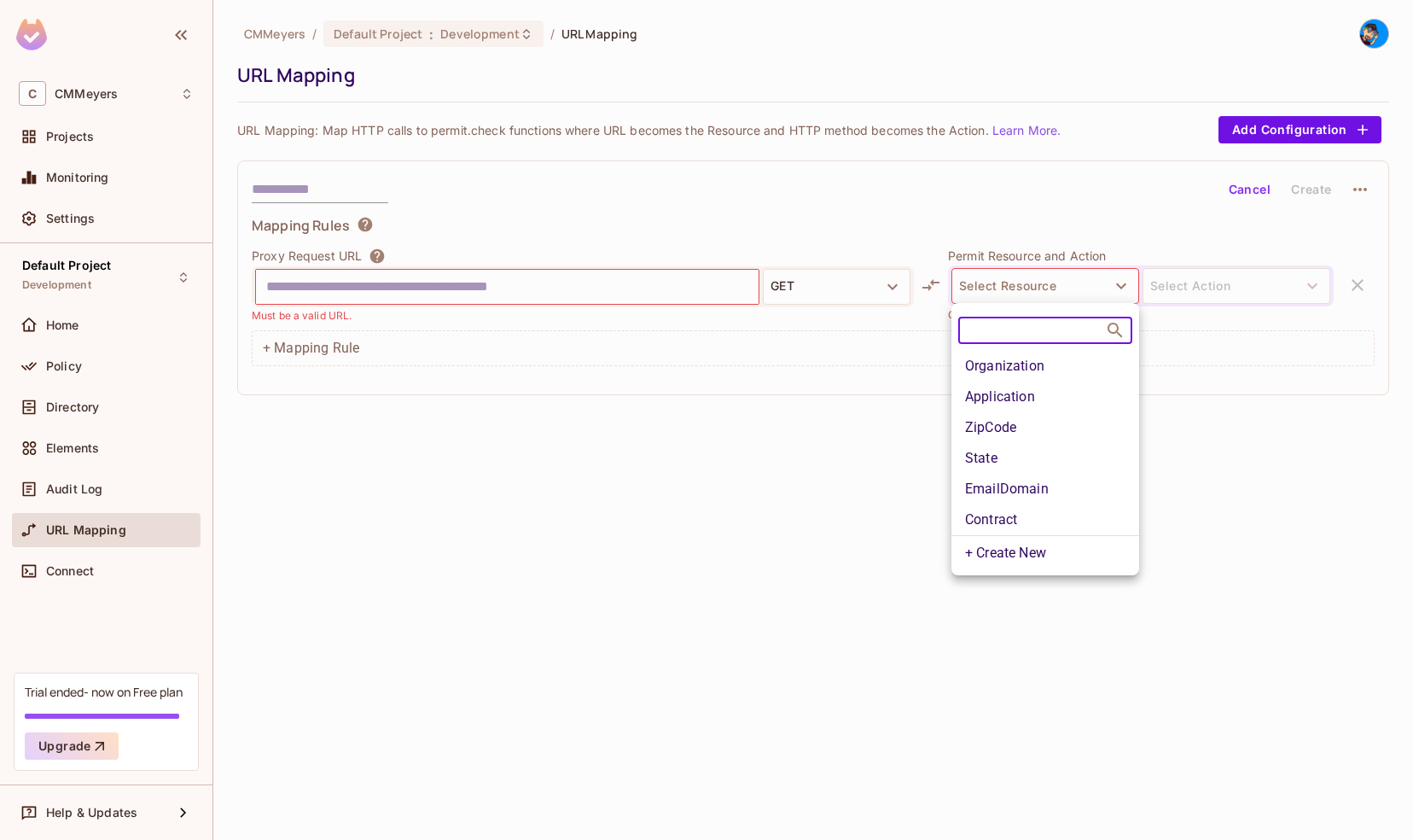
click at [1011, 383] on li "Application" at bounding box center [1045, 397] width 188 height 31
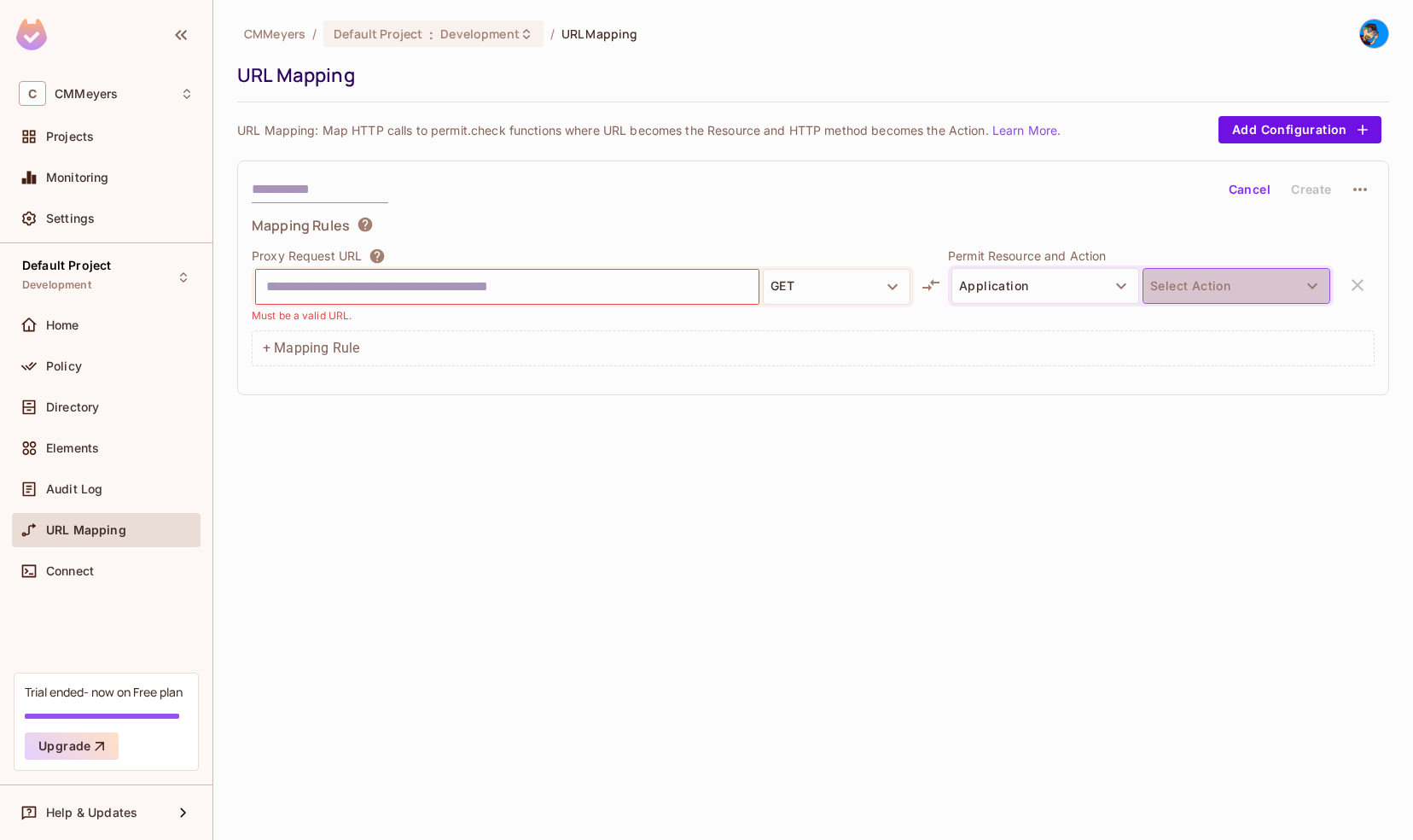
click at [1215, 293] on button "Select Action" at bounding box center [1236, 286] width 188 height 36
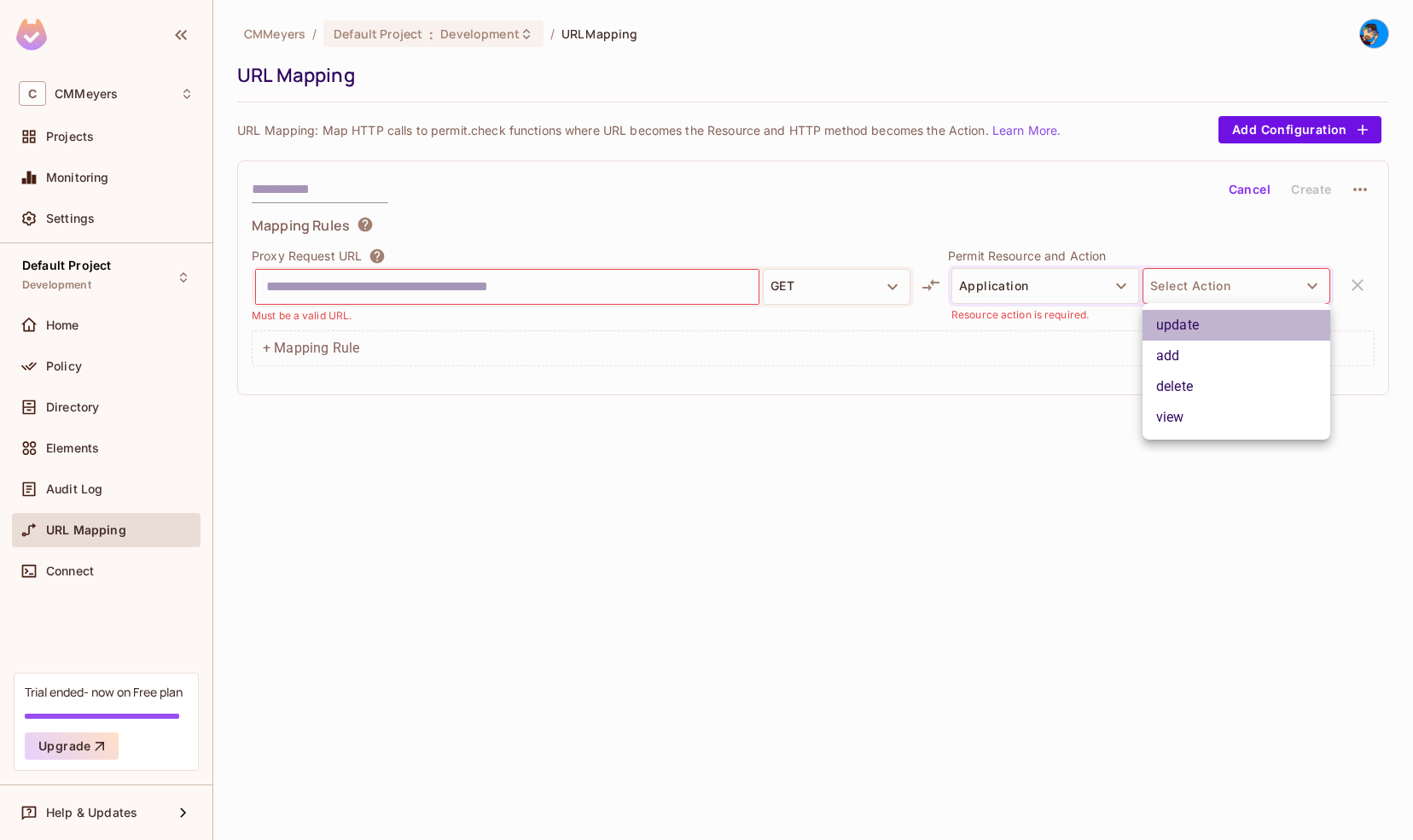
click at [1187, 329] on li "update" at bounding box center [1236, 325] width 188 height 31
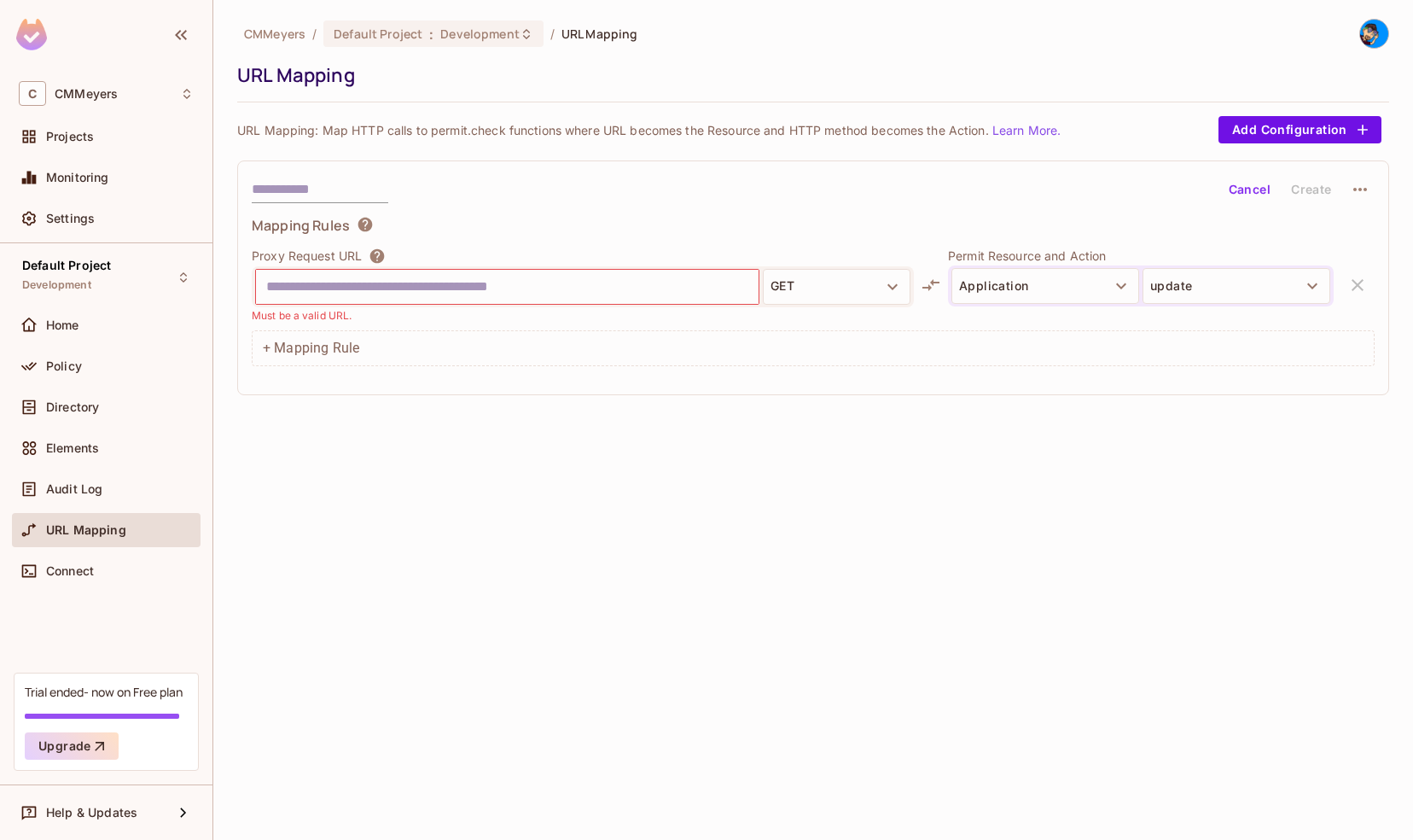
click at [599, 286] on input "text" at bounding box center [507, 287] width 482 height 27
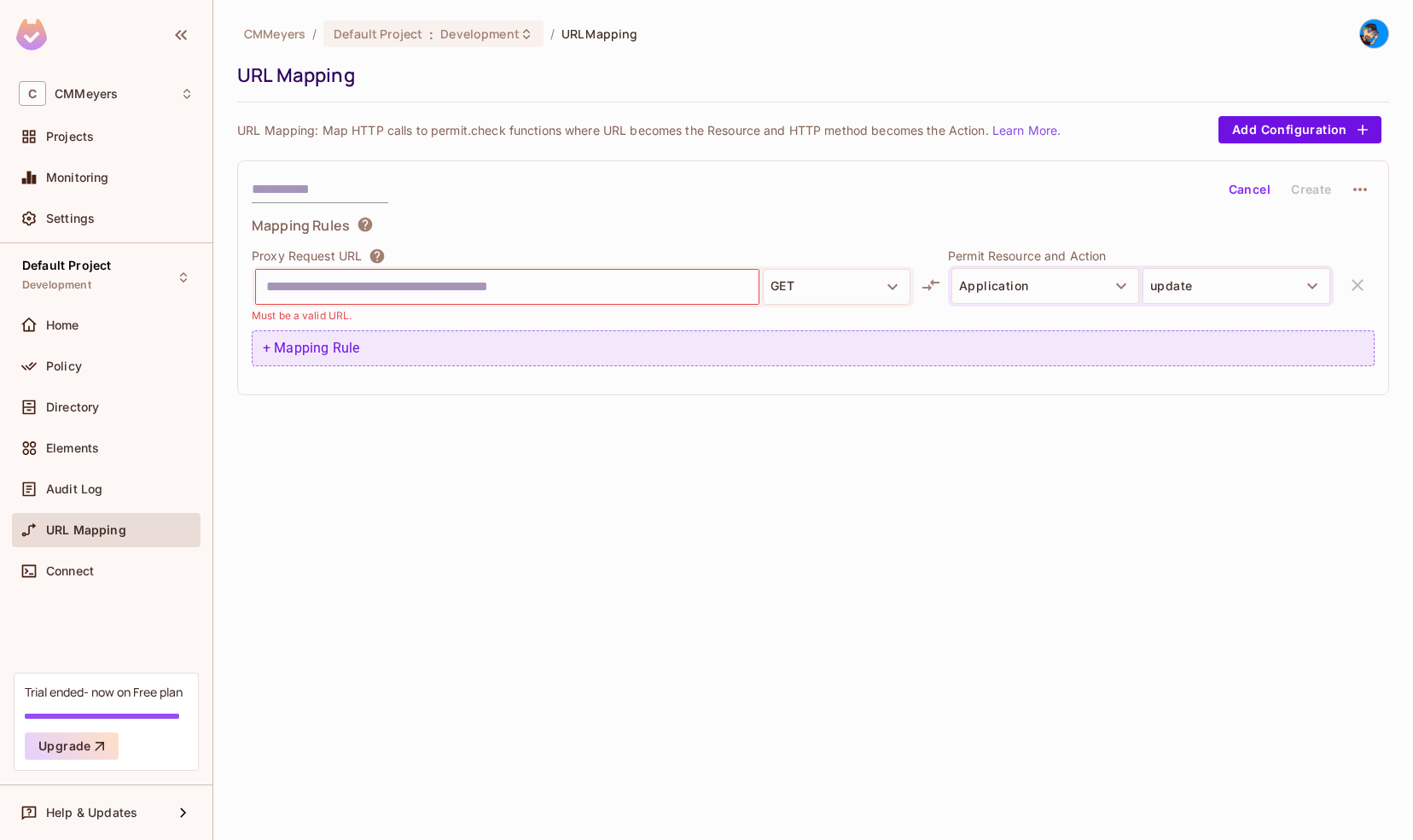
click at [335, 354] on div "+ Mapping Rule" at bounding box center [812, 348] width 1123 height 36
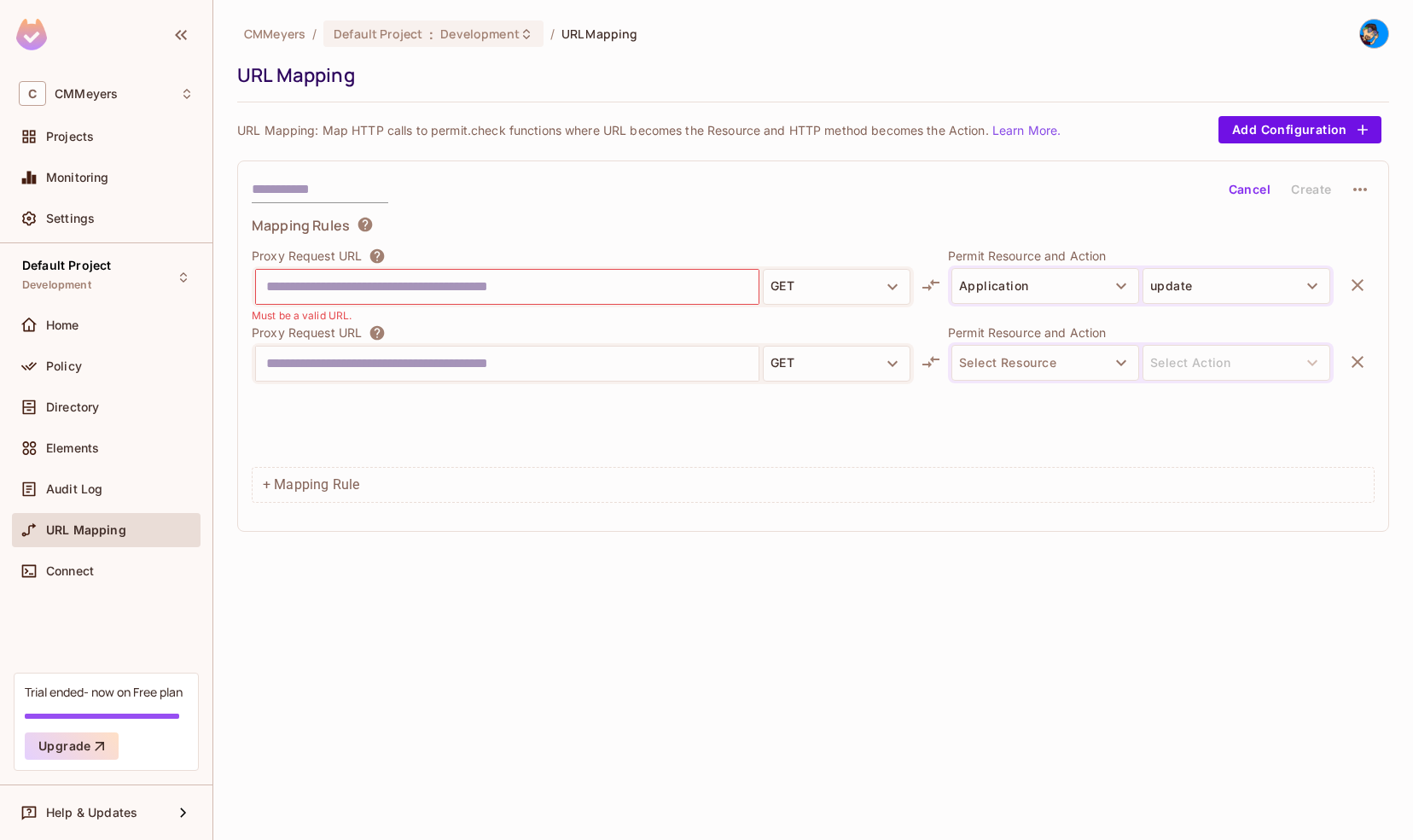
click at [1358, 357] on icon "button" at bounding box center [1357, 362] width 21 height 21
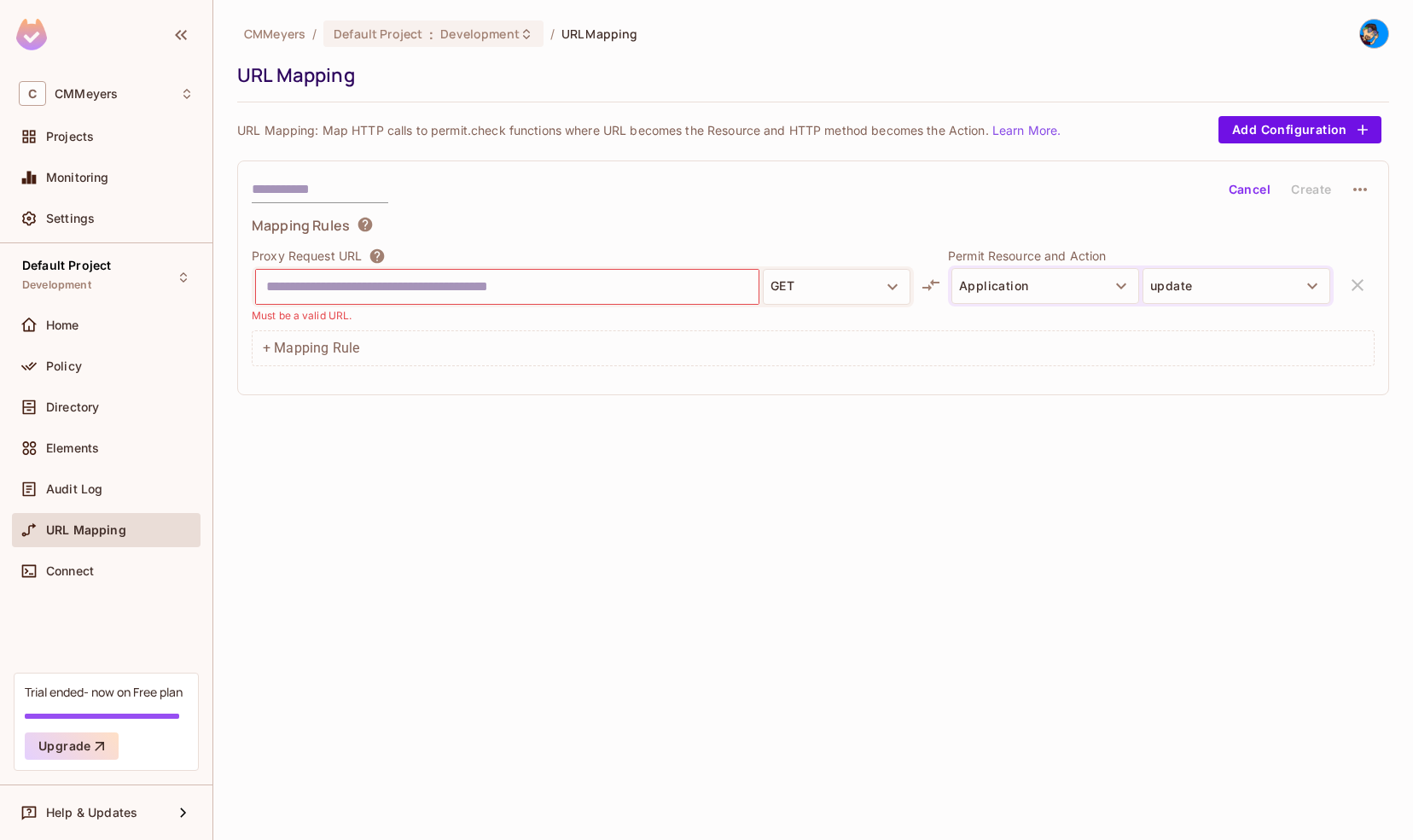
click at [1358, 289] on div "Proxy Request URL GET Must be a valid URL. Permit Resource and Action Applicati…" at bounding box center [812, 284] width 1123 height 76
click at [1358, 283] on div "Proxy Request URL GET Must be a valid URL. Permit Resource and Action Applicati…" at bounding box center [812, 284] width 1123 height 76
click at [1358, 128] on icon "button" at bounding box center [1362, 130] width 10 height 10
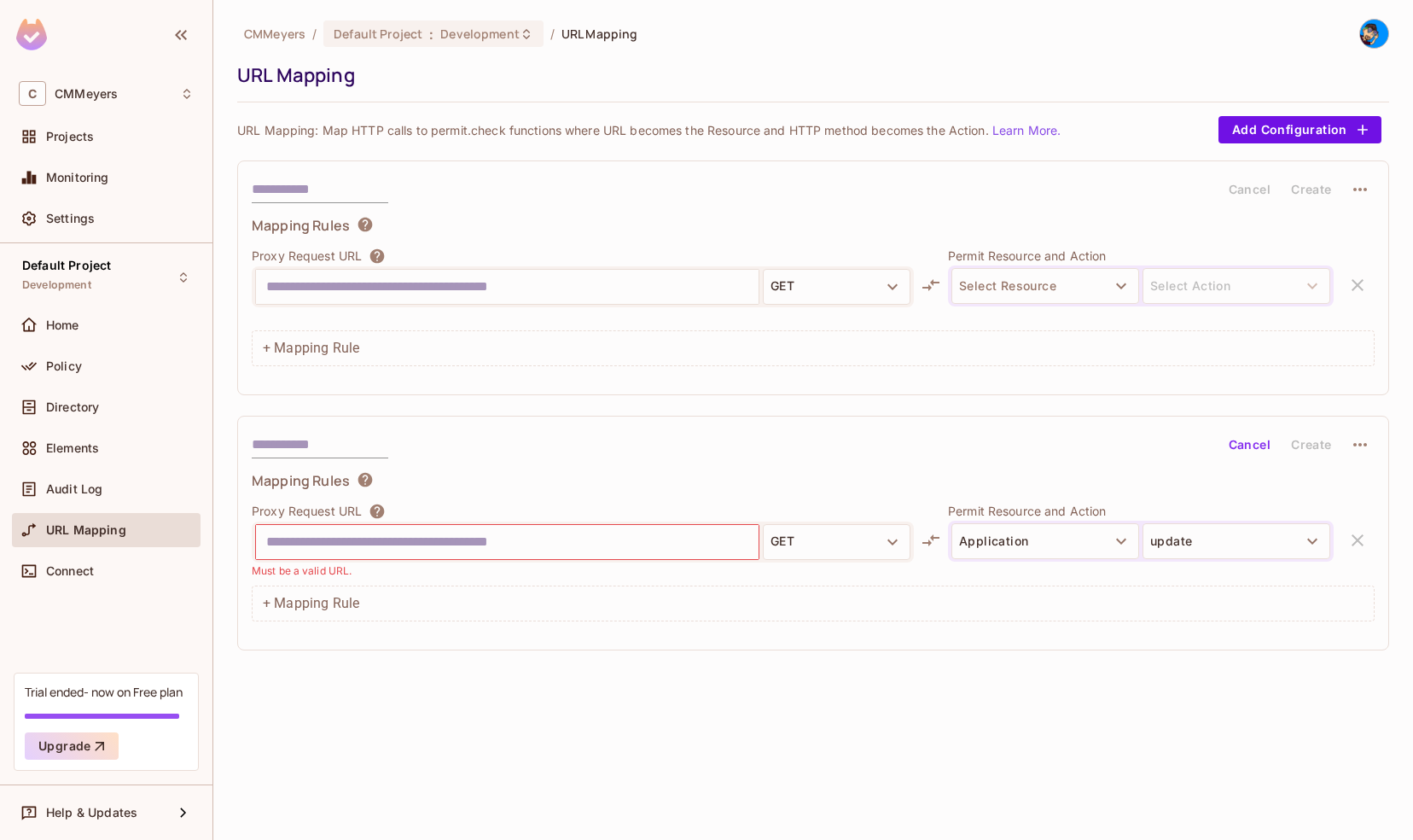
click at [389, 537] on input "text" at bounding box center [507, 542] width 482 height 27
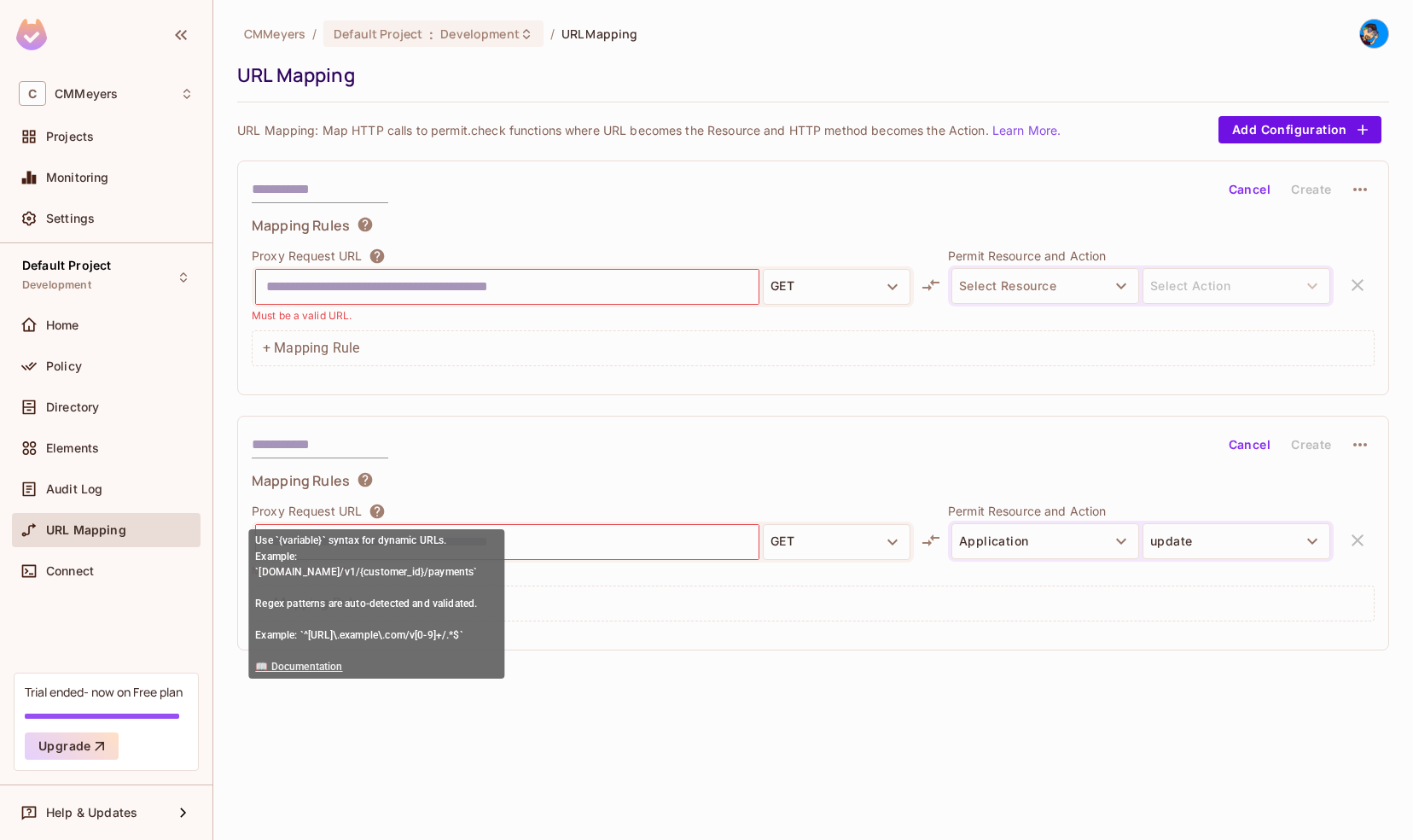
click at [377, 506] on icon at bounding box center [377, 511] width 15 height 15
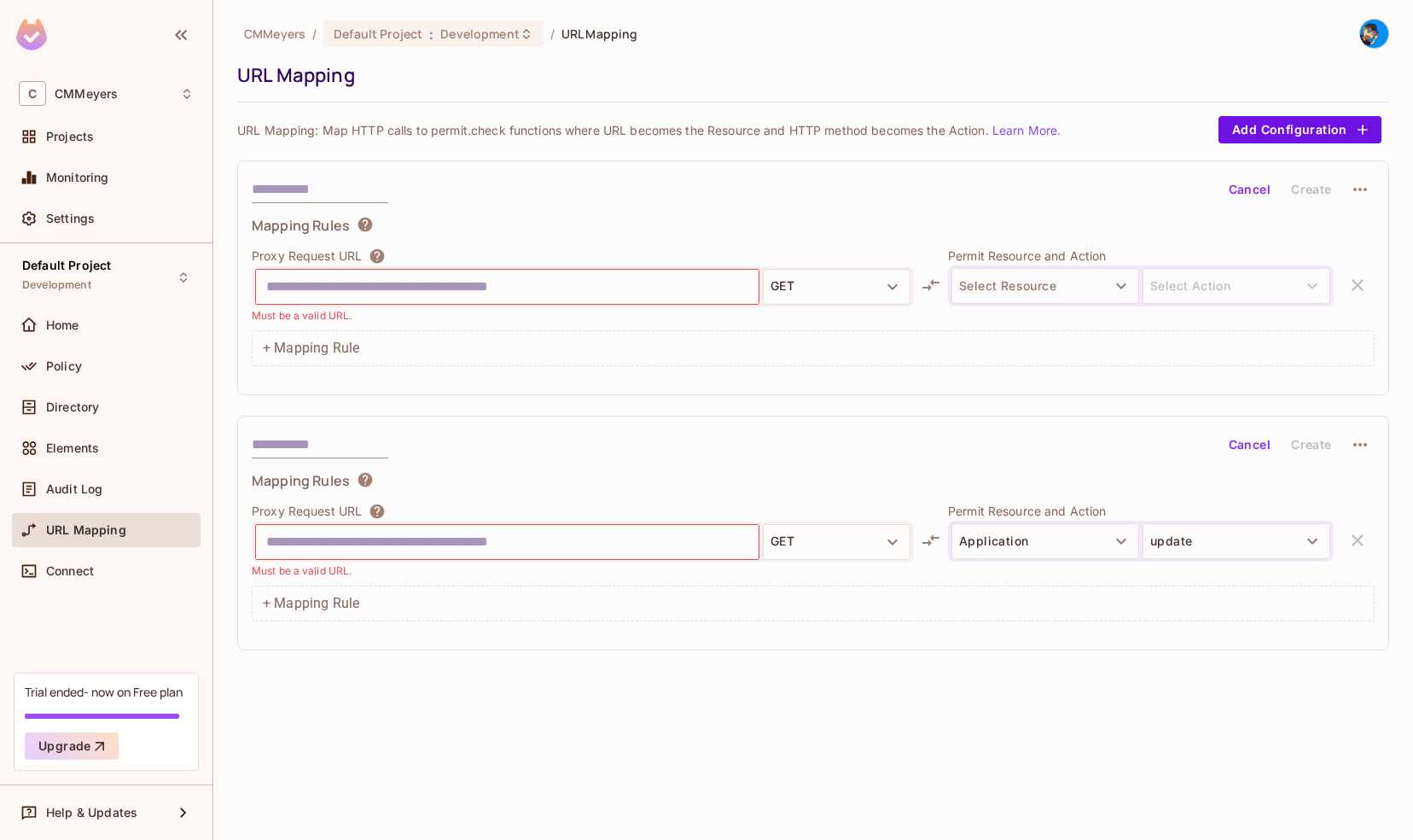
click at [1251, 440] on button "Cancel" at bounding box center [1249, 444] width 56 height 27
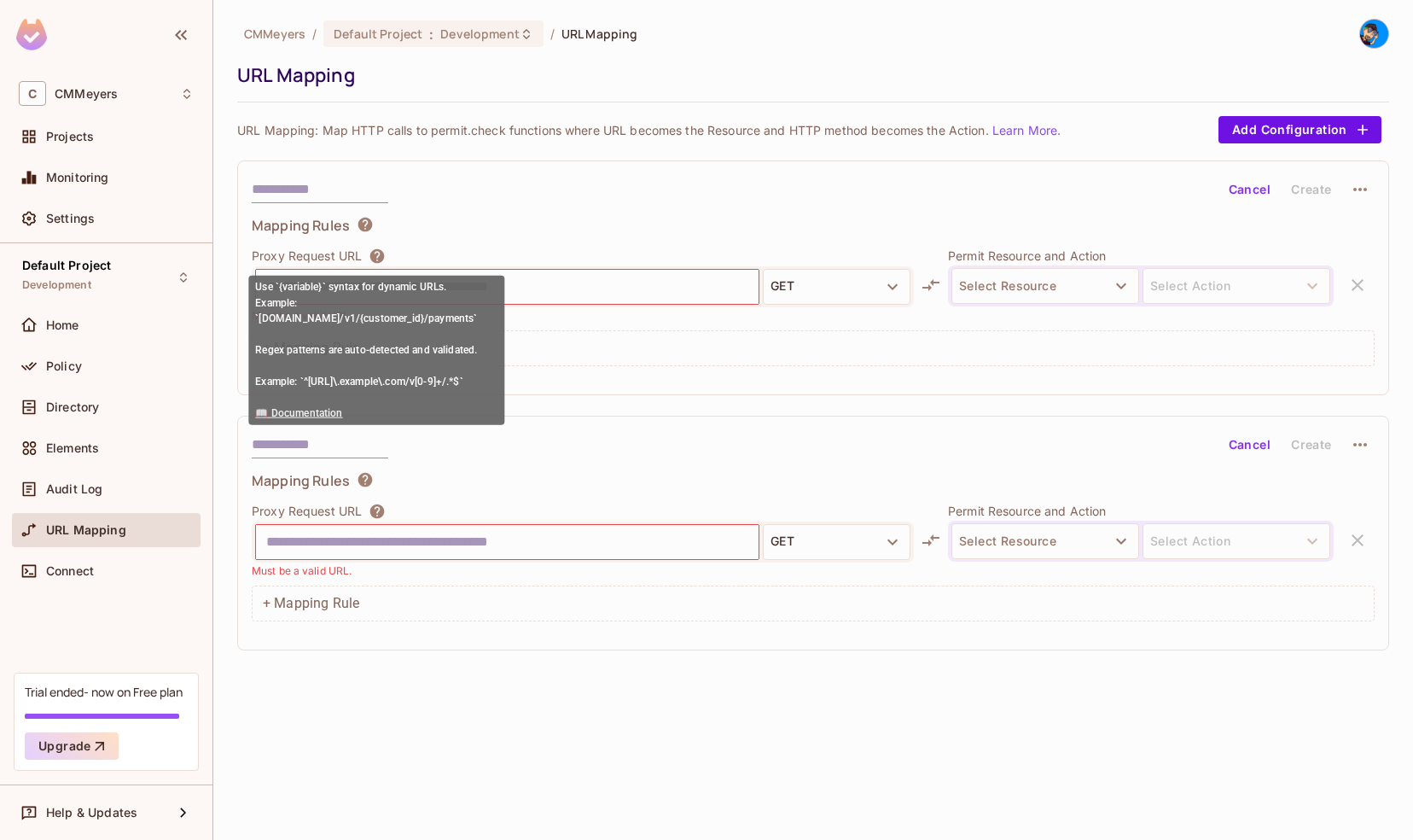
click at [379, 252] on icon at bounding box center [377, 256] width 17 height 17
click at [319, 407] on link "📖 Documentation" at bounding box center [298, 413] width 87 height 12
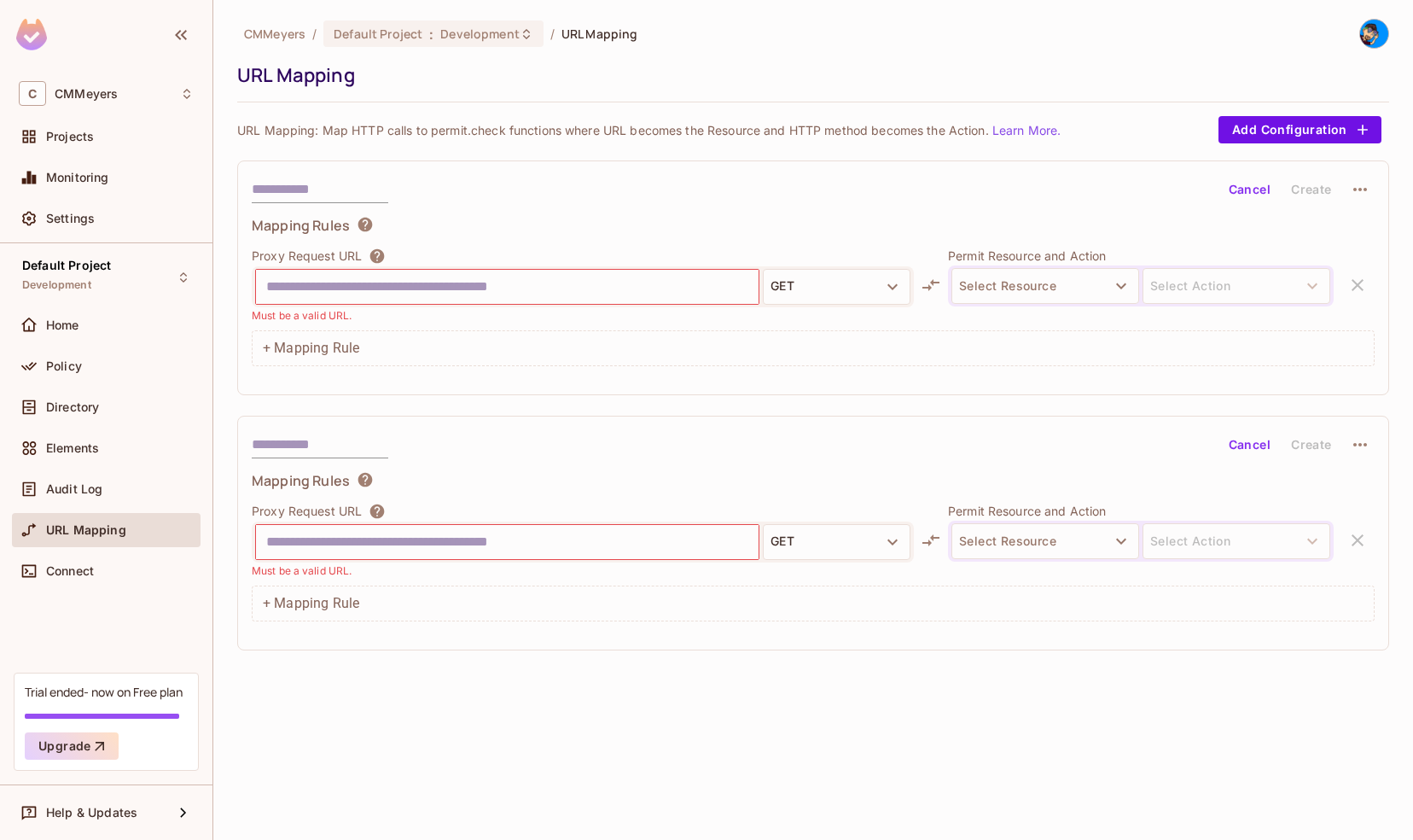
click at [737, 460] on div "Cancel Create Mapping Rules Proxy Request URL GET Must be a valid URL. Permit R…" at bounding box center [812, 532] width 1151 height 234
click at [88, 580] on div "Connect" at bounding box center [106, 571] width 189 height 34
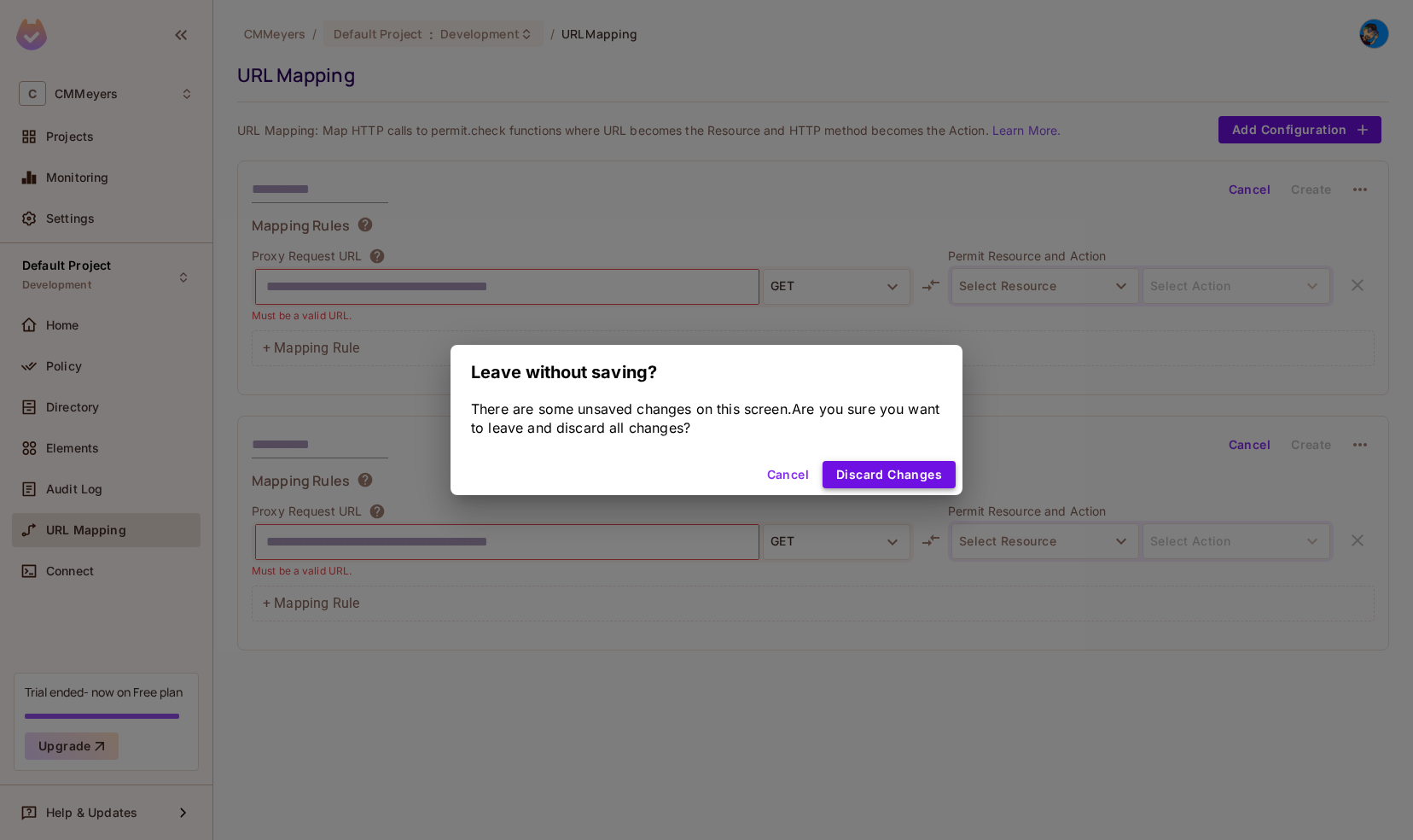
click at [876, 480] on button "Discard Changes" at bounding box center [889, 474] width 133 height 27
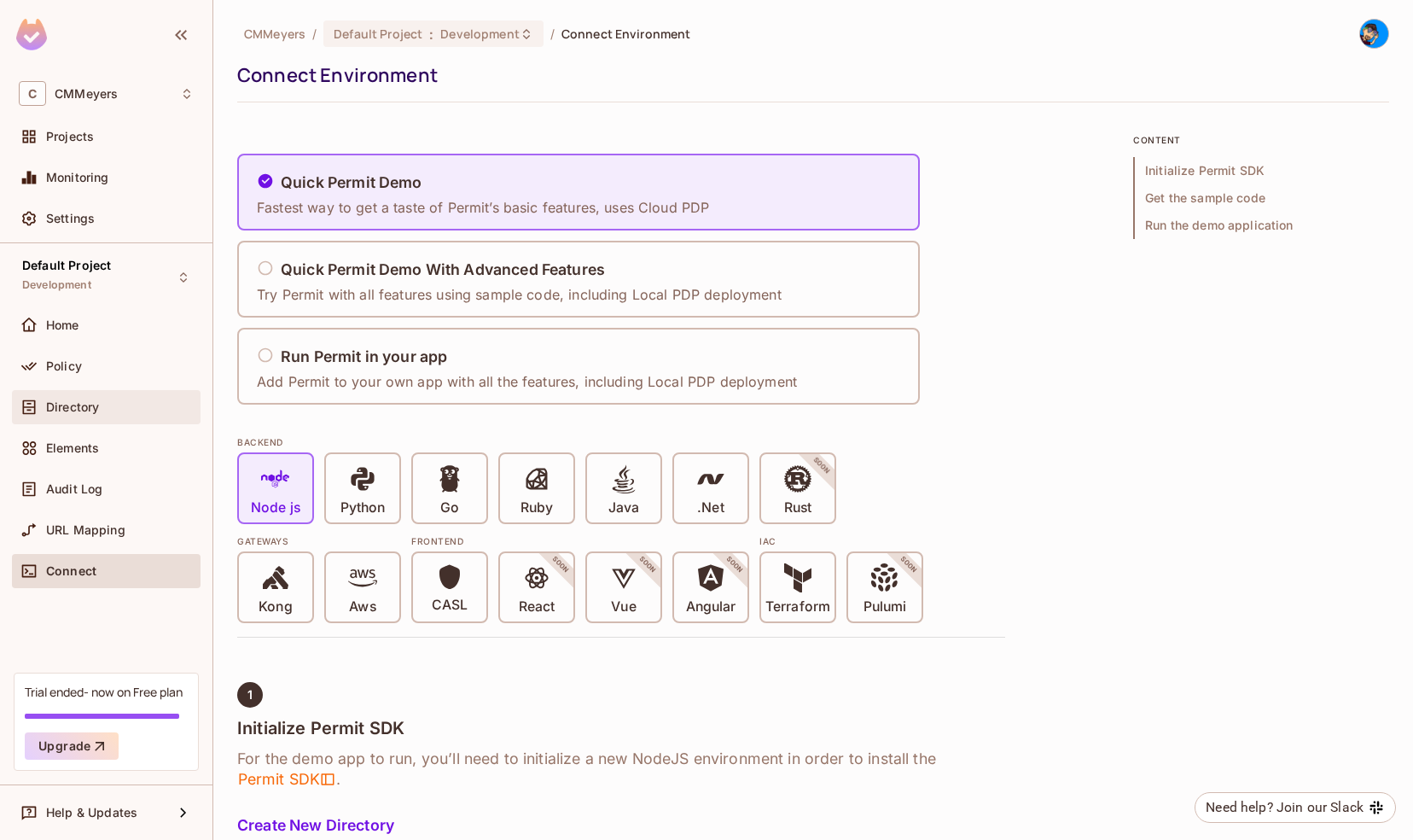
click at [70, 397] on div "Directory" at bounding box center [106, 407] width 175 height 21
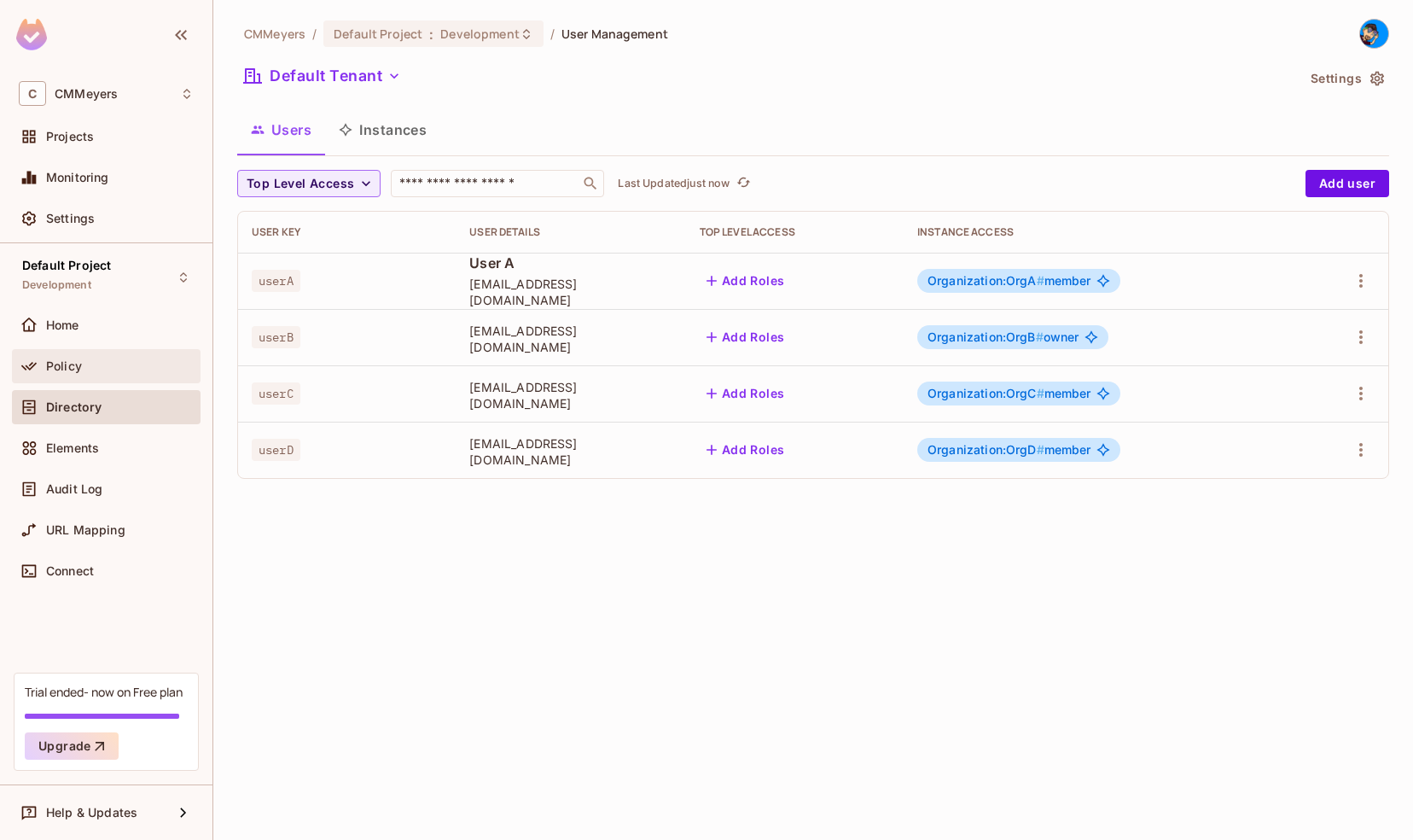
click at [58, 367] on span "Policy" at bounding box center [64, 366] width 36 height 14
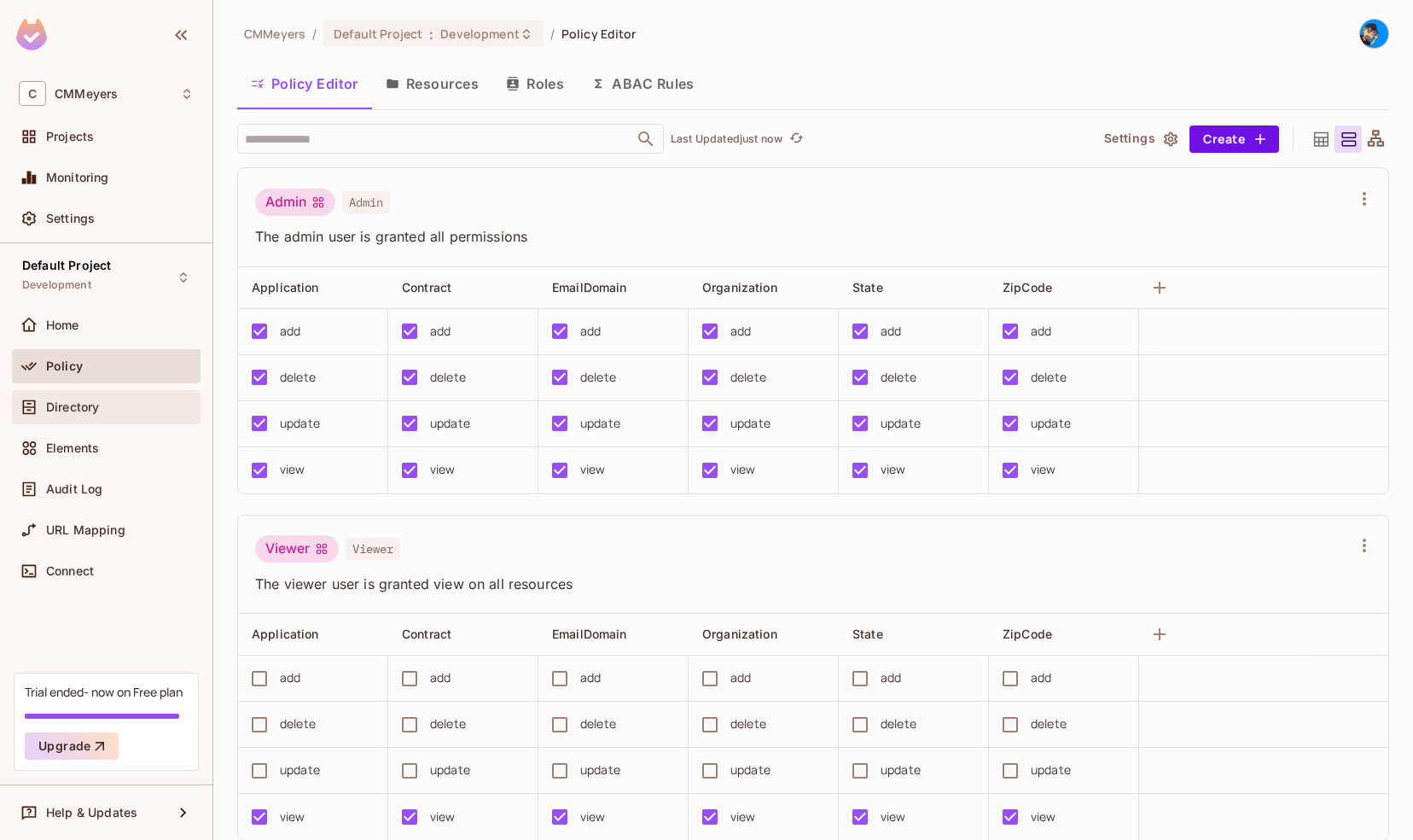
click at [61, 409] on span "Directory" at bounding box center [73, 407] width 53 height 14
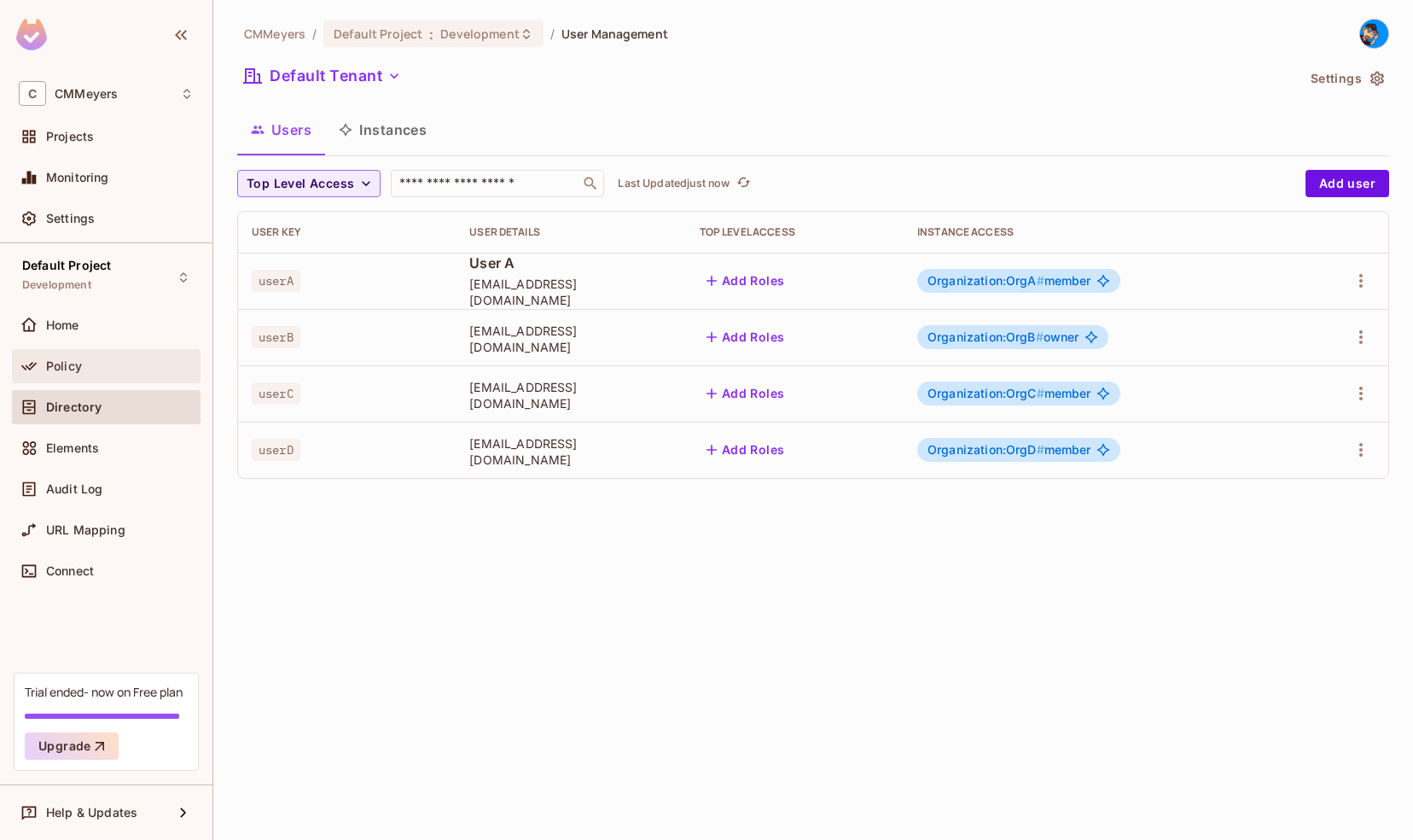
click at [60, 361] on span "Policy" at bounding box center [64, 366] width 36 height 14
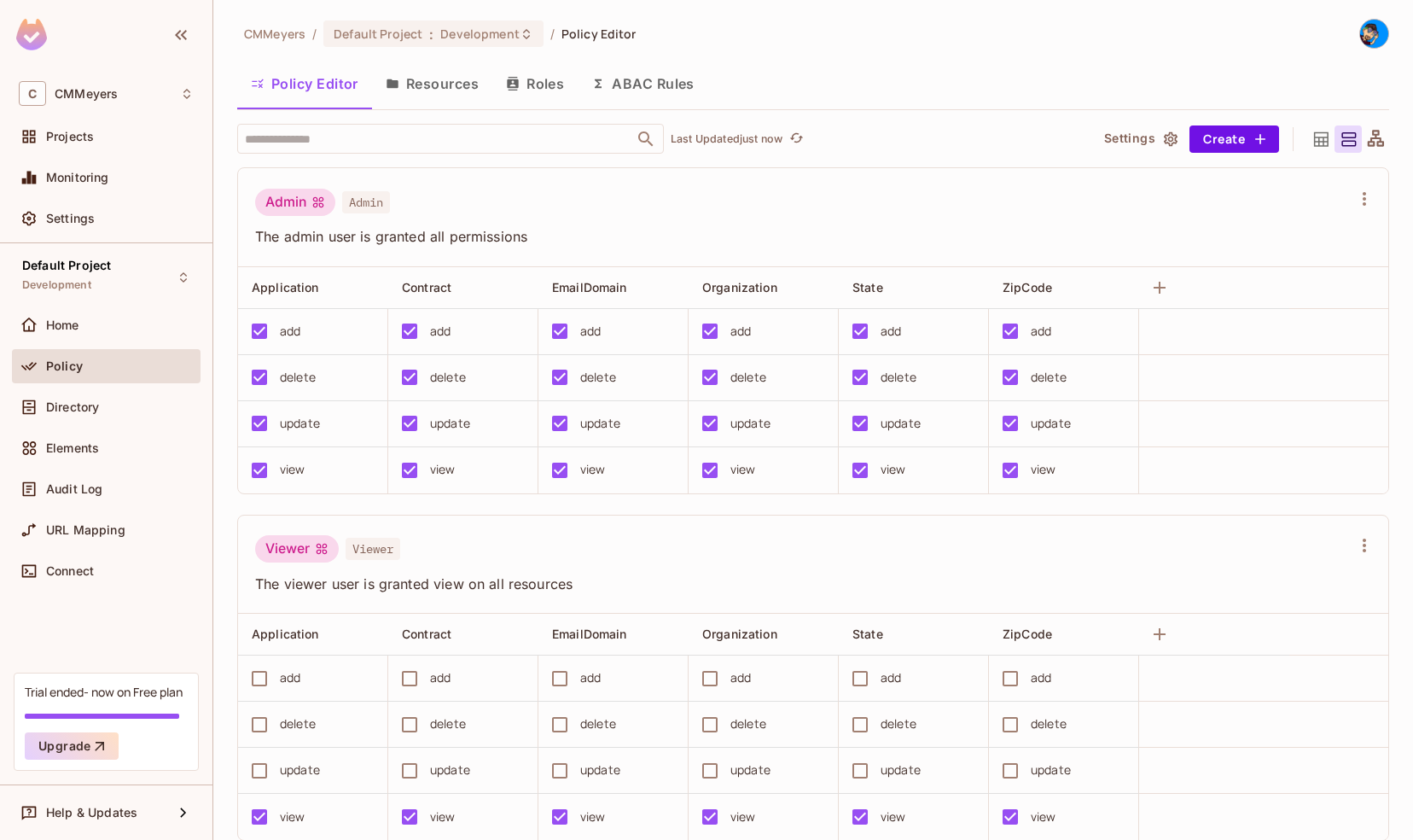
click at [1313, 140] on icon at bounding box center [1320, 138] width 15 height 15
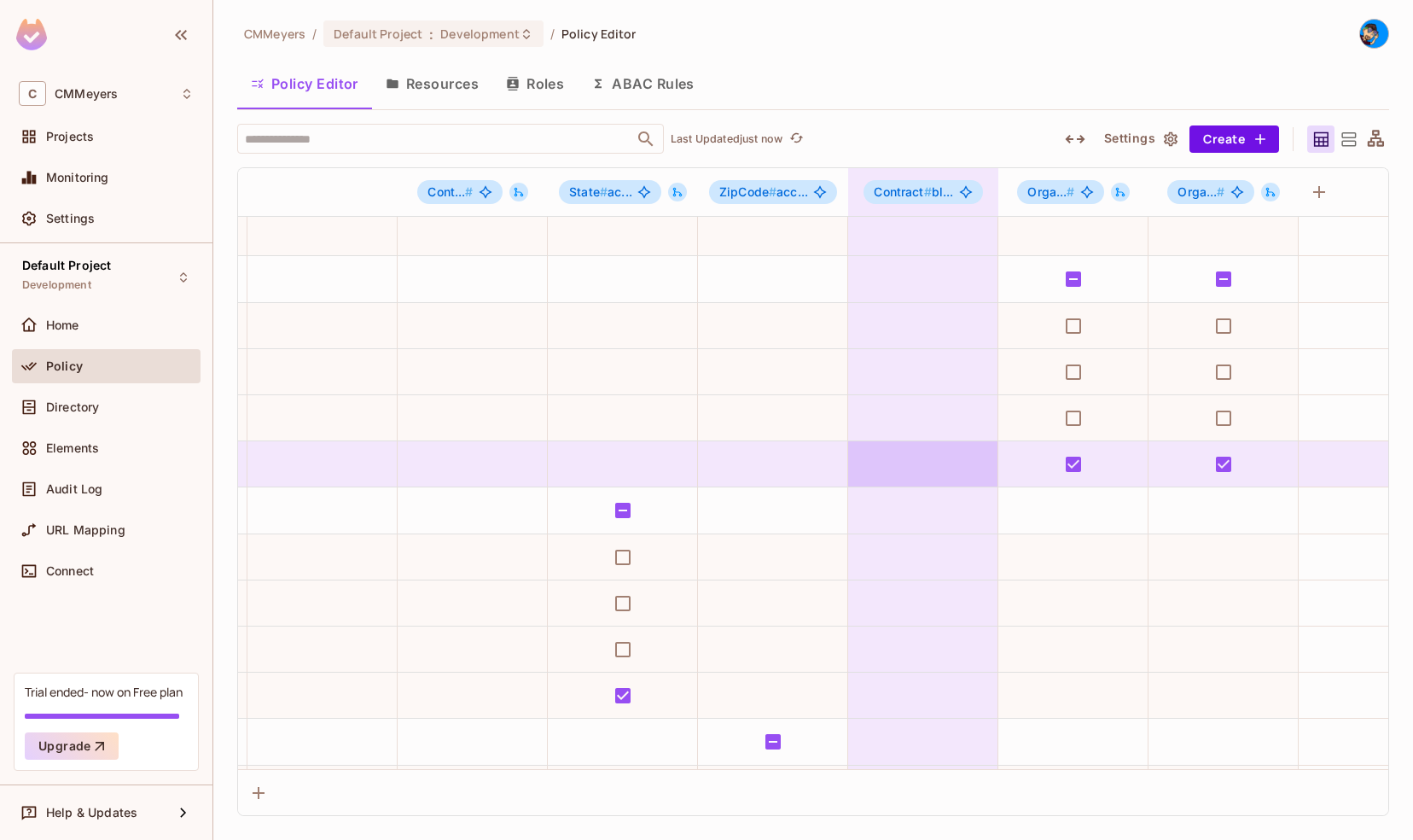
scroll to position [655, 555]
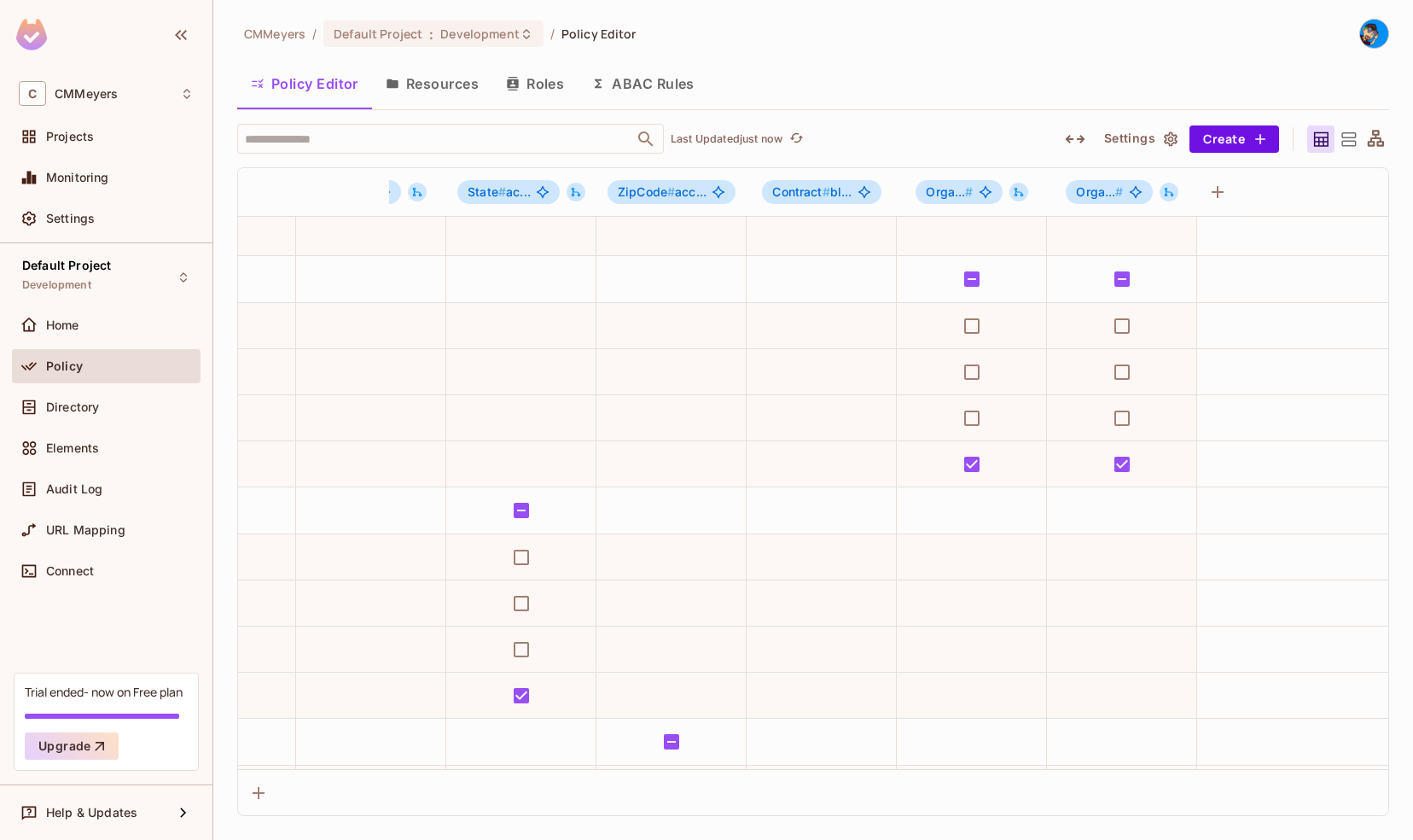
click at [1374, 139] on icon at bounding box center [1375, 139] width 21 height 21
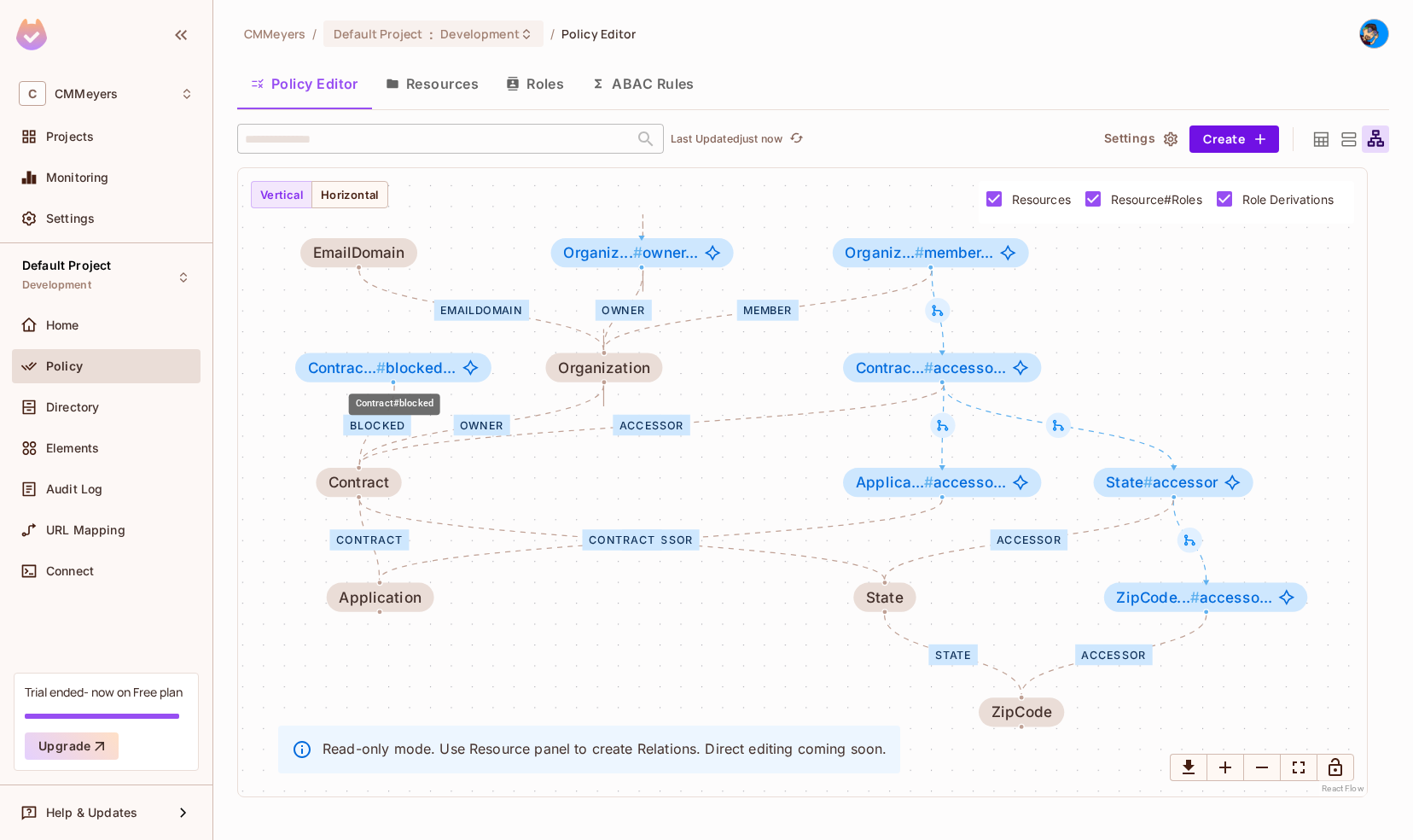
click at [422, 372] on span "Contrac... # blocked..." at bounding box center [382, 368] width 148 height 17
click at [1356, 143] on icon at bounding box center [1348, 139] width 21 height 21
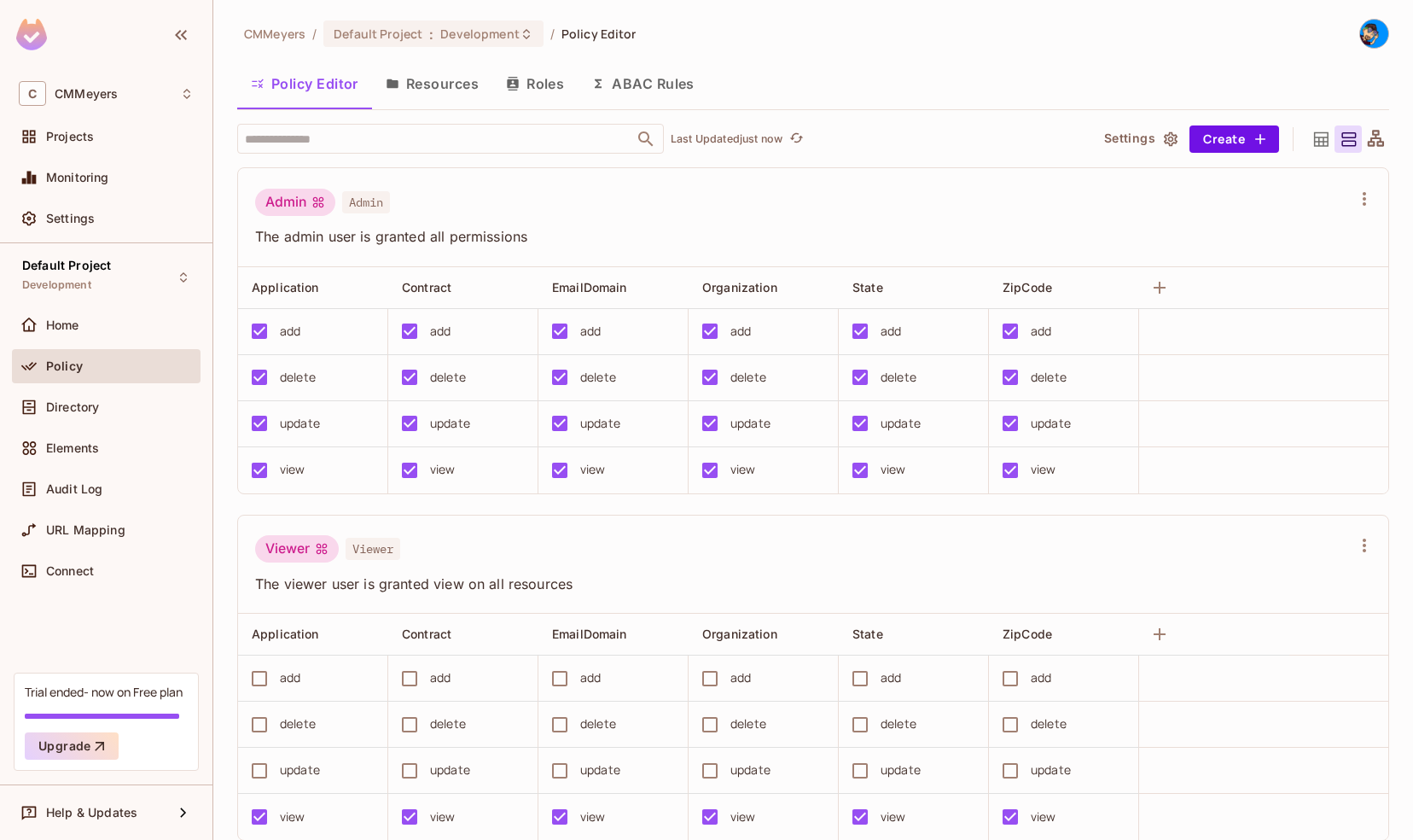
click at [428, 86] on button "Resources" at bounding box center [432, 84] width 120 height 43
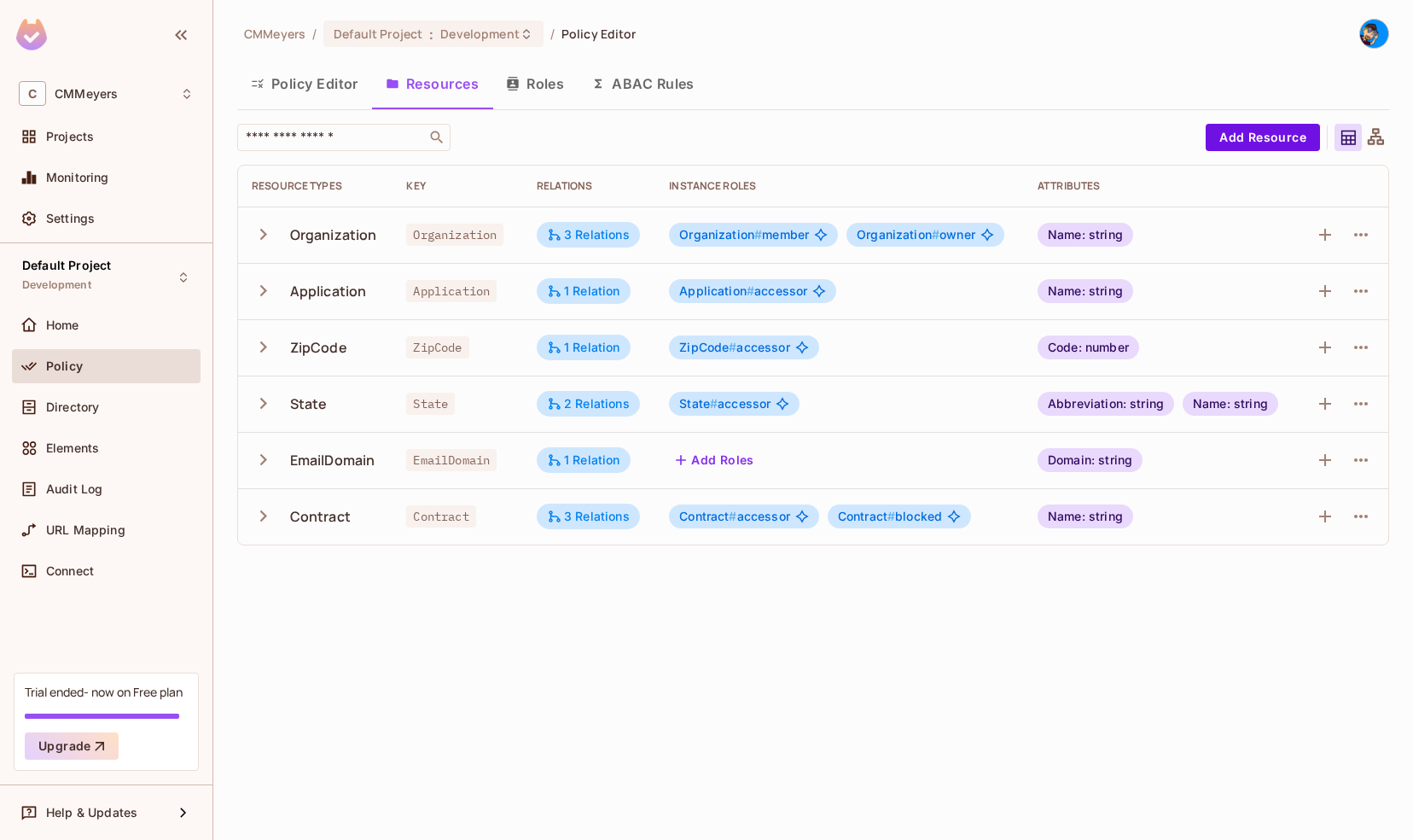
click at [529, 82] on button "Roles" at bounding box center [534, 84] width 85 height 43
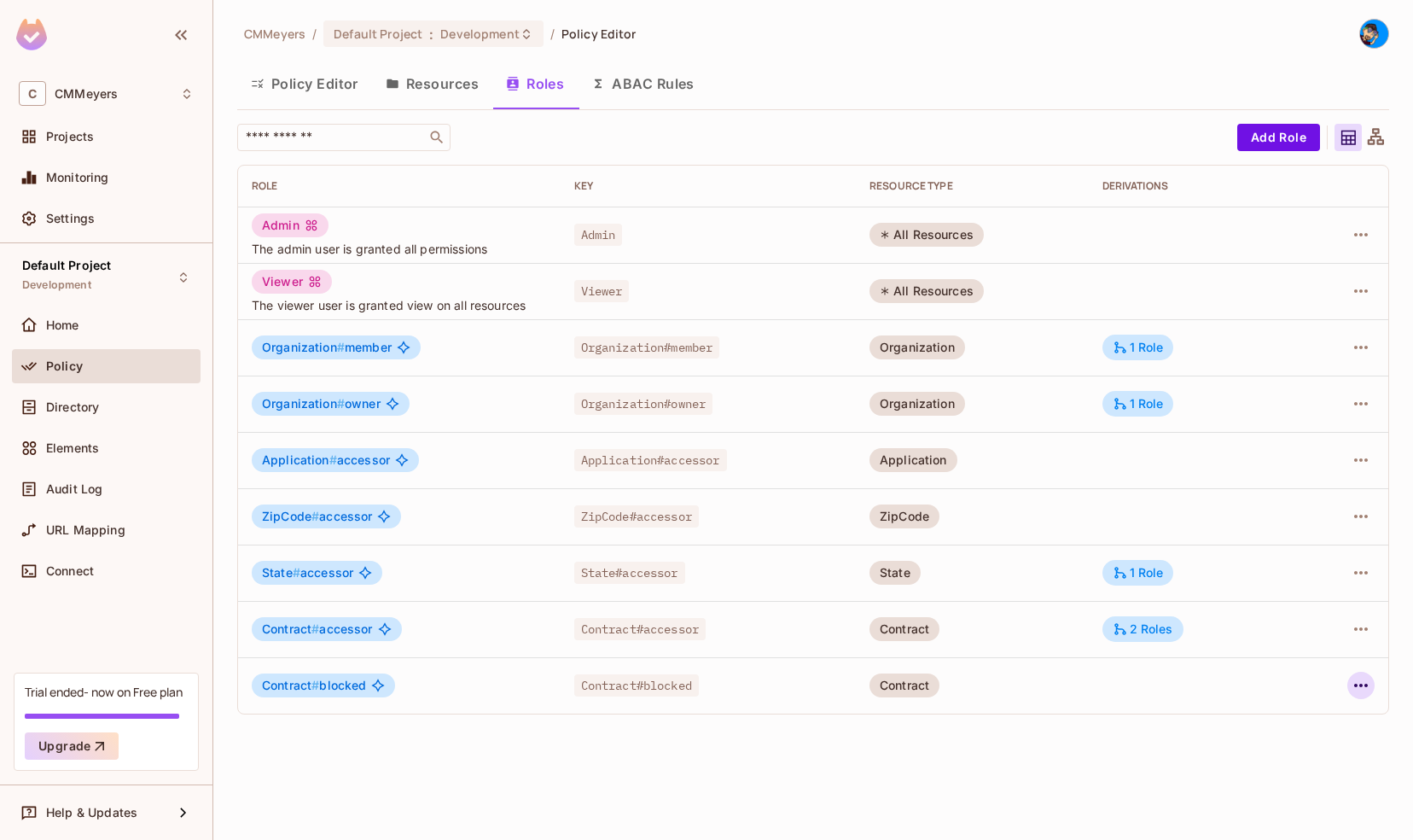
click at [1353, 684] on icon "button" at bounding box center [1361, 686] width 21 height 21
click at [1275, 728] on div "Edit Role" at bounding box center [1285, 724] width 51 height 17
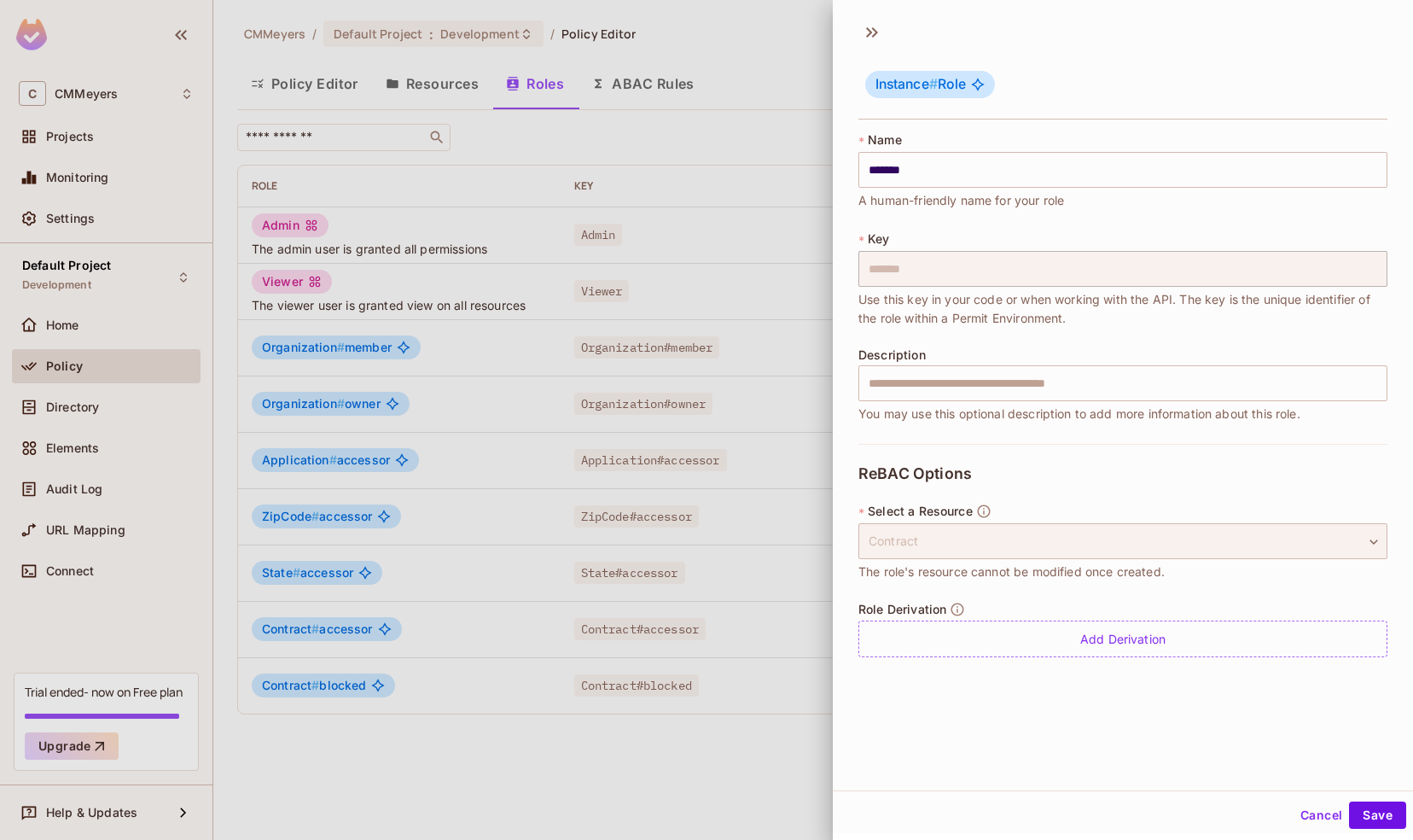
click at [1060, 543] on div "Contract" at bounding box center [1122, 541] width 529 height 36
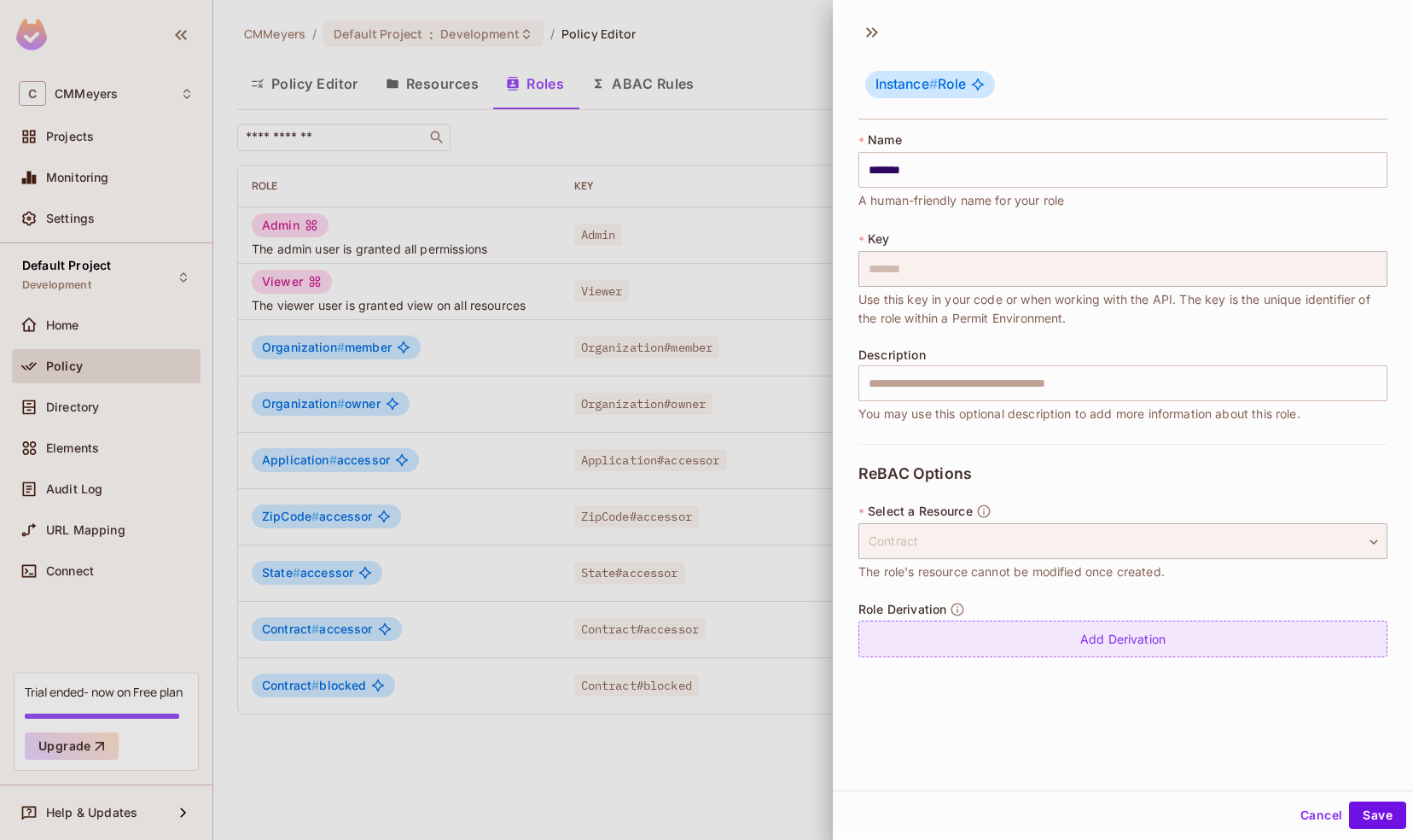
click at [1007, 644] on div "Add Derivation" at bounding box center [1122, 638] width 529 height 37
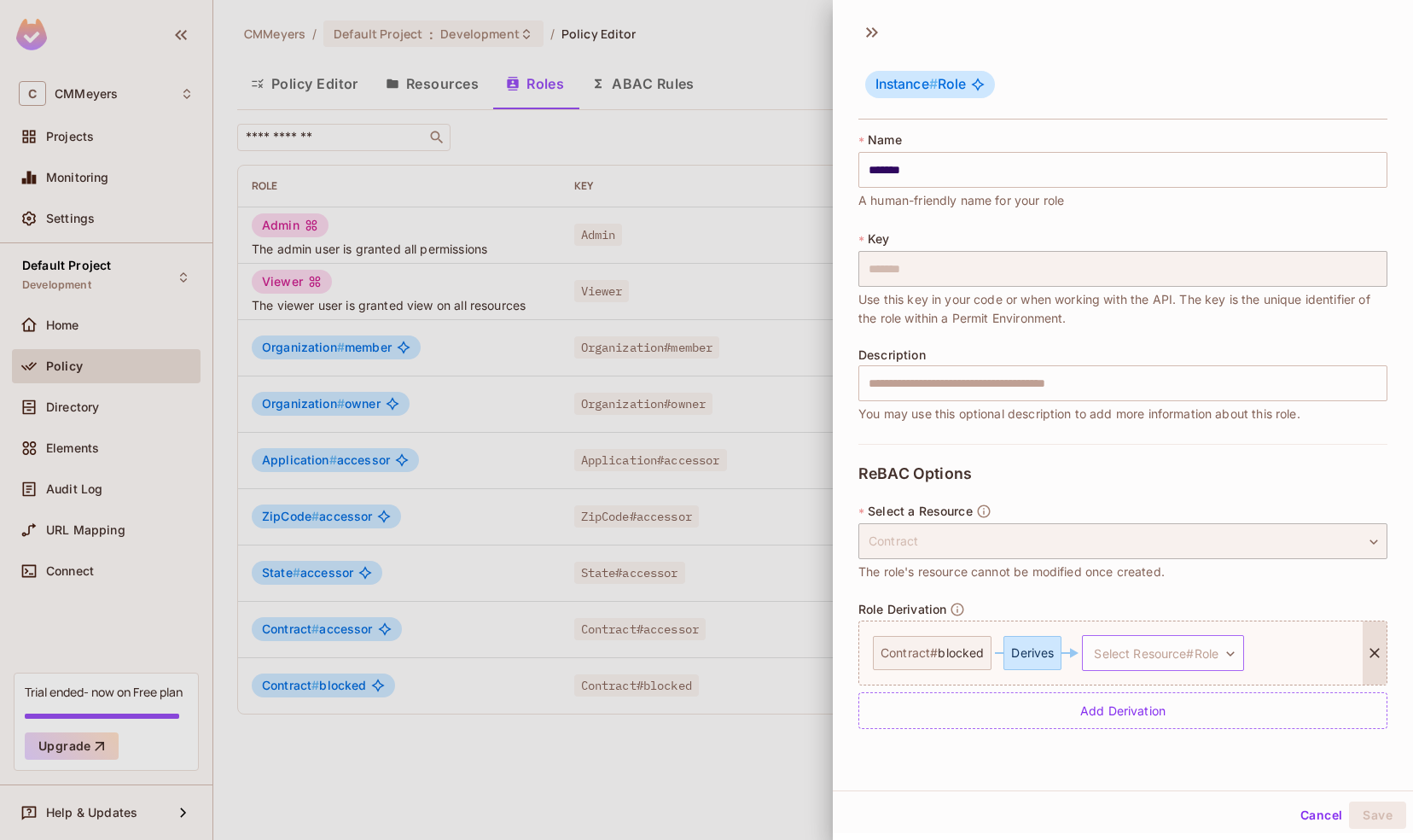
click at [1116, 650] on body "C CMMeyers Projects Monitoring Settings Default Project Development Home Policy…" at bounding box center [706, 420] width 1413 height 840
click at [1014, 773] on div at bounding box center [706, 420] width 1413 height 840
click at [1303, 806] on button "Cancel" at bounding box center [1321, 815] width 56 height 27
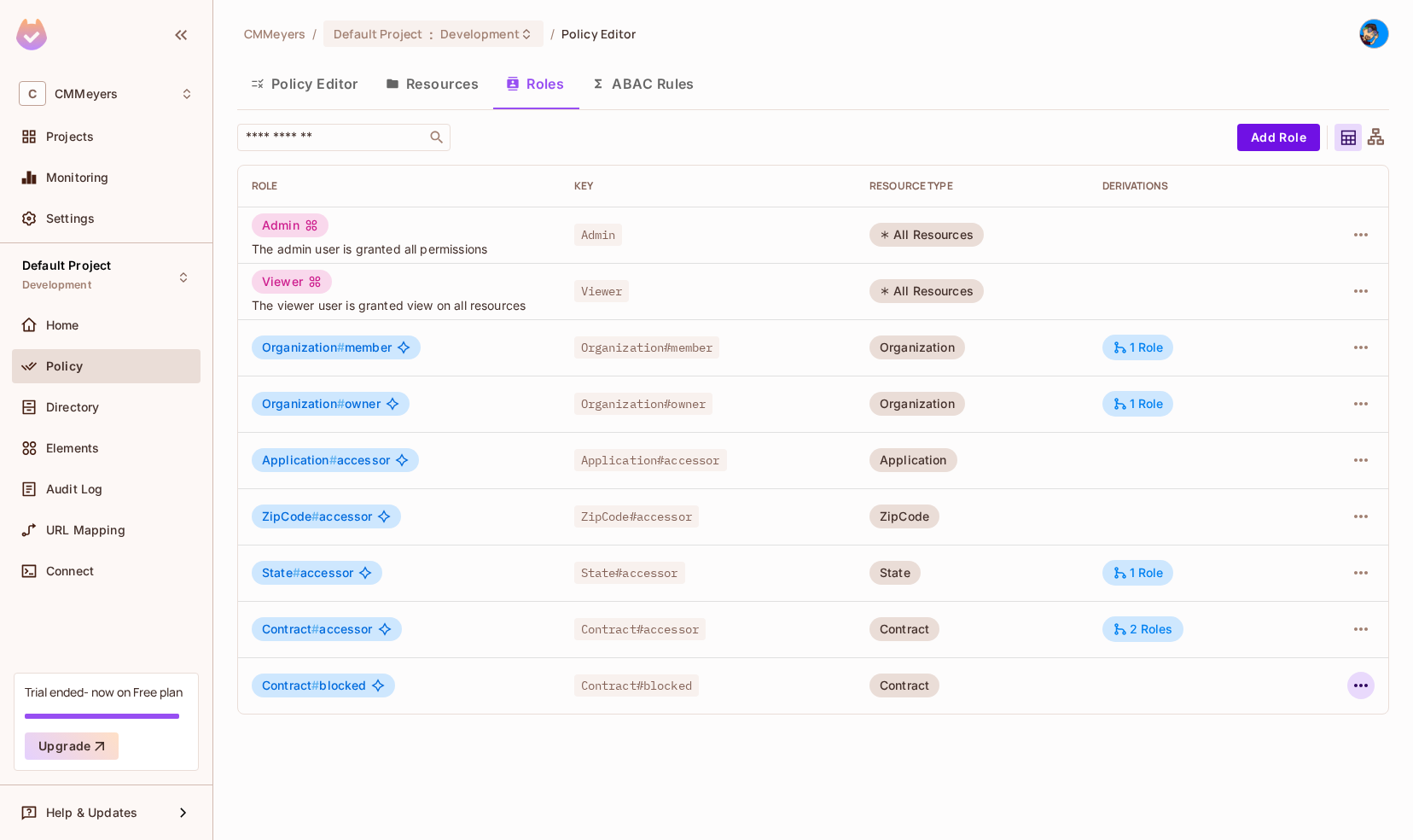
click at [1362, 683] on icon "button" at bounding box center [1361, 686] width 21 height 21
click at [72, 408] on div at bounding box center [706, 420] width 1413 height 840
click at [72, 408] on span "Directory" at bounding box center [73, 407] width 53 height 14
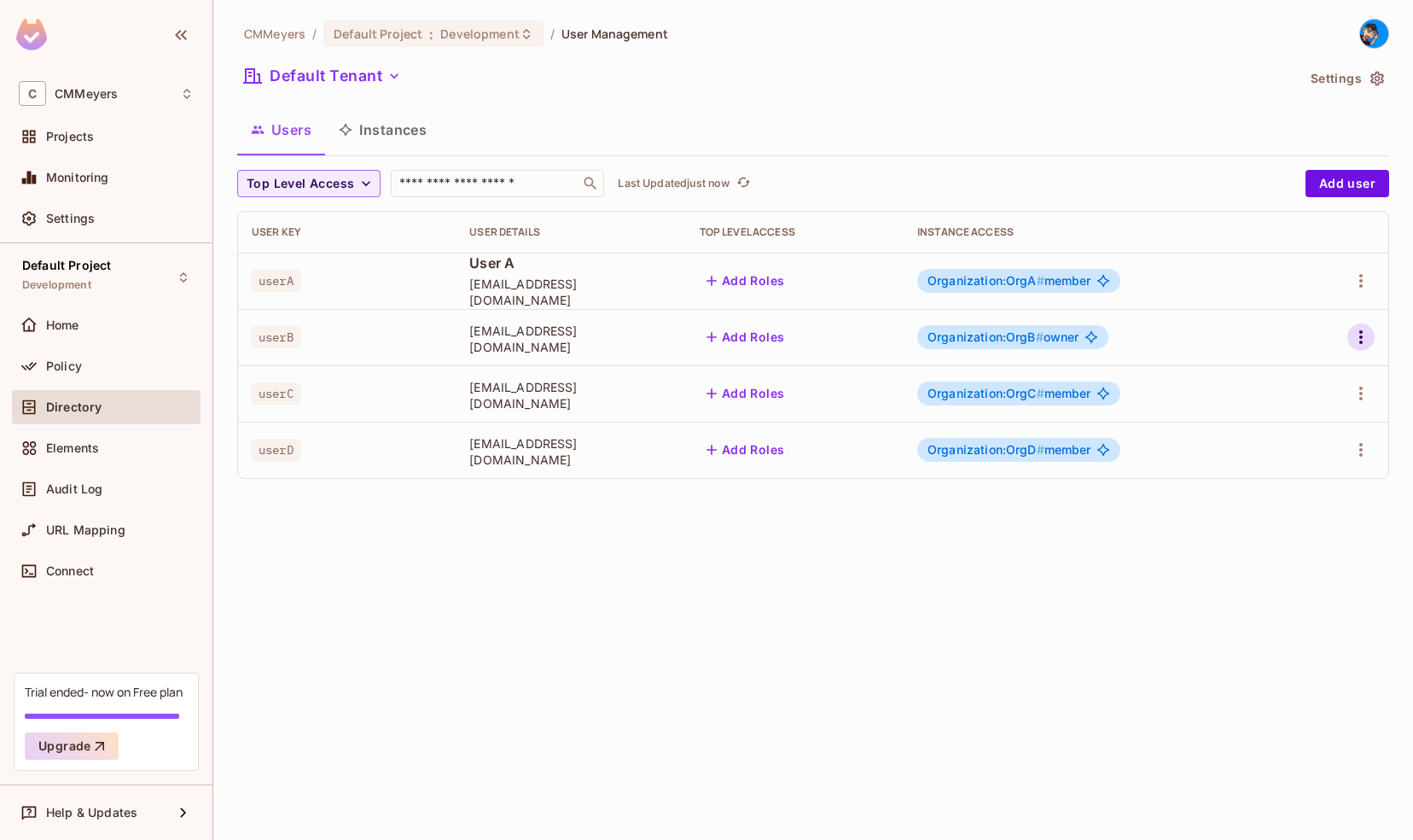
click at [1361, 335] on icon "button" at bounding box center [1361, 337] width 21 height 21
click at [1295, 366] on li "Edit" at bounding box center [1287, 377] width 151 height 38
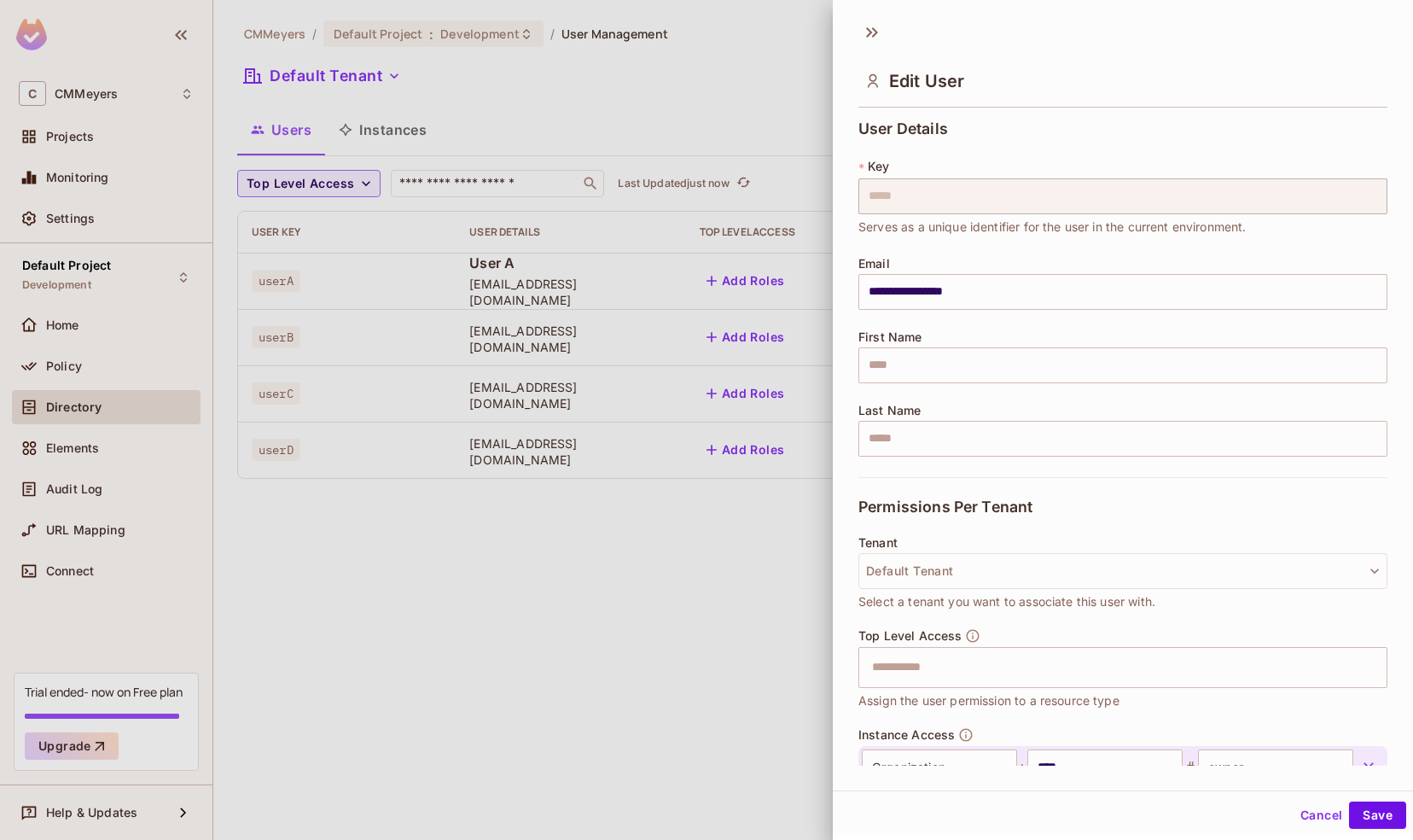
scroll to position [117, 0]
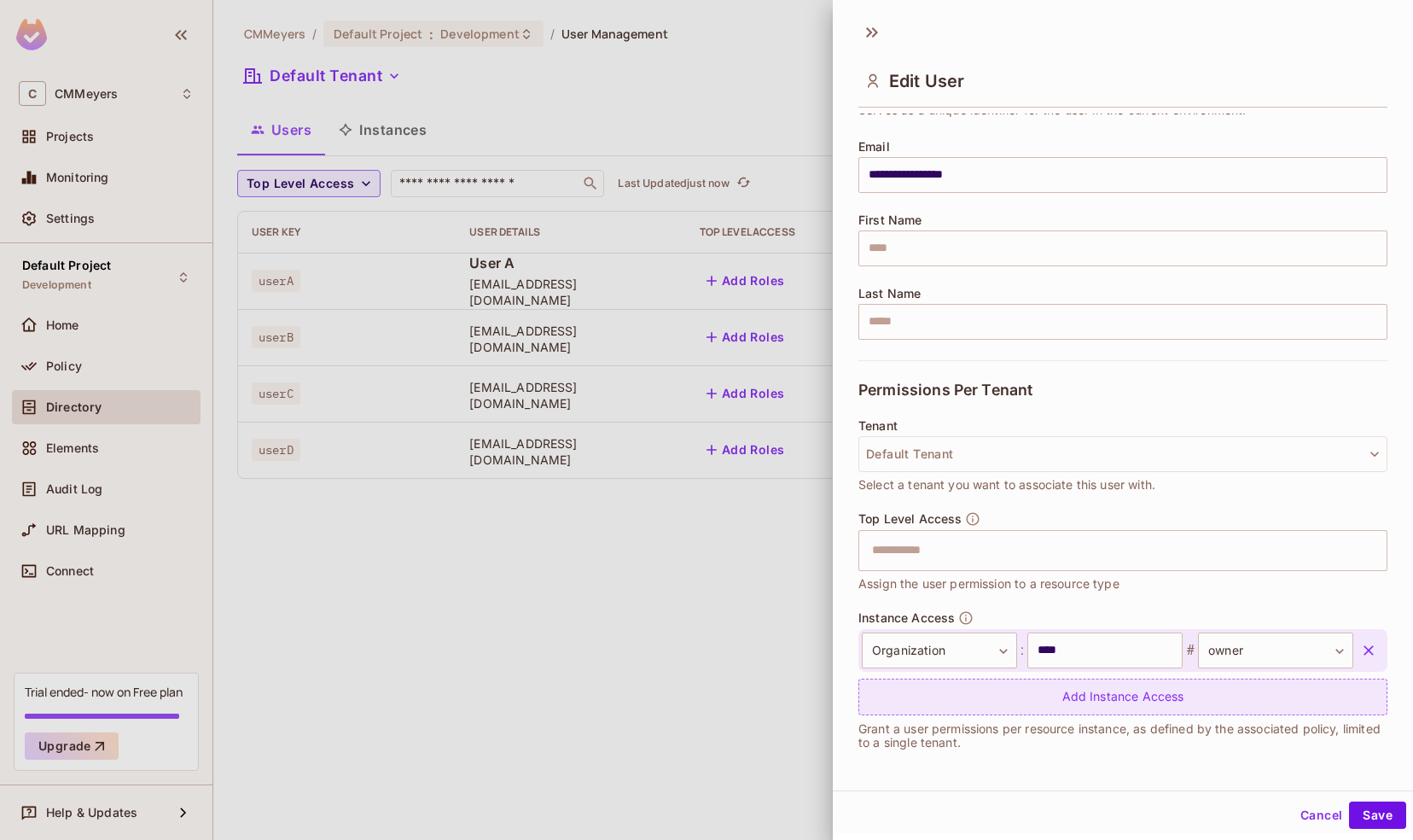
click at [966, 688] on div "Add Instance Access" at bounding box center [1122, 697] width 529 height 37
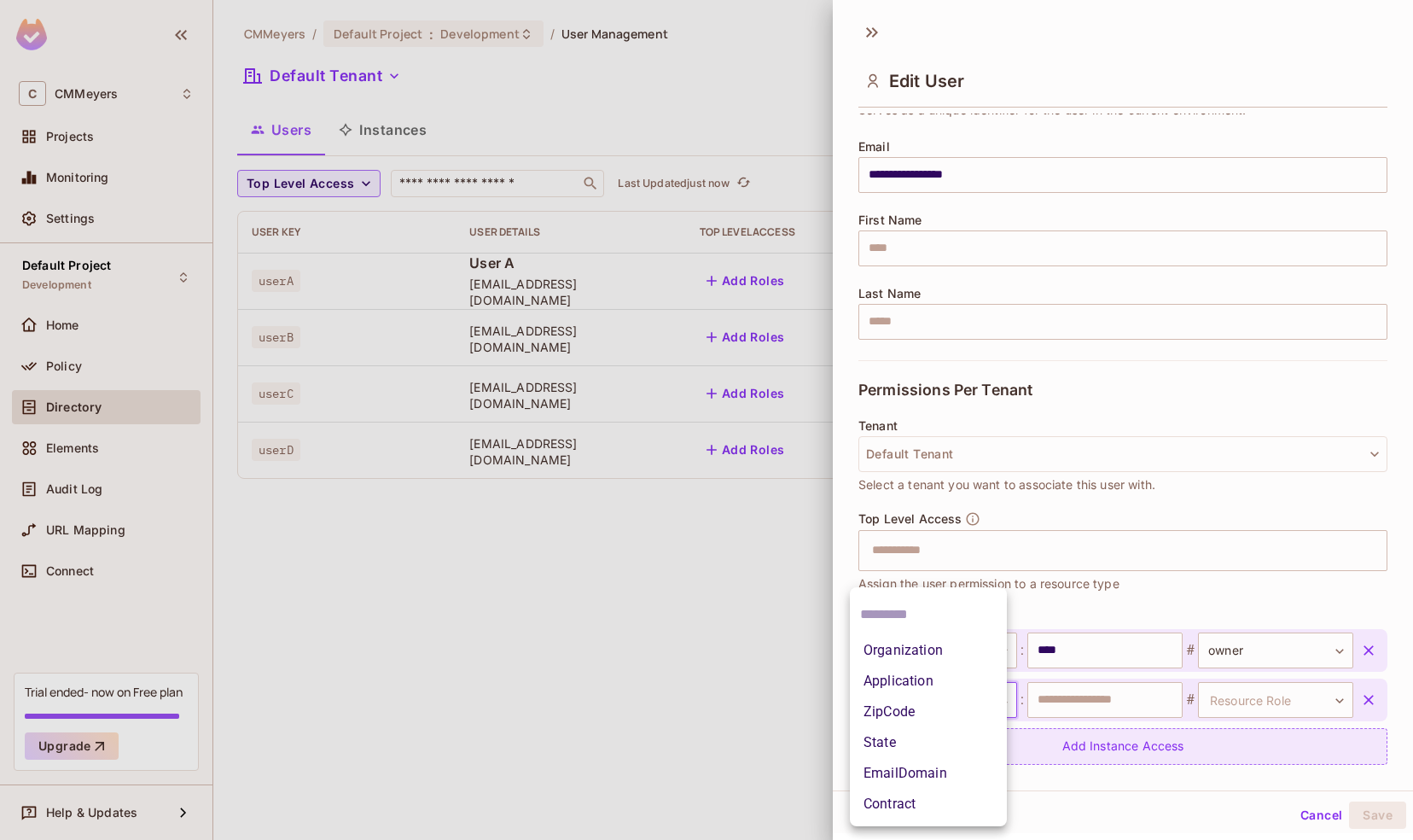
click at [966, 688] on body "**********" at bounding box center [706, 420] width 1413 height 840
click at [1081, 706] on div at bounding box center [706, 420] width 1413 height 840
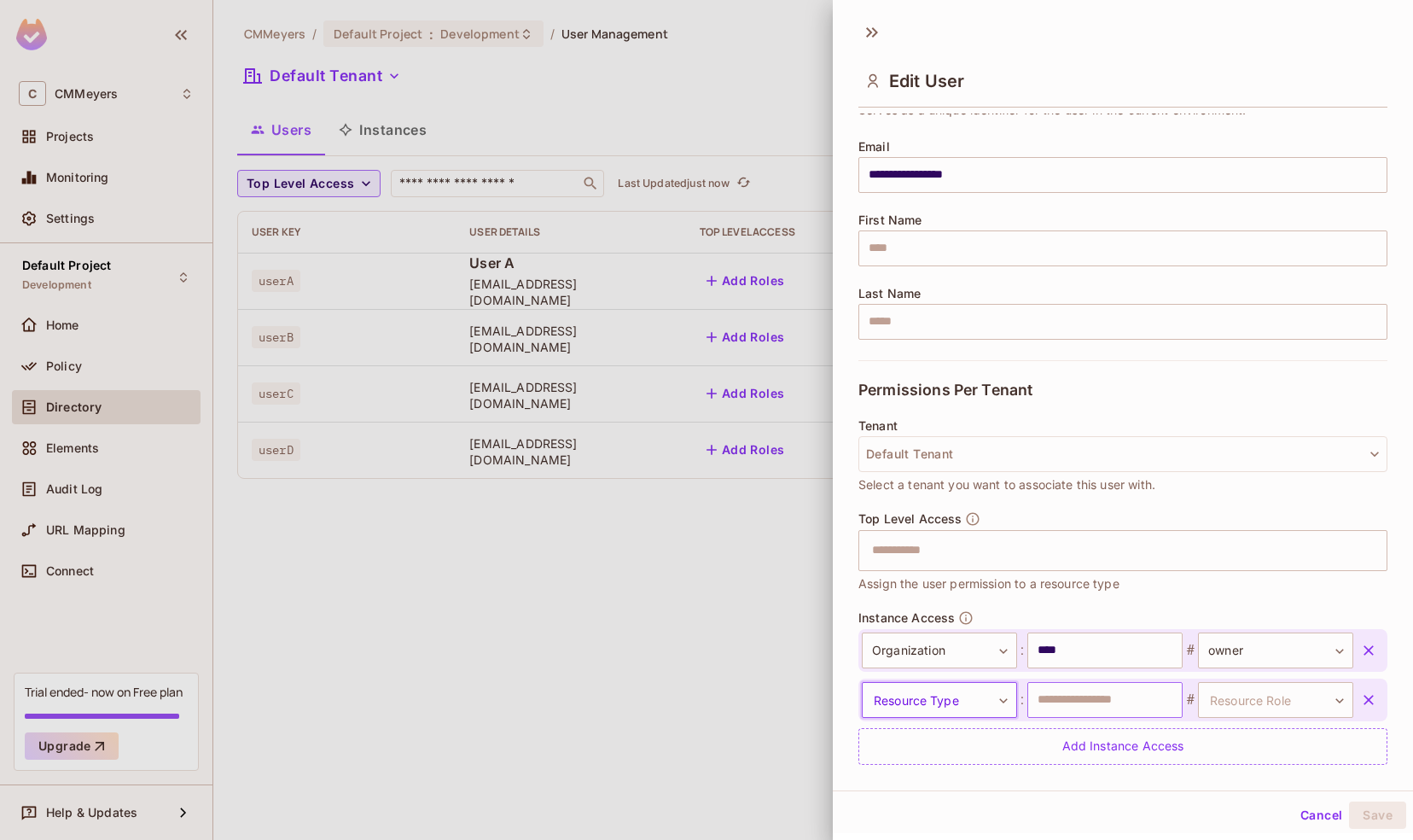
click at [1138, 695] on input "text" at bounding box center [1104, 700] width 155 height 36
click at [1243, 696] on body "**********" at bounding box center [706, 420] width 1413 height 840
click at [933, 689] on div at bounding box center [706, 420] width 1413 height 840
click at [942, 698] on body "**********" at bounding box center [706, 420] width 1413 height 840
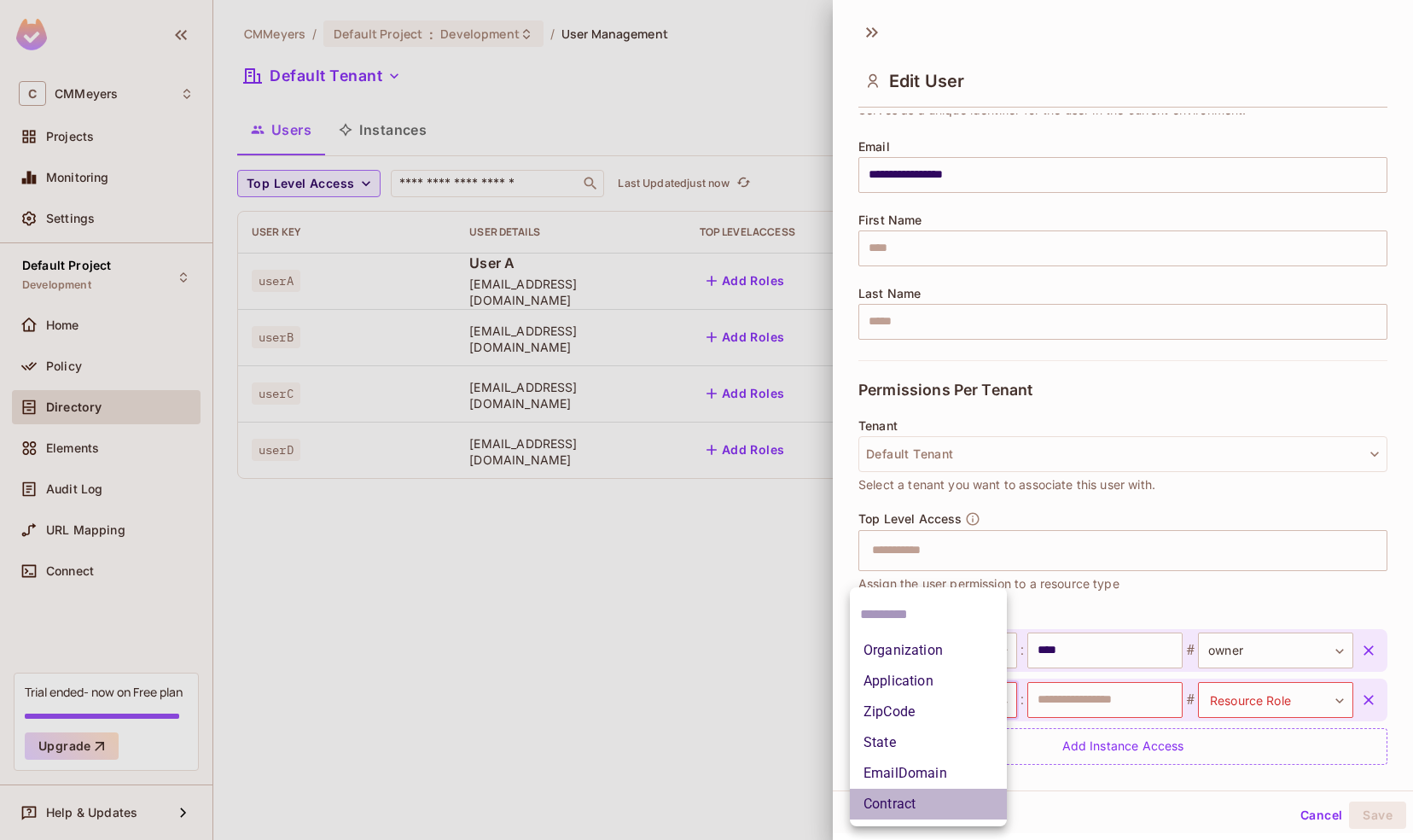
click at [915, 802] on li "Contract" at bounding box center [927, 804] width 157 height 31
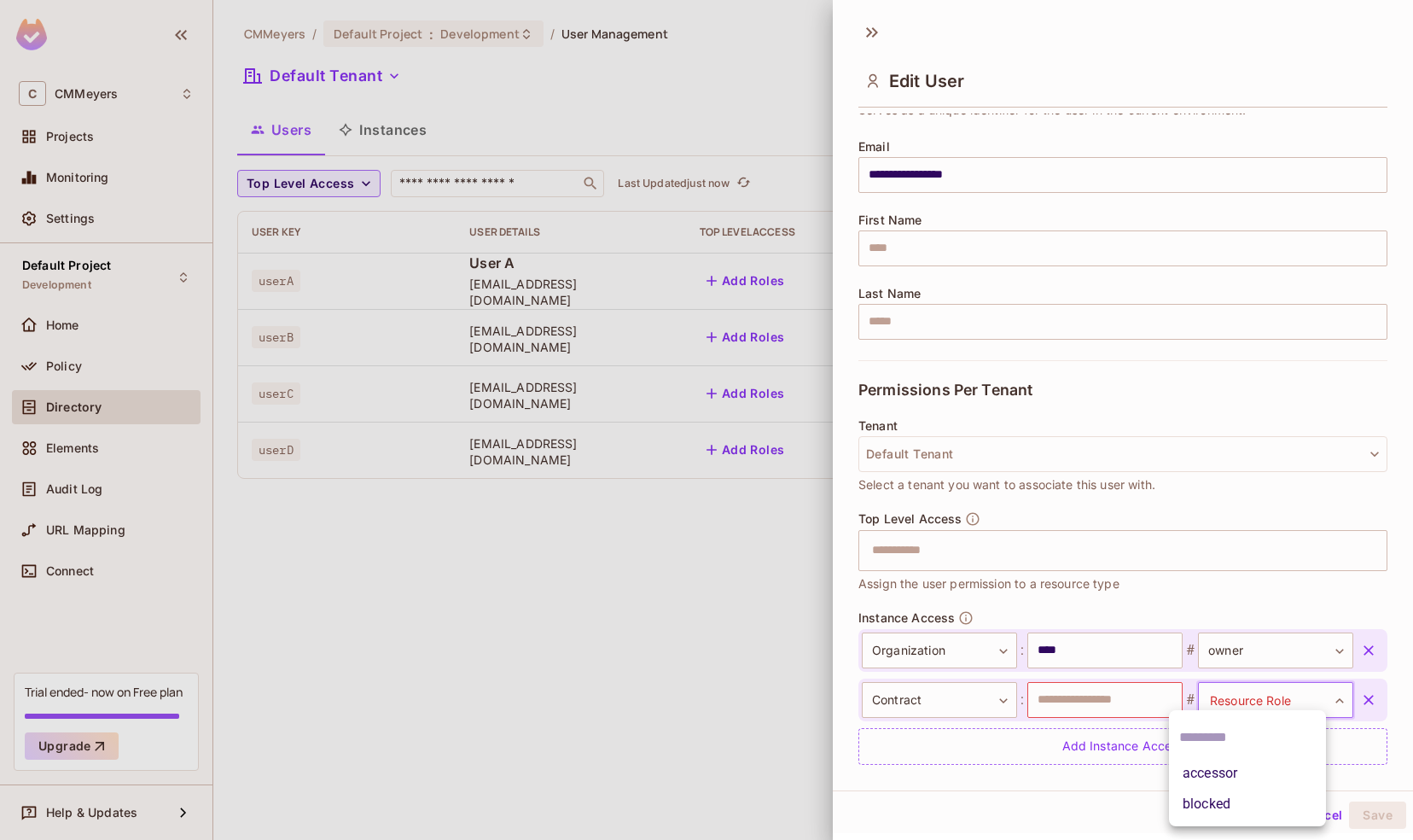
click at [1231, 689] on body "**********" at bounding box center [706, 420] width 1413 height 840
click at [1203, 801] on li "blocked" at bounding box center [1247, 804] width 157 height 31
type input "*******"
click at [1100, 696] on input "text" at bounding box center [1104, 700] width 155 height 36
click at [1301, 807] on button "Cancel" at bounding box center [1321, 815] width 56 height 27
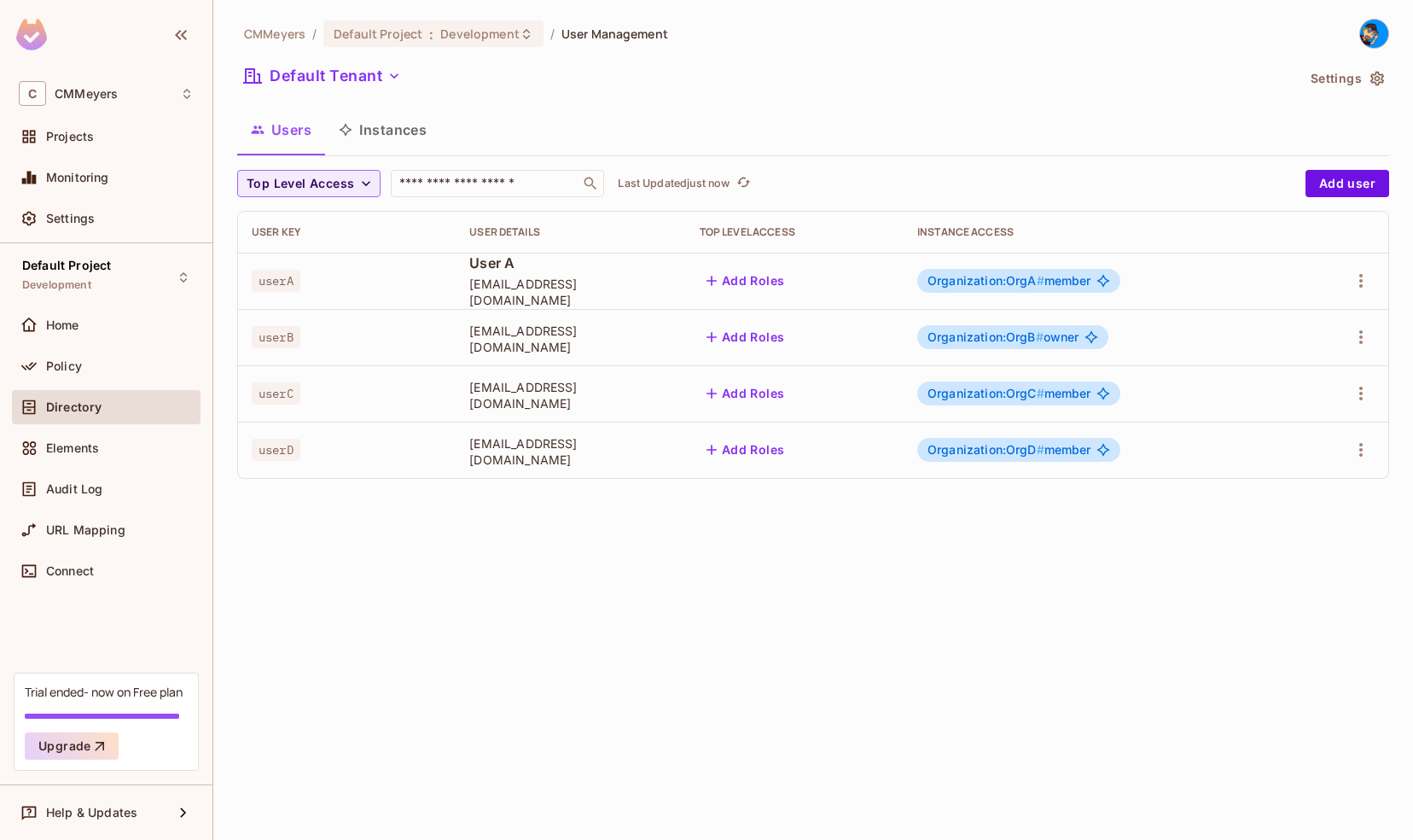
click at [373, 130] on button "Instances" at bounding box center [383, 130] width 115 height 43
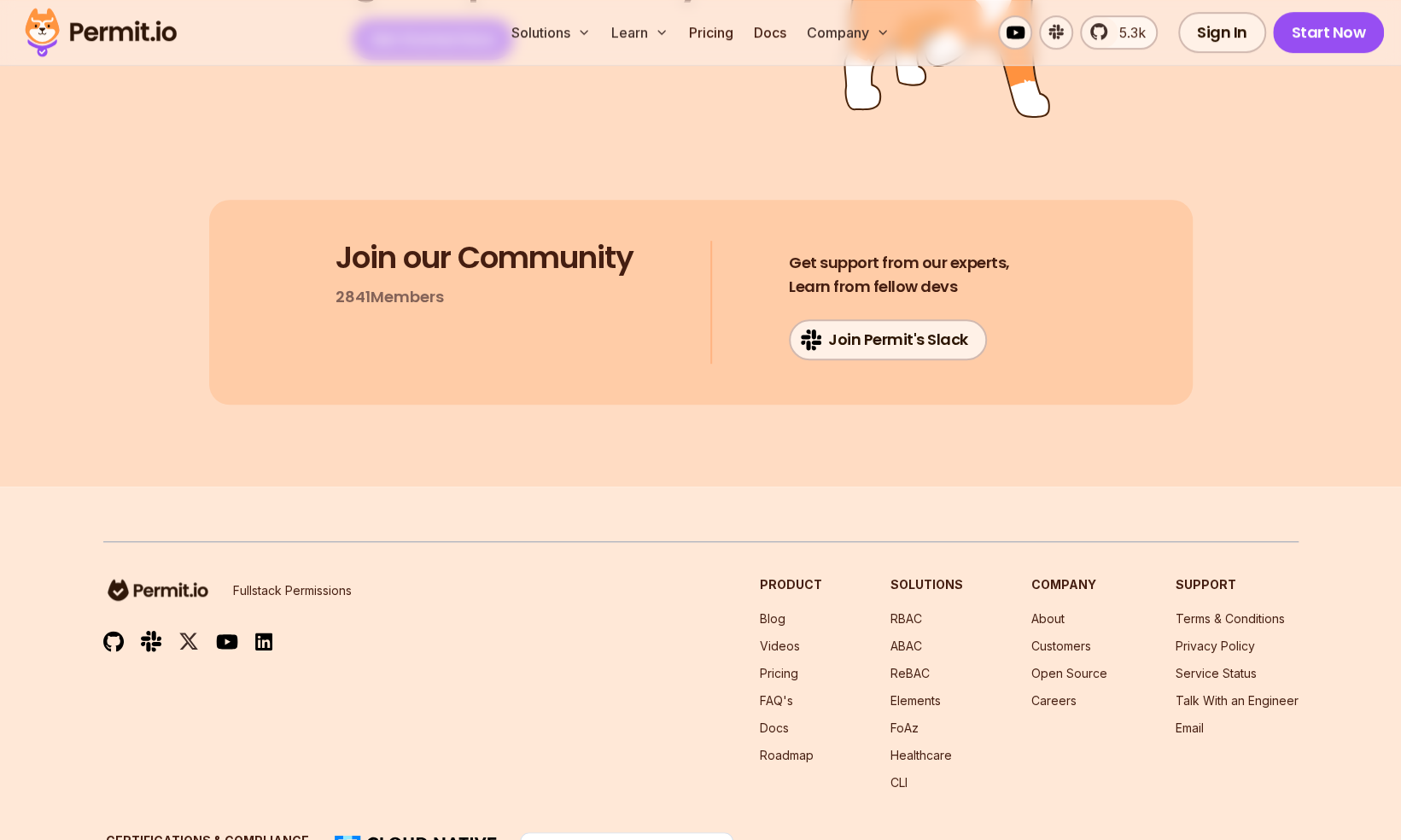
scroll to position [9077, 0]
